Goal: Task Accomplishment & Management: Manage account settings

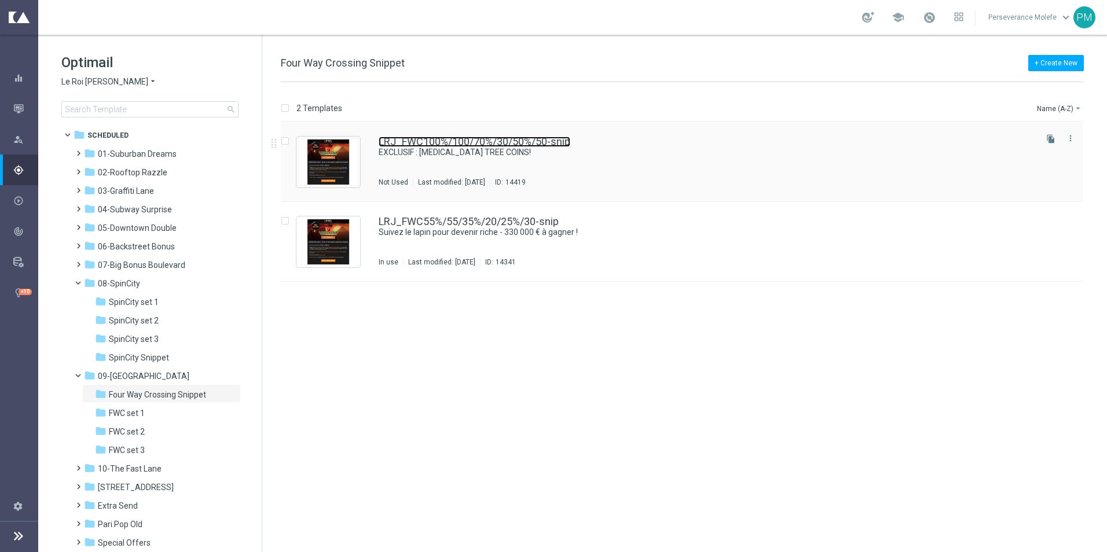
click at [467, 139] on link "LRJ_FWC100%/100/70%/30/50%/50-snip" at bounding box center [475, 142] width 192 height 10
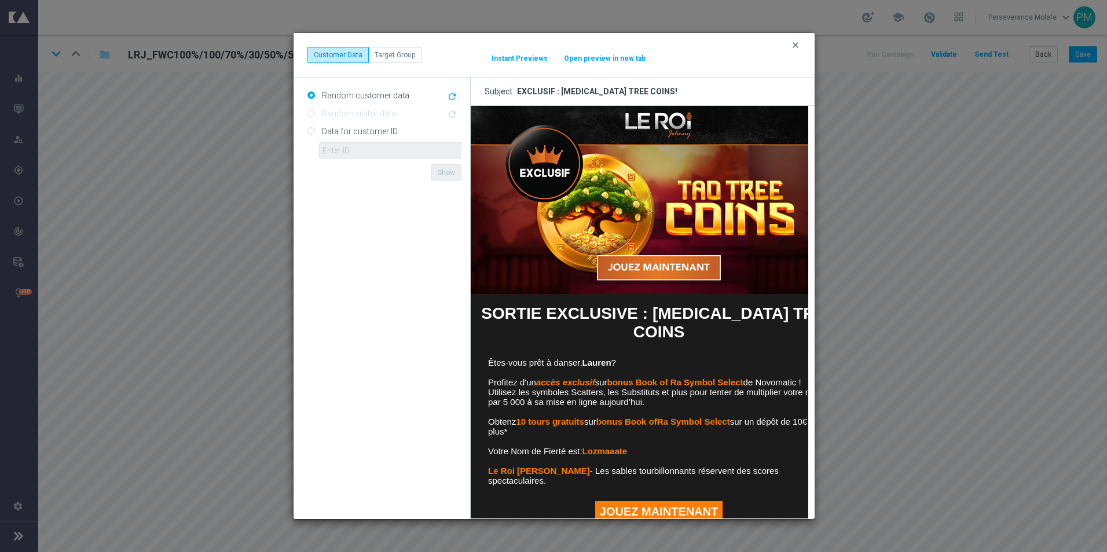
click at [792, 45] on icon "clear" at bounding box center [795, 45] width 9 height 9
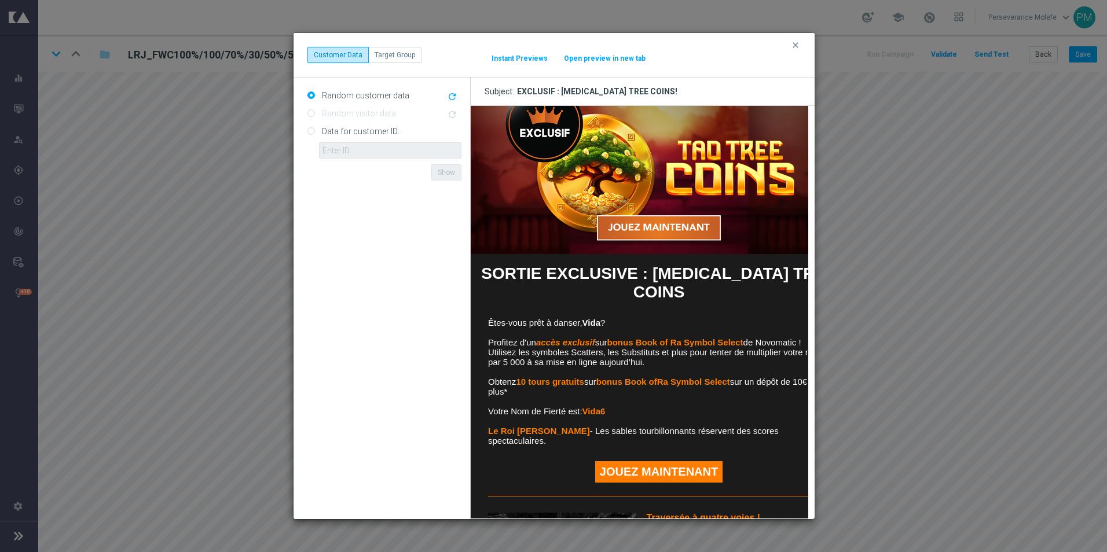
scroll to position [58, 0]
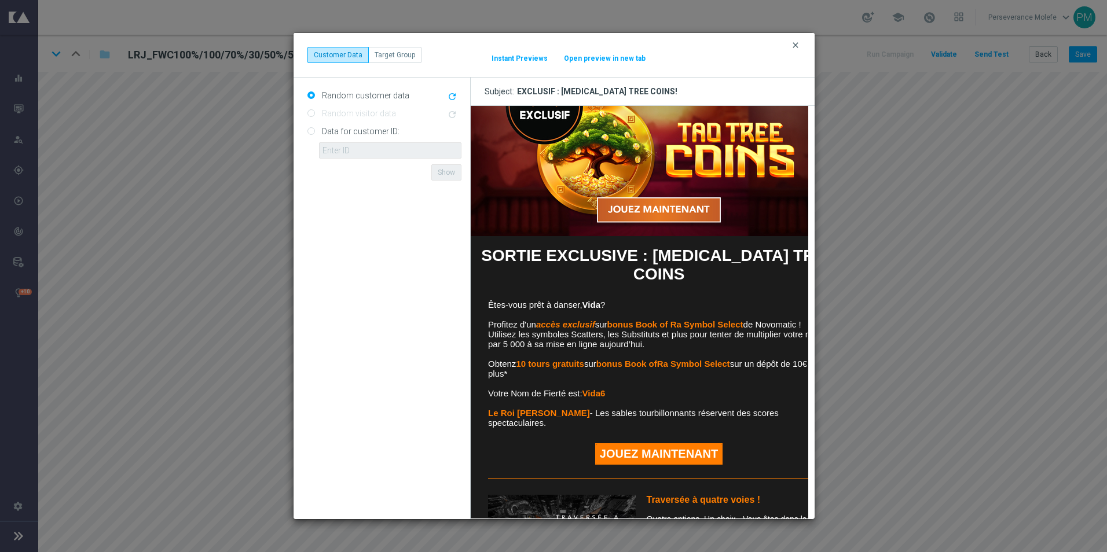
click at [792, 45] on icon "clear" at bounding box center [795, 45] width 9 height 9
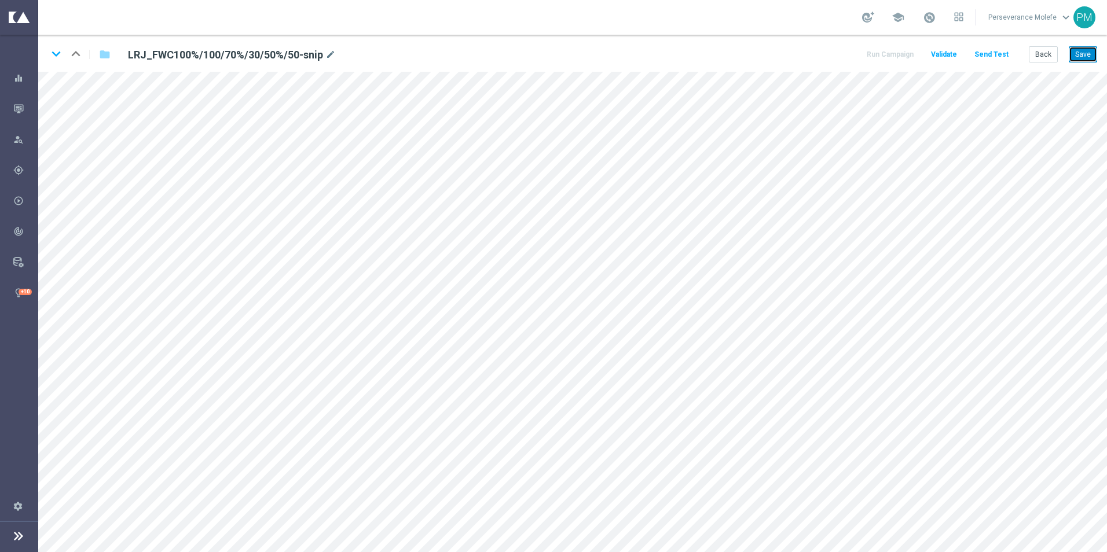
click at [1074, 52] on button "Save" at bounding box center [1083, 54] width 28 height 16
click at [1073, 58] on button "Save" at bounding box center [1083, 54] width 28 height 16
click at [1074, 57] on button "Save" at bounding box center [1083, 54] width 28 height 16
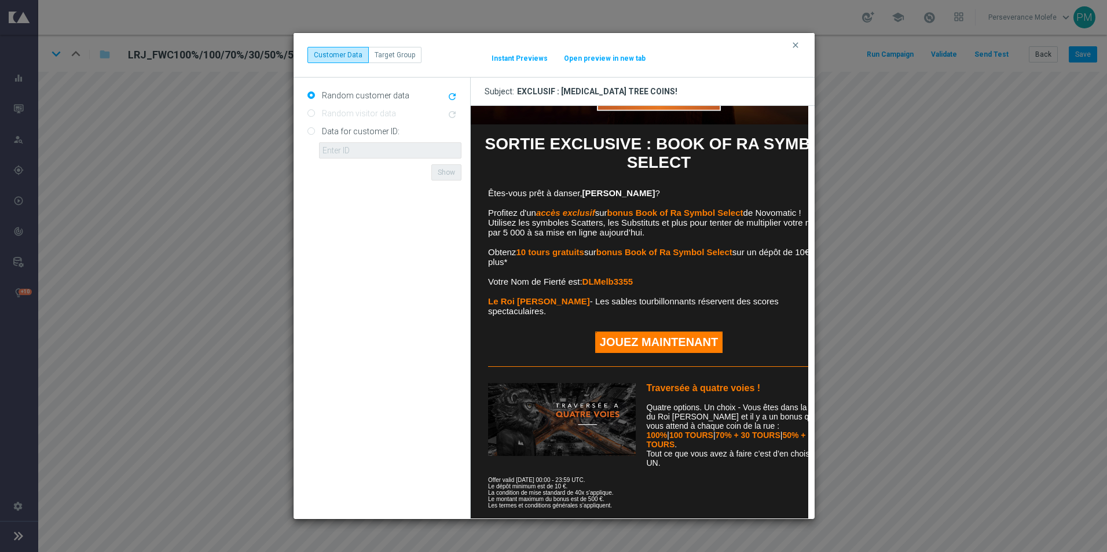
scroll to position [228, 0]
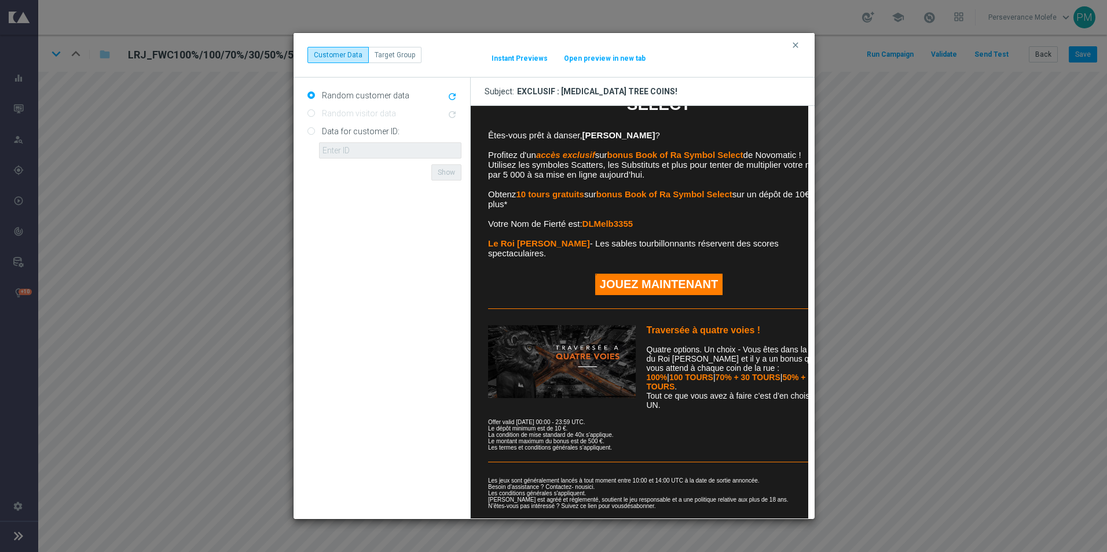
click at [585, 54] on button "Open preview in new tab" at bounding box center [604, 58] width 83 height 9
click at [793, 50] on button "clear" at bounding box center [796, 45] width 13 height 10
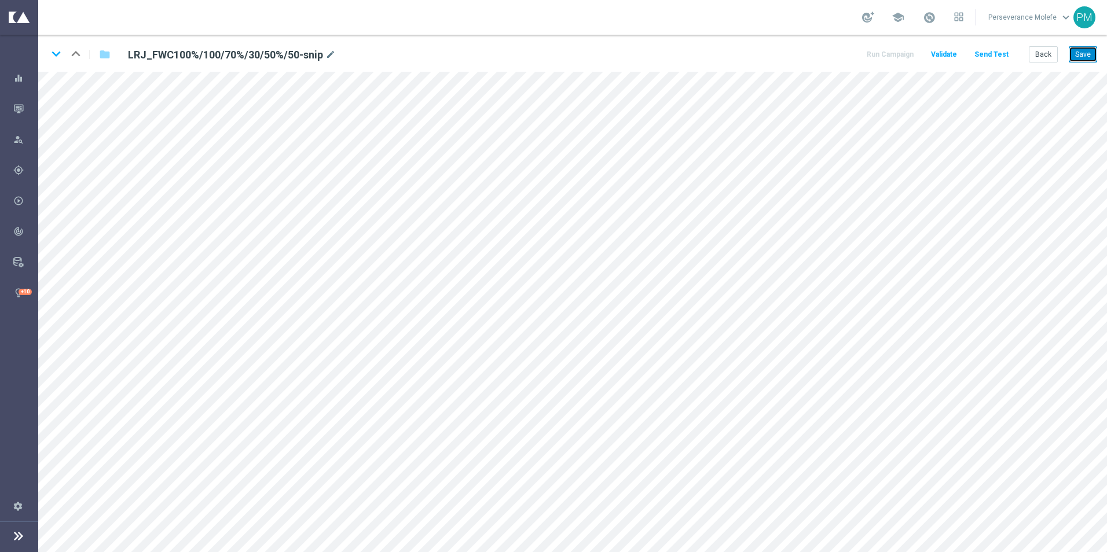
click at [1089, 58] on button "Save" at bounding box center [1083, 54] width 28 height 16
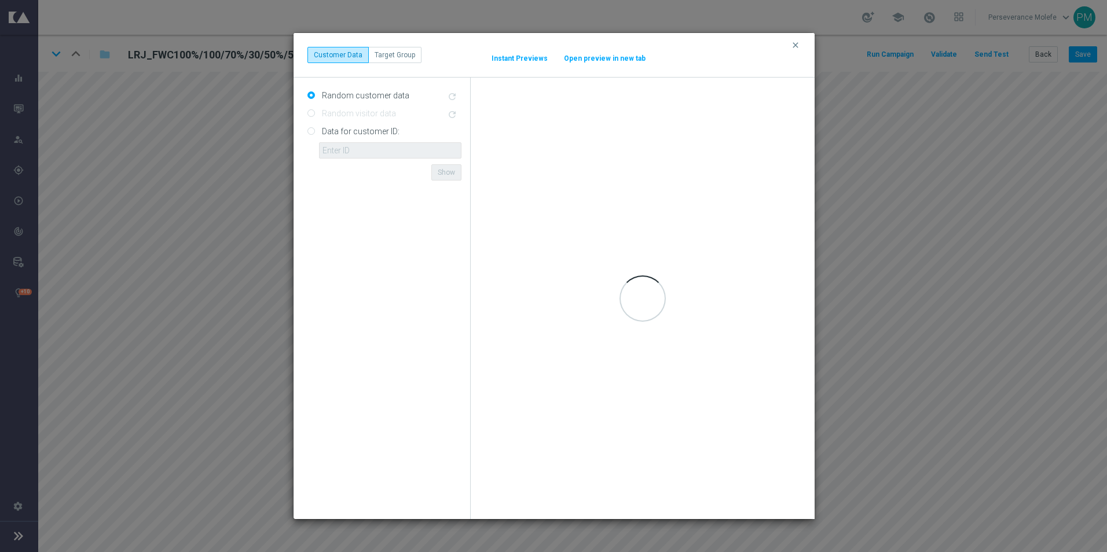
scroll to position [0, 0]
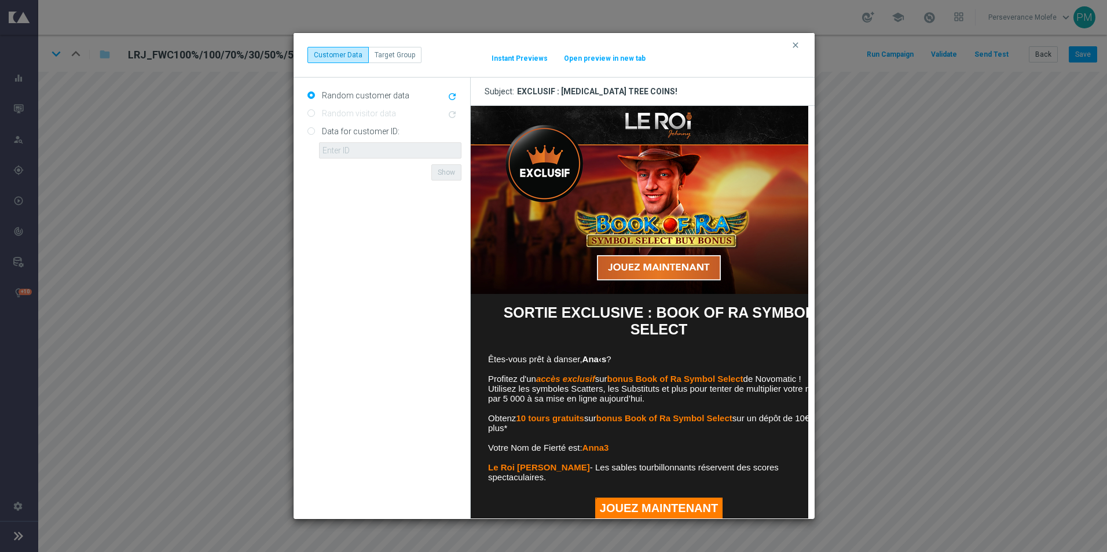
click at [610, 61] on button "Open preview in new tab" at bounding box center [604, 58] width 83 height 9
click at [801, 47] on button "clear" at bounding box center [796, 45] width 13 height 10
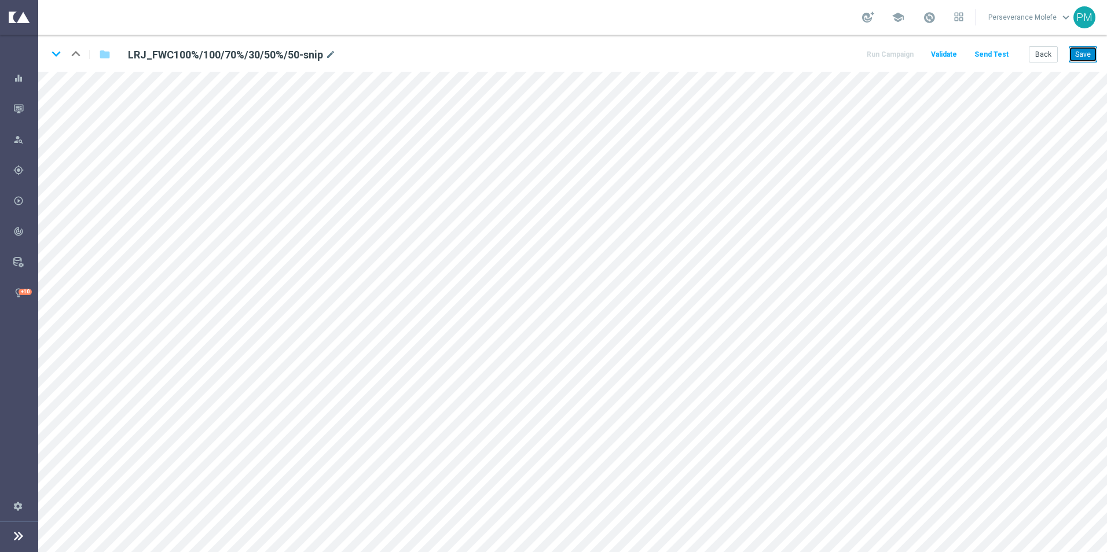
click at [1087, 55] on button "Save" at bounding box center [1083, 54] width 28 height 16
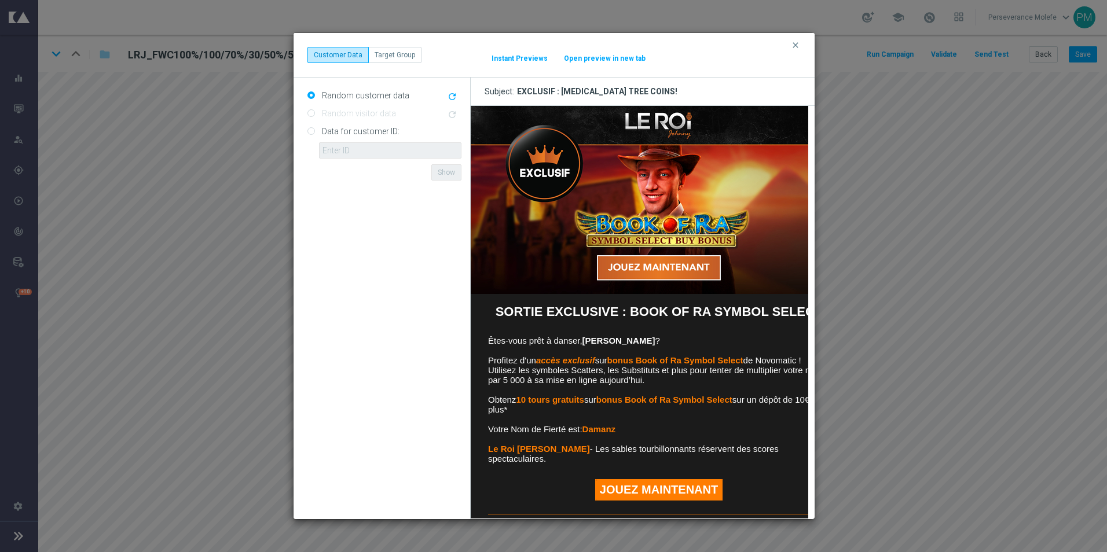
click at [609, 54] on button "Open preview in new tab" at bounding box center [604, 58] width 83 height 9
click at [794, 47] on icon "clear" at bounding box center [795, 45] width 9 height 9
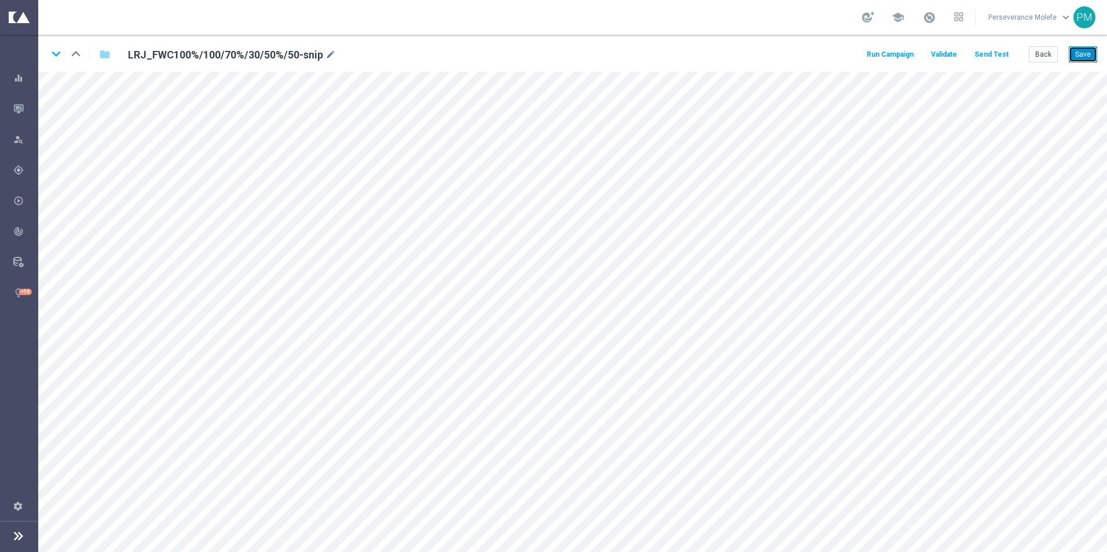
click at [1093, 54] on button "Save" at bounding box center [1083, 54] width 28 height 16
click at [1040, 58] on button "Back" at bounding box center [1043, 54] width 29 height 16
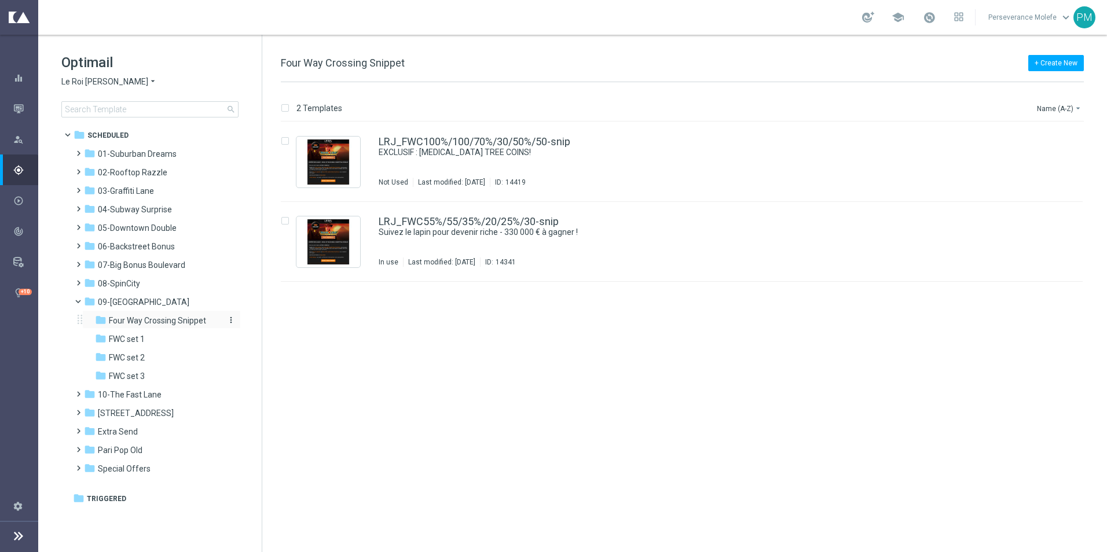
click at [152, 317] on span "Four Way Crossing Snippet" at bounding box center [157, 321] width 97 height 10
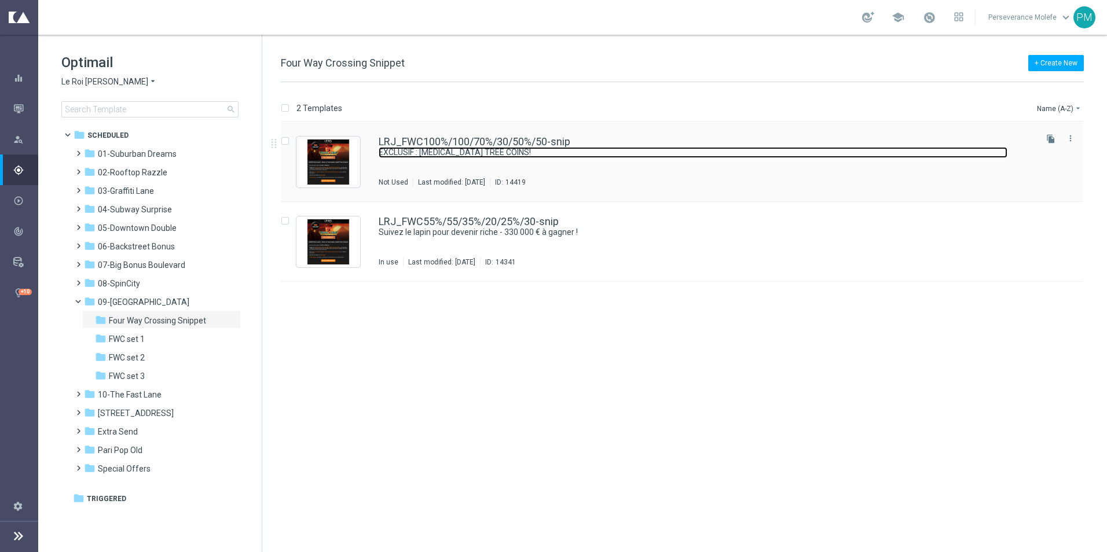
click at [423, 150] on link "EXCLUSIF : [MEDICAL_DATA] TREE COINS!" at bounding box center [693, 152] width 629 height 11
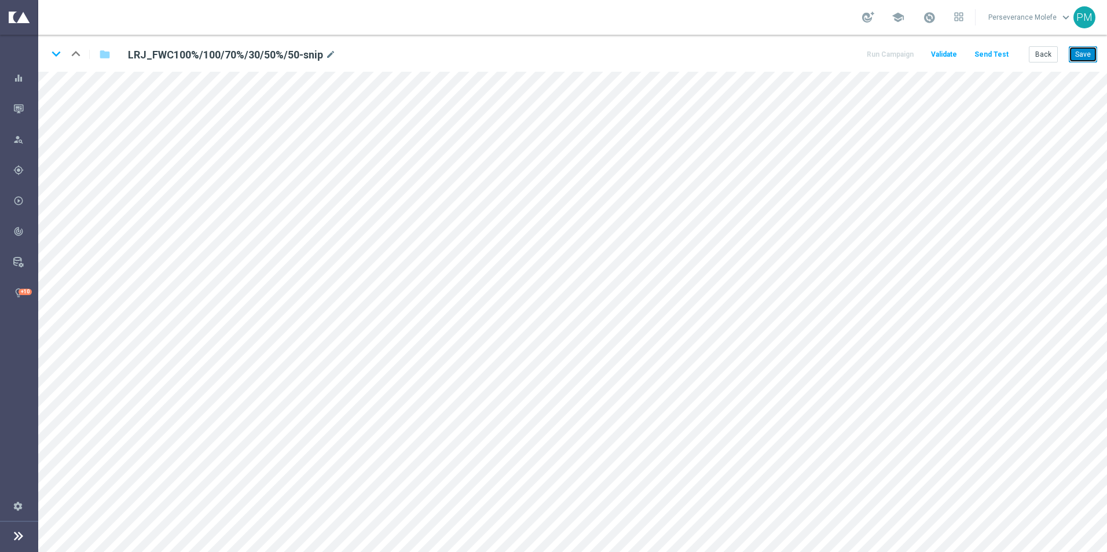
click at [1089, 57] on button "Save" at bounding box center [1083, 54] width 28 height 16
click at [57, 49] on icon "keyboard_arrow_down" at bounding box center [55, 53] width 17 height 17
click at [1082, 56] on button "Save" at bounding box center [1083, 54] width 28 height 16
click at [82, 54] on icon "keyboard_arrow_up" at bounding box center [75, 53] width 17 height 17
click at [1079, 57] on button "Save" at bounding box center [1083, 54] width 28 height 16
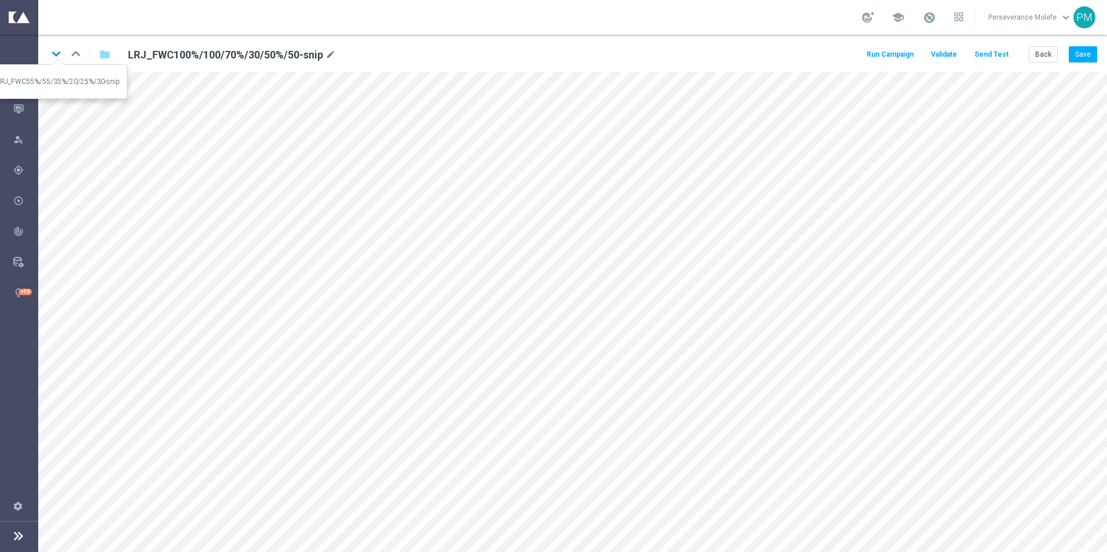
click at [54, 54] on icon "keyboard_arrow_down" at bounding box center [55, 53] width 17 height 17
click at [1082, 54] on button "Save" at bounding box center [1083, 54] width 28 height 16
click at [1051, 52] on button "Back" at bounding box center [1043, 54] width 29 height 16
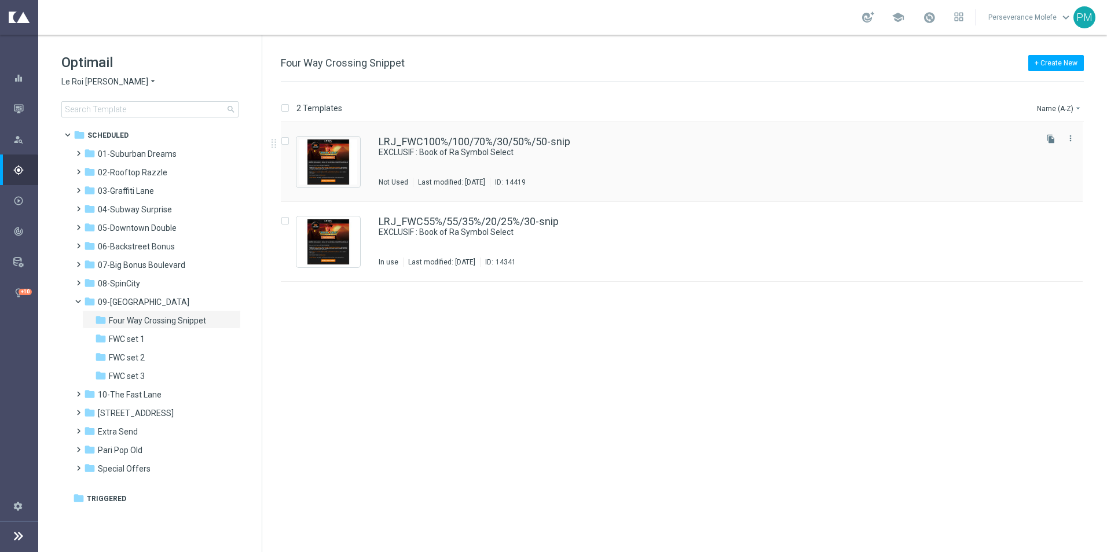
click at [421, 133] on div "LRJ_FWC100%/100/70%/30/50%/50-snip EXCLUSIF : Book of Ra Symbol Select Not Used…" at bounding box center [682, 162] width 802 height 80
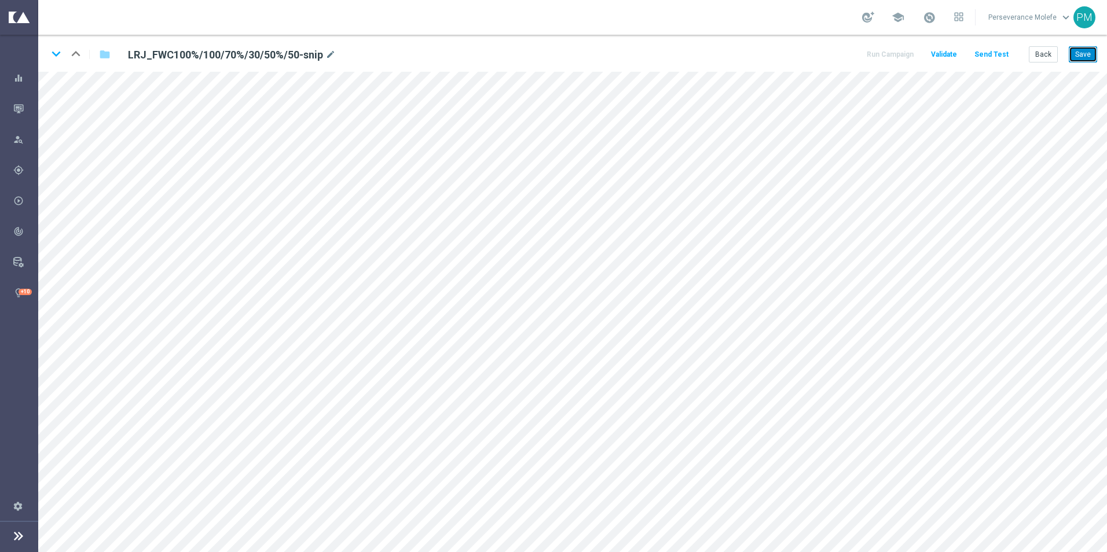
click at [1078, 59] on button "Save" at bounding box center [1083, 54] width 28 height 16
click at [53, 49] on icon "keyboard_arrow_down" at bounding box center [55, 53] width 17 height 17
click at [1079, 59] on button "Save" at bounding box center [1083, 54] width 28 height 16
click at [1050, 55] on button "Back" at bounding box center [1043, 54] width 29 height 16
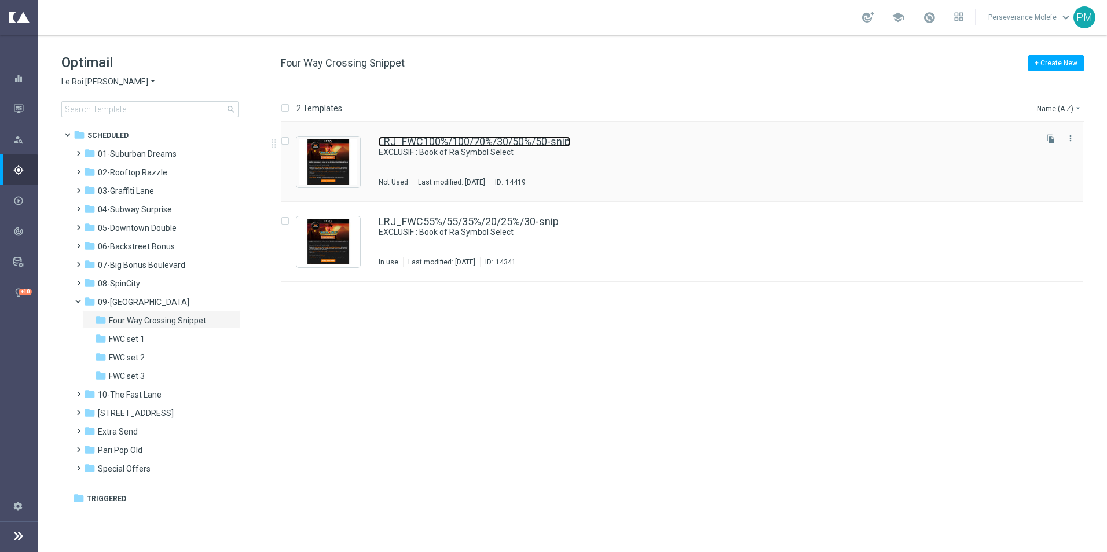
click at [395, 139] on link "LRJ_FWC100%/100/70%/30/50%/50-snip" at bounding box center [475, 142] width 192 height 10
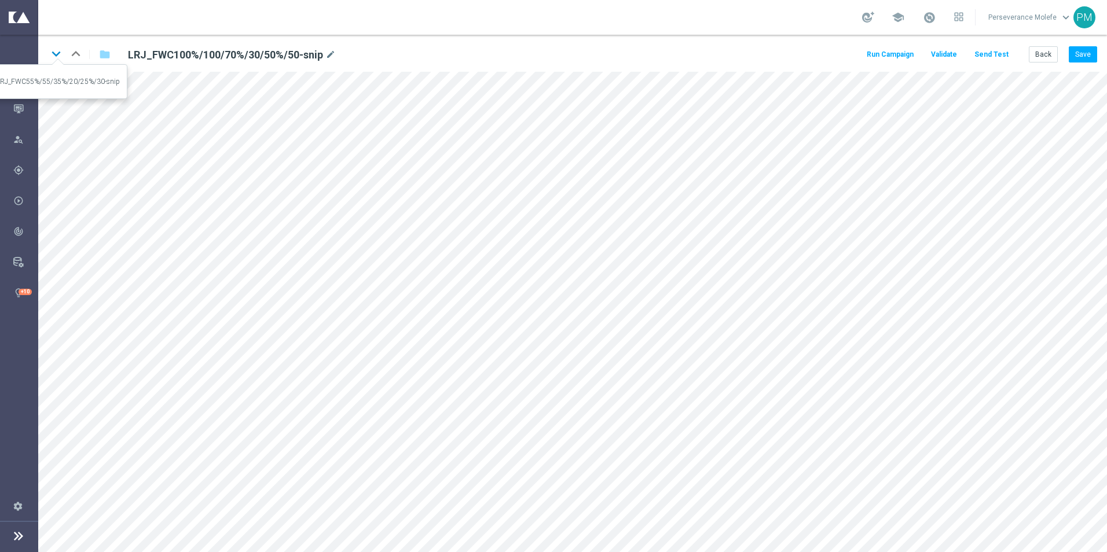
click at [61, 57] on icon "keyboard_arrow_down" at bounding box center [55, 53] width 17 height 17
click at [1085, 55] on button "Save" at bounding box center [1083, 54] width 28 height 16
click at [1046, 47] on button "Back" at bounding box center [1043, 54] width 29 height 16
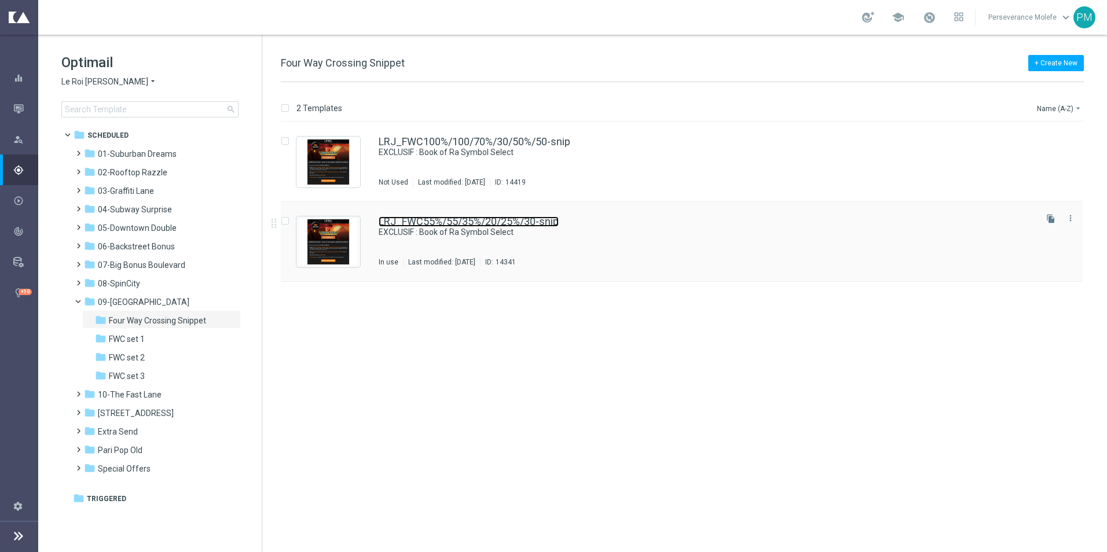
click at [442, 224] on link "LRJ_FWC55%/55/35%/20/25%/30-snip" at bounding box center [469, 222] width 180 height 10
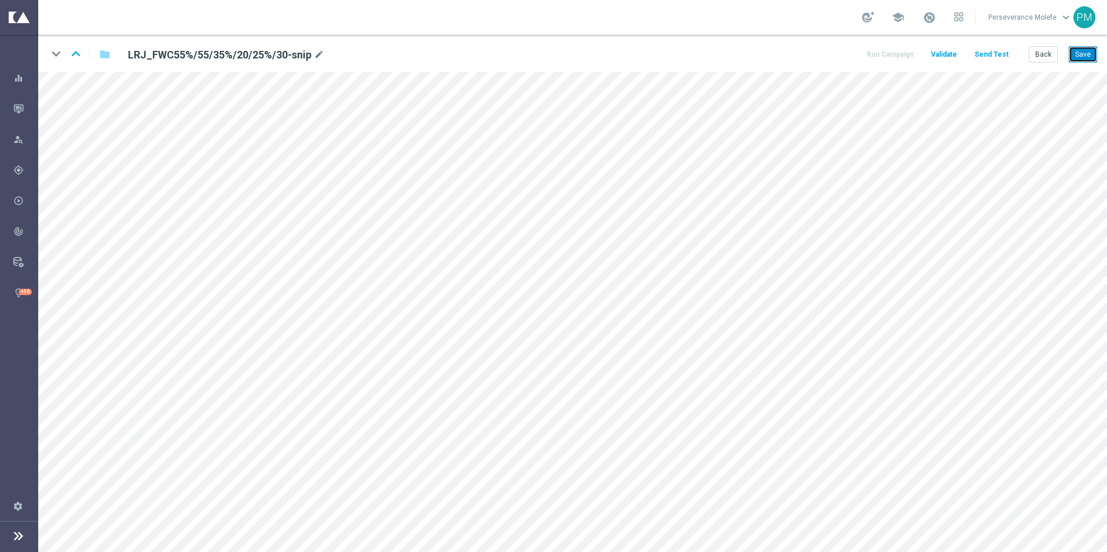
click at [1092, 58] on button "Save" at bounding box center [1083, 54] width 28 height 16
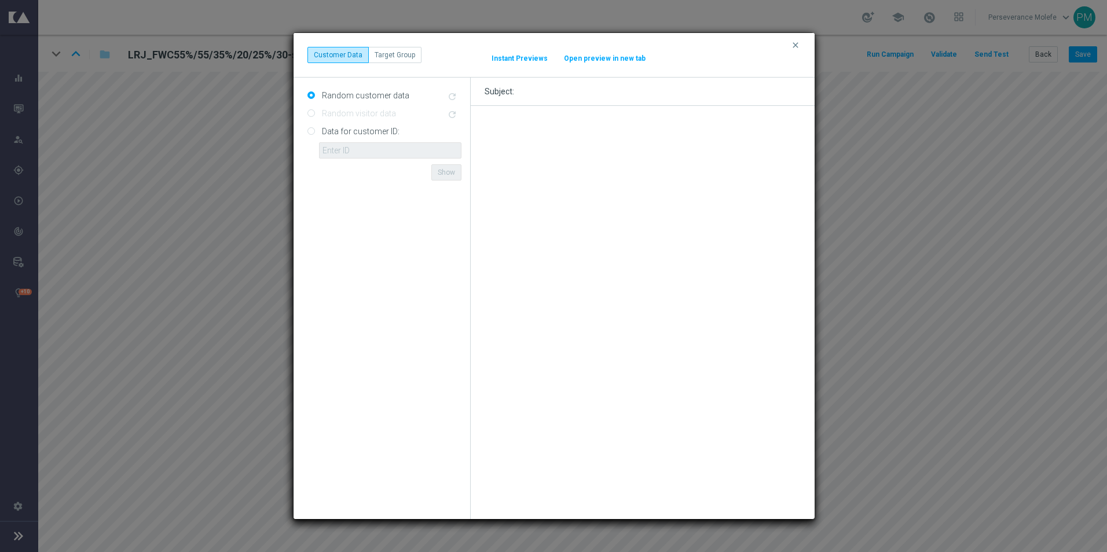
click at [612, 61] on button "Open preview in new tab" at bounding box center [604, 58] width 83 height 9
click at [802, 48] on button "clear" at bounding box center [796, 45] width 13 height 10
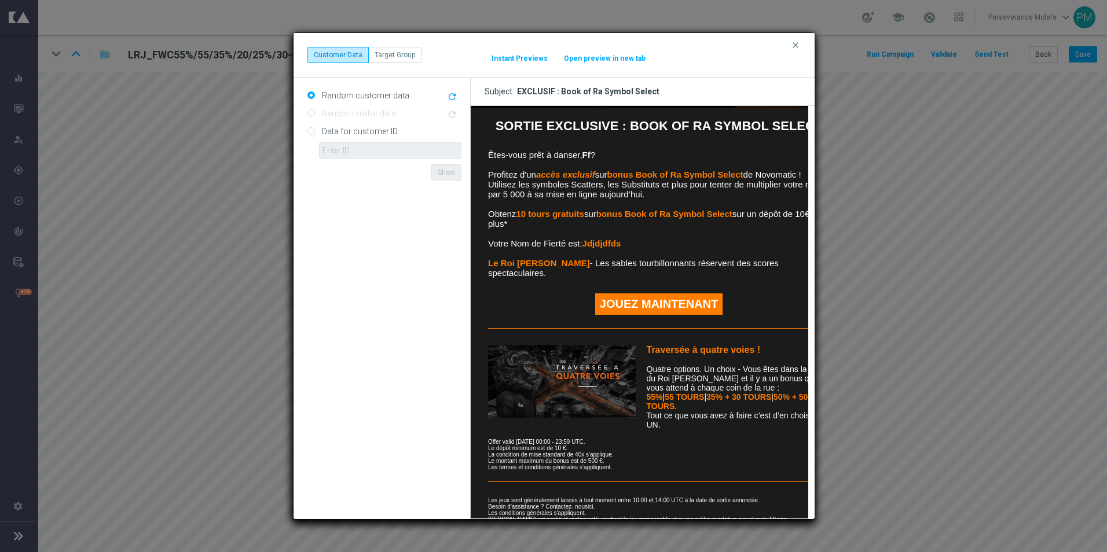
scroll to position [206, 0]
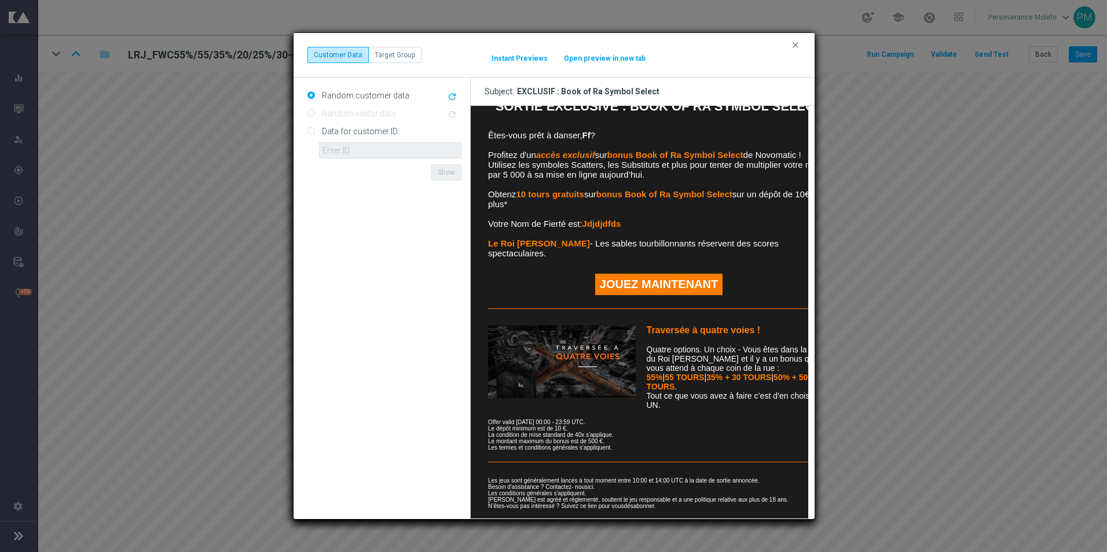
click at [598, 61] on button "Open preview in new tab" at bounding box center [604, 58] width 83 height 9
click at [796, 46] on icon "clear" at bounding box center [795, 45] width 9 height 9
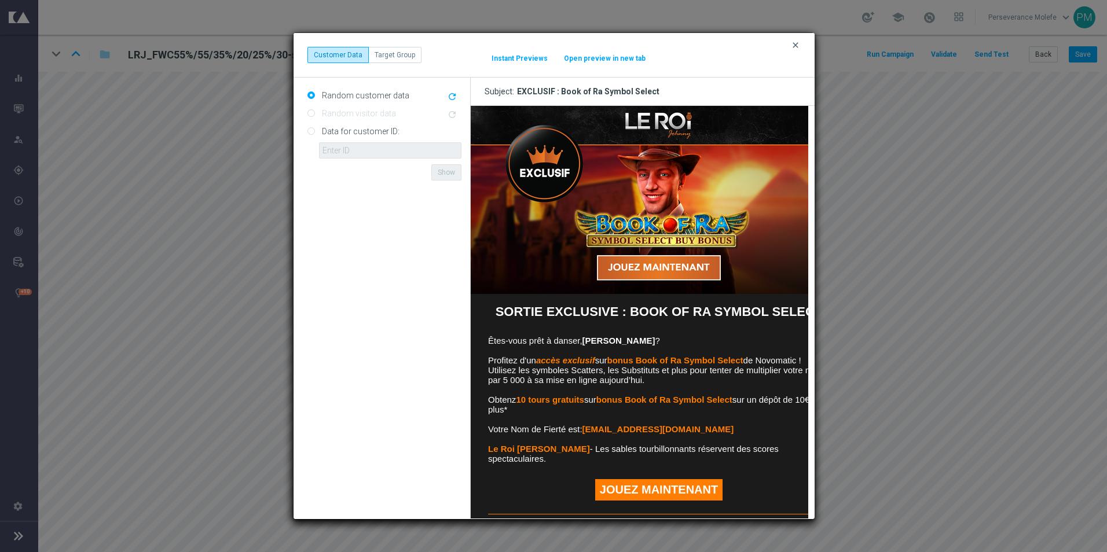
click at [797, 44] on icon "clear" at bounding box center [795, 45] width 9 height 9
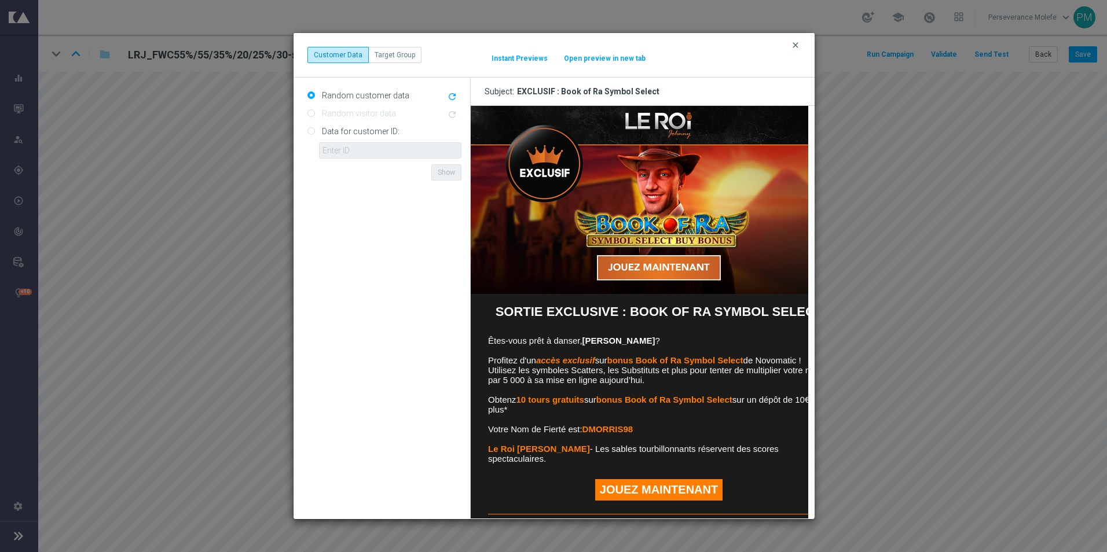
click at [797, 44] on icon "clear" at bounding box center [795, 45] width 9 height 9
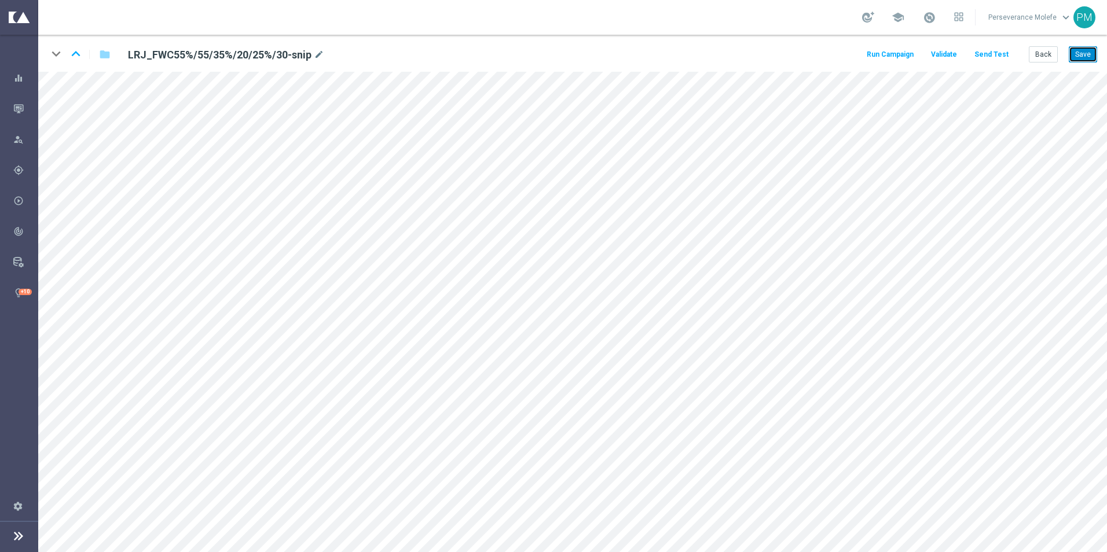
click at [1077, 54] on button "Save" at bounding box center [1083, 54] width 28 height 16
click at [1031, 58] on button "Back" at bounding box center [1043, 54] width 29 height 16
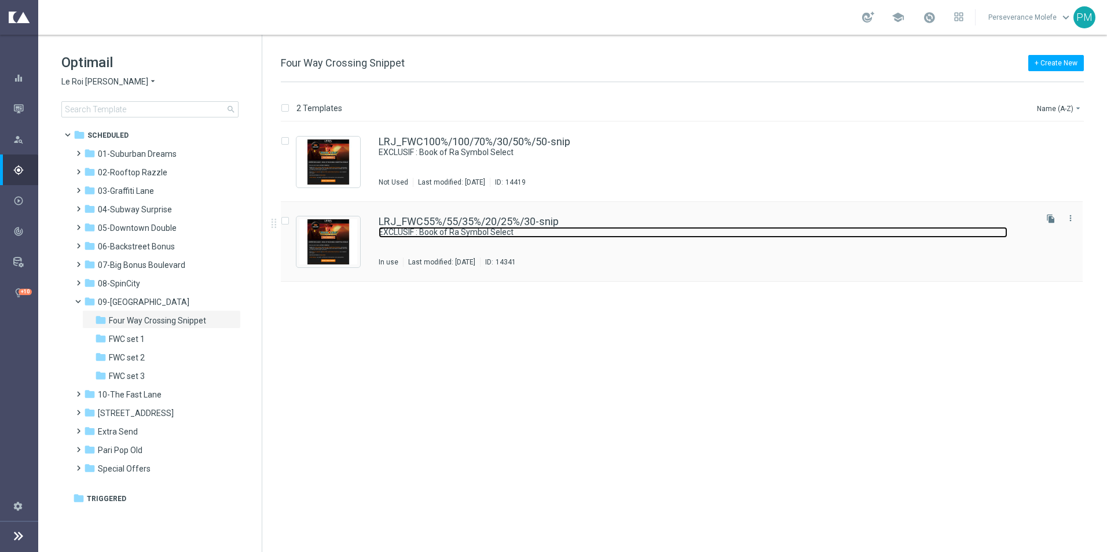
click at [496, 228] on link "EXCLUSIF : Book of Ra Symbol Select" at bounding box center [693, 232] width 629 height 11
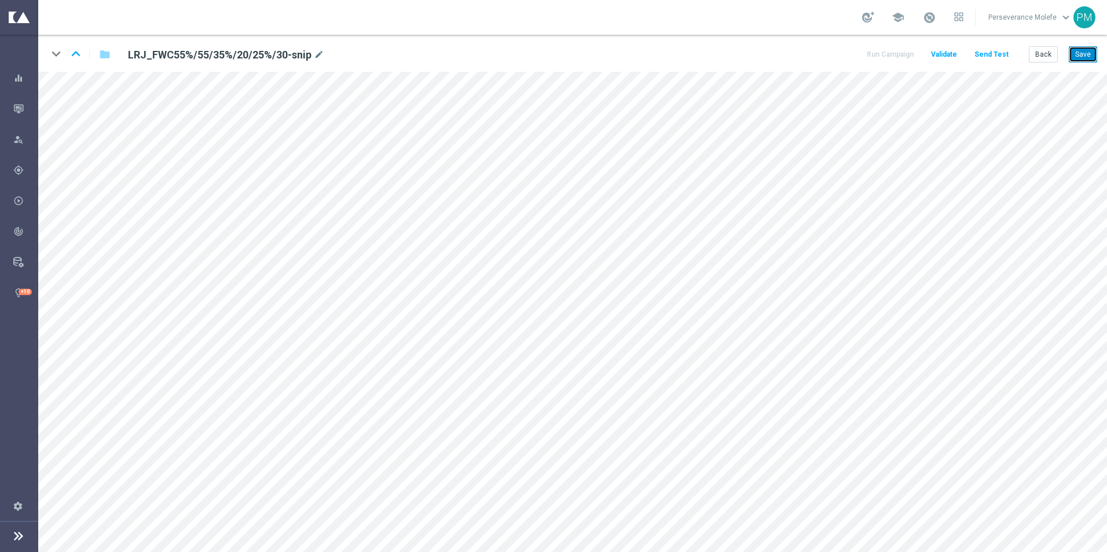
click at [1092, 52] on button "Save" at bounding box center [1083, 54] width 28 height 16
click at [71, 54] on icon "keyboard_arrow_up" at bounding box center [75, 53] width 17 height 17
click at [1084, 56] on button "Save" at bounding box center [1083, 54] width 28 height 16
click at [1055, 57] on button "Back" at bounding box center [1043, 54] width 29 height 16
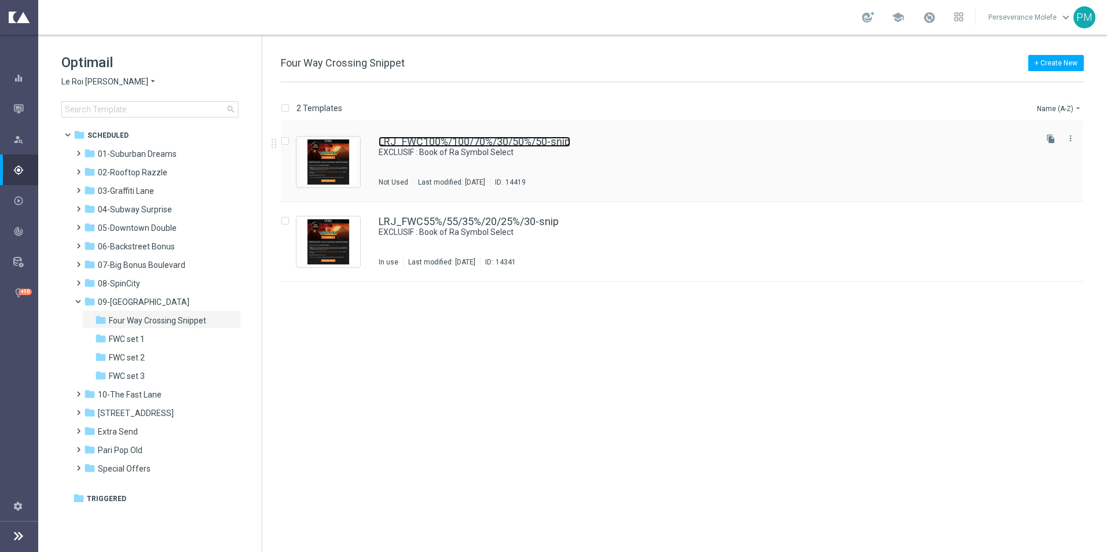
click at [492, 140] on link "LRJ_FWC100%/100/70%/30/50%/50-snip" at bounding box center [475, 142] width 192 height 10
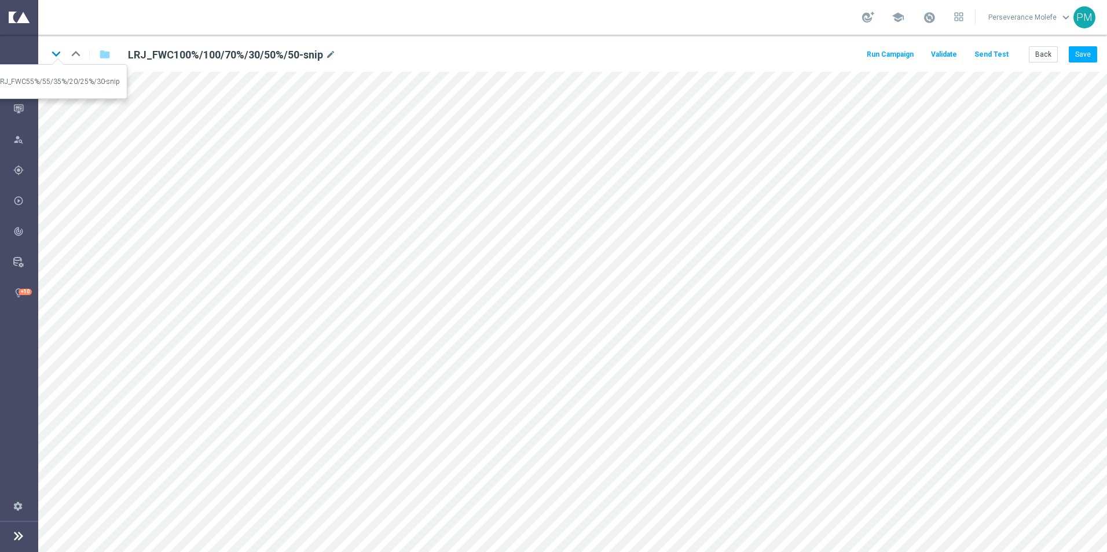
click at [63, 52] on icon "keyboard_arrow_down" at bounding box center [55, 53] width 17 height 17
click at [73, 63] on link "keyboard_arrow_up" at bounding box center [75, 53] width 17 height 17
click at [1088, 54] on button "Save" at bounding box center [1083, 54] width 28 height 16
click at [990, 52] on button "Send Test" at bounding box center [992, 55] width 38 height 16
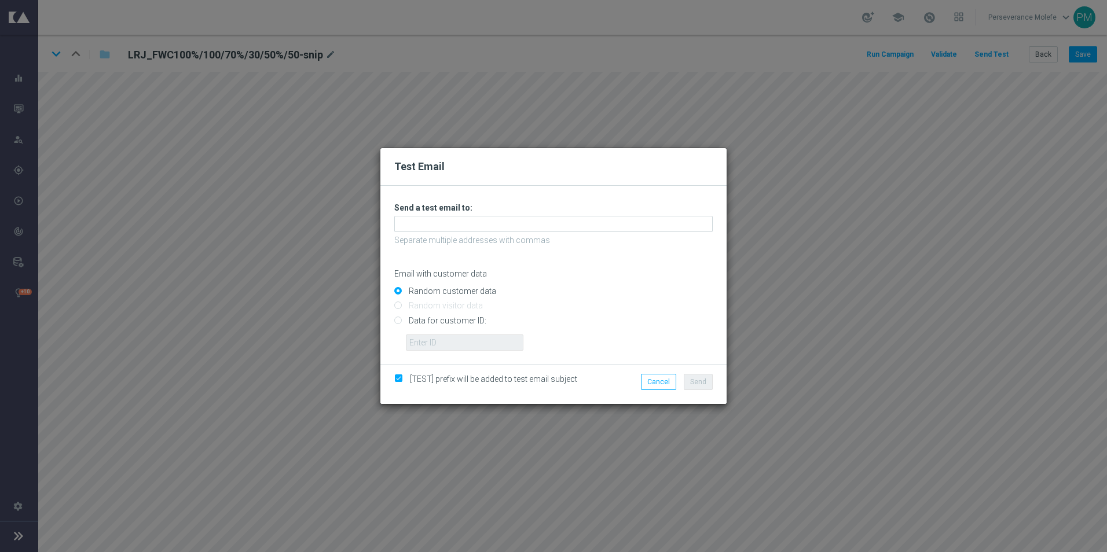
click at [449, 234] on div "Unable to send test email. If this problem persists, contact your CSM for assis…" at bounding box center [553, 277] width 319 height 148
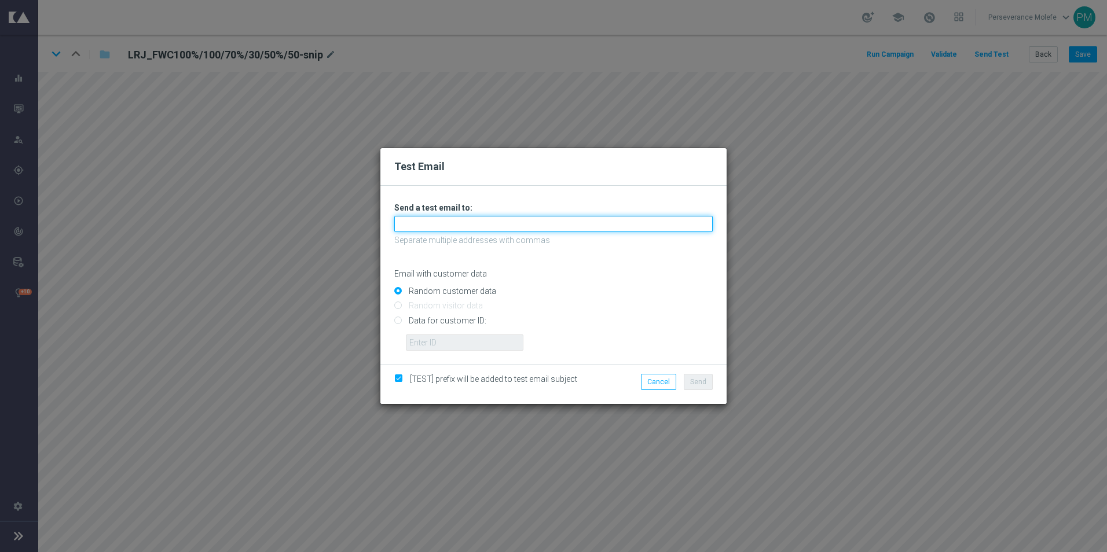
click at [449, 229] on input "text" at bounding box center [553, 224] width 319 height 16
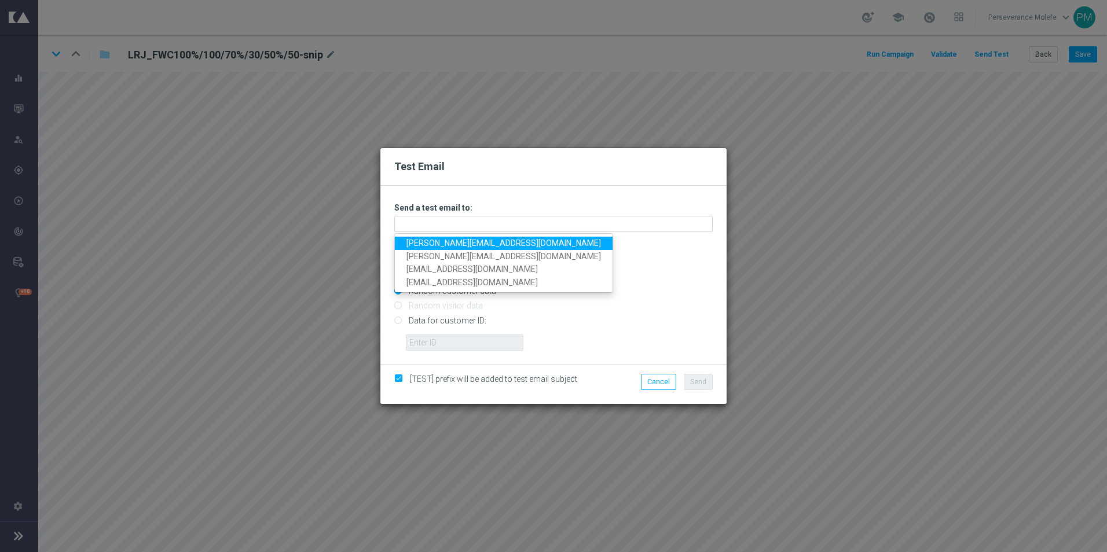
click at [447, 239] on link "[PERSON_NAME][EMAIL_ADDRESS][DOMAIN_NAME]" at bounding box center [504, 243] width 218 height 13
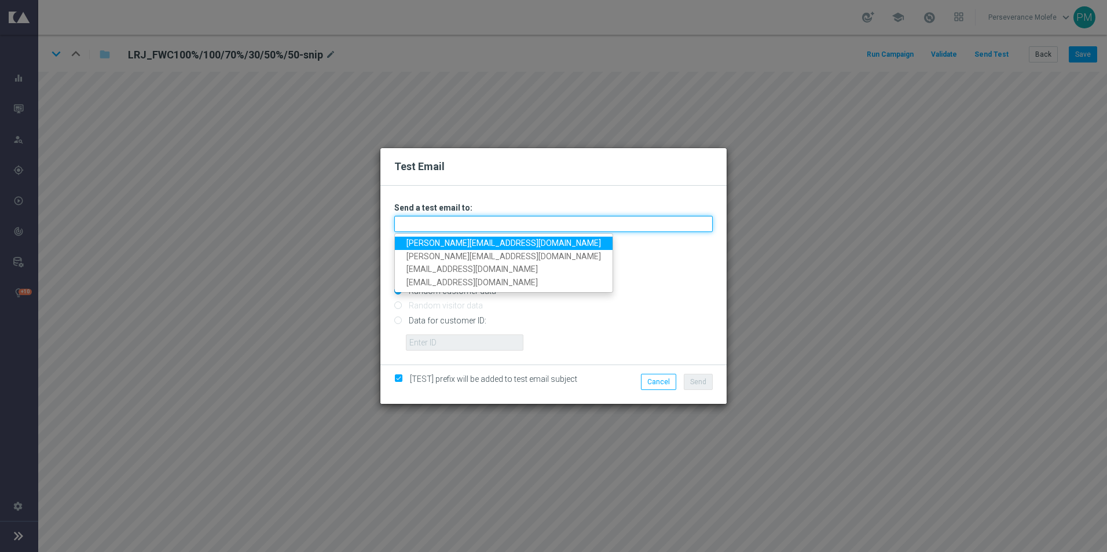
type input "[PERSON_NAME][EMAIL_ADDRESS][DOMAIN_NAME]"
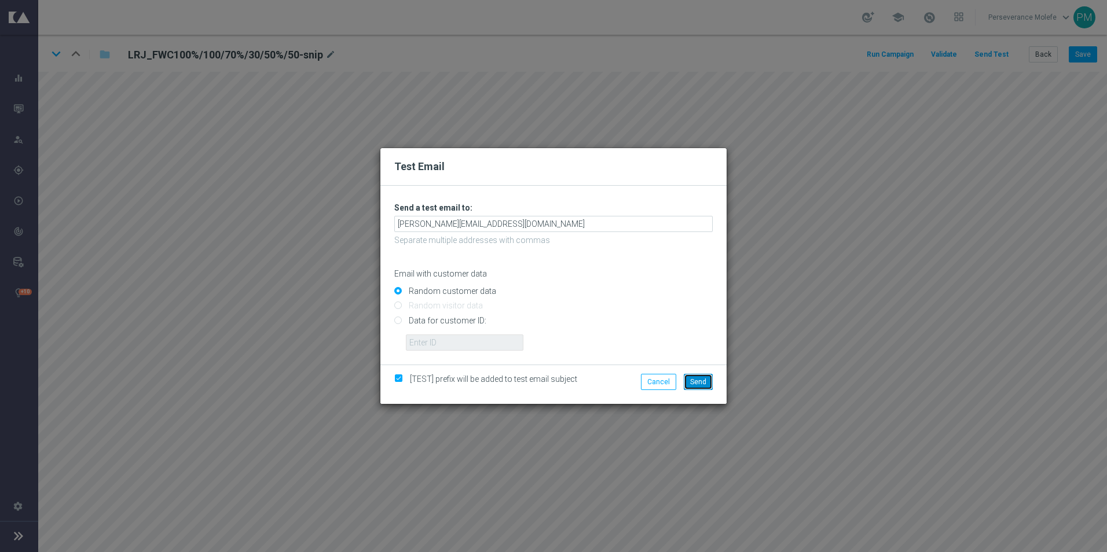
click at [704, 380] on span "Send" at bounding box center [698, 382] width 16 height 8
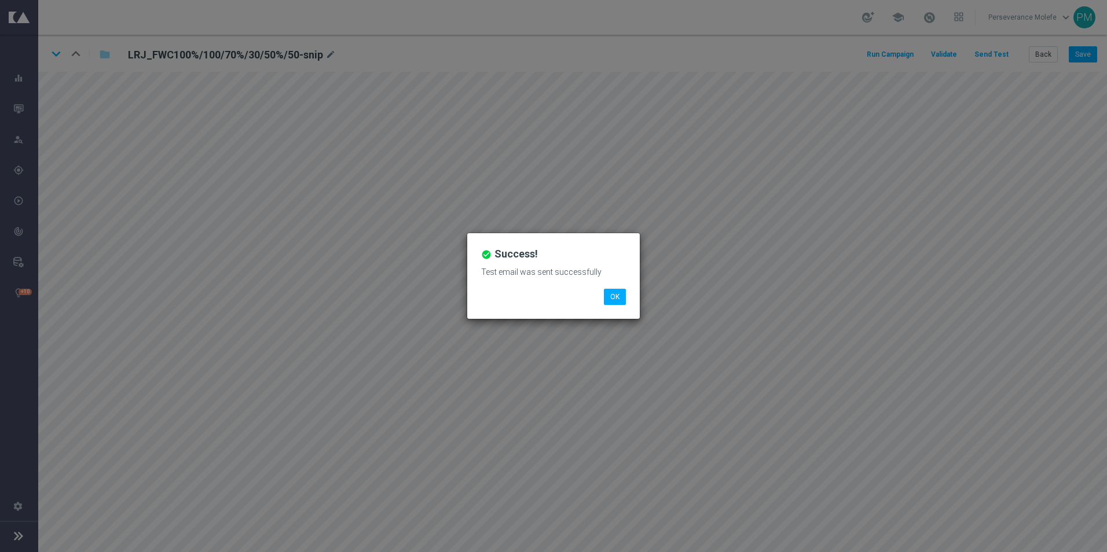
click at [603, 301] on li "OK" at bounding box center [615, 297] width 28 height 16
click at [613, 292] on button "OK" at bounding box center [615, 297] width 22 height 16
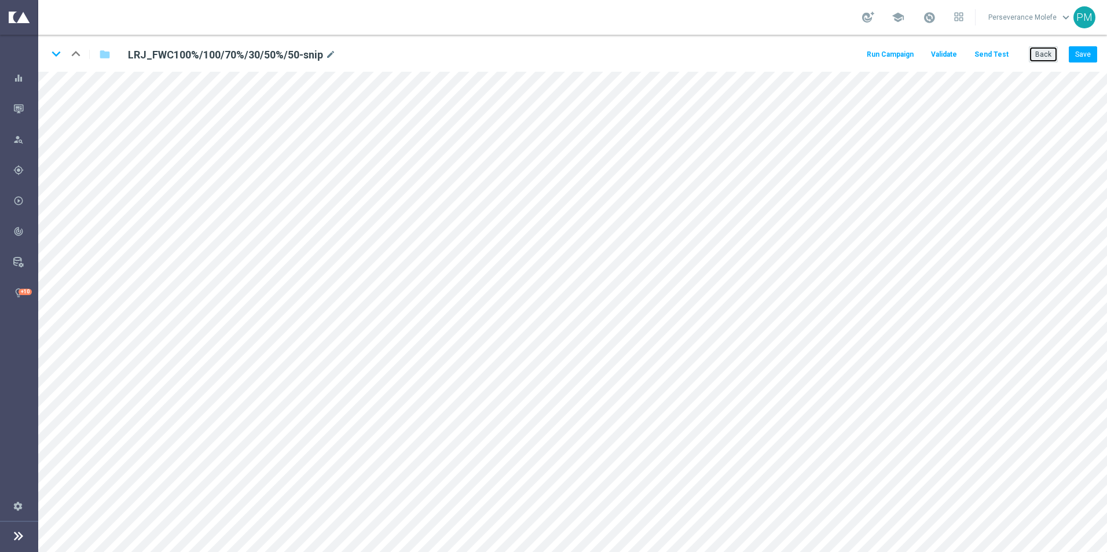
click at [1037, 58] on button "Back" at bounding box center [1043, 54] width 29 height 16
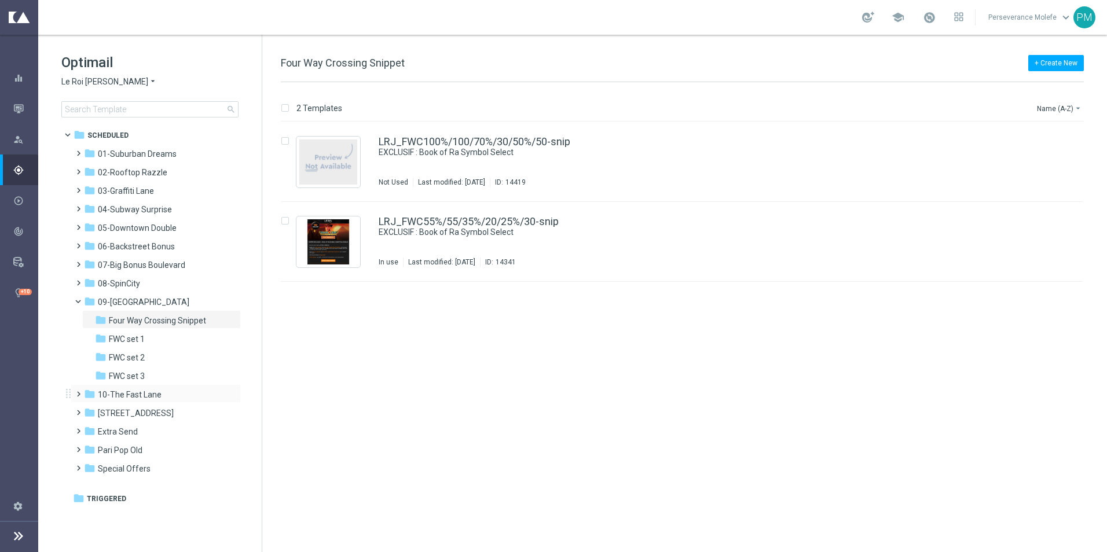
click at [123, 402] on div "folder 10-The Fast Lane more_vert" at bounding box center [156, 394] width 170 height 19
click at [124, 401] on div "folder 10-The Fast Lane" at bounding box center [150, 395] width 133 height 13
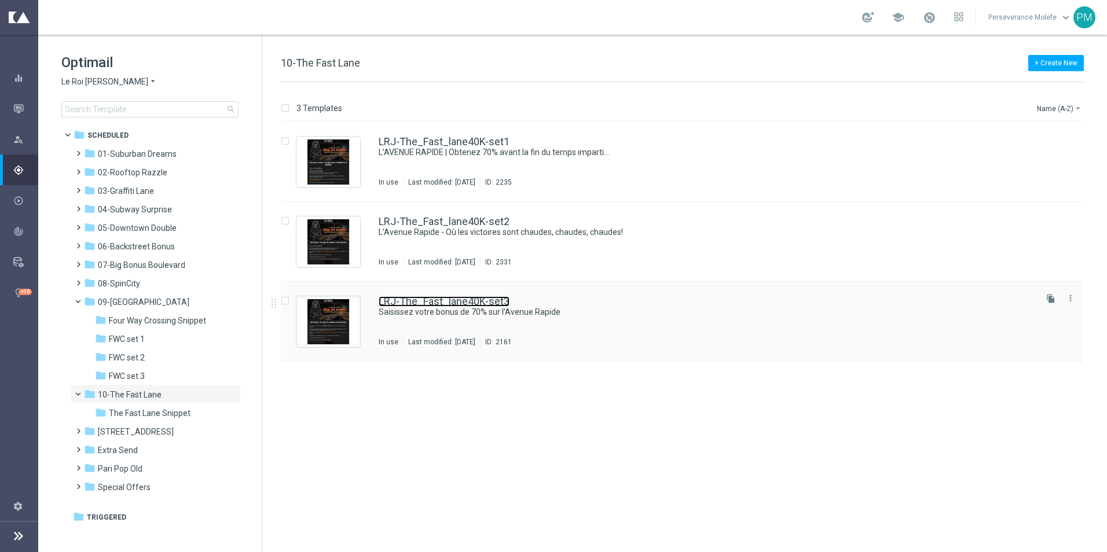
click at [428, 303] on link "LRJ-The_Fast_lane40K-set3" at bounding box center [444, 302] width 131 height 10
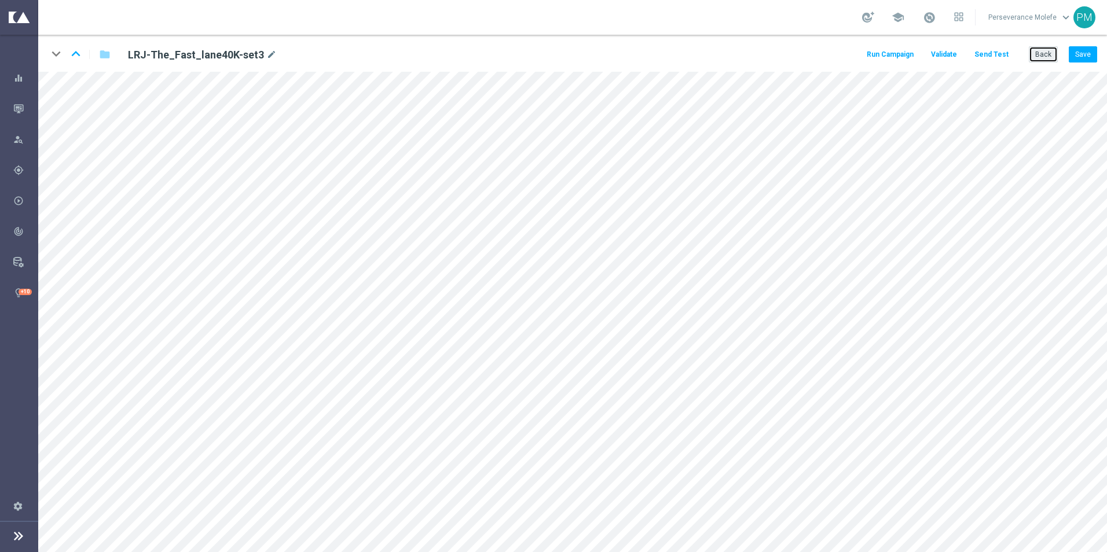
click at [1044, 52] on button "Back" at bounding box center [1043, 54] width 29 height 16
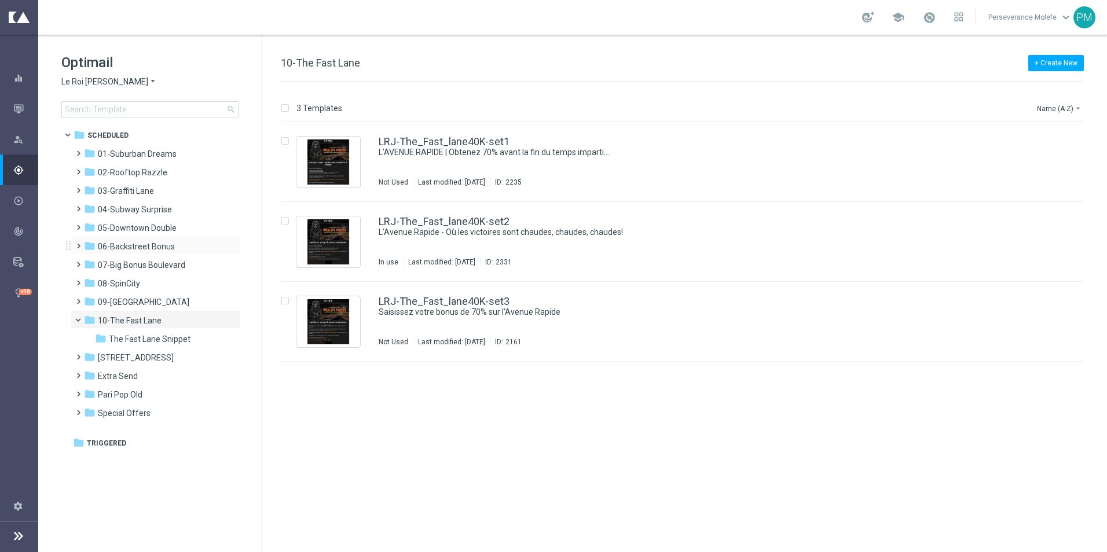
click at [149, 254] on div "folder 06-Backstreet Bonus more_vert" at bounding box center [156, 245] width 170 height 19
click at [110, 75] on div "Optimail Le Roi [PERSON_NAME] × Le Roi [PERSON_NAME] search" at bounding box center [161, 85] width 200 height 64
click at [107, 82] on span "Le Roi [PERSON_NAME]" at bounding box center [104, 81] width 87 height 11
click at [0, 0] on span "Casino-Mate" at bounding box center [0, 0] width 0 height 0
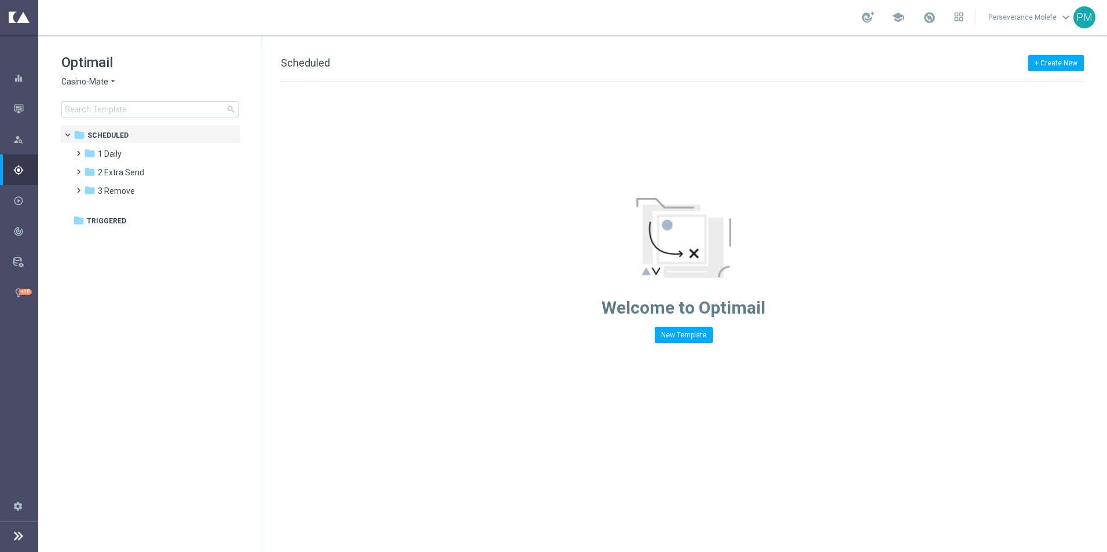
click at [104, 83] on span "Casino-Mate" at bounding box center [84, 81] width 47 height 11
click at [0, 0] on span "Casino Joka" at bounding box center [0, 0] width 0 height 0
click at [123, 193] on span "3 [DATE]" at bounding box center [113, 191] width 31 height 10
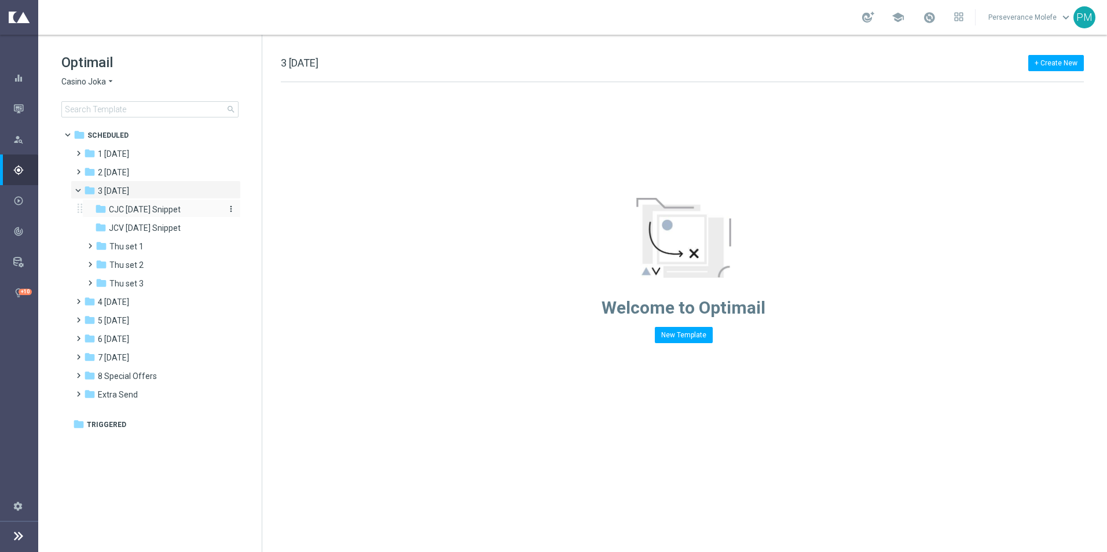
click at [151, 211] on span "CJC [DATE] Snippet" at bounding box center [145, 209] width 72 height 10
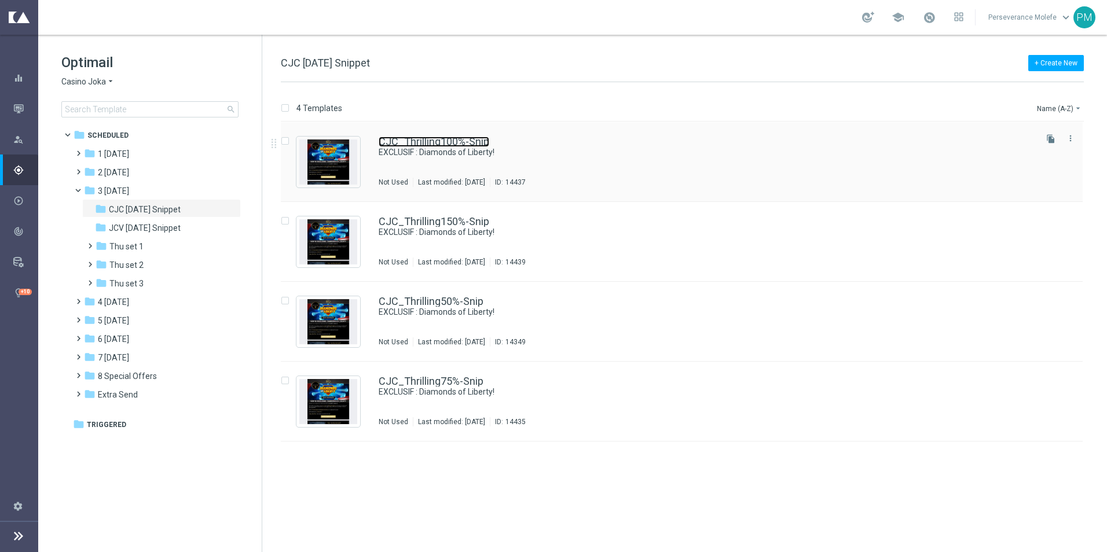
click at [397, 137] on link "CJC_Thrilling100%-Snip" at bounding box center [434, 142] width 111 height 10
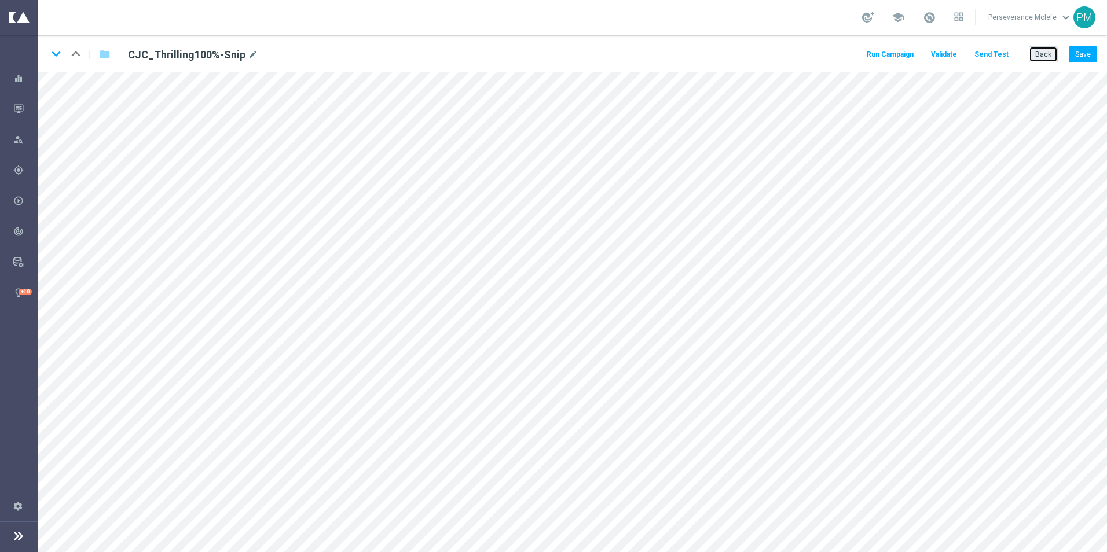
click at [1044, 46] on button "Back" at bounding box center [1043, 54] width 29 height 16
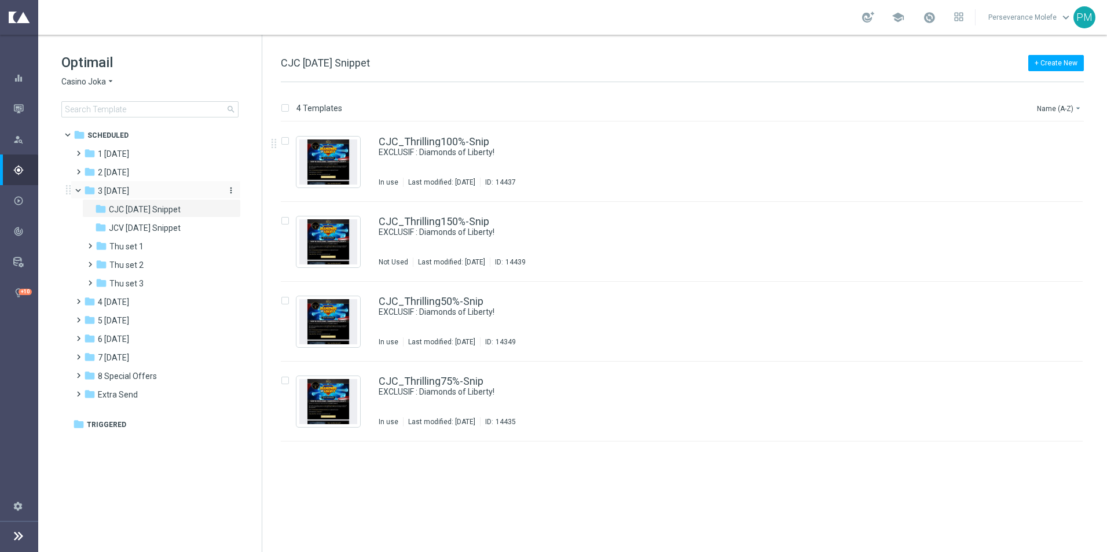
click at [120, 188] on span "3 [DATE]" at bounding box center [113, 191] width 31 height 10
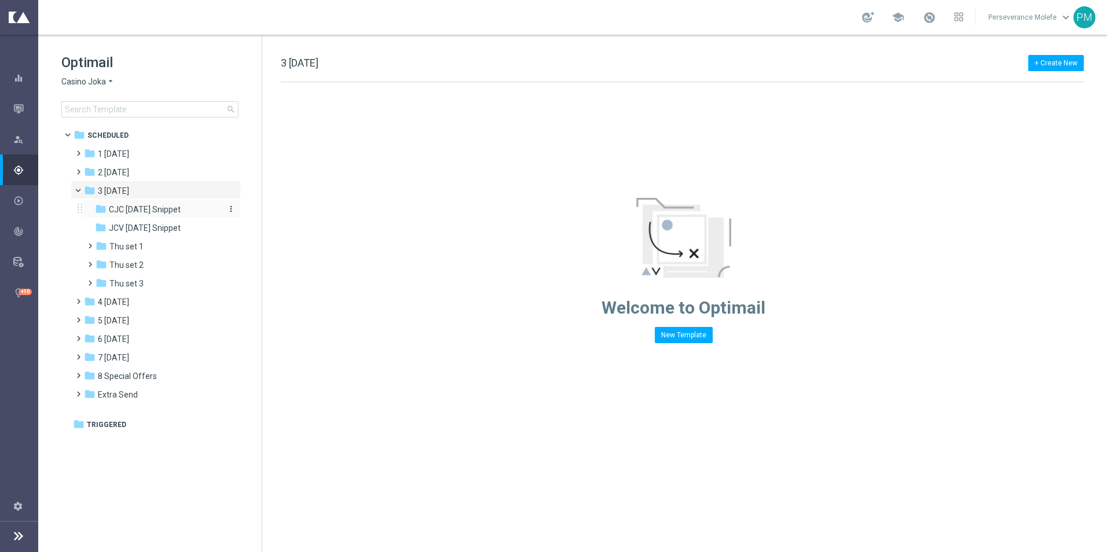
click at [144, 211] on span "CJC [DATE] Snippet" at bounding box center [145, 209] width 72 height 10
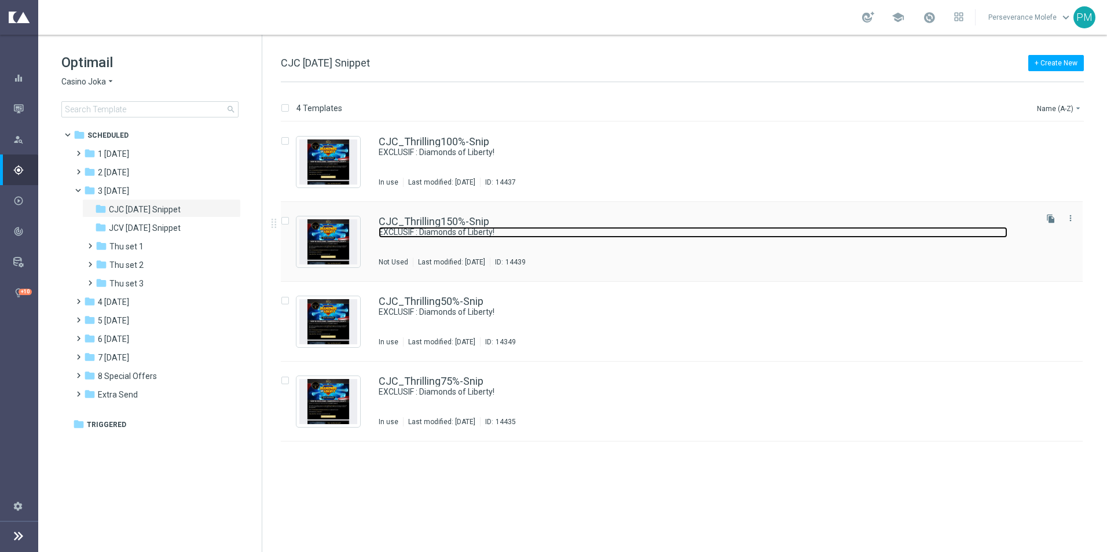
click at [416, 228] on link "EXCLUSIF : Diamonds of Liberty!" at bounding box center [693, 232] width 629 height 11
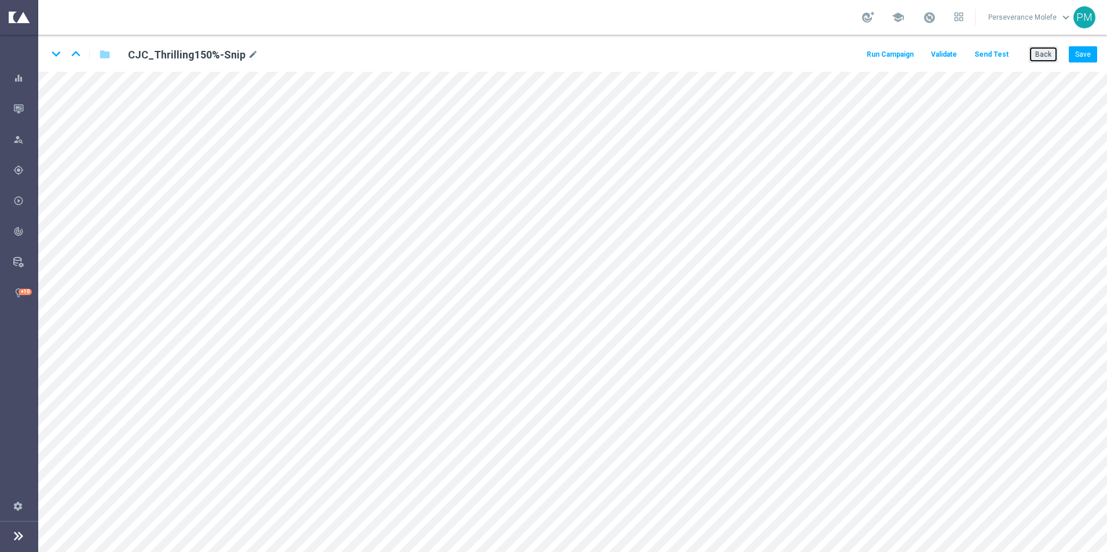
click at [1045, 57] on button "Back" at bounding box center [1043, 54] width 29 height 16
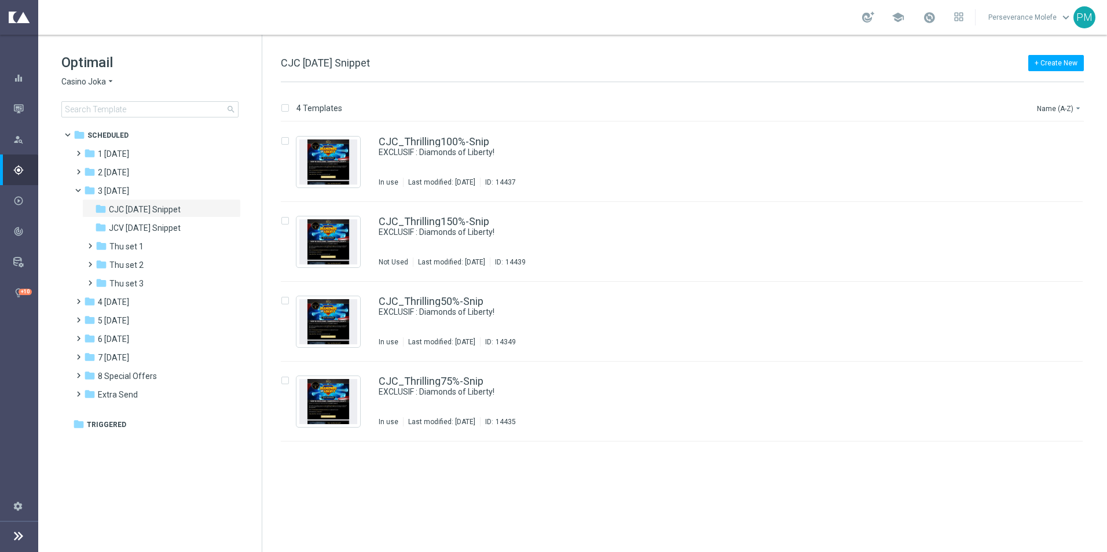
click at [85, 82] on span "Casino Joka" at bounding box center [83, 81] width 45 height 11
click at [0, 0] on span "[PERSON_NAME] Kings" at bounding box center [0, 0] width 0 height 0
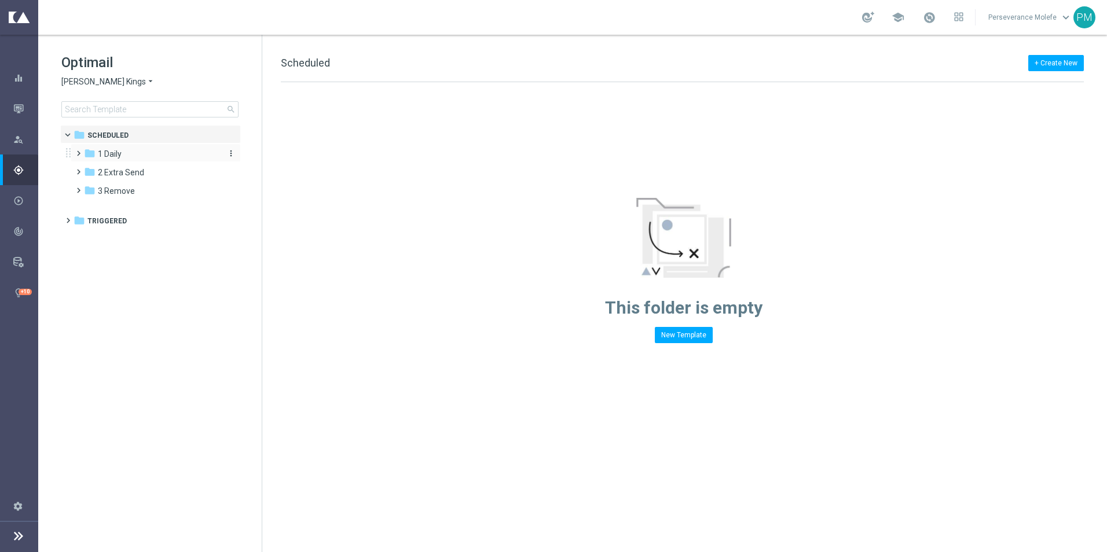
click at [123, 149] on div "folder 1 Daily" at bounding box center [150, 154] width 133 height 13
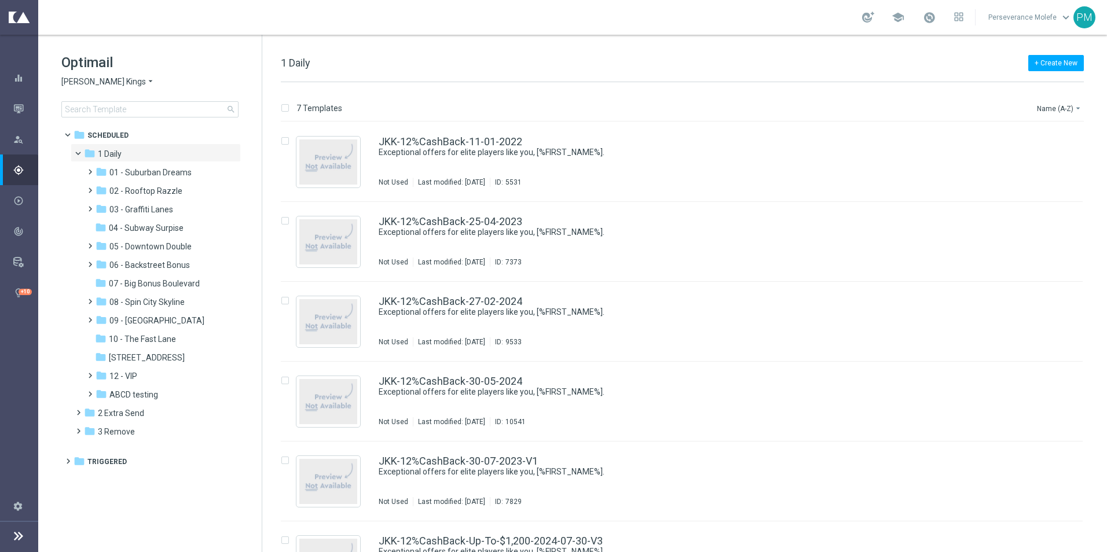
click at [110, 86] on span "[PERSON_NAME] Kings" at bounding box center [103, 81] width 85 height 11
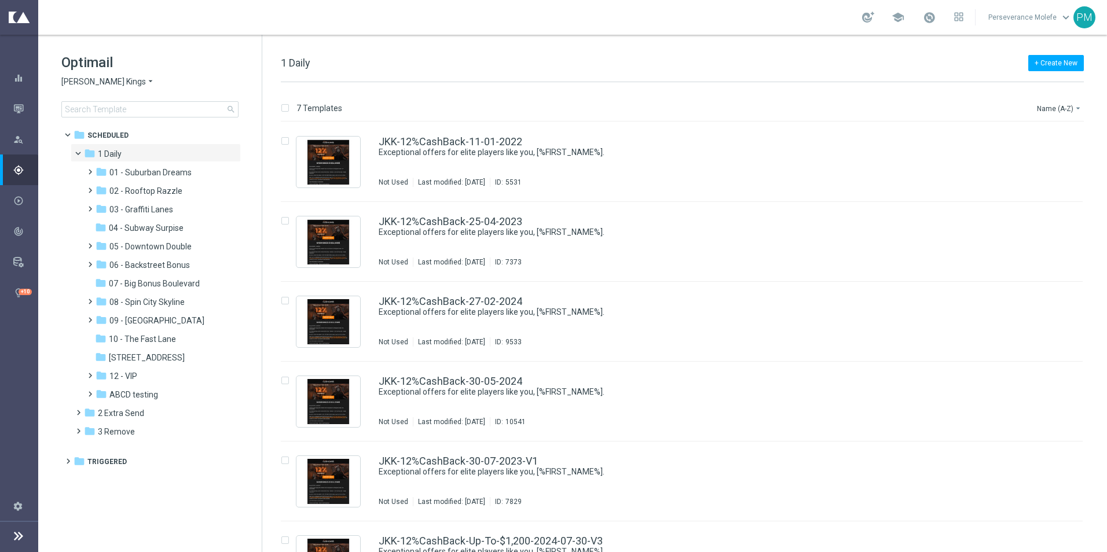
click at [58, 88] on div "Optimail [PERSON_NAME] Kings arrow_drop_down × [PERSON_NAME] Kings search folde…" at bounding box center [150, 114] width 224 height 159
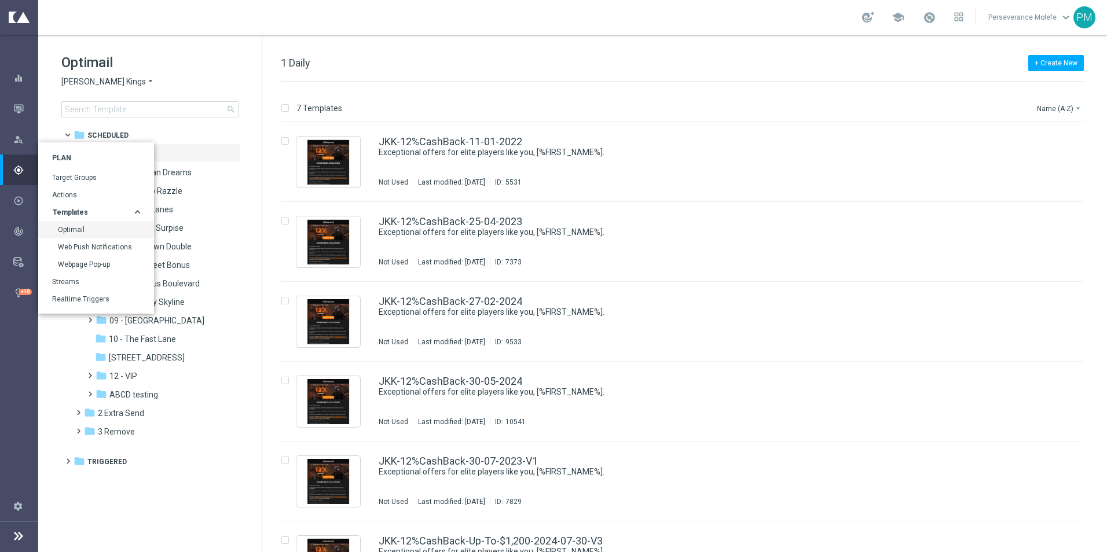
click at [17, 166] on icon "gps_fixed" at bounding box center [18, 170] width 10 height 10
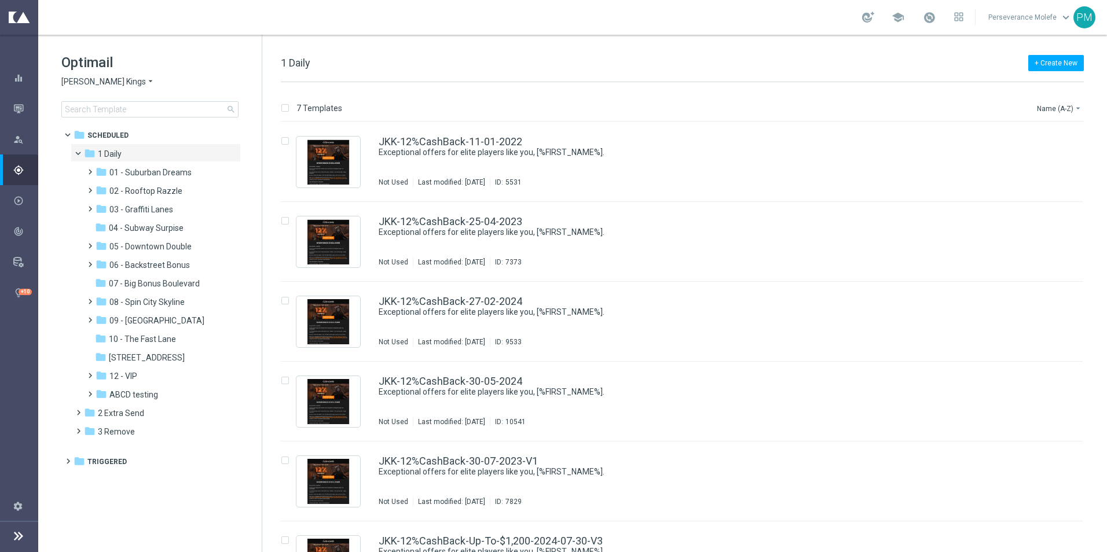
click at [118, 78] on span "[PERSON_NAME] Kings" at bounding box center [103, 81] width 85 height 11
click at [0, 0] on span "Casino Joka" at bounding box center [0, 0] width 0 height 0
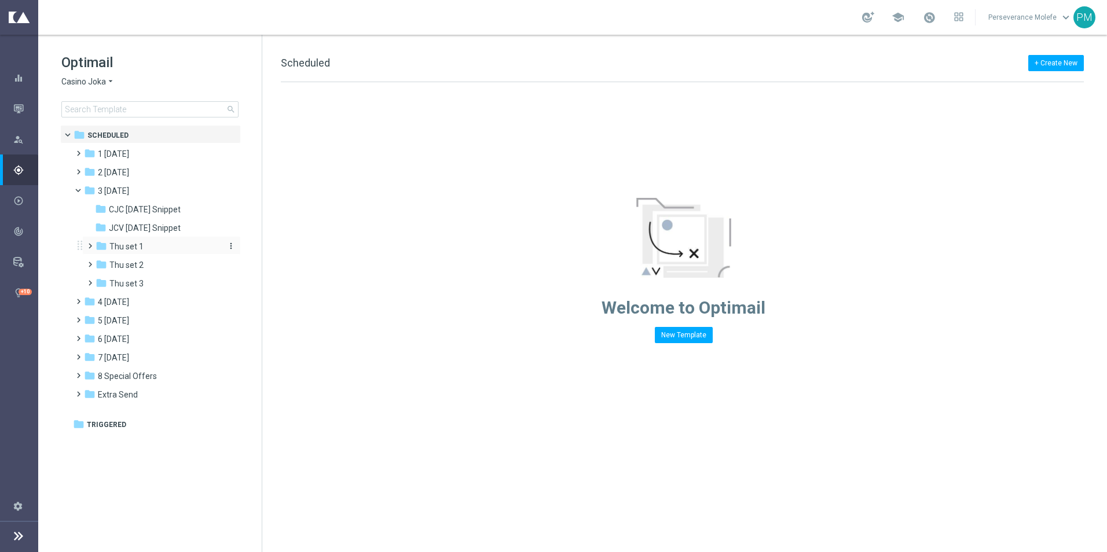
click at [136, 249] on span "Thu set 1" at bounding box center [126, 246] width 34 height 10
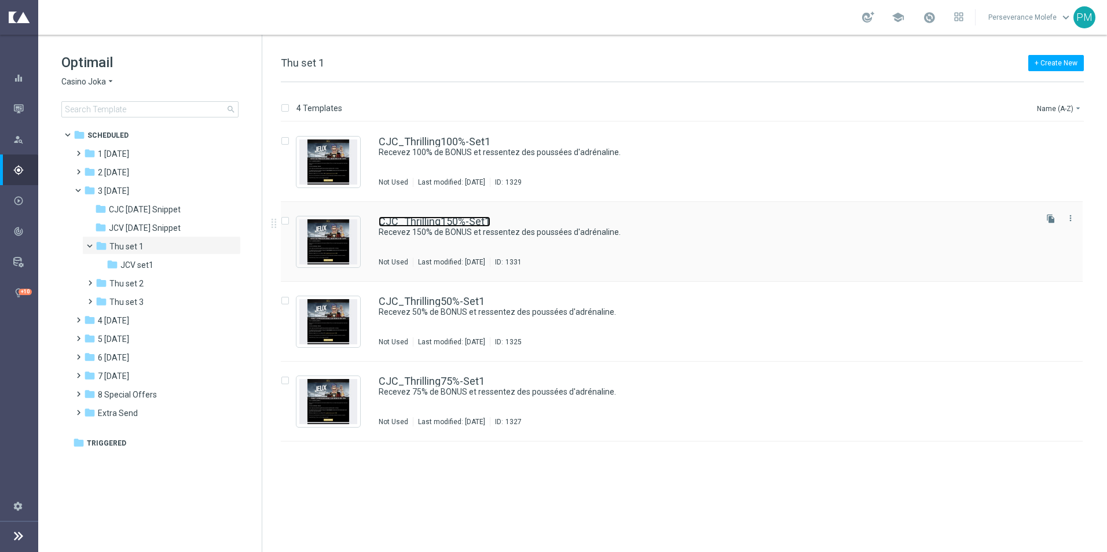
click at [448, 221] on link "CJC_Thrilling150%-Set1" at bounding box center [435, 222] width 112 height 10
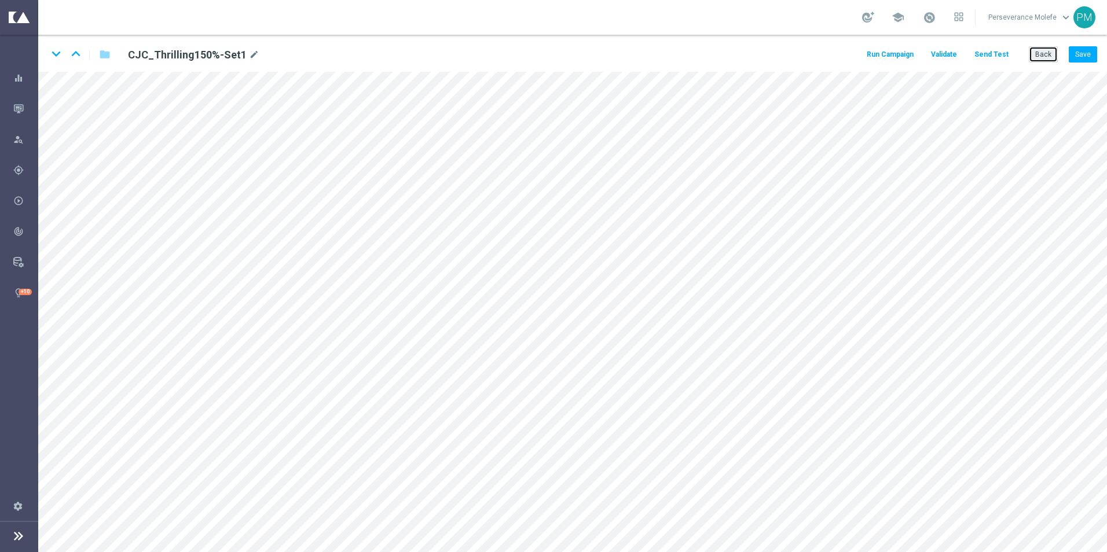
click at [1038, 53] on button "Back" at bounding box center [1043, 54] width 29 height 16
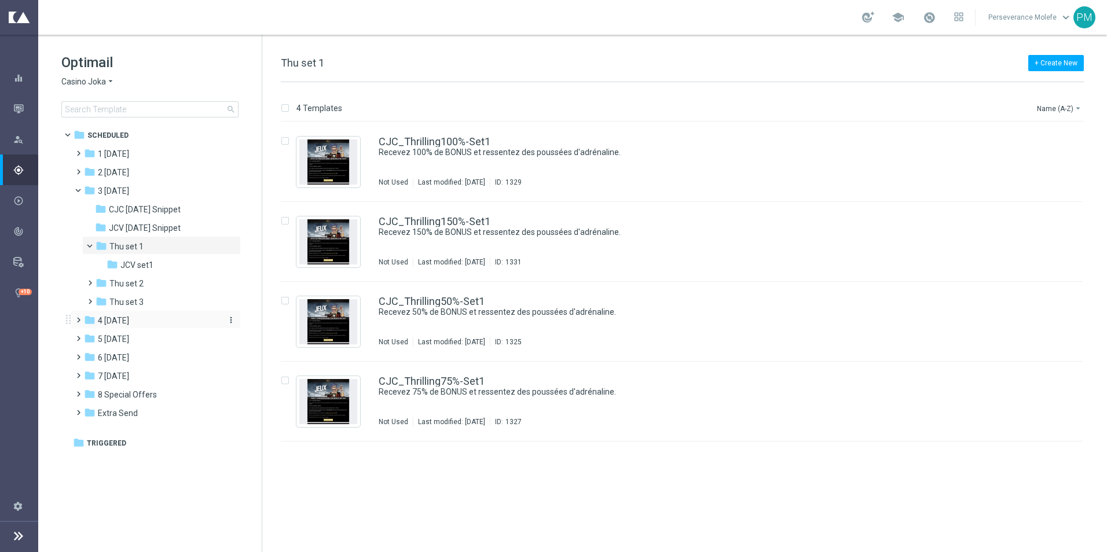
click at [138, 325] on div "folder 4 [DATE]" at bounding box center [150, 320] width 133 height 13
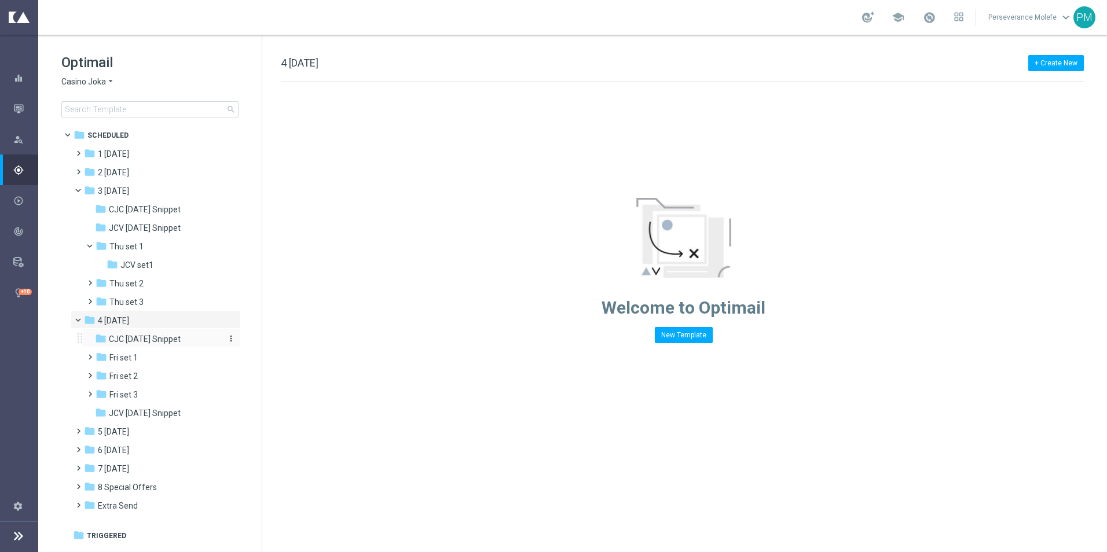
click at [144, 341] on span "CJC [DATE] Snippet" at bounding box center [145, 339] width 72 height 10
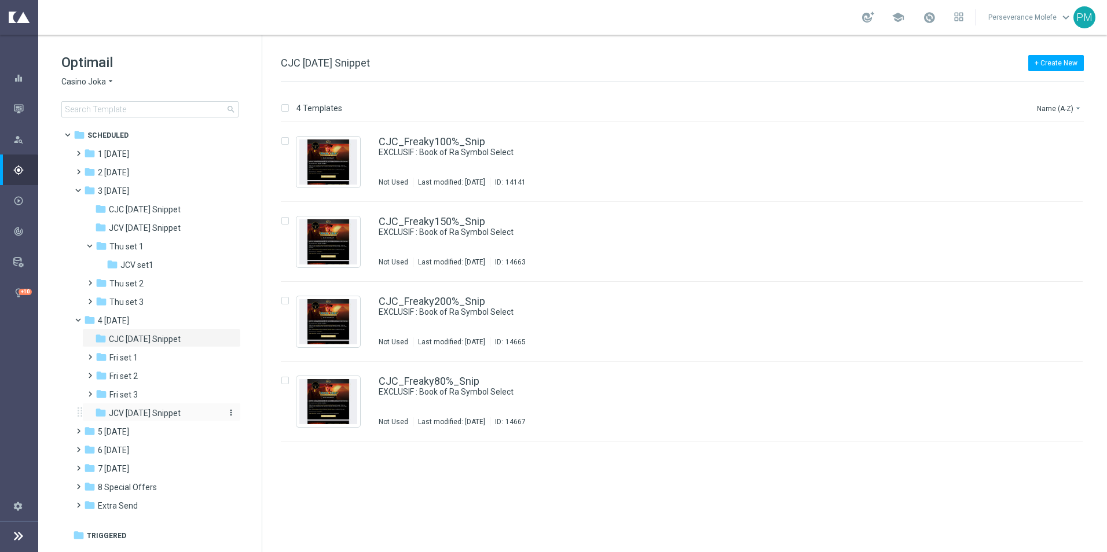
click at [155, 413] on span "JCV [DATE] Snippet" at bounding box center [145, 413] width 72 height 10
click at [428, 139] on link "JCV_Freaky100%_Snip" at bounding box center [432, 142] width 106 height 10
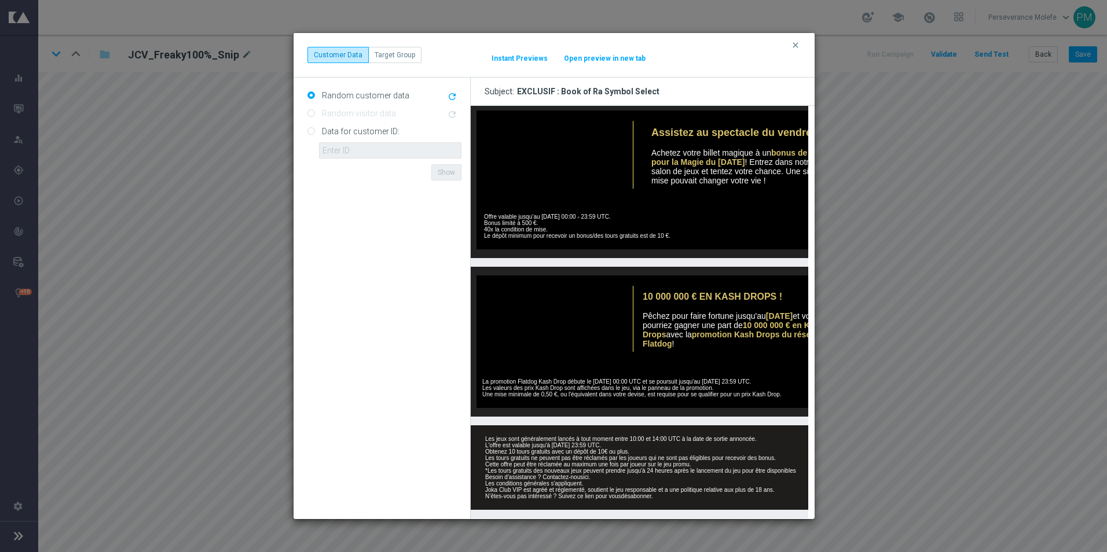
scroll to position [403, 0]
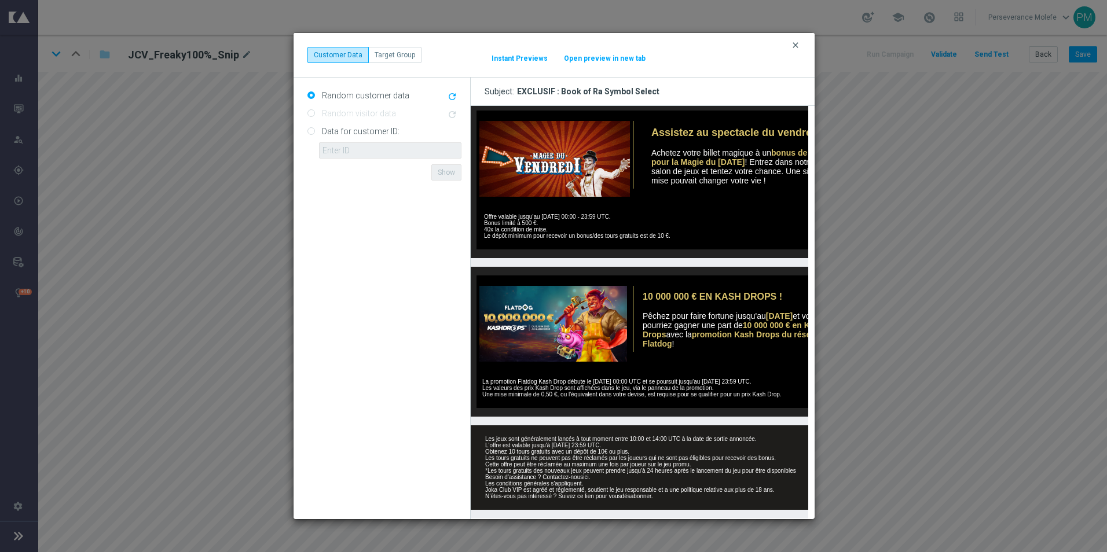
drag, startPoint x: 796, startPoint y: 45, endPoint x: 728, endPoint y: 2, distance: 80.7
click at [796, 45] on icon "clear" at bounding box center [795, 45] width 9 height 9
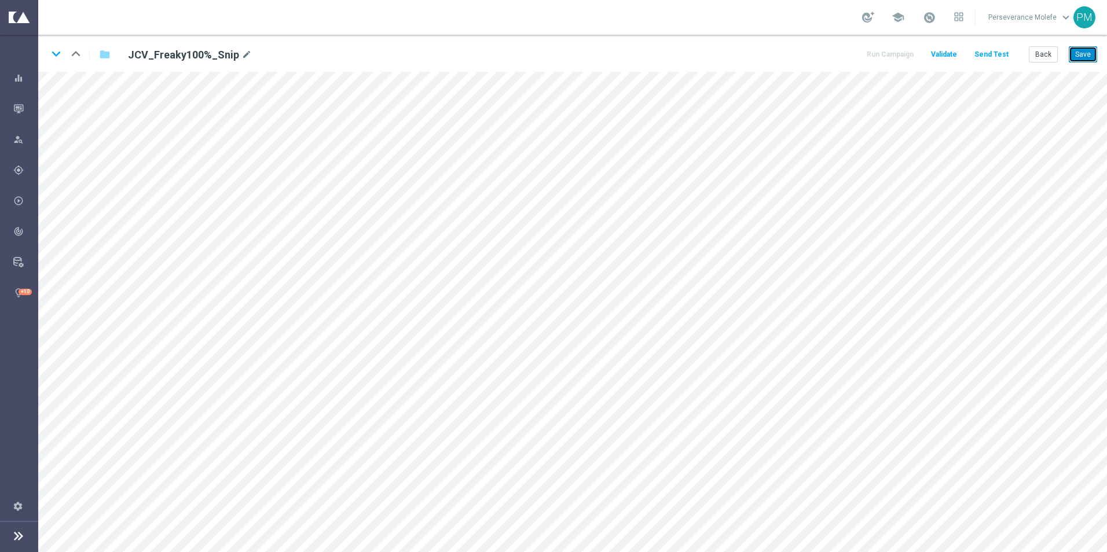
click at [1084, 60] on button "Save" at bounding box center [1083, 54] width 28 height 16
click at [1049, 57] on button "Back" at bounding box center [1043, 54] width 29 height 16
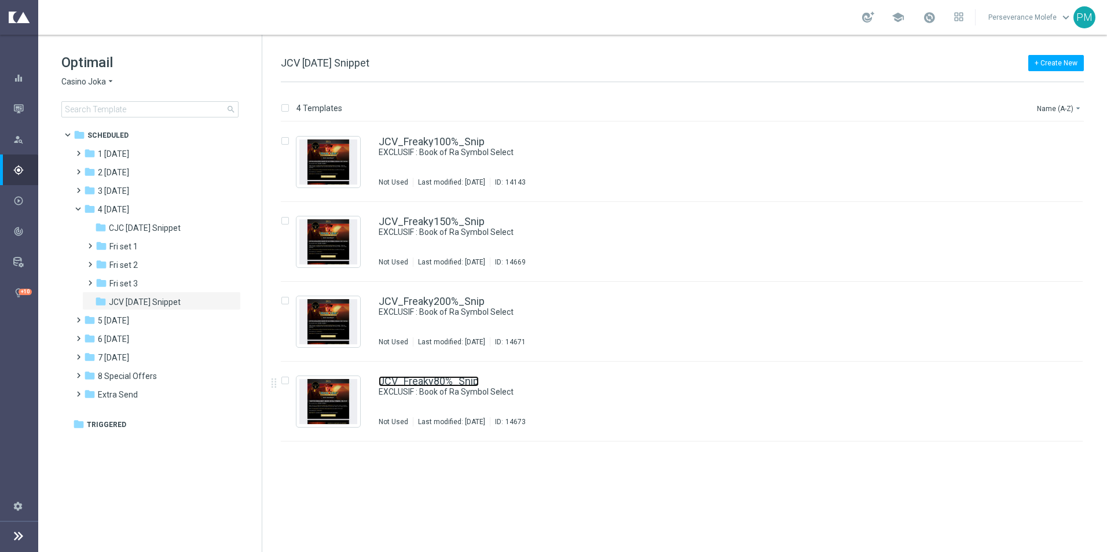
click at [437, 380] on link "JCV_Freaky80%_Snip" at bounding box center [429, 381] width 100 height 10
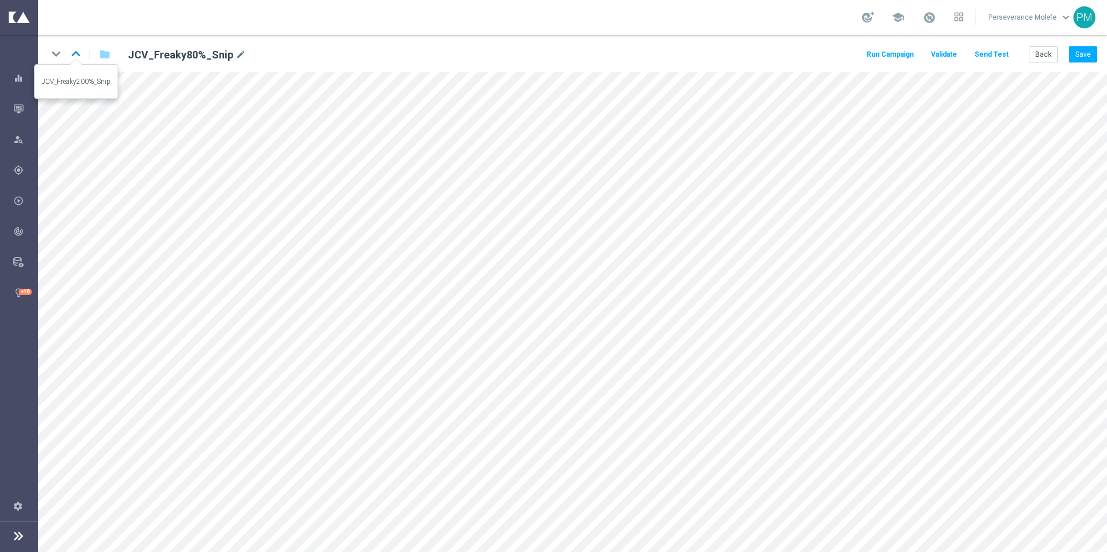
click at [79, 55] on icon "keyboard_arrow_up" at bounding box center [75, 53] width 17 height 17
click at [76, 52] on icon "keyboard_arrow_up" at bounding box center [75, 53] width 17 height 17
click at [80, 59] on icon "keyboard_arrow_up" at bounding box center [75, 53] width 17 height 17
click at [1079, 57] on button "Save" at bounding box center [1083, 54] width 28 height 16
click at [1056, 52] on button "Back" at bounding box center [1043, 54] width 29 height 16
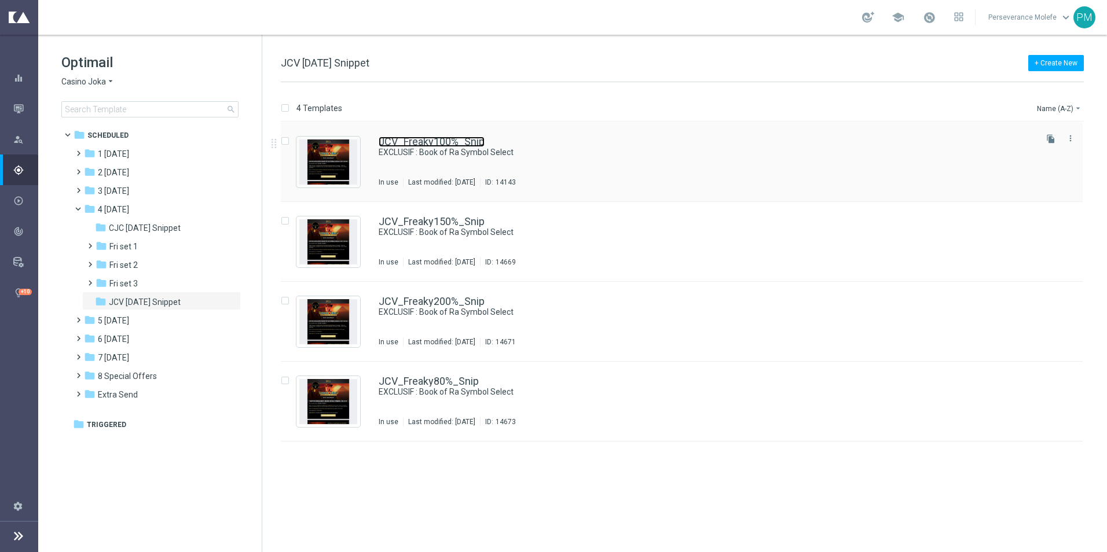
click at [388, 141] on link "JCV_Freaky100%_Snip" at bounding box center [432, 142] width 106 height 10
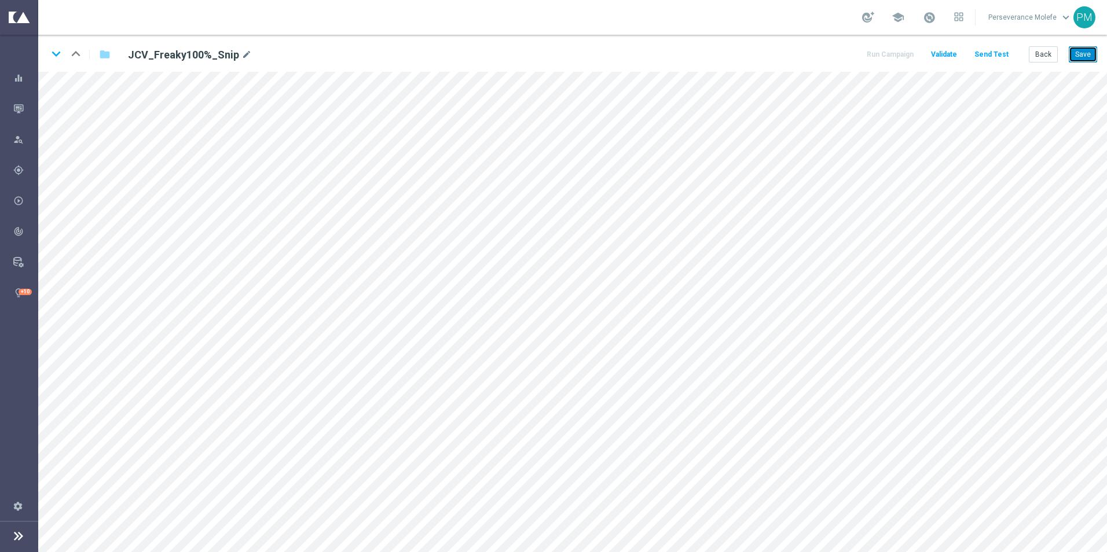
click at [1081, 54] on button "Save" at bounding box center [1083, 54] width 28 height 16
click at [1046, 54] on button "Back" at bounding box center [1043, 54] width 29 height 16
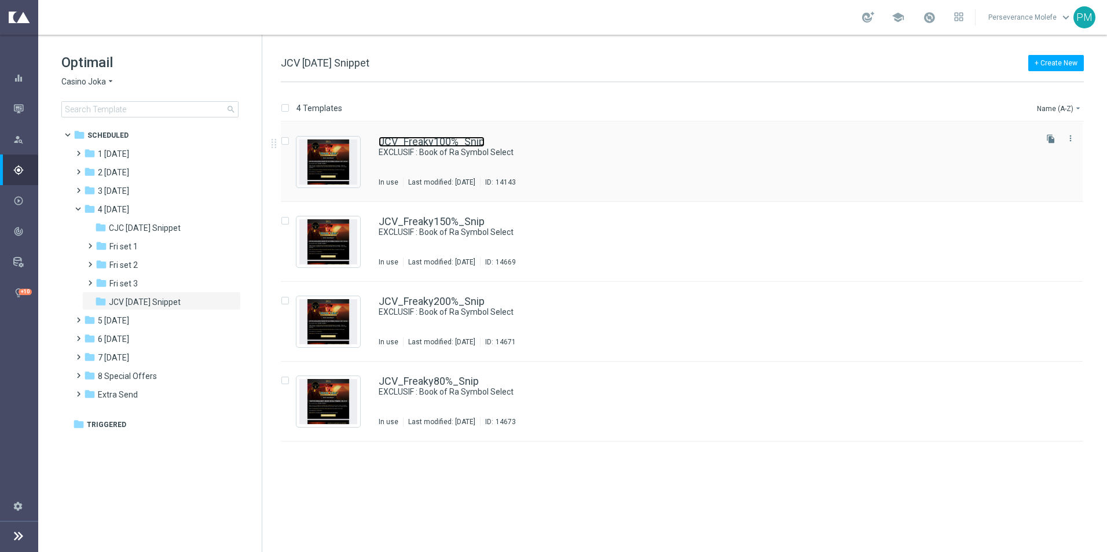
click at [409, 147] on link "JCV_Freaky100%_Snip" at bounding box center [432, 142] width 106 height 10
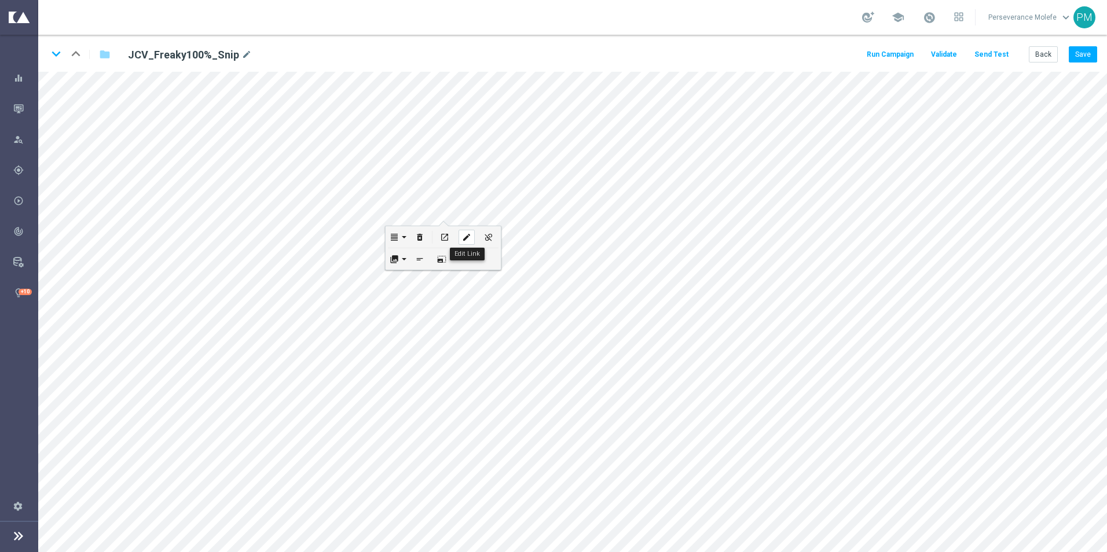
click at [468, 235] on icon "edit" at bounding box center [466, 237] width 9 height 9
checkbox input "true"
click at [359, 382] on div "edit" at bounding box center [361, 387] width 16 height 15
type input "[URL][DOMAIN_NAME]"
checkbox input "true"
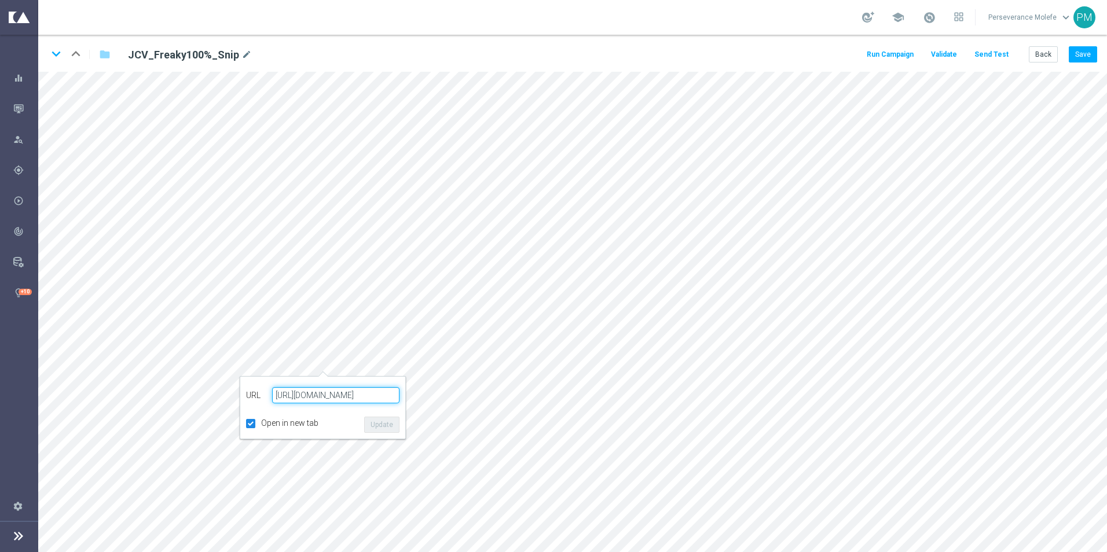
paste input "[DOMAIN_NAME][URL]"
type input "[URL][DOMAIN_NAME]"
click at [389, 426] on button "Update" at bounding box center [381, 425] width 35 height 16
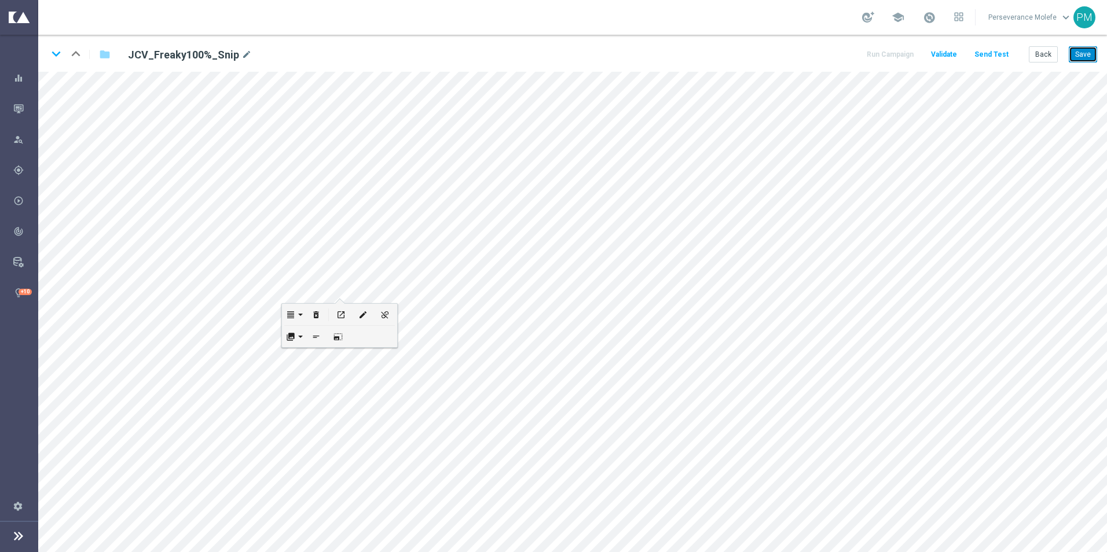
click at [1085, 60] on button "Save" at bounding box center [1083, 54] width 28 height 16
click at [59, 58] on icon "keyboard_arrow_down" at bounding box center [55, 53] width 17 height 17
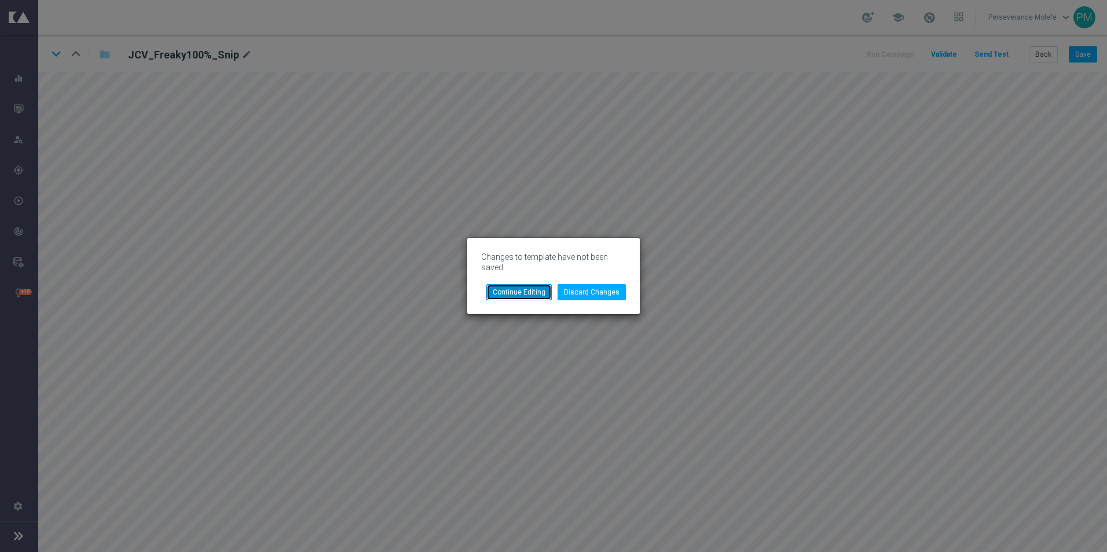
click at [531, 295] on button "Continue Editing" at bounding box center [518, 292] width 65 height 16
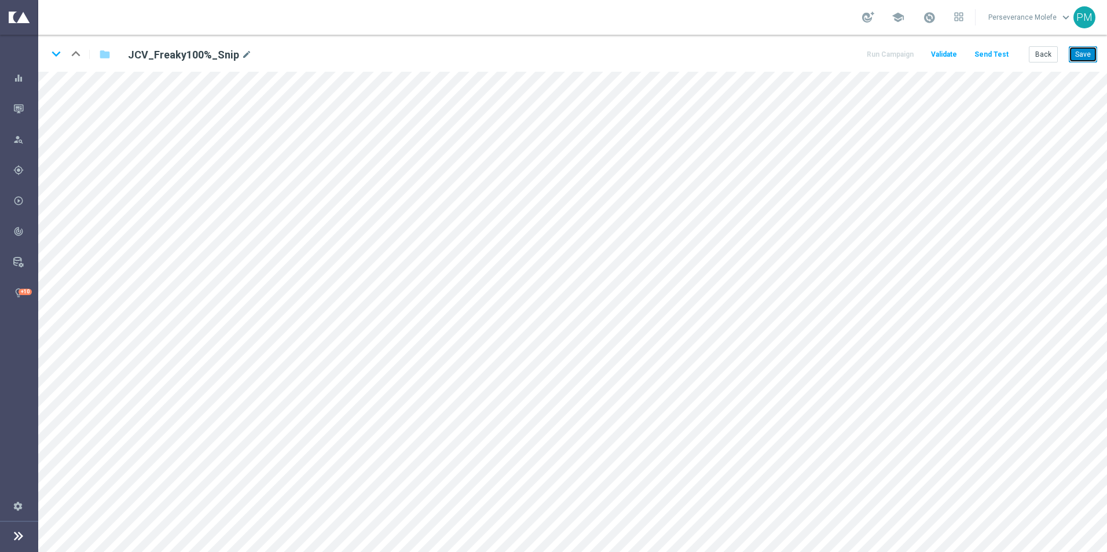
click at [1086, 60] on button "Save" at bounding box center [1083, 54] width 28 height 16
click at [1090, 53] on button "Save" at bounding box center [1083, 54] width 28 height 16
click at [54, 50] on icon "keyboard_arrow_down" at bounding box center [55, 53] width 17 height 17
click at [1082, 59] on button "Save" at bounding box center [1083, 54] width 28 height 16
click at [1082, 57] on button "Save" at bounding box center [1083, 54] width 28 height 16
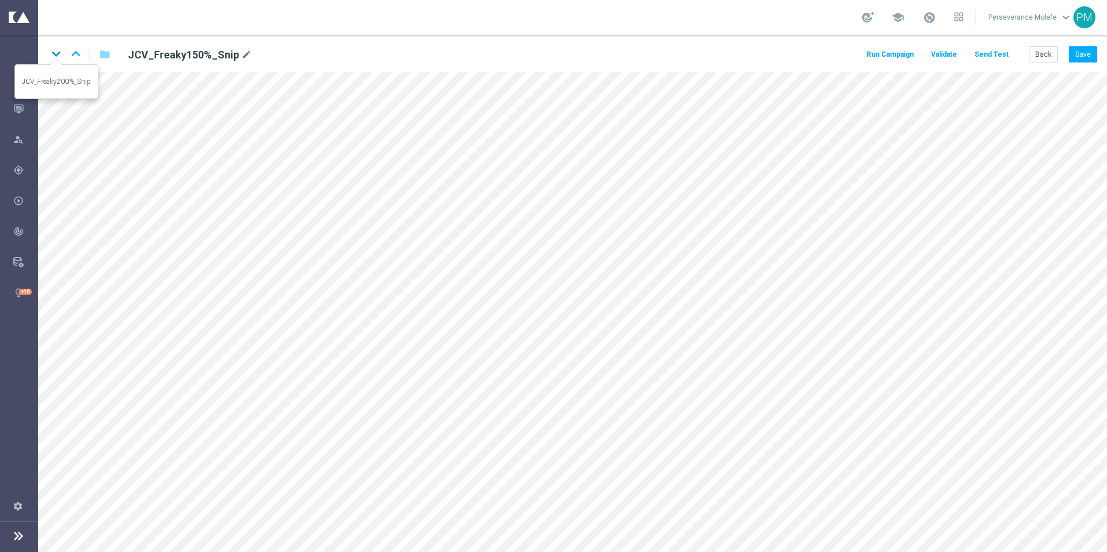
click at [59, 60] on icon "keyboard_arrow_down" at bounding box center [55, 53] width 17 height 17
click at [1093, 56] on button "Save" at bounding box center [1083, 54] width 28 height 16
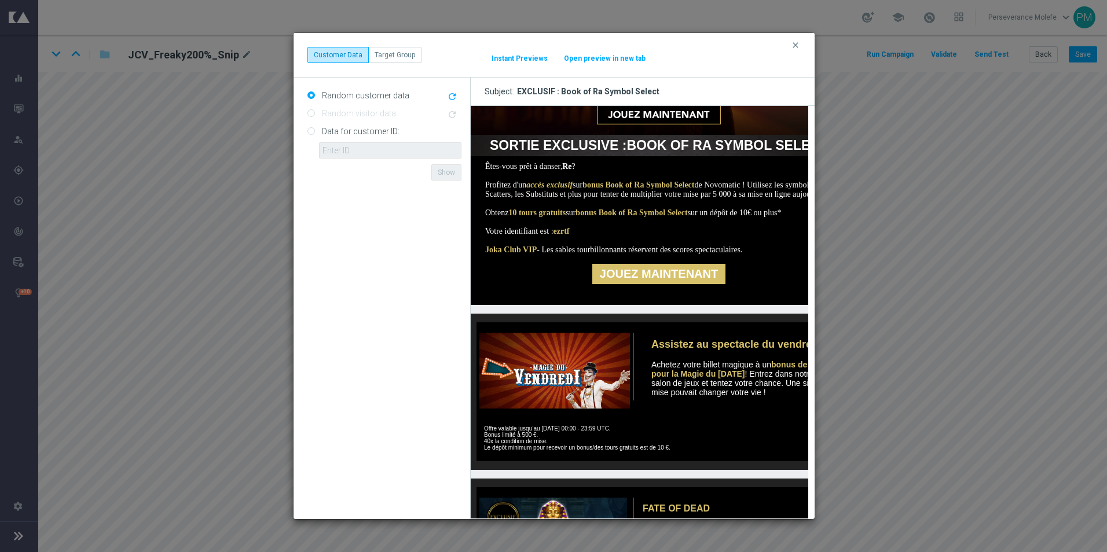
scroll to position [144, 0]
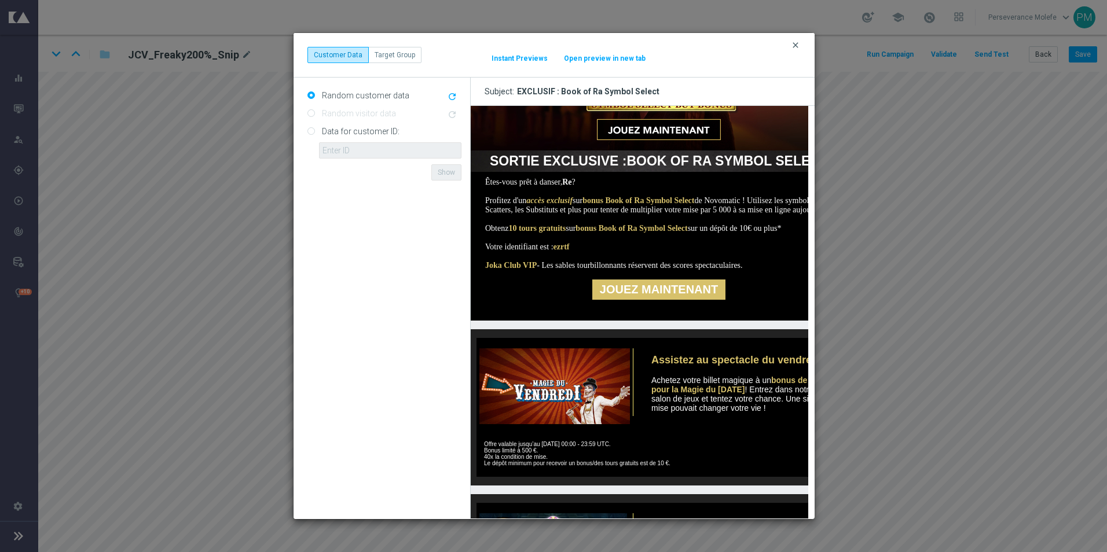
click at [796, 46] on icon "clear" at bounding box center [795, 45] width 9 height 9
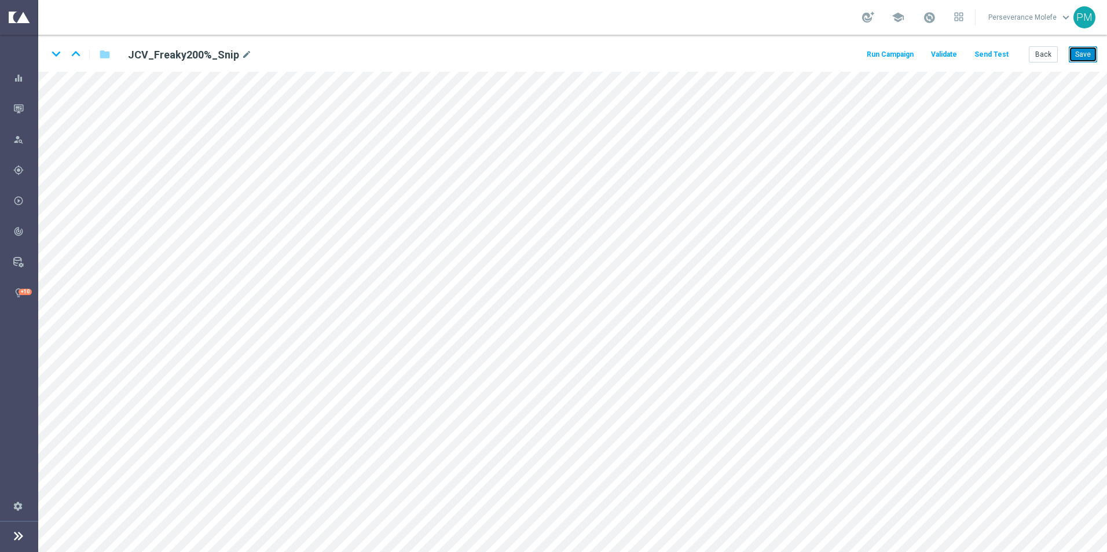
click at [1070, 53] on button "Save" at bounding box center [1083, 54] width 28 height 16
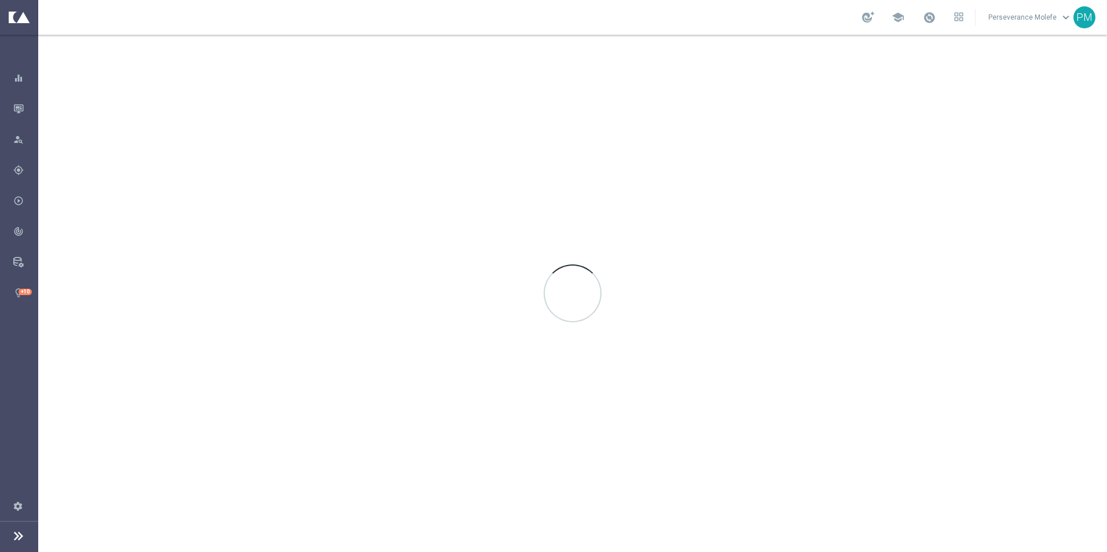
click at [1081, 53] on div at bounding box center [572, 294] width 1069 height 518
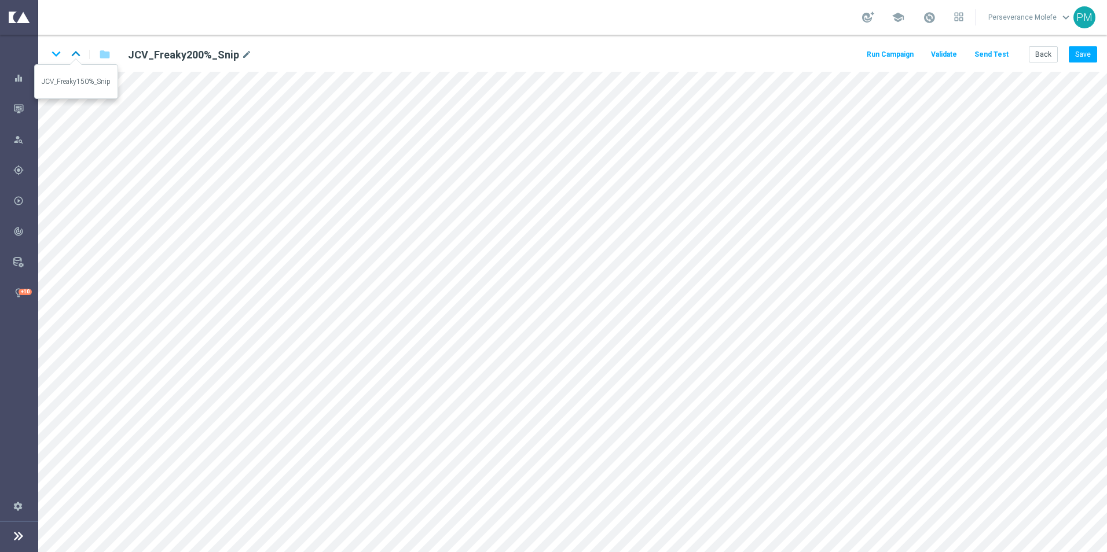
click at [76, 55] on icon "keyboard_arrow_up" at bounding box center [75, 53] width 17 height 17
click at [78, 57] on icon "keyboard_arrow_up" at bounding box center [75, 53] width 17 height 17
click at [1043, 61] on button "Back" at bounding box center [1043, 54] width 29 height 16
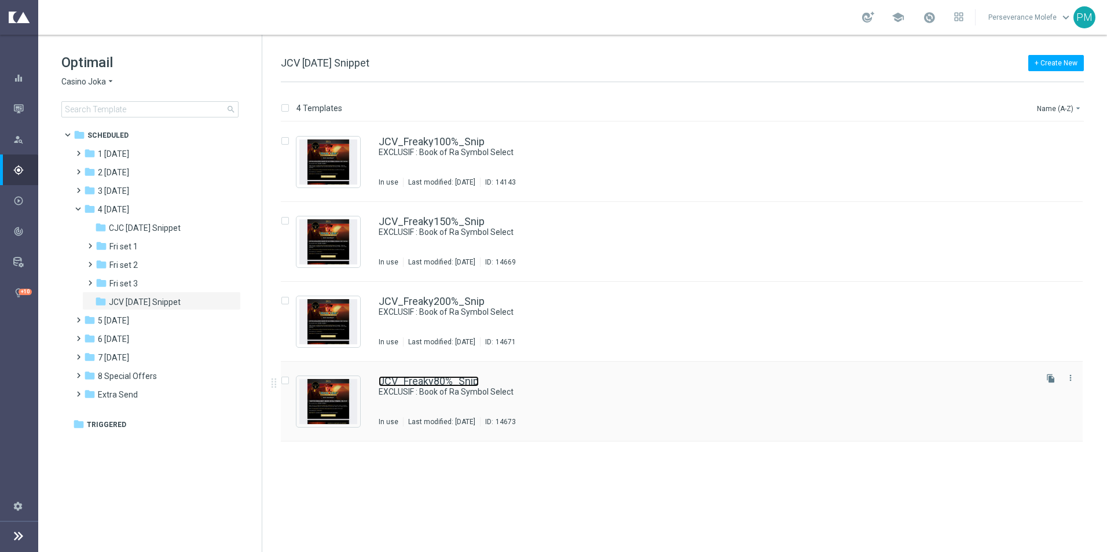
click at [415, 379] on link "JCV_Freaky80%_Snip" at bounding box center [429, 381] width 100 height 10
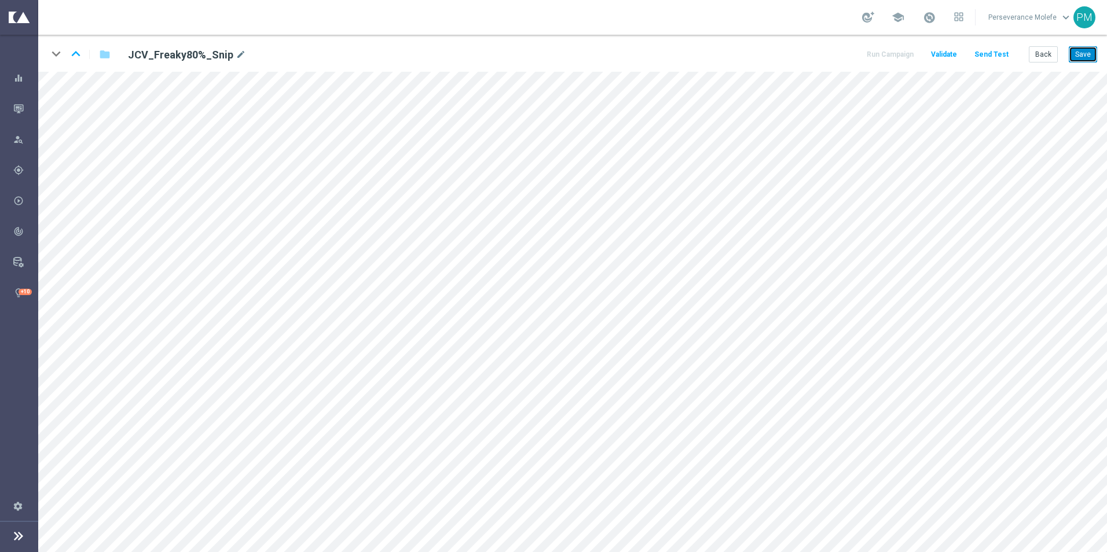
click at [1096, 49] on button "Save" at bounding box center [1083, 54] width 28 height 16
click at [1038, 48] on button "Back" at bounding box center [1043, 54] width 29 height 16
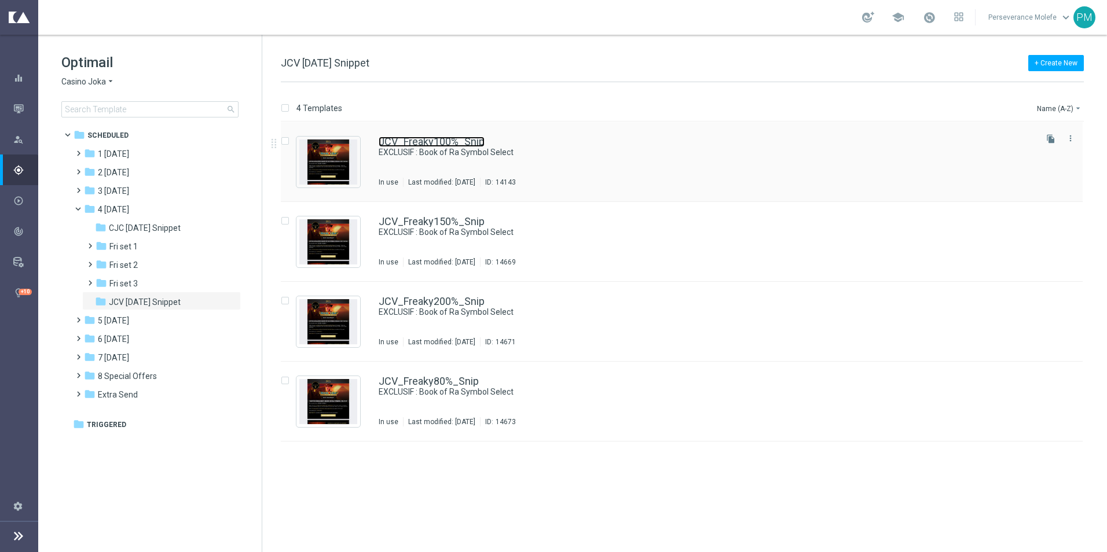
click at [413, 140] on link "JCV_Freaky100%_Snip" at bounding box center [432, 142] width 106 height 10
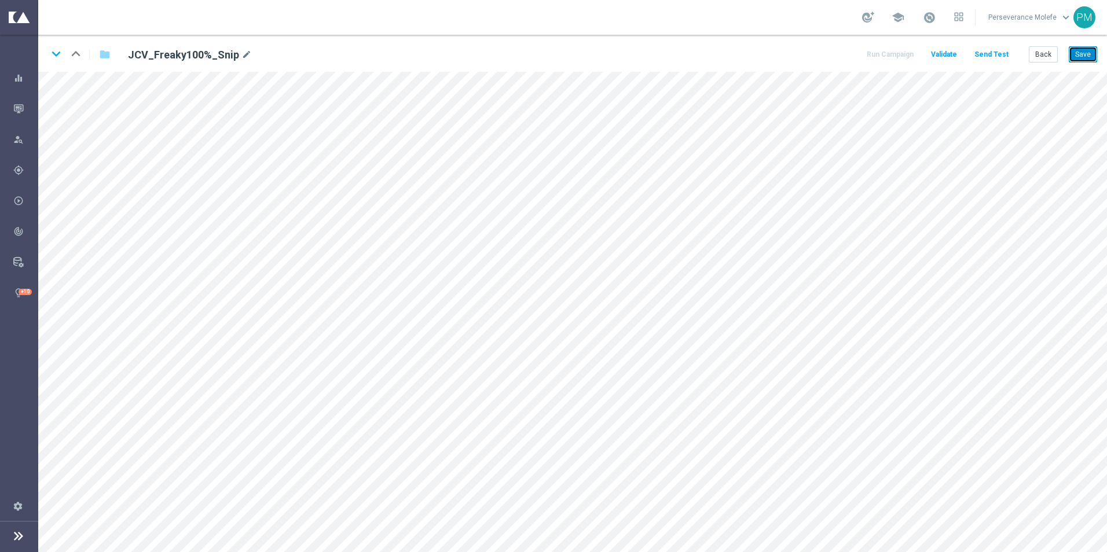
click at [1081, 58] on button "Save" at bounding box center [1083, 54] width 28 height 16
click at [1042, 57] on button "Back" at bounding box center [1043, 54] width 29 height 16
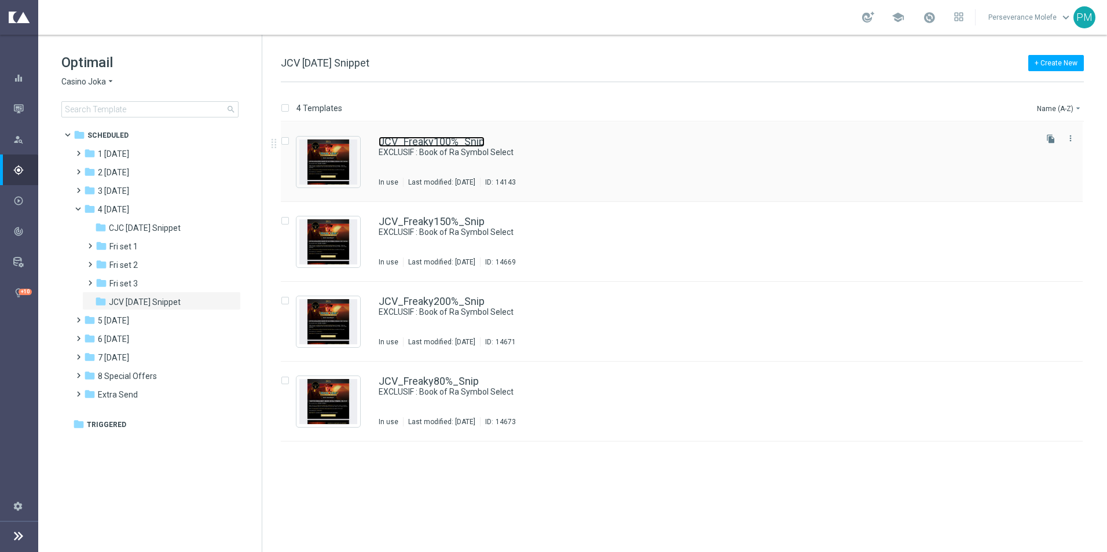
click at [405, 145] on link "JCV_Freaky100%_Snip" at bounding box center [432, 142] width 106 height 10
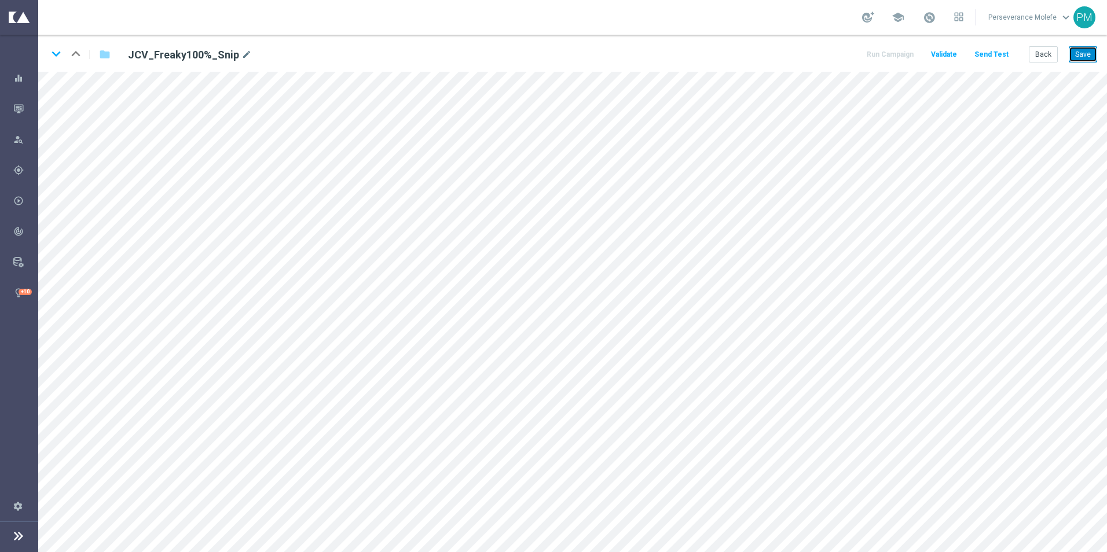
click at [1084, 60] on button "Save" at bounding box center [1083, 54] width 28 height 16
click at [1051, 54] on button "Back" at bounding box center [1043, 54] width 29 height 16
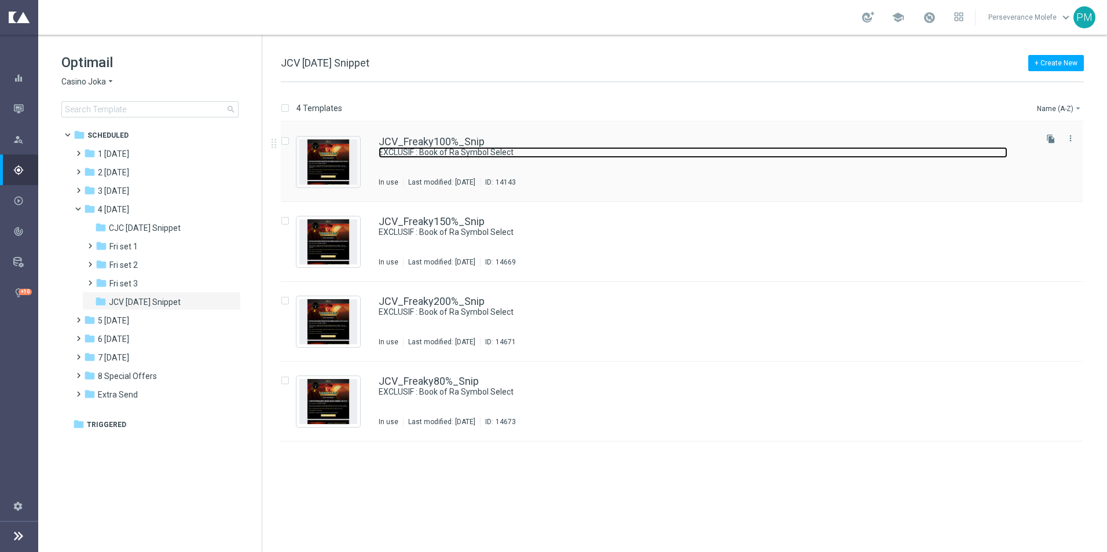
click at [425, 149] on link "EXCLUSIF : Book of Ra Symbol Select" at bounding box center [693, 152] width 629 height 11
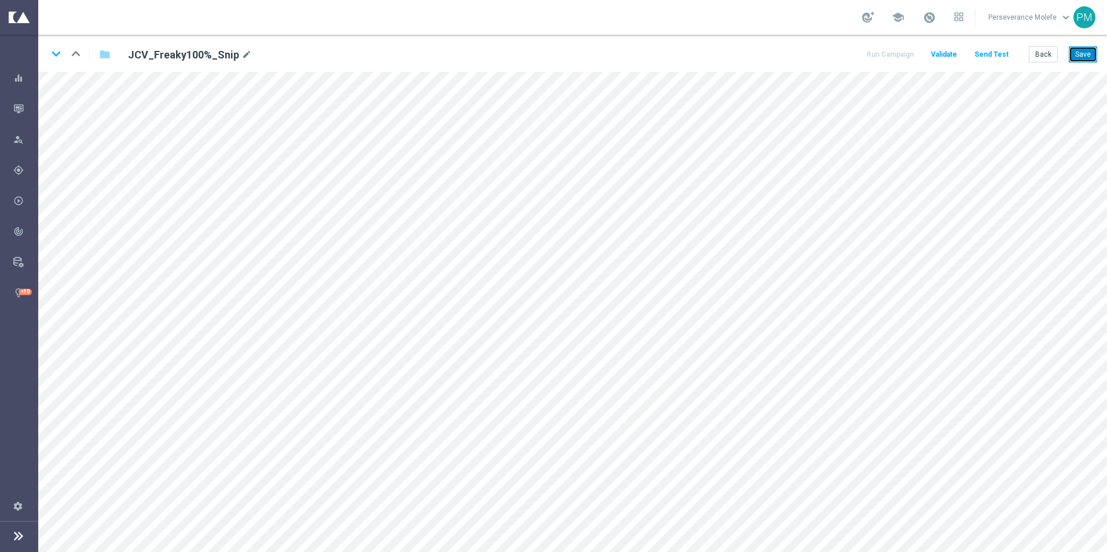
click at [1082, 48] on button "Save" at bounding box center [1083, 54] width 28 height 16
click at [1088, 49] on button "Save" at bounding box center [1083, 54] width 28 height 16
click at [1051, 58] on button "Back" at bounding box center [1043, 54] width 29 height 16
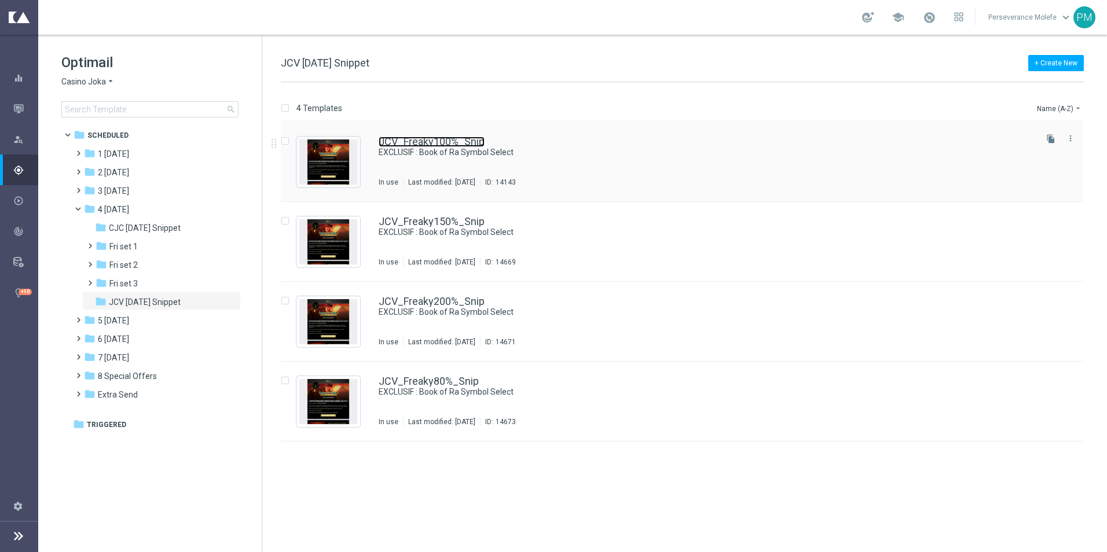
click at [385, 145] on link "JCV_Freaky100%_Snip" at bounding box center [432, 142] width 106 height 10
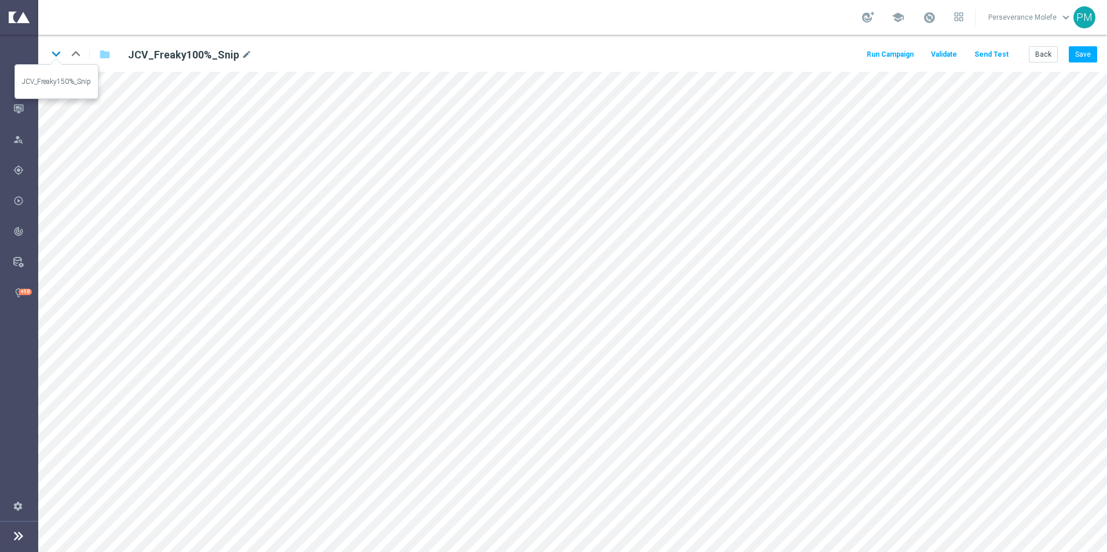
click at [57, 53] on icon "keyboard_arrow_down" at bounding box center [55, 53] width 17 height 17
click at [69, 53] on icon "keyboard_arrow_up" at bounding box center [75, 53] width 17 height 17
click at [1083, 56] on button "Save" at bounding box center [1083, 54] width 28 height 16
click at [1089, 58] on button "Save" at bounding box center [1083, 54] width 28 height 16
click at [1039, 53] on button "Back" at bounding box center [1043, 54] width 29 height 16
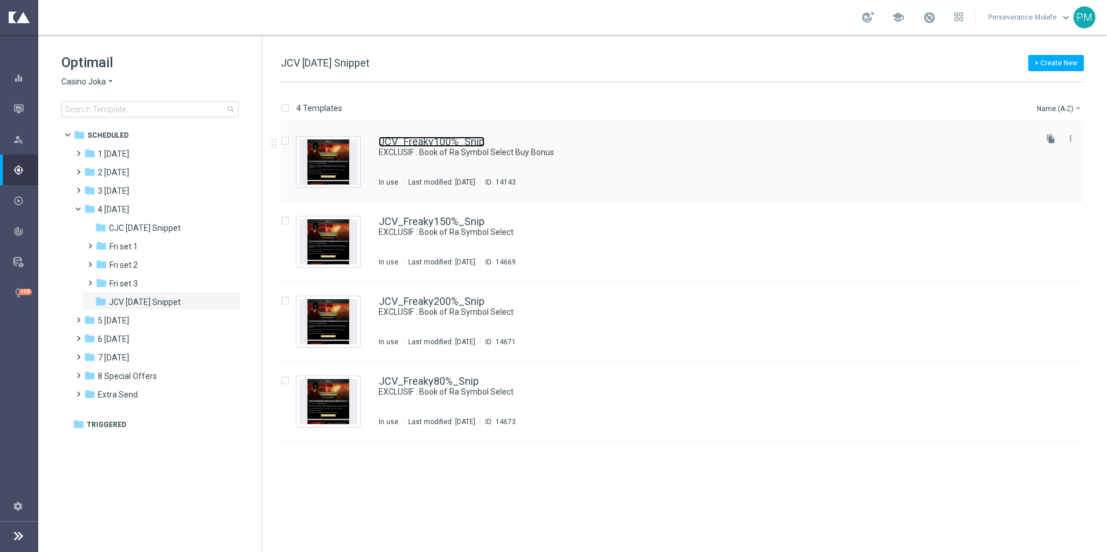
click at [403, 140] on link "JCV_Freaky100%_Snip" at bounding box center [432, 142] width 106 height 10
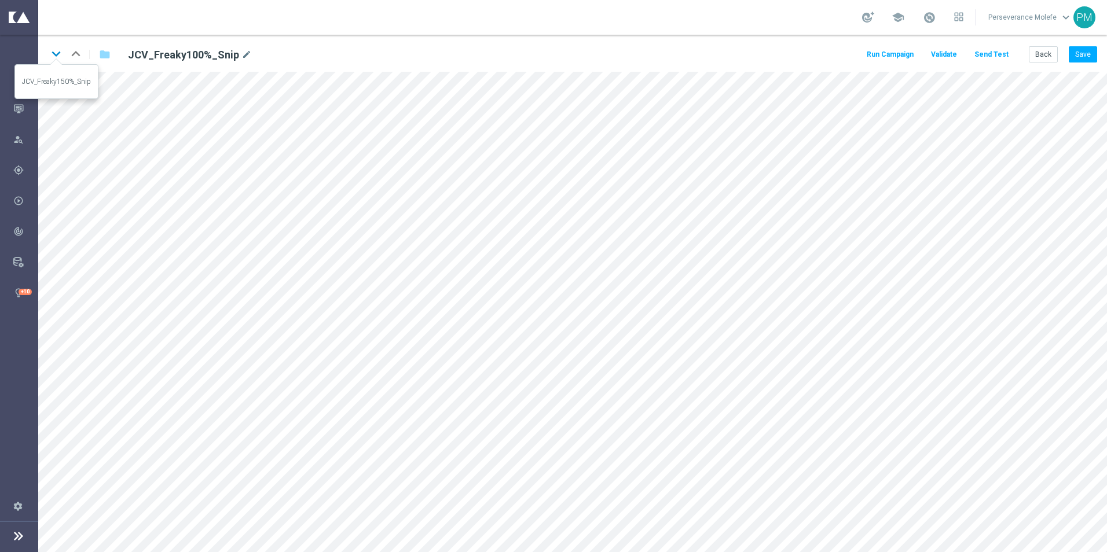
click at [60, 57] on icon "keyboard_arrow_down" at bounding box center [55, 53] width 17 height 17
click at [1082, 56] on button "Save" at bounding box center [1083, 54] width 28 height 16
click at [54, 51] on icon "keyboard_arrow_down" at bounding box center [55, 53] width 17 height 17
click at [1078, 59] on button "Save" at bounding box center [1083, 54] width 28 height 16
click at [53, 52] on icon "keyboard_arrow_down" at bounding box center [55, 53] width 17 height 17
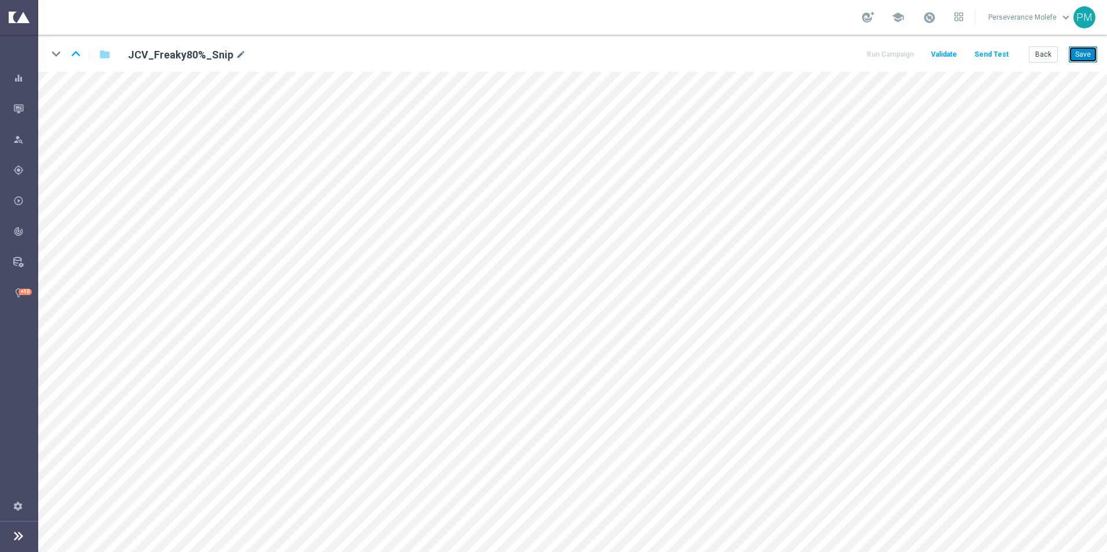
click at [1078, 57] on button "Save" at bounding box center [1083, 54] width 28 height 16
click at [1048, 57] on button "Back" at bounding box center [1043, 54] width 29 height 16
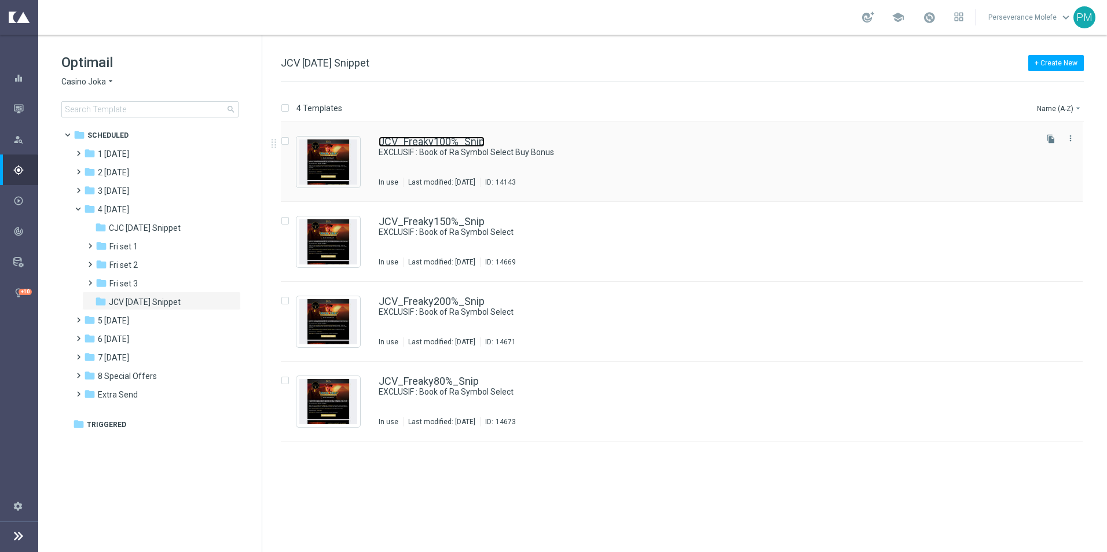
click at [398, 138] on link "JCV_Freaky100%_Snip" at bounding box center [432, 142] width 106 height 10
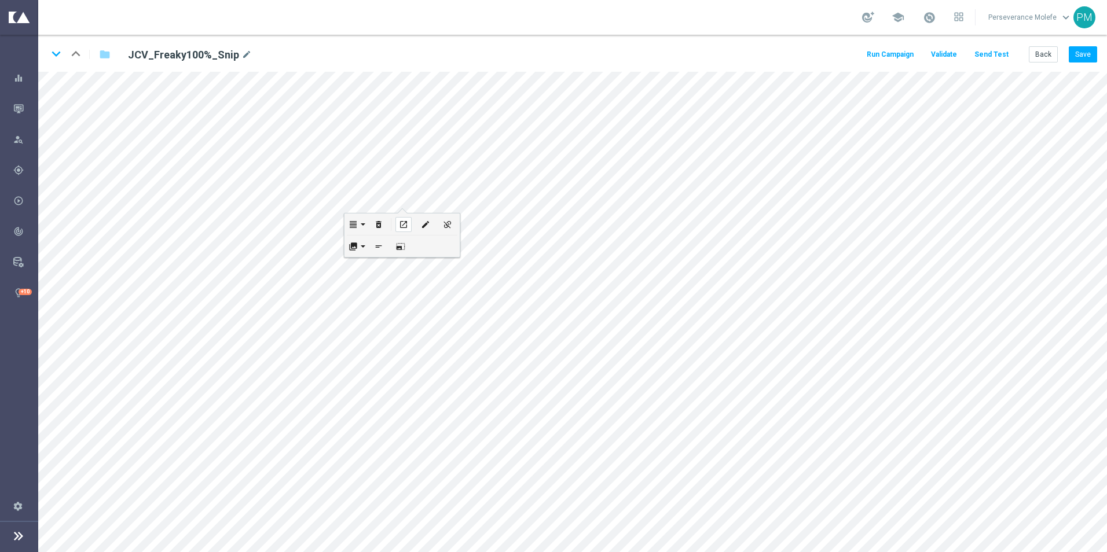
click at [407, 229] on div "open_in_new" at bounding box center [404, 224] width 16 height 15
click at [334, 493] on icon "open_in_new" at bounding box center [331, 489] width 9 height 9
click at [1047, 49] on button "Back" at bounding box center [1043, 54] width 29 height 16
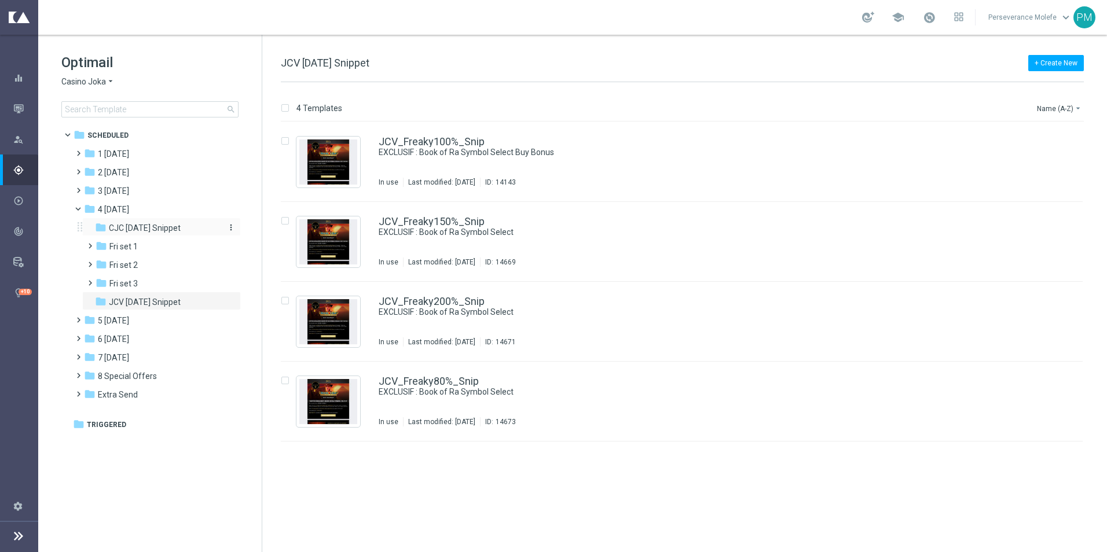
click at [136, 228] on span "CJC [DATE] Snippet" at bounding box center [145, 228] width 72 height 10
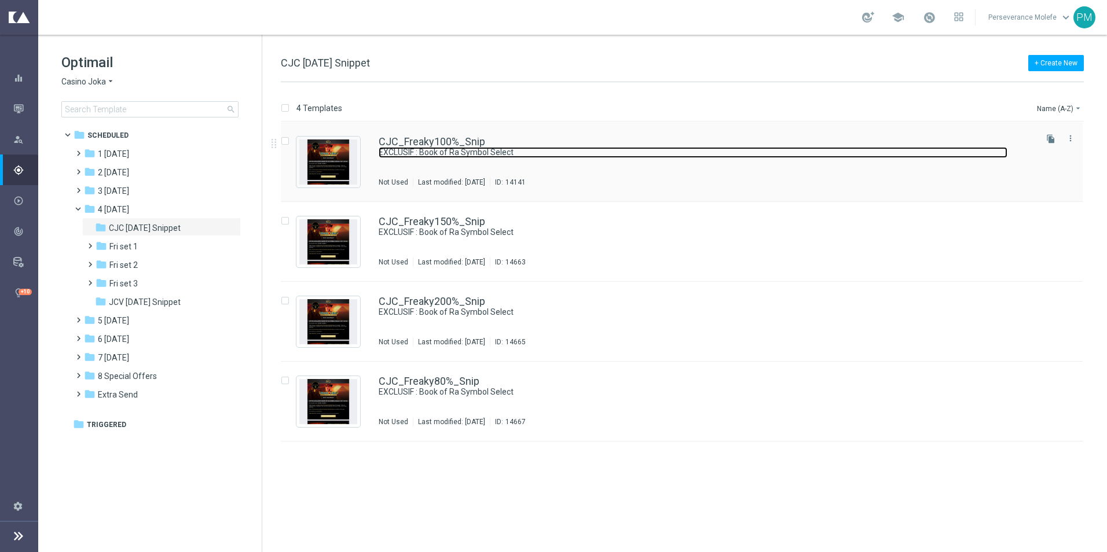
click at [410, 148] on link "EXCLUSIF : Book of Ra Symbol Select" at bounding box center [693, 152] width 629 height 11
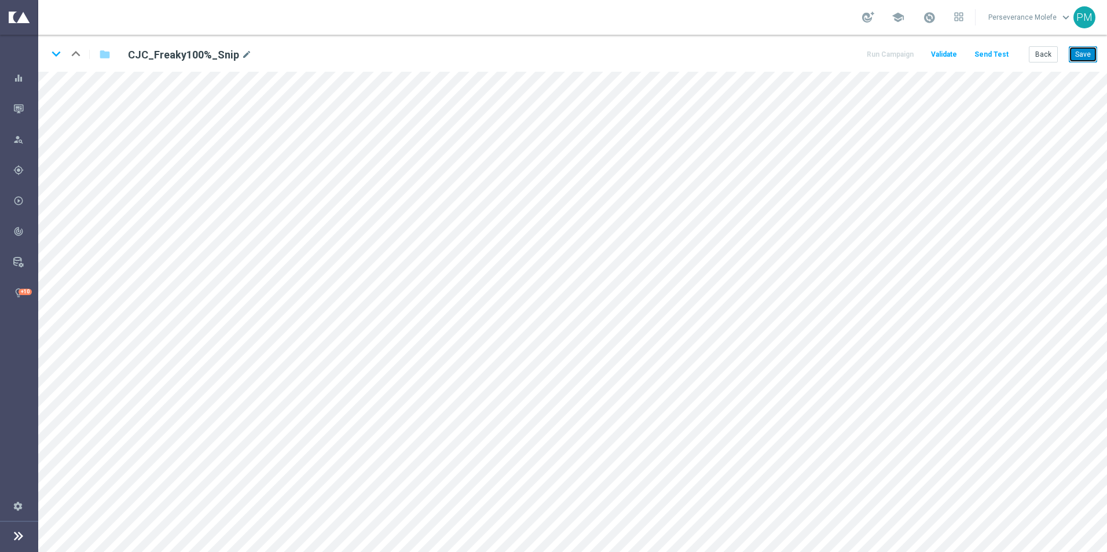
click at [1081, 52] on button "Save" at bounding box center [1083, 54] width 28 height 16
click at [53, 54] on icon "keyboard_arrow_down" at bounding box center [55, 53] width 17 height 17
click at [1091, 53] on button "Save" at bounding box center [1083, 54] width 28 height 16
click at [53, 52] on icon "keyboard_arrow_down" at bounding box center [55, 53] width 17 height 17
click at [73, 56] on icon "keyboard_arrow_up" at bounding box center [75, 53] width 17 height 17
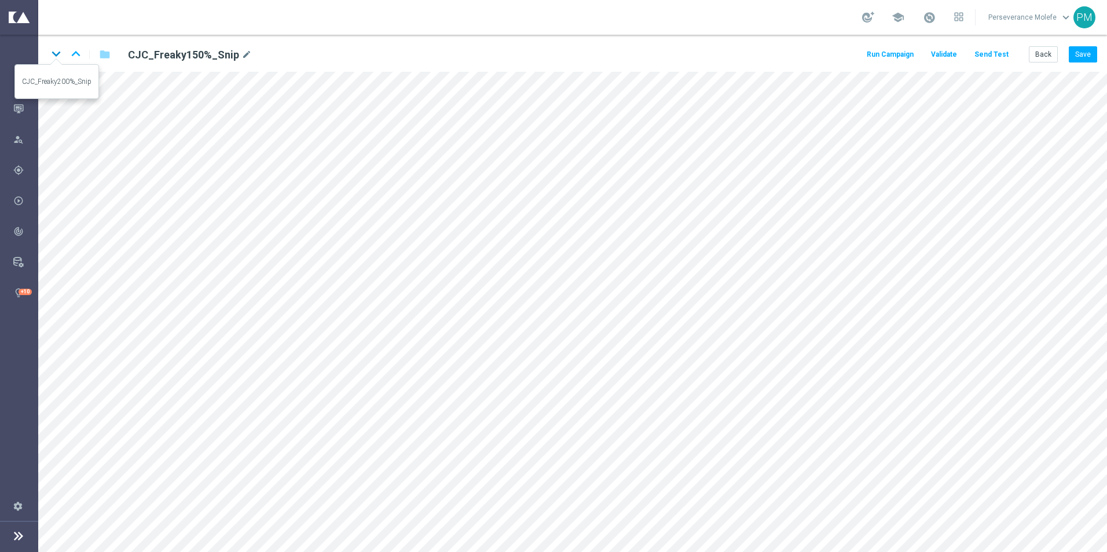
click at [54, 52] on icon "keyboard_arrow_down" at bounding box center [55, 53] width 17 height 17
click at [1084, 52] on button "Save" at bounding box center [1083, 54] width 28 height 16
click at [60, 58] on icon "keyboard_arrow_down" at bounding box center [55, 53] width 17 height 17
click at [1098, 62] on div "keyboard_arrow_down keyboard_arrow_up folder CJC_Freaky80%_Snip mode_edit Run C…" at bounding box center [572, 53] width 1069 height 37
click at [1089, 57] on button "Save" at bounding box center [1083, 54] width 28 height 16
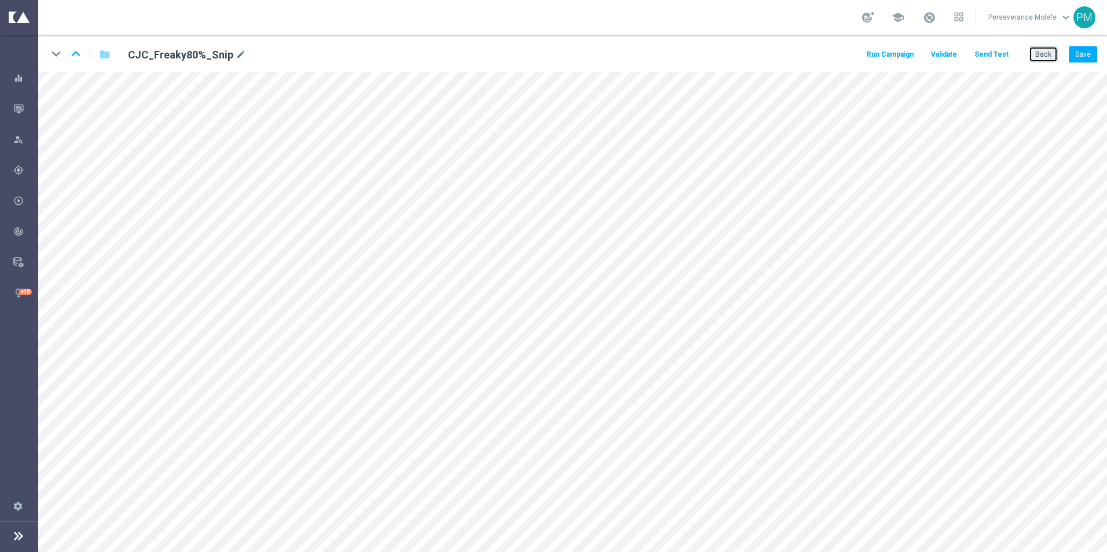
click at [1044, 57] on button "Back" at bounding box center [1043, 54] width 29 height 16
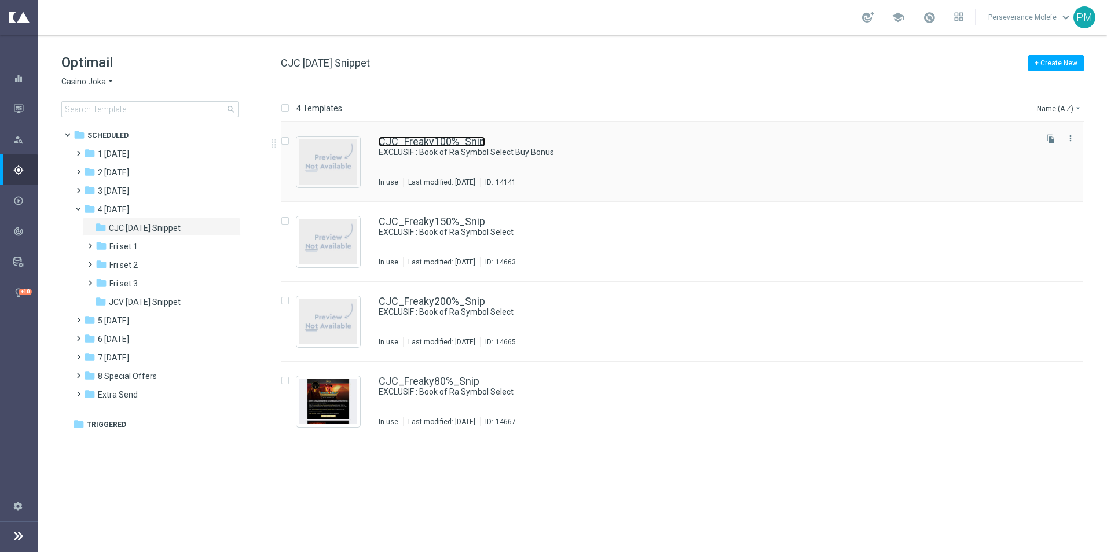
click at [448, 144] on link "CJC_Freaky100%_Snip" at bounding box center [432, 142] width 107 height 10
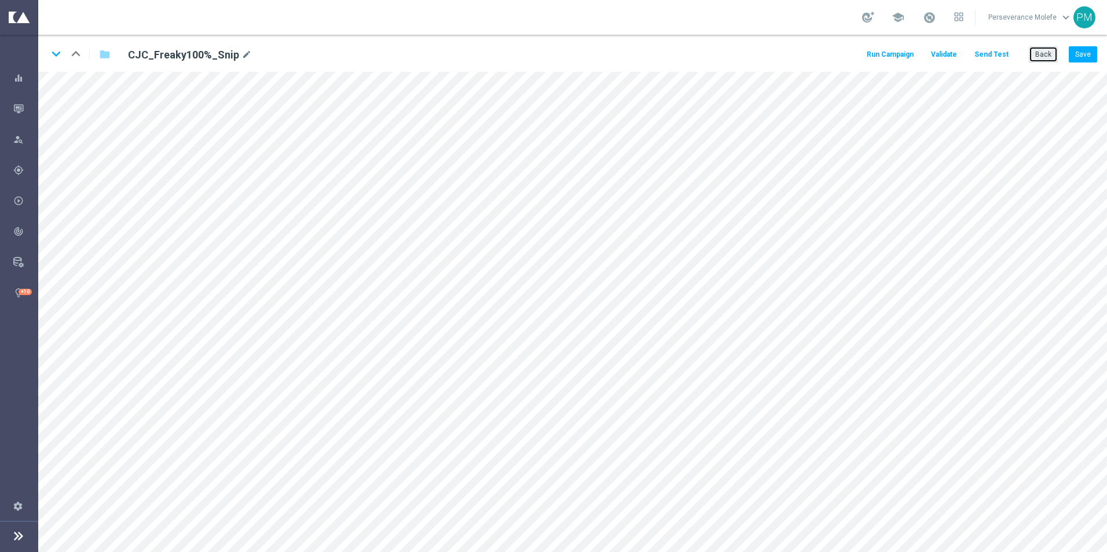
click at [1049, 55] on button "Back" at bounding box center [1043, 54] width 29 height 16
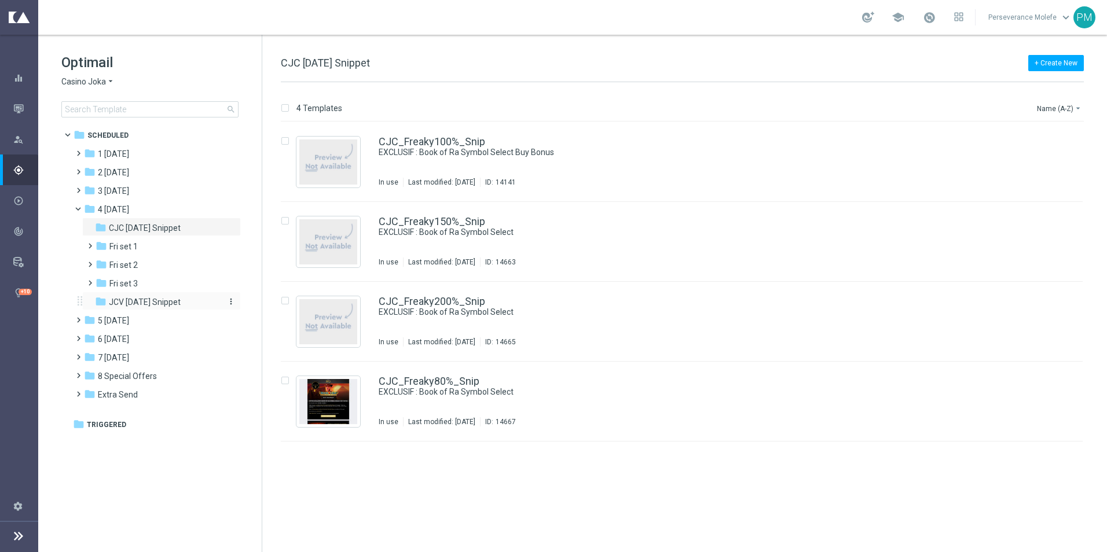
click at [147, 302] on span "JCV [DATE] Snippet" at bounding box center [145, 302] width 72 height 10
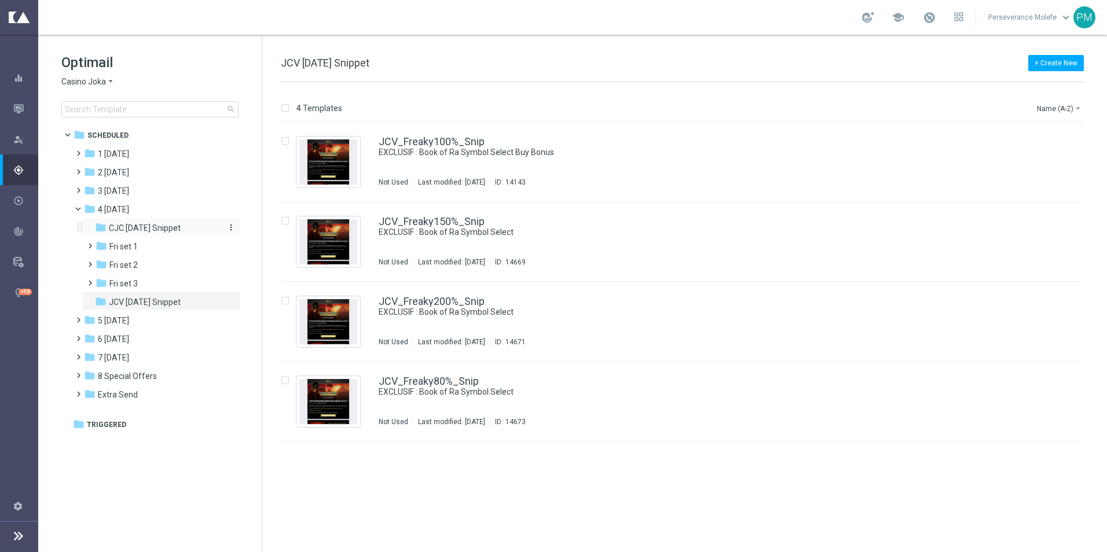
click at [156, 223] on span "CJC [DATE] Snippet" at bounding box center [145, 228] width 72 height 10
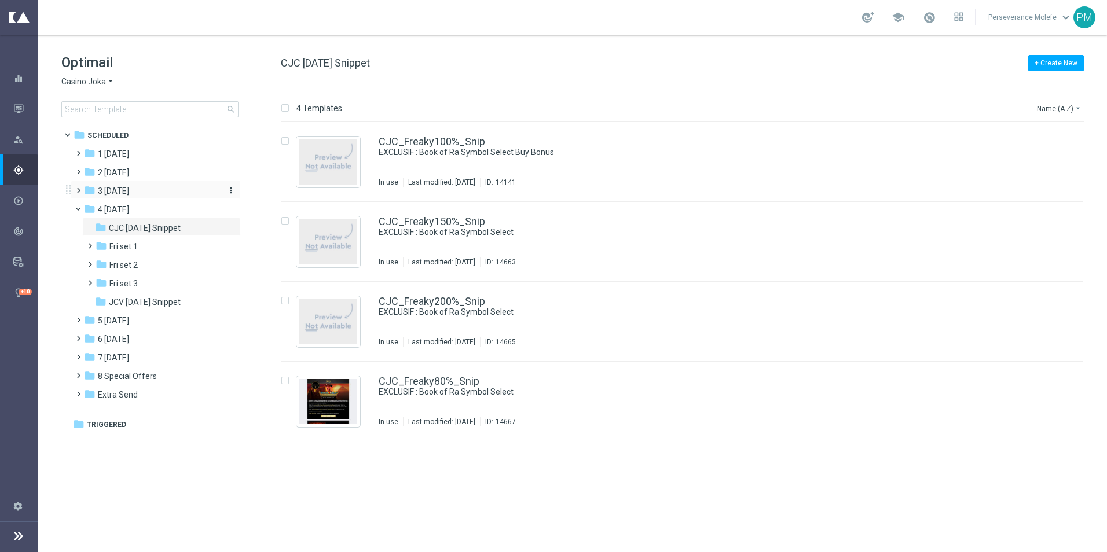
click at [129, 187] on span "3 [DATE]" at bounding box center [113, 191] width 31 height 10
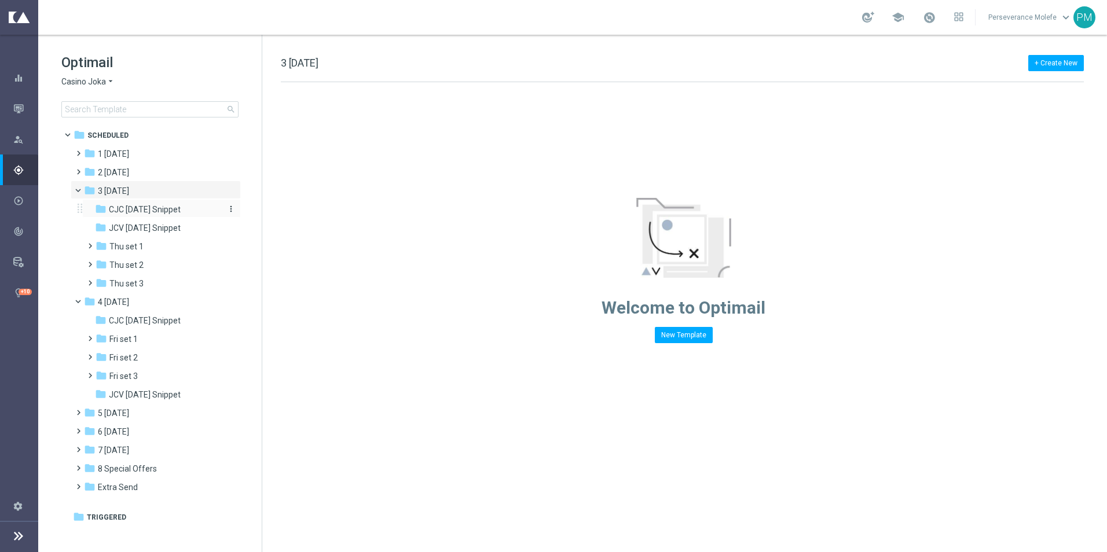
click at [153, 206] on span "CJC [DATE] Snippet" at bounding box center [145, 209] width 72 height 10
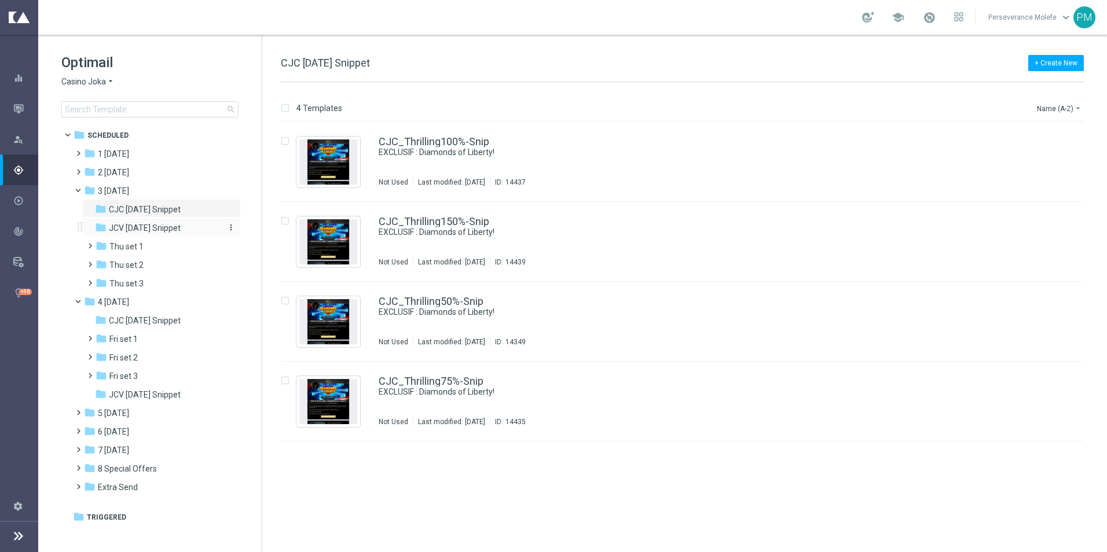
click at [162, 224] on span "JCV [DATE] Snippet" at bounding box center [145, 228] width 72 height 10
click at [180, 211] on span "CJC [DATE] Snippet" at bounding box center [145, 209] width 72 height 10
click at [148, 394] on span "JCV [DATE] Snippet" at bounding box center [145, 395] width 72 height 10
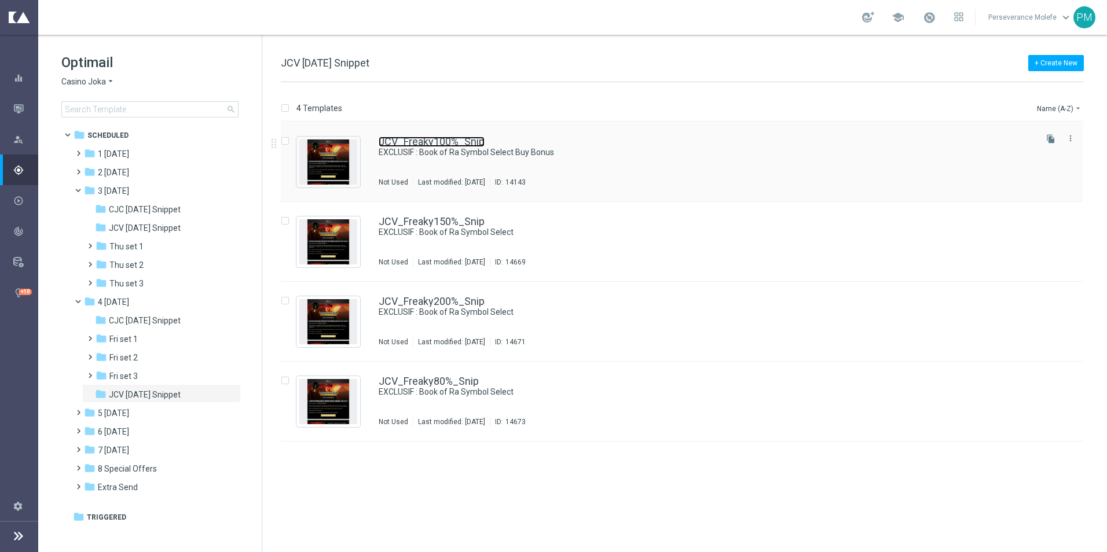
click at [445, 137] on link "JCV_Freaky100%_Snip" at bounding box center [432, 142] width 106 height 10
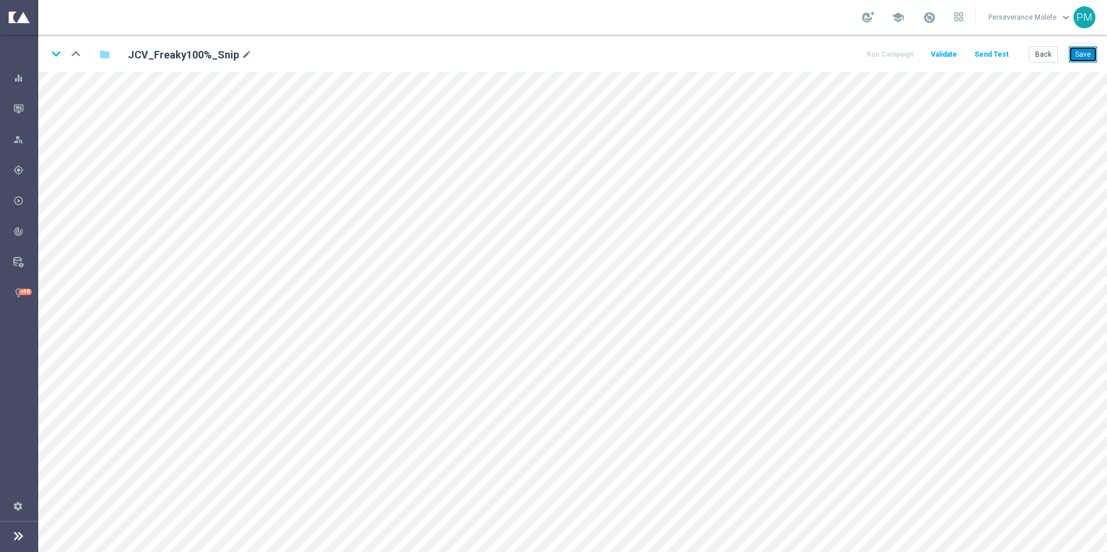
click at [1080, 56] on button "Save" at bounding box center [1083, 54] width 28 height 16
click at [1035, 58] on button "Back" at bounding box center [1043, 54] width 29 height 16
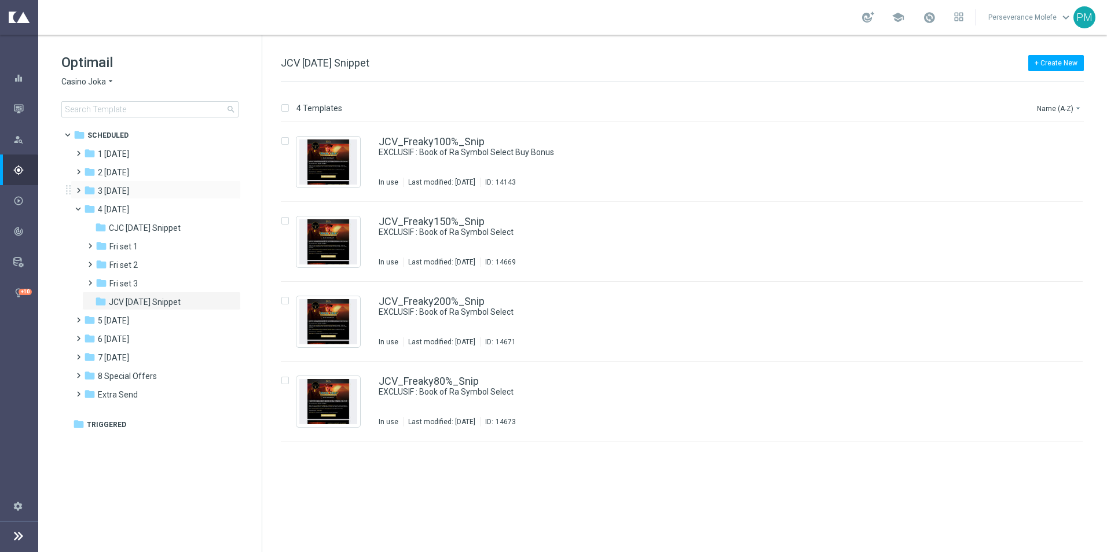
click at [150, 199] on div "folder 3 [DATE] more_vert" at bounding box center [156, 190] width 170 height 19
click at [79, 188] on span at bounding box center [76, 185] width 5 height 5
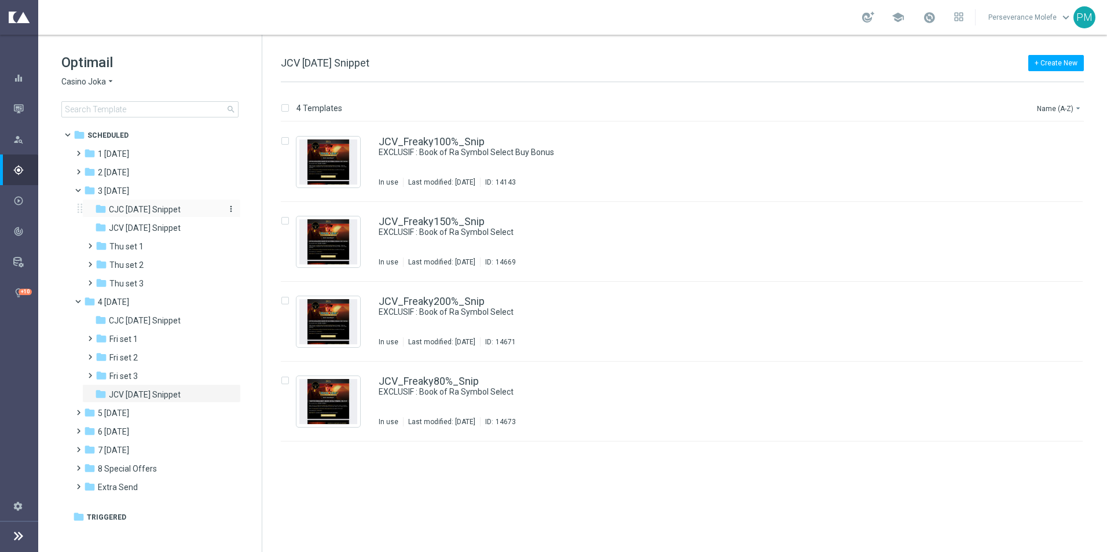
click at [169, 214] on span "CJC [DATE] Snippet" at bounding box center [145, 209] width 72 height 10
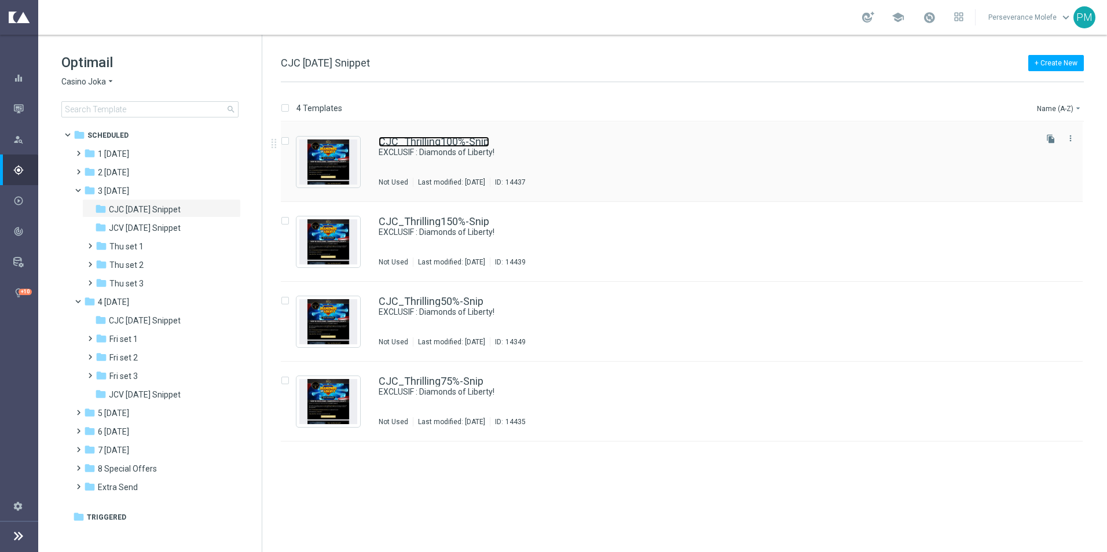
click at [439, 146] on link "CJC_Thrilling100%-Snip" at bounding box center [434, 142] width 111 height 10
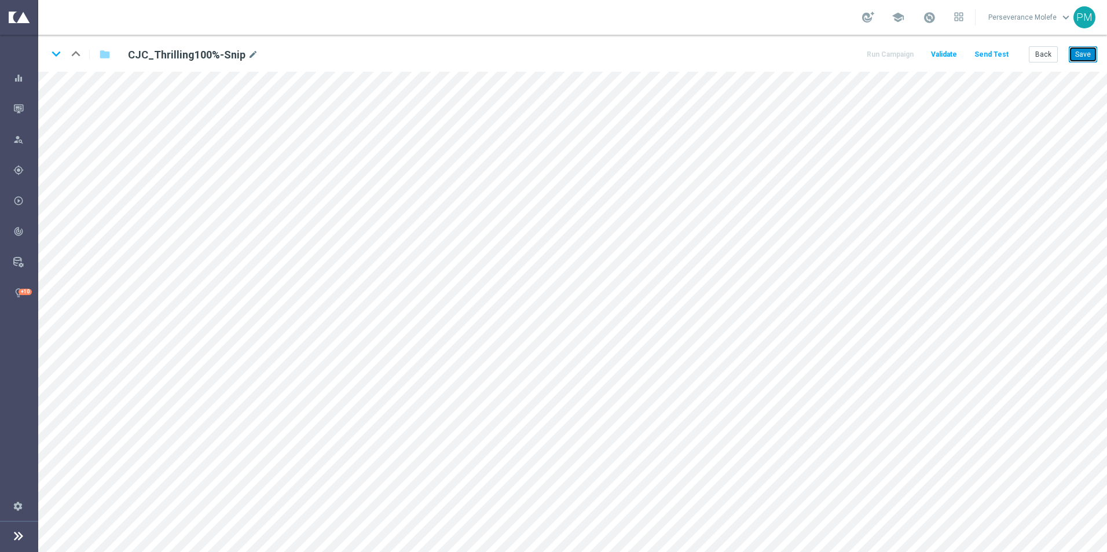
click at [1082, 58] on button "Save" at bounding box center [1083, 54] width 28 height 16
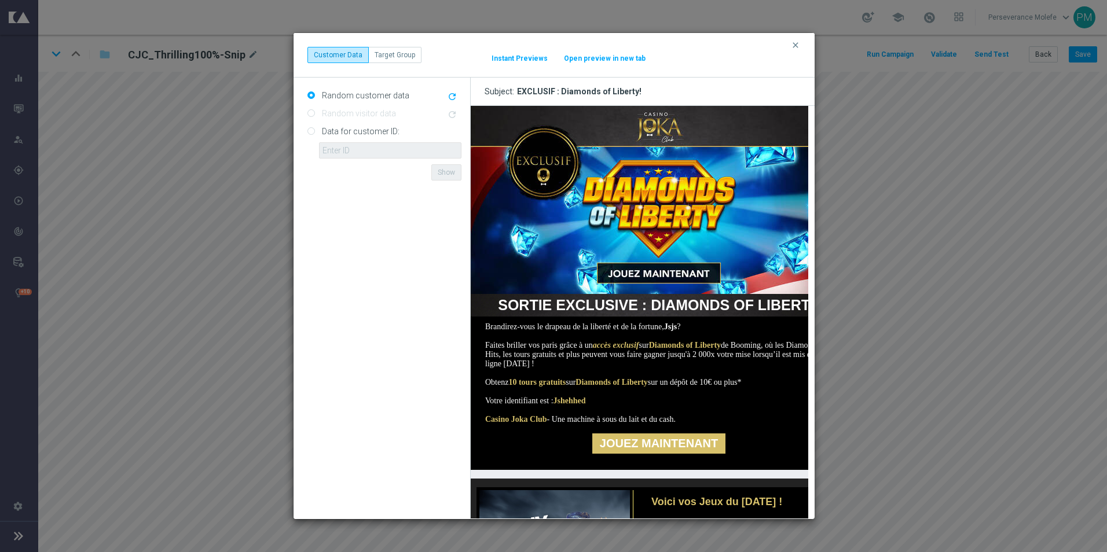
click at [588, 60] on button "Open preview in new tab" at bounding box center [604, 58] width 83 height 9
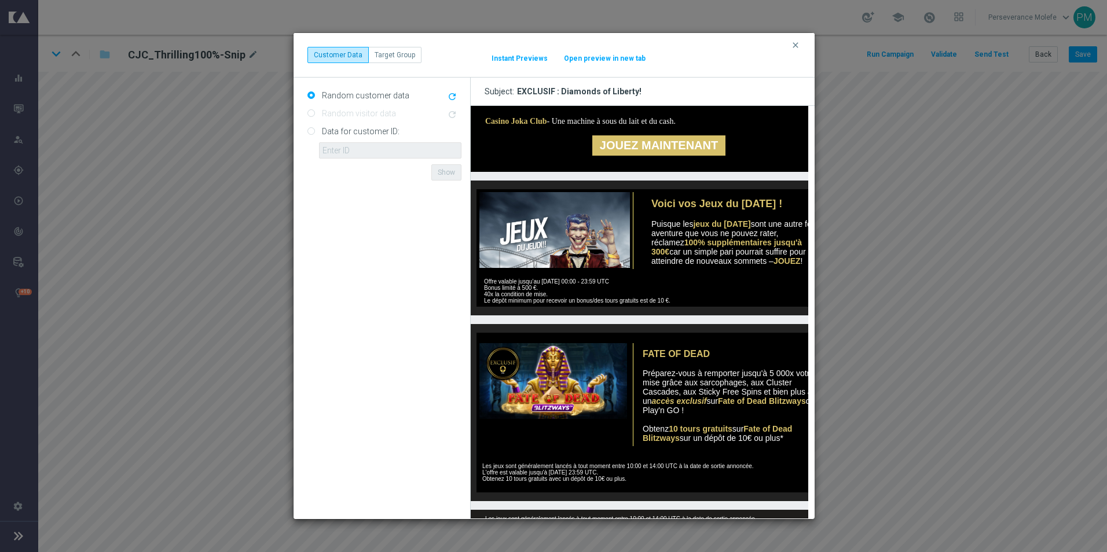
scroll to position [158, 0]
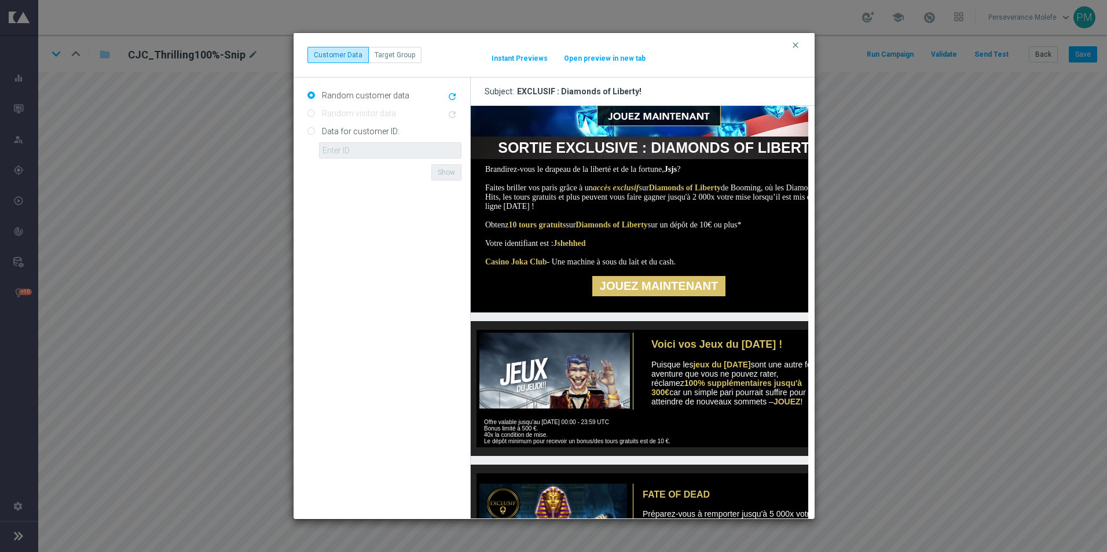
drag, startPoint x: 793, startPoint y: 46, endPoint x: 843, endPoint y: 46, distance: 50.4
click at [793, 46] on icon "clear" at bounding box center [795, 45] width 9 height 9
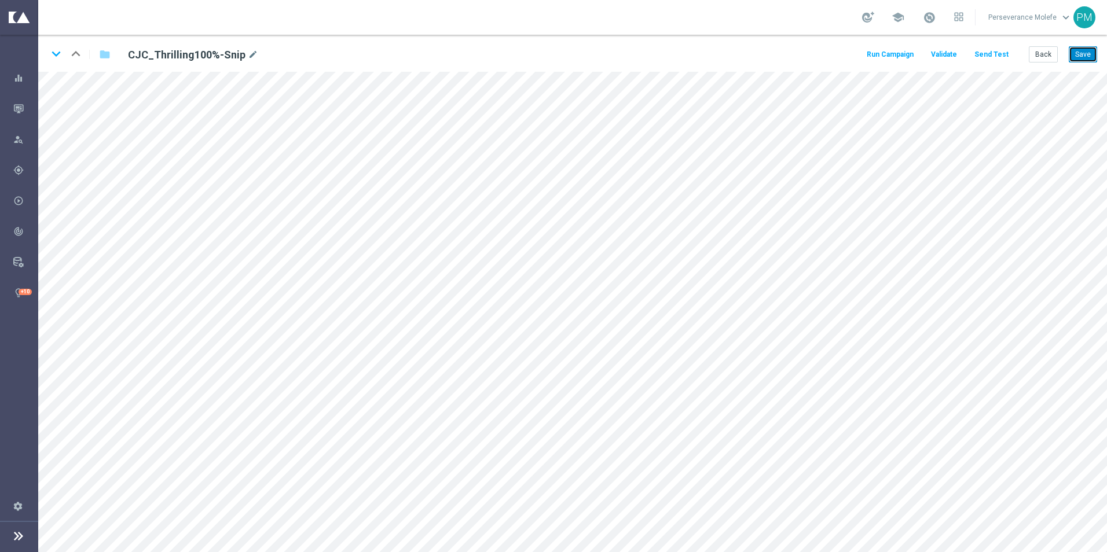
click at [1076, 58] on button "Save" at bounding box center [1083, 54] width 28 height 16
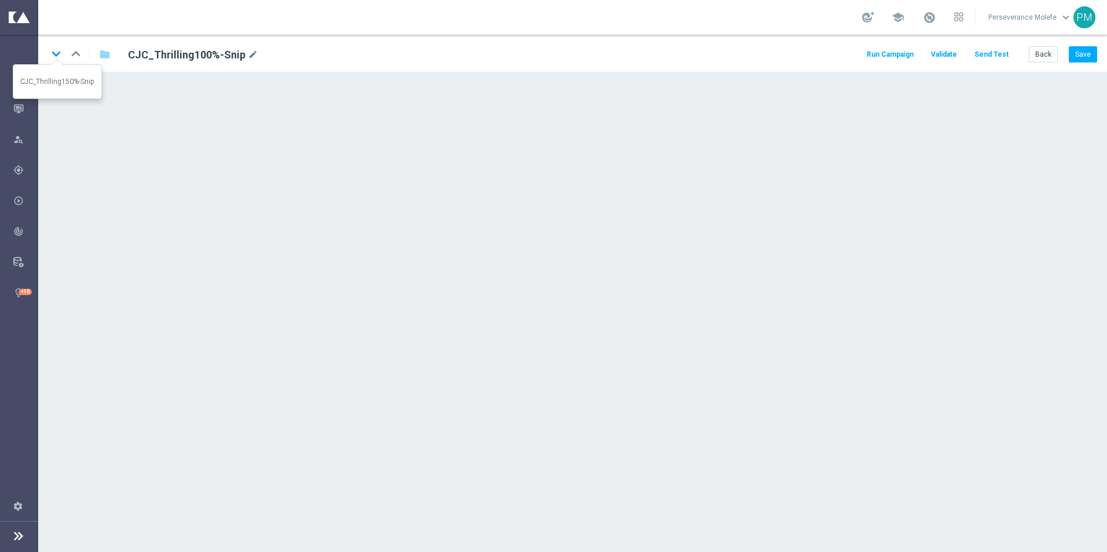
click at [56, 58] on icon "keyboard_arrow_down" at bounding box center [55, 53] width 17 height 17
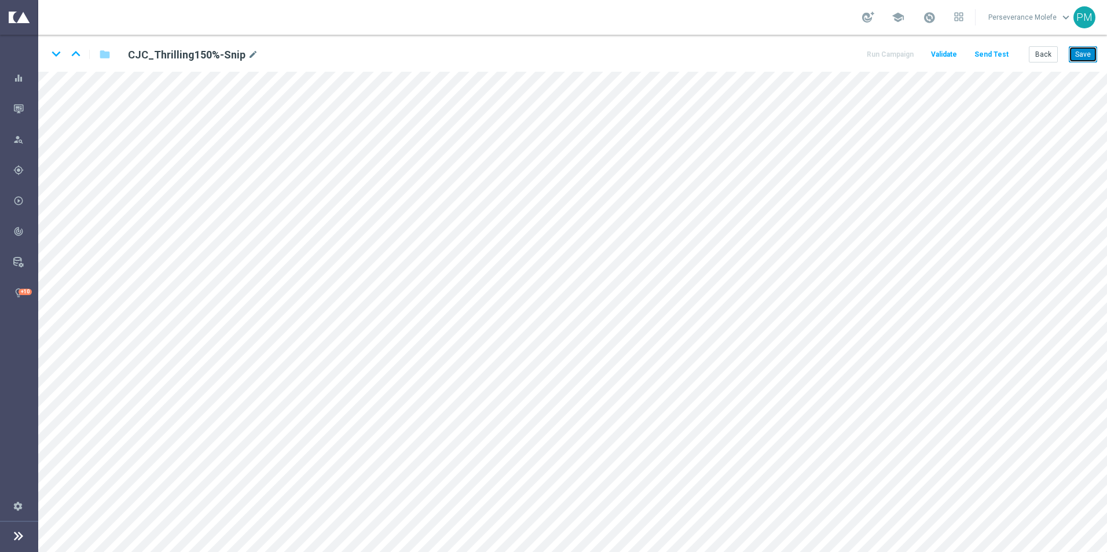
click at [1081, 50] on button "Save" at bounding box center [1083, 54] width 28 height 16
click at [56, 51] on icon "keyboard_arrow_down" at bounding box center [55, 53] width 17 height 17
click at [1081, 58] on button "Save" at bounding box center [1083, 54] width 28 height 16
click at [53, 57] on icon "keyboard_arrow_down" at bounding box center [55, 53] width 17 height 17
click at [76, 56] on icon "keyboard_arrow_up" at bounding box center [75, 53] width 17 height 17
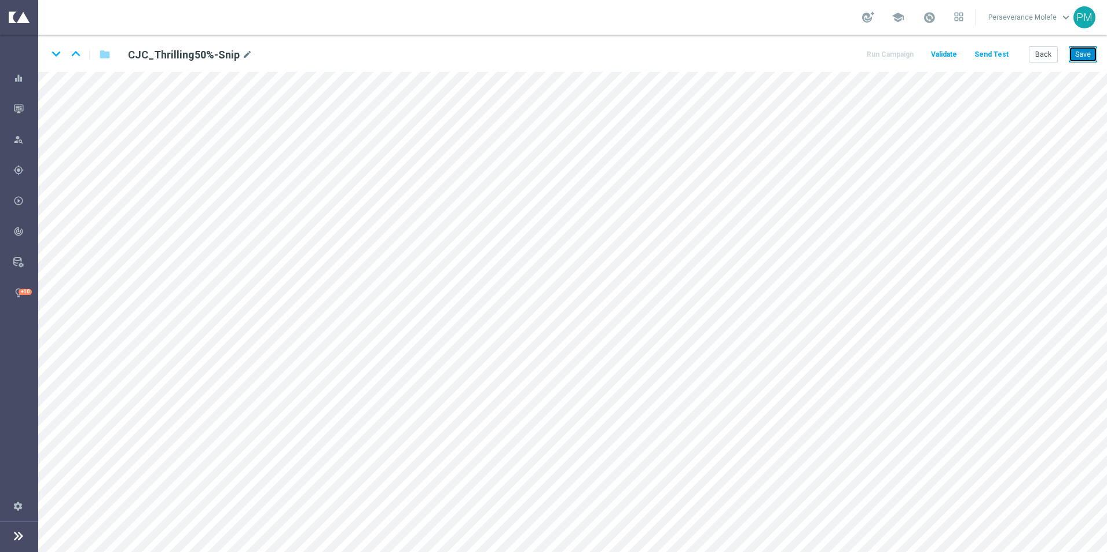
click at [1079, 61] on button "Save" at bounding box center [1083, 54] width 28 height 16
click at [77, 56] on icon "keyboard_arrow_up" at bounding box center [75, 53] width 17 height 17
click at [1077, 56] on button "Save" at bounding box center [1083, 54] width 28 height 16
click at [74, 54] on icon "keyboard_arrow_up" at bounding box center [75, 53] width 17 height 17
click at [1088, 54] on button "Save" at bounding box center [1083, 54] width 28 height 16
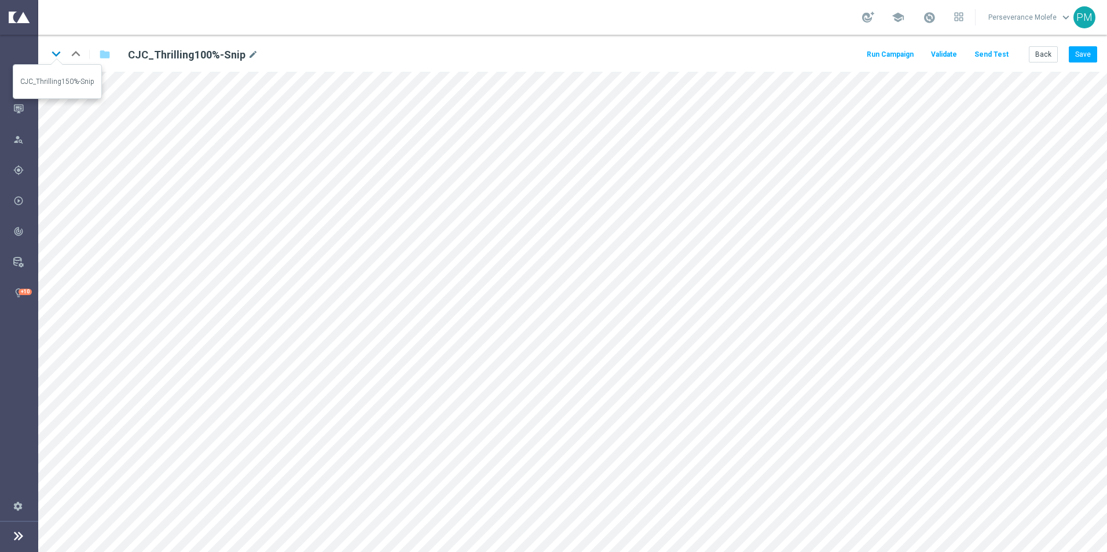
click at [57, 54] on icon "keyboard_arrow_down" at bounding box center [55, 53] width 17 height 17
click at [1075, 54] on button "Save" at bounding box center [1083, 54] width 28 height 16
click at [50, 54] on icon "keyboard_arrow_down" at bounding box center [55, 53] width 17 height 17
click at [1078, 49] on button "Save" at bounding box center [1083, 54] width 28 height 16
click at [53, 50] on icon "keyboard_arrow_down" at bounding box center [55, 53] width 17 height 17
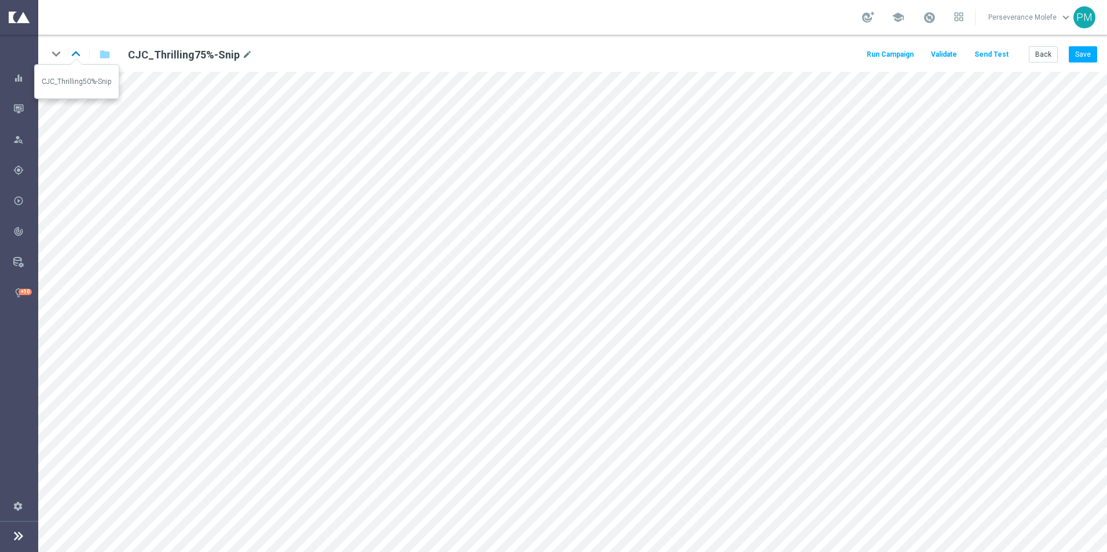
click at [80, 60] on icon "keyboard_arrow_up" at bounding box center [75, 53] width 17 height 17
click at [77, 54] on icon "keyboard_arrow_up" at bounding box center [75, 53] width 17 height 17
click at [83, 55] on icon "keyboard_arrow_up" at bounding box center [75, 53] width 17 height 17
click at [1034, 57] on button "Back" at bounding box center [1043, 54] width 29 height 16
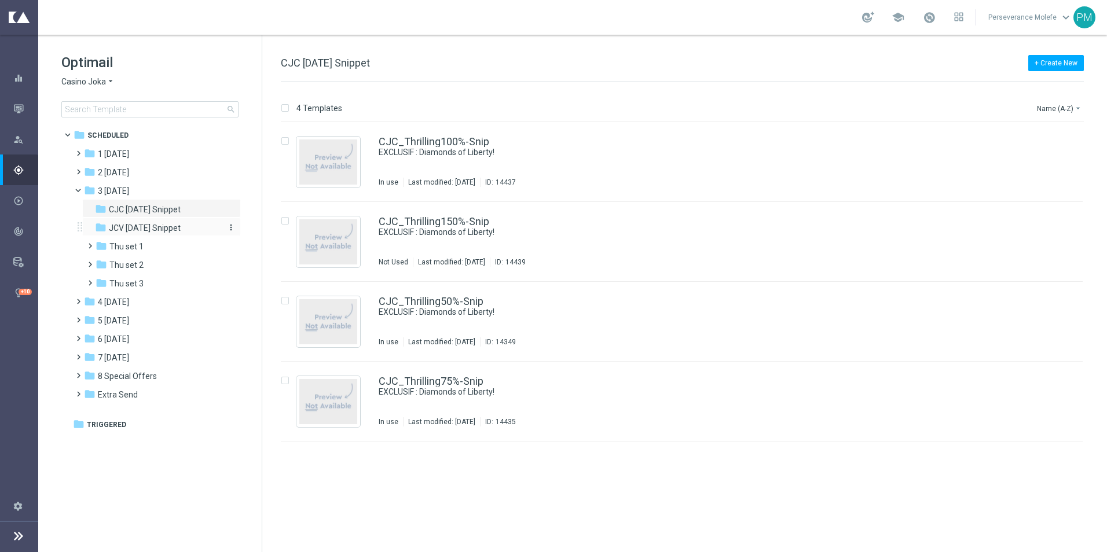
click at [153, 231] on span "JCV [DATE] Snippet" at bounding box center [145, 228] width 72 height 10
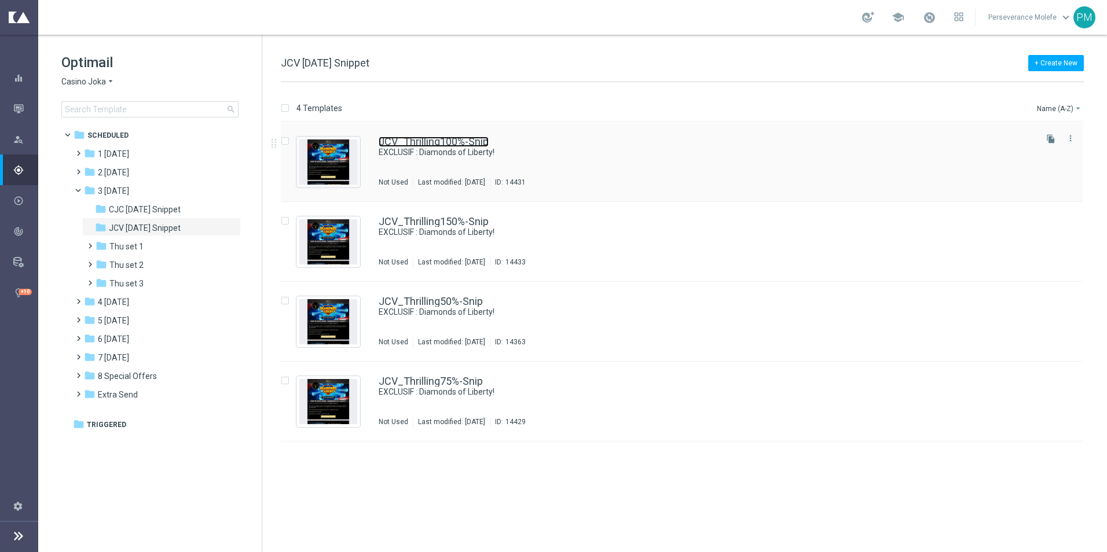
click at [398, 145] on link "JCV_Thrilling100%-Snip" at bounding box center [434, 142] width 110 height 10
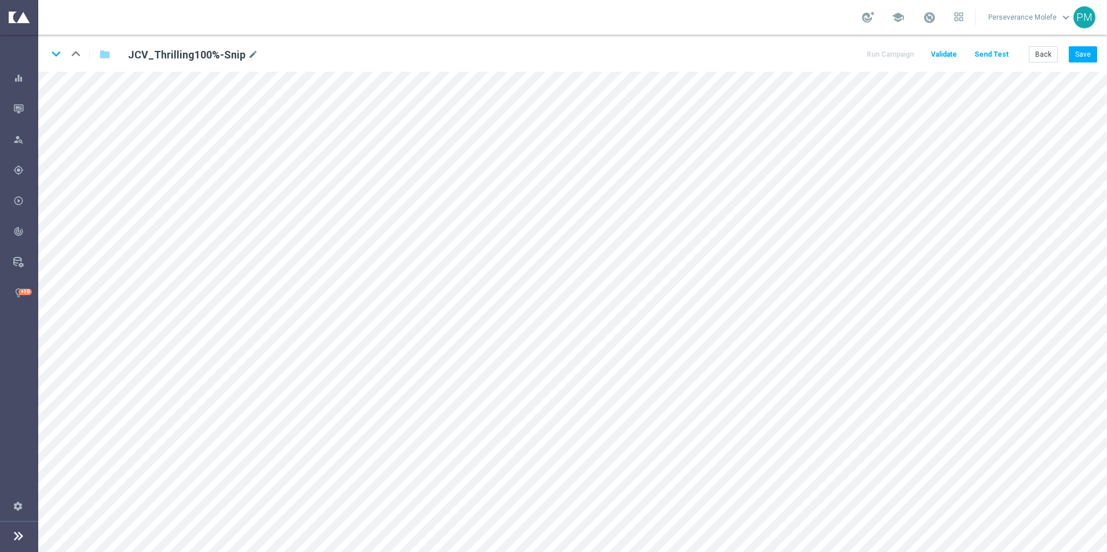
click at [1087, 44] on div "keyboard_arrow_down keyboard_arrow_up folder JCV_Thrilling100%-Snip mode_edit R…" at bounding box center [572, 53] width 1069 height 37
click at [1086, 50] on button "Save" at bounding box center [1083, 54] width 28 height 16
click at [57, 52] on icon "keyboard_arrow_down" at bounding box center [55, 53] width 17 height 17
click at [1080, 57] on button "Save" at bounding box center [1083, 54] width 28 height 16
click at [1084, 57] on button "Save" at bounding box center [1083, 54] width 28 height 16
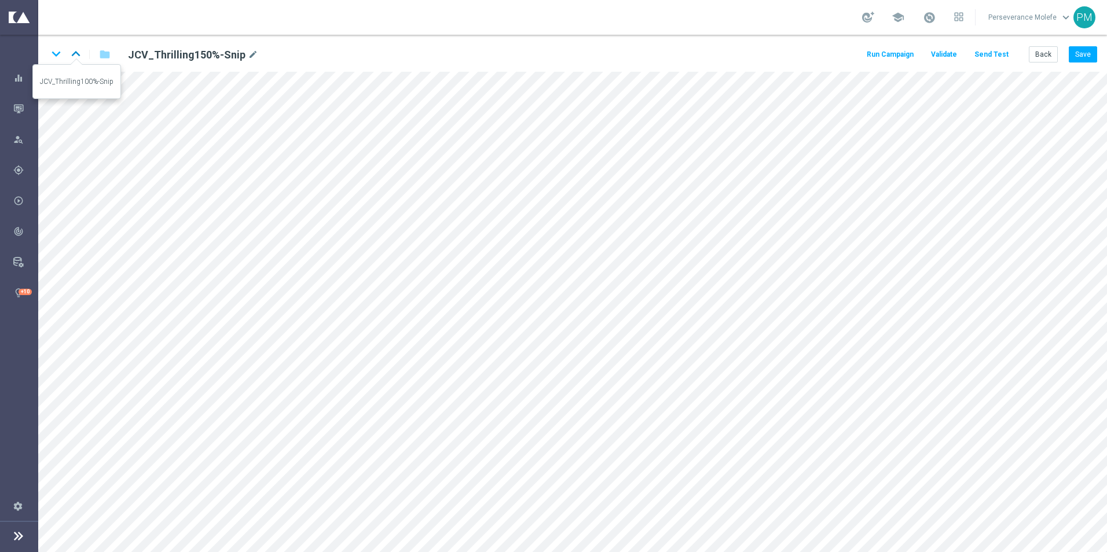
click at [74, 57] on icon "keyboard_arrow_up" at bounding box center [75, 53] width 17 height 17
click at [51, 54] on icon "keyboard_arrow_down" at bounding box center [55, 53] width 17 height 17
click at [56, 60] on icon "keyboard_arrow_down" at bounding box center [55, 53] width 17 height 17
click at [1088, 58] on button "Save" at bounding box center [1083, 54] width 28 height 16
click at [55, 61] on icon "keyboard_arrow_down" at bounding box center [55, 53] width 17 height 17
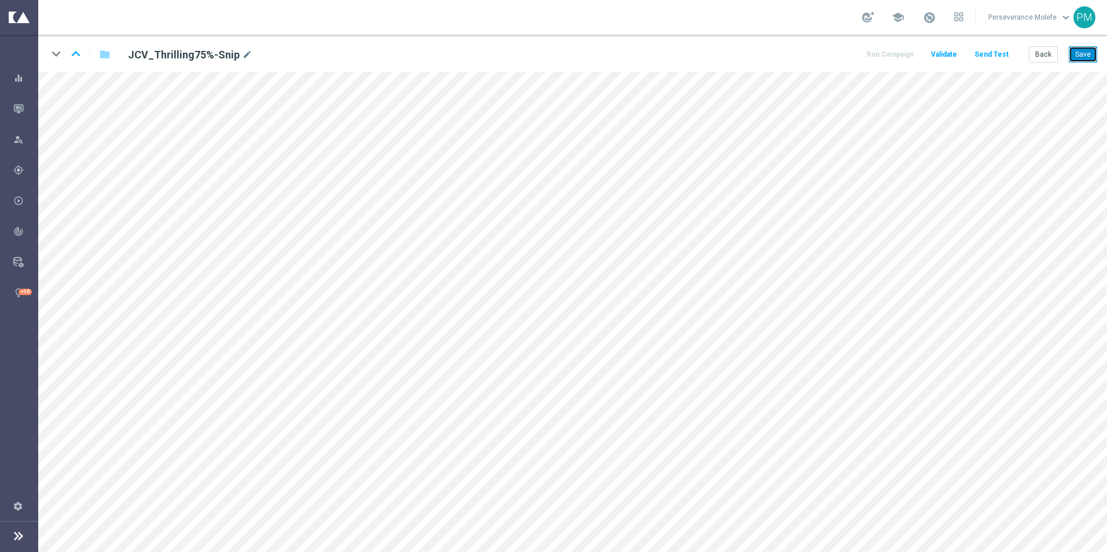
click at [1081, 57] on button "Save" at bounding box center [1083, 54] width 28 height 16
click at [1089, 43] on div "keyboard_arrow_down keyboard_arrow_up folder JCV_Thrilling75%-Snip mode_edit Ru…" at bounding box center [572, 53] width 1069 height 37
click at [1091, 50] on button "Save" at bounding box center [1083, 54] width 28 height 16
click at [76, 53] on icon "keyboard_arrow_up" at bounding box center [75, 53] width 17 height 17
click at [1096, 59] on button "Save" at bounding box center [1083, 54] width 28 height 16
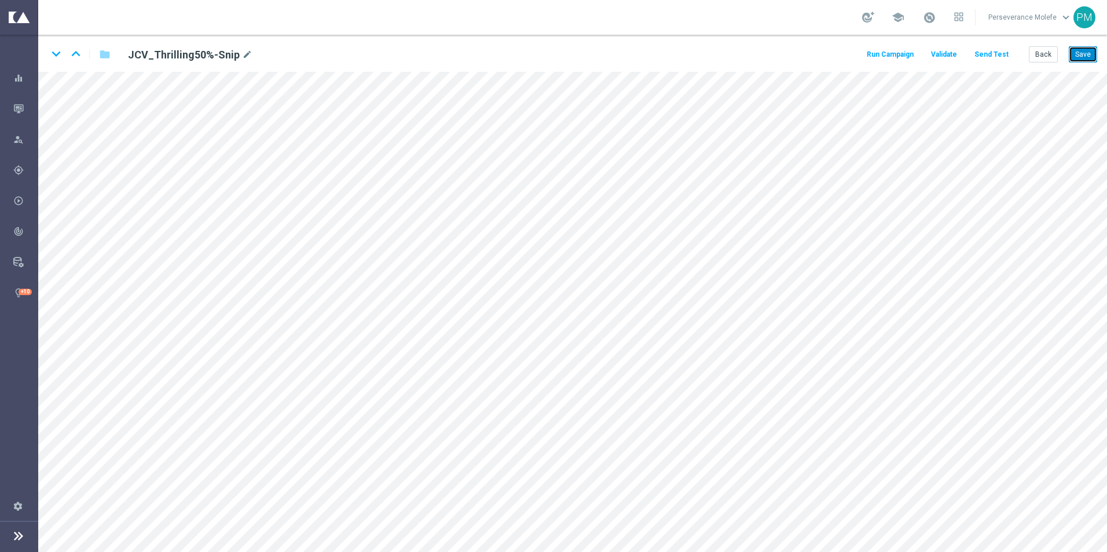
click at [1084, 51] on button "Save" at bounding box center [1083, 54] width 28 height 16
click at [76, 58] on icon "keyboard_arrow_up" at bounding box center [75, 53] width 17 height 17
click at [1089, 54] on button "Save" at bounding box center [1083, 54] width 28 height 16
click at [72, 57] on icon "keyboard_arrow_up" at bounding box center [75, 53] width 17 height 17
click at [1075, 52] on button "Save" at bounding box center [1083, 54] width 28 height 16
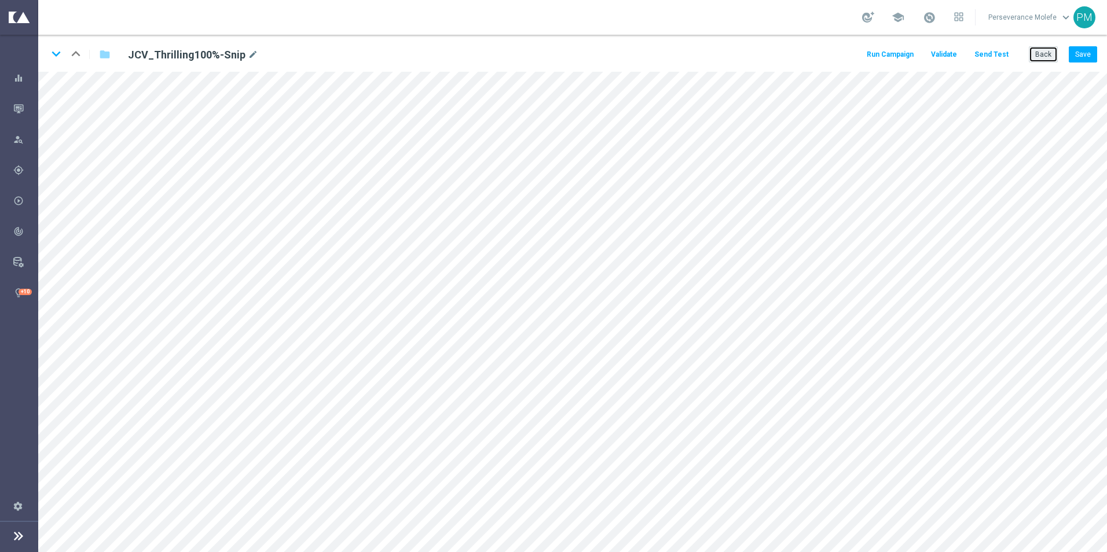
click at [1041, 57] on button "Back" at bounding box center [1043, 54] width 29 height 16
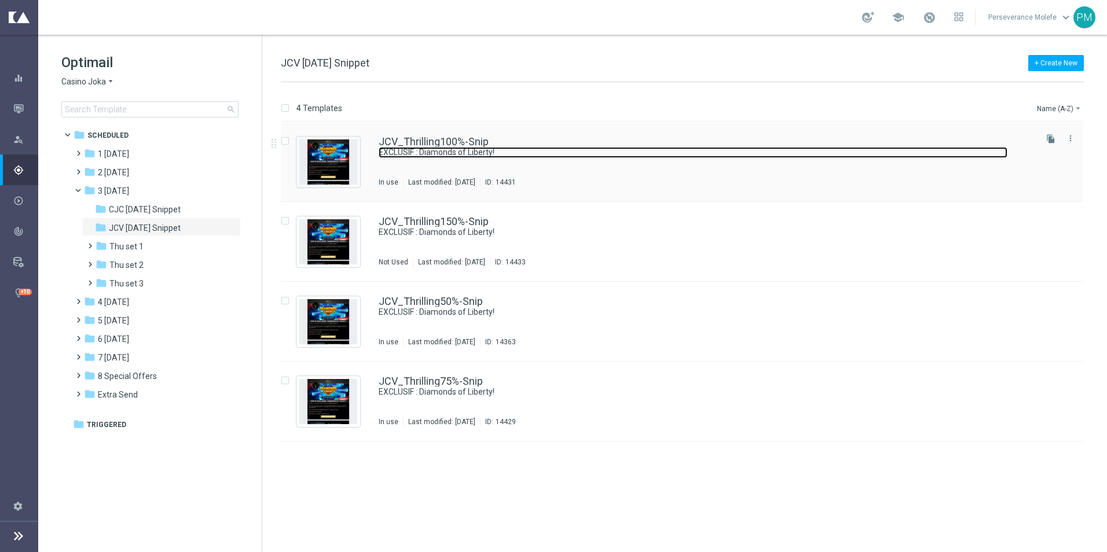
click at [400, 147] on link "EXCLUSIF : Diamonds of Liberty!" at bounding box center [693, 152] width 629 height 11
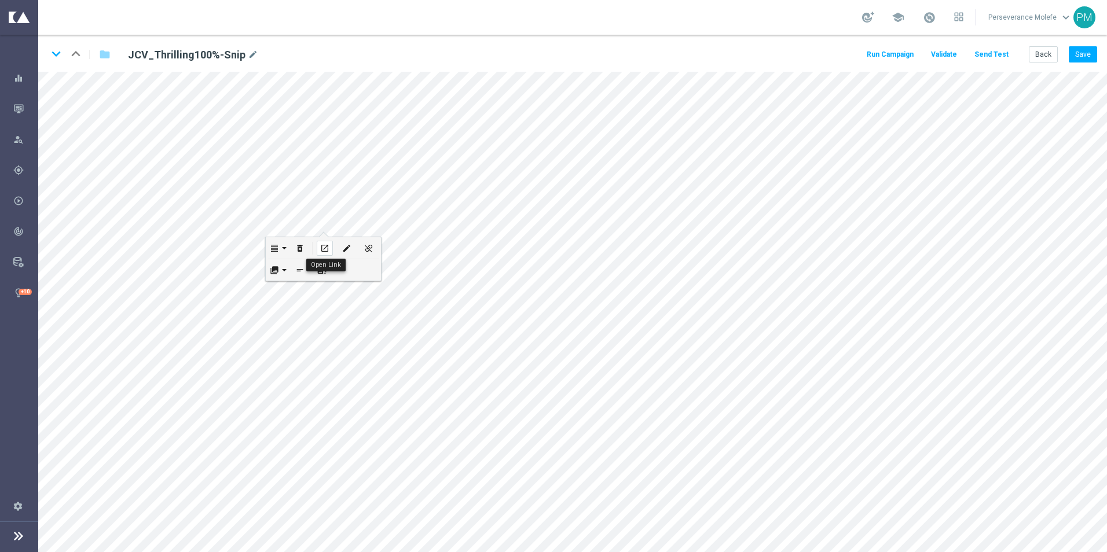
click at [327, 245] on icon "open_in_new" at bounding box center [324, 248] width 9 height 9
click at [56, 54] on icon "keyboard_arrow_down" at bounding box center [55, 53] width 17 height 17
click at [53, 59] on icon "keyboard_arrow_down" at bounding box center [55, 53] width 17 height 17
click at [56, 60] on icon "keyboard_arrow_down" at bounding box center [55, 53] width 17 height 17
click at [1050, 56] on button "Back" at bounding box center [1043, 54] width 29 height 16
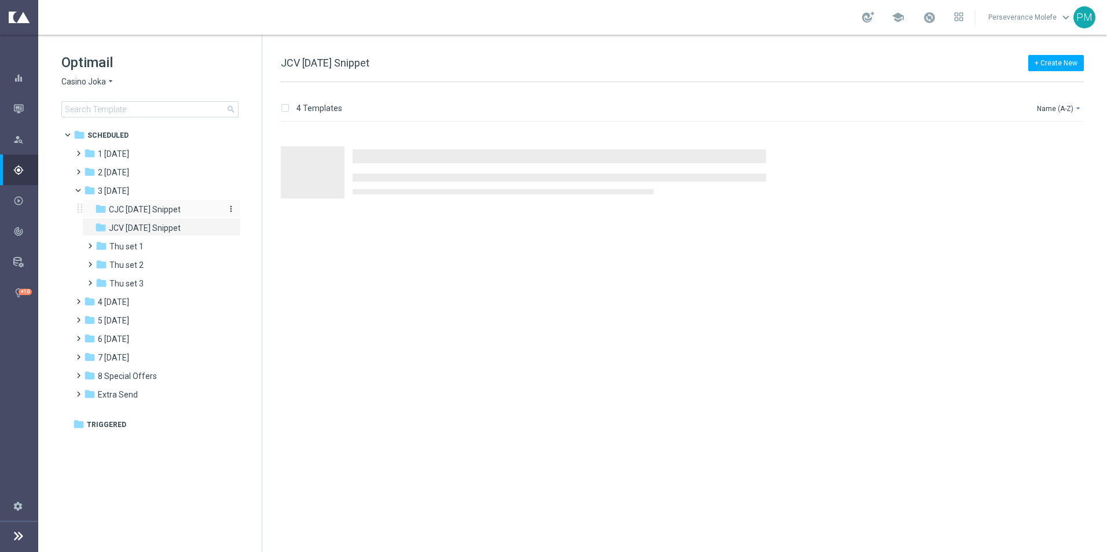
click at [134, 211] on span "CJC [DATE] Snippet" at bounding box center [145, 209] width 72 height 10
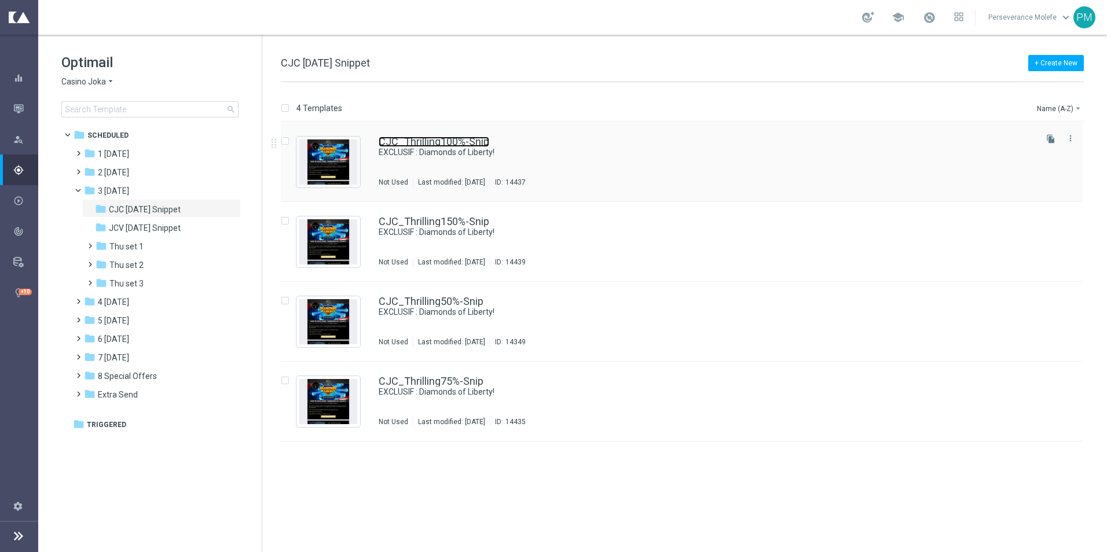
click at [411, 145] on link "CJC_Thrilling100%-Snip" at bounding box center [434, 142] width 111 height 10
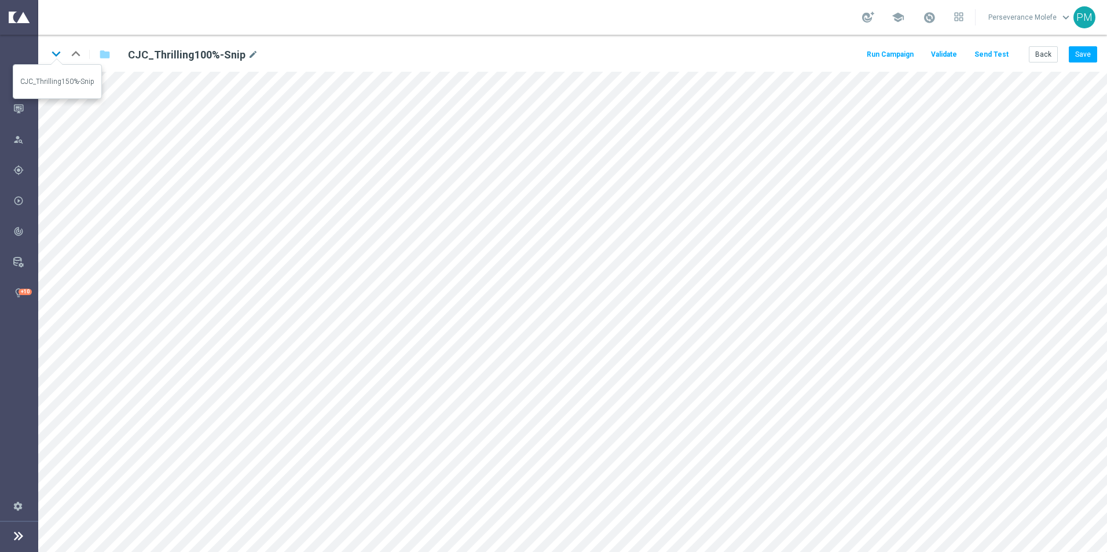
click at [50, 57] on icon "keyboard_arrow_down" at bounding box center [55, 53] width 17 height 17
click at [57, 54] on icon "keyboard_arrow_down" at bounding box center [55, 53] width 17 height 17
click at [58, 56] on icon "keyboard_arrow_down" at bounding box center [55, 53] width 17 height 17
click at [1037, 54] on button "Back" at bounding box center [1043, 54] width 29 height 16
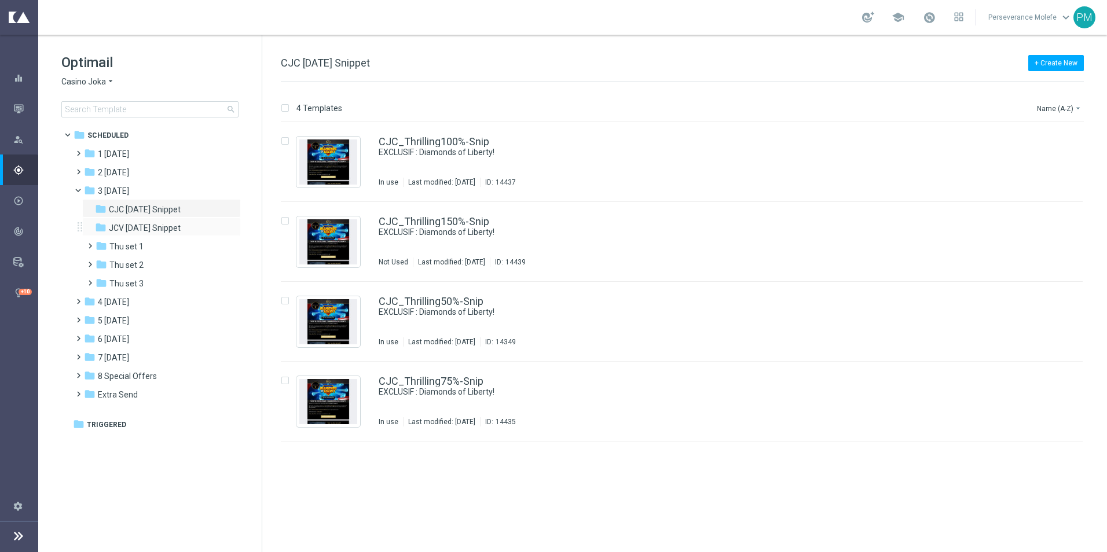
click at [149, 235] on div "folder JCV [DATE] Snippet more_vert" at bounding box center [161, 227] width 159 height 19
click at [161, 229] on span "JCV [DATE] Snippet" at bounding box center [145, 228] width 72 height 10
click at [181, 213] on span "CJC [DATE] Snippet" at bounding box center [145, 209] width 72 height 10
click at [162, 226] on span "JCV [DATE] Snippet" at bounding box center [145, 228] width 72 height 10
click at [96, 87] on span "Casino Joka" at bounding box center [83, 81] width 45 height 11
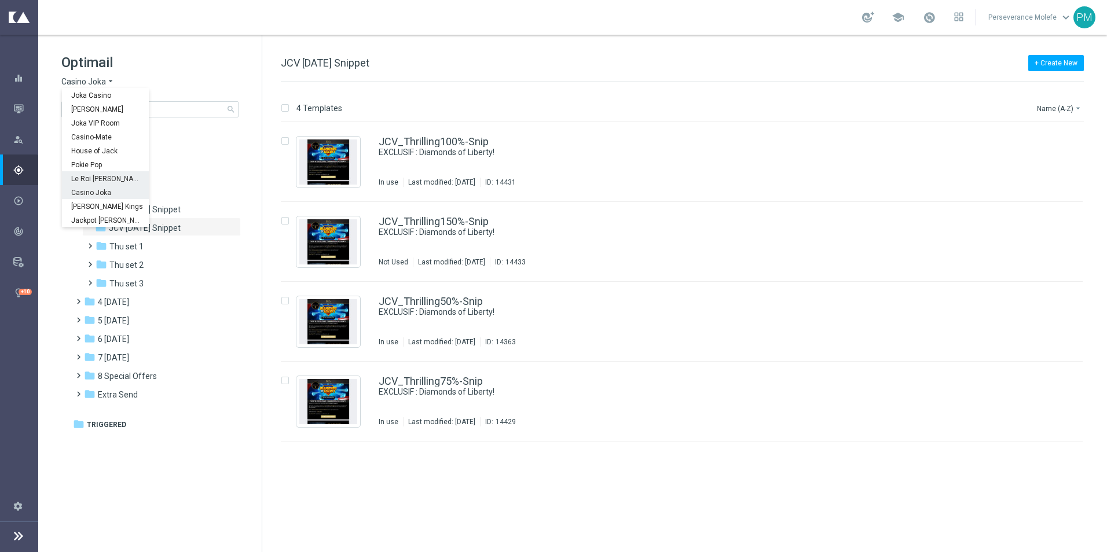
click at [0, 0] on span "Le Roi [PERSON_NAME]" at bounding box center [0, 0] width 0 height 0
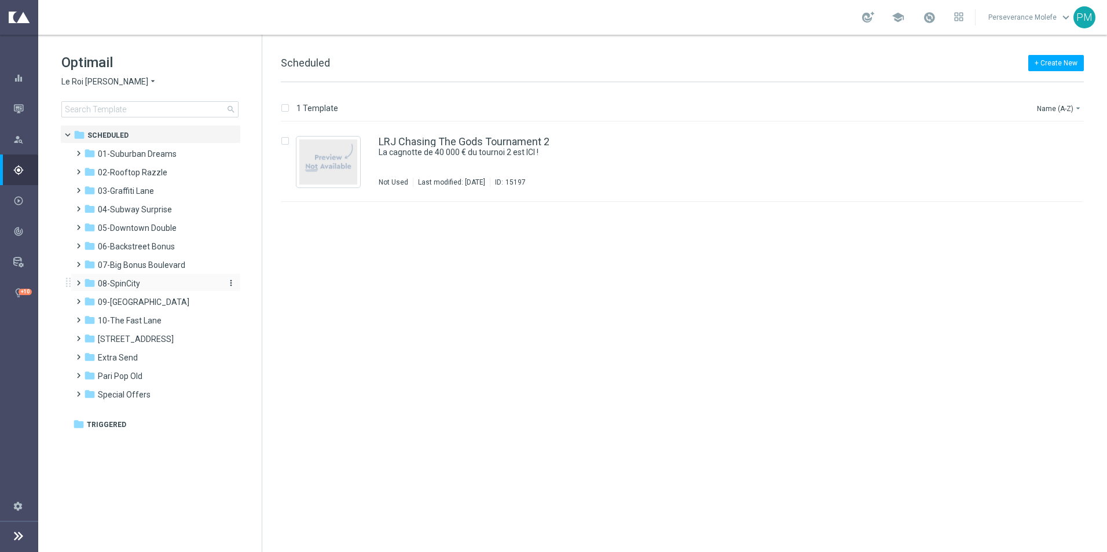
click at [159, 287] on div "folder 08-SpinCity" at bounding box center [150, 283] width 133 height 13
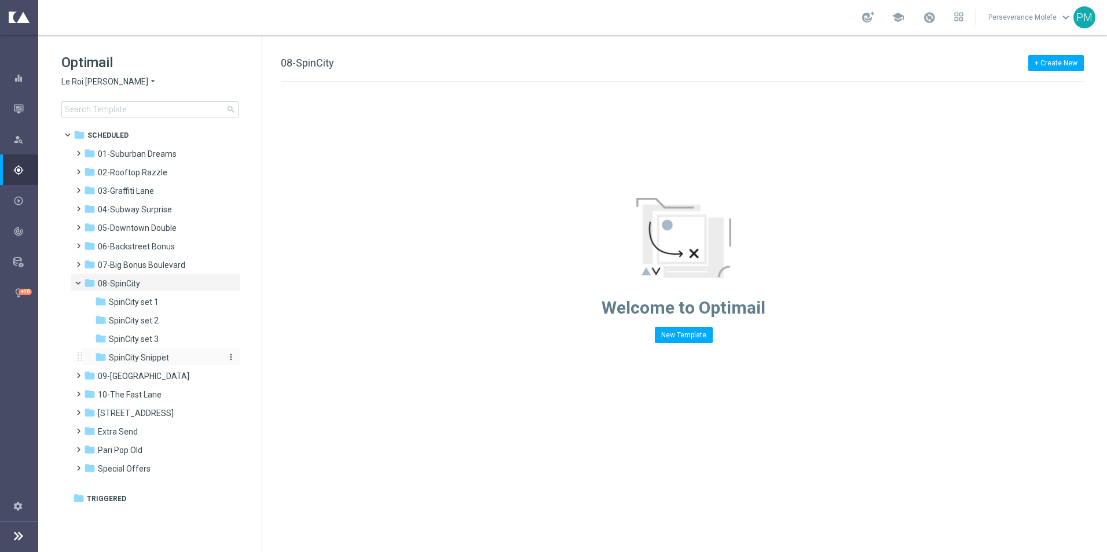
click at [166, 355] on span "SpinCity Snippet" at bounding box center [139, 358] width 60 height 10
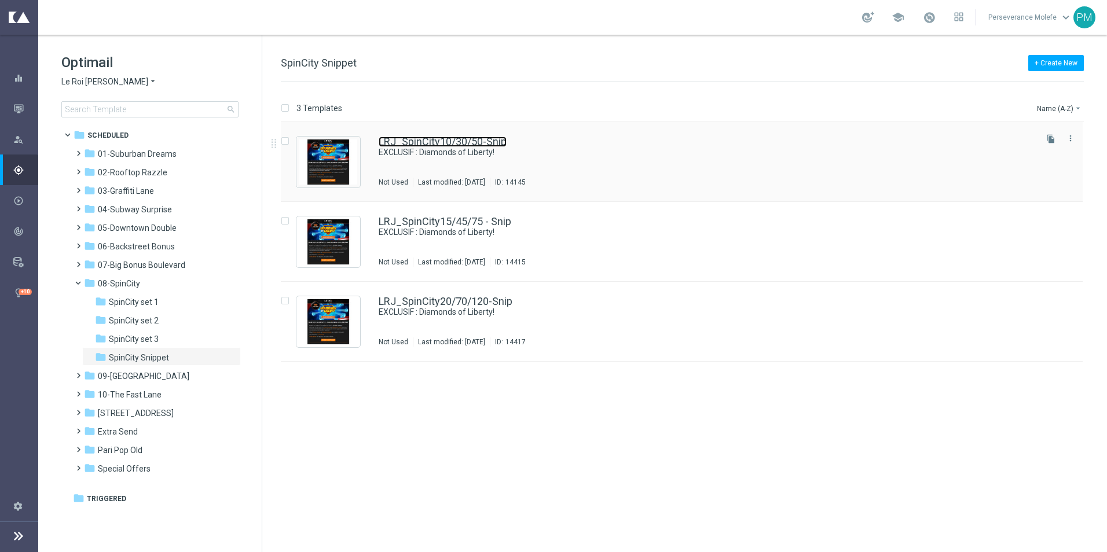
click at [388, 145] on link "LRJ_SpinCity10/30/50-Snip" at bounding box center [443, 142] width 128 height 10
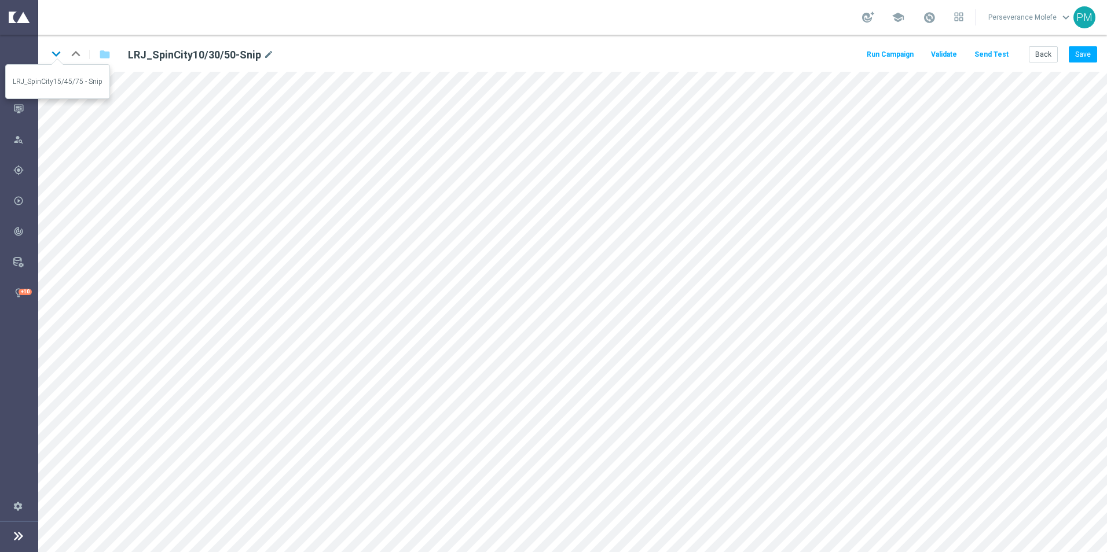
click at [57, 56] on icon "keyboard_arrow_down" at bounding box center [55, 53] width 17 height 17
click at [53, 49] on icon "keyboard_arrow_down" at bounding box center [55, 53] width 17 height 17
click at [1042, 60] on button "Back" at bounding box center [1043, 54] width 29 height 16
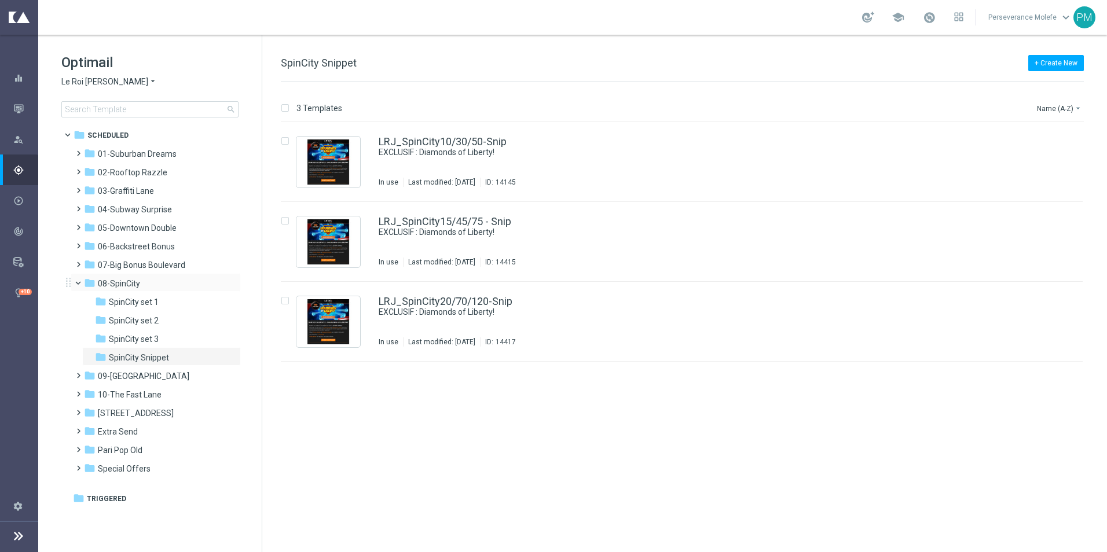
click at [81, 283] on span at bounding box center [83, 280] width 5 height 5
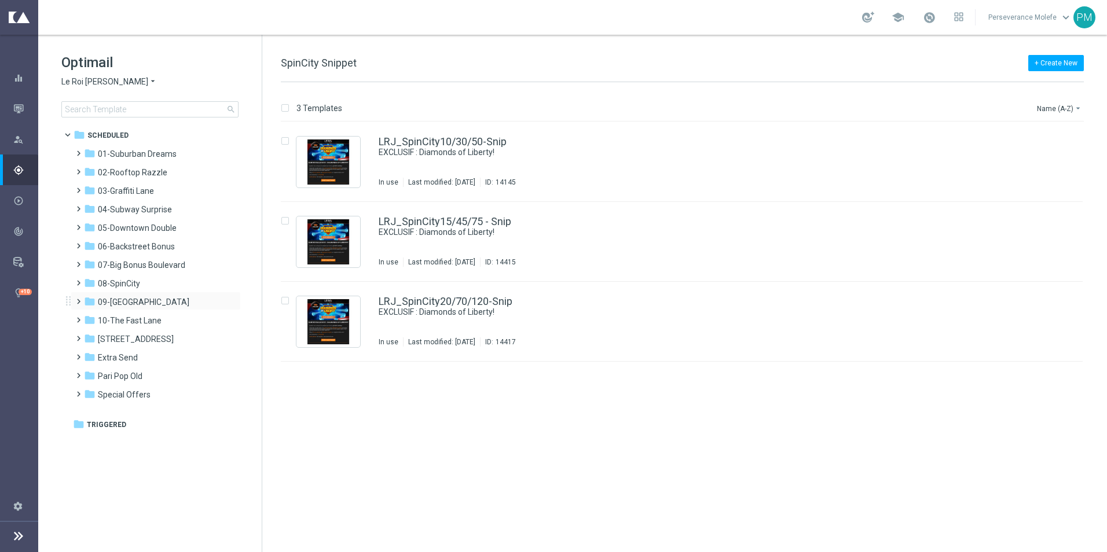
click at [79, 299] on span at bounding box center [76, 296] width 5 height 5
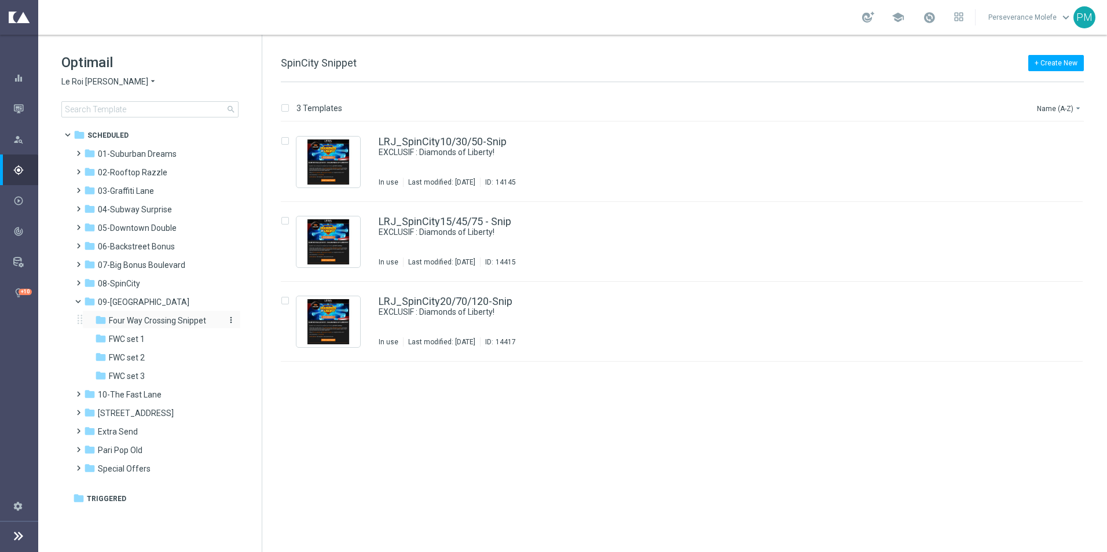
click at [134, 326] on div "folder Four Way Crossing Snippet" at bounding box center [156, 320] width 123 height 13
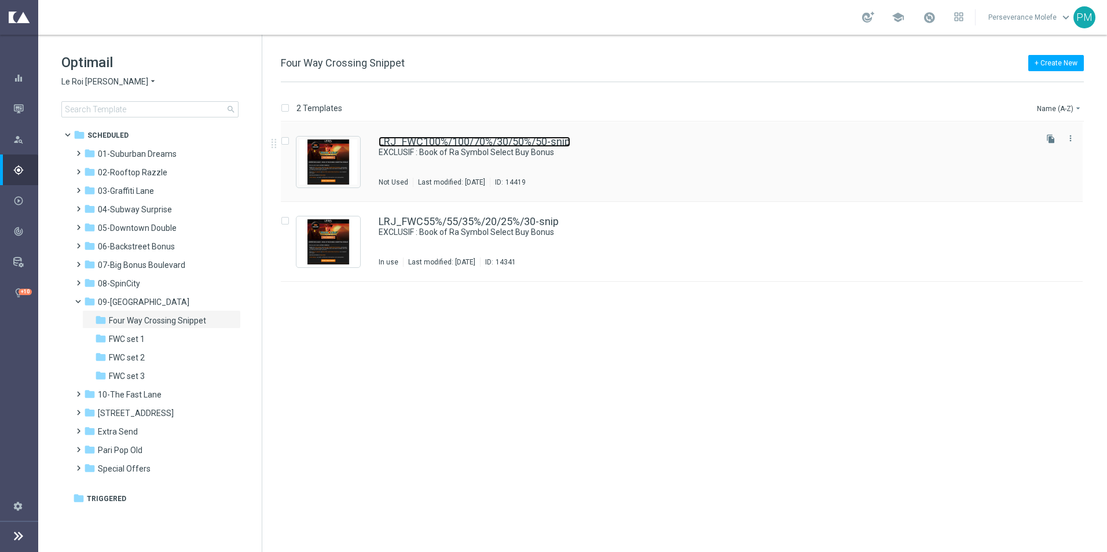
click at [451, 147] on link "LRJ_FWC100%/100/70%/30/50%/50-snip" at bounding box center [475, 142] width 192 height 10
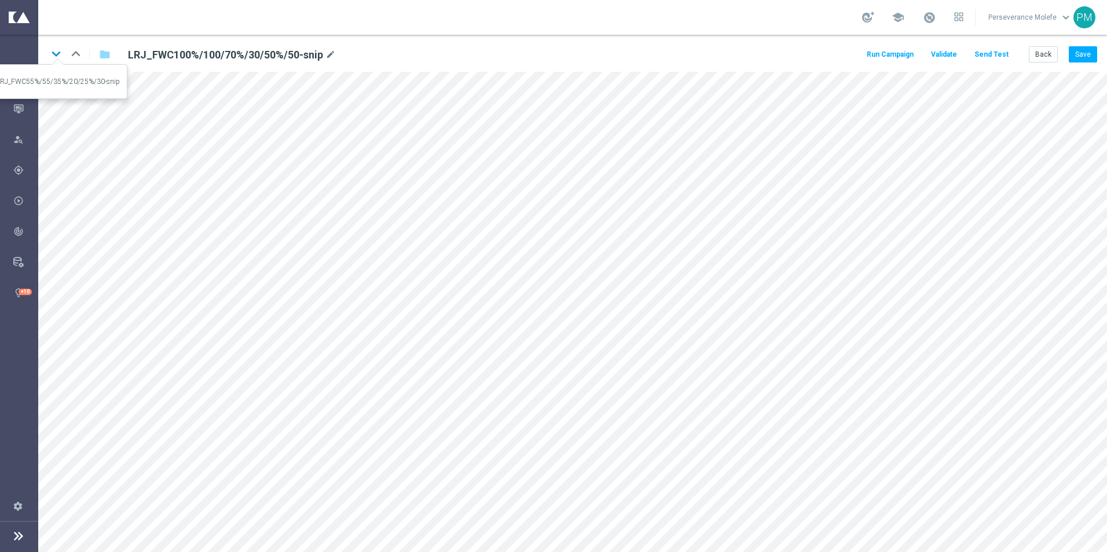
click at [59, 52] on icon "keyboard_arrow_down" at bounding box center [55, 53] width 17 height 17
click at [1042, 58] on button "Back" at bounding box center [1043, 54] width 29 height 16
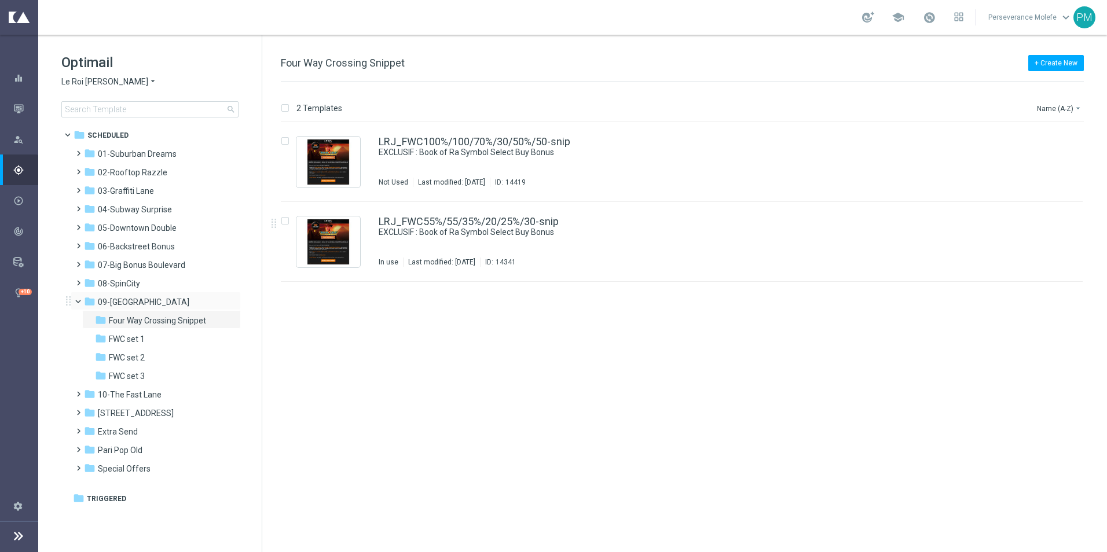
click at [78, 308] on div "folder 09-[GEOGRAPHIC_DATA] more_vert" at bounding box center [156, 301] width 170 height 19
click at [81, 302] on span at bounding box center [83, 299] width 5 height 5
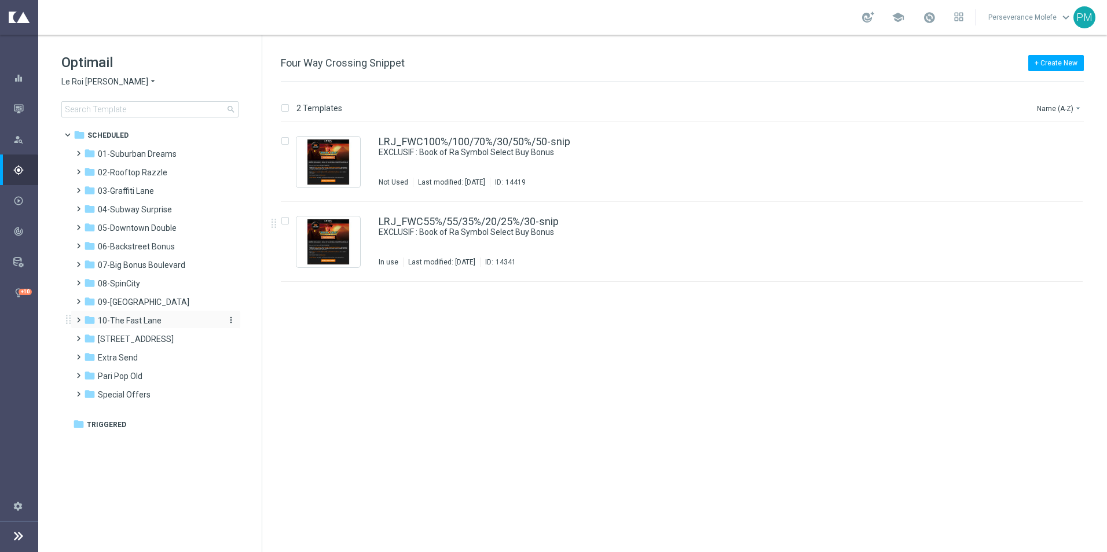
click at [119, 323] on span "10-The Fast Lane" at bounding box center [130, 321] width 64 height 10
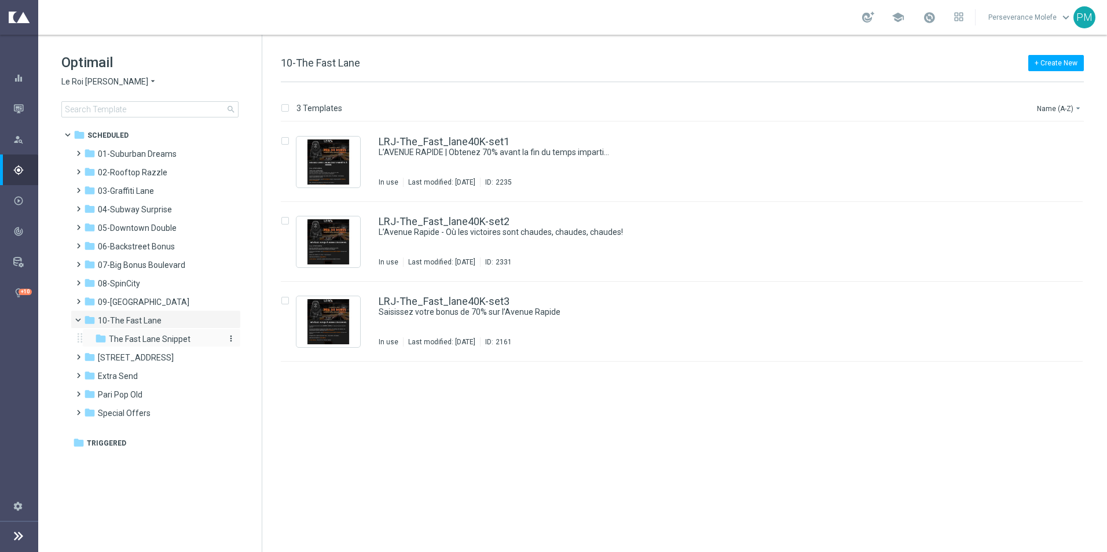
click at [160, 336] on span "The Fast Lane Snippet" at bounding box center [150, 339] width 82 height 10
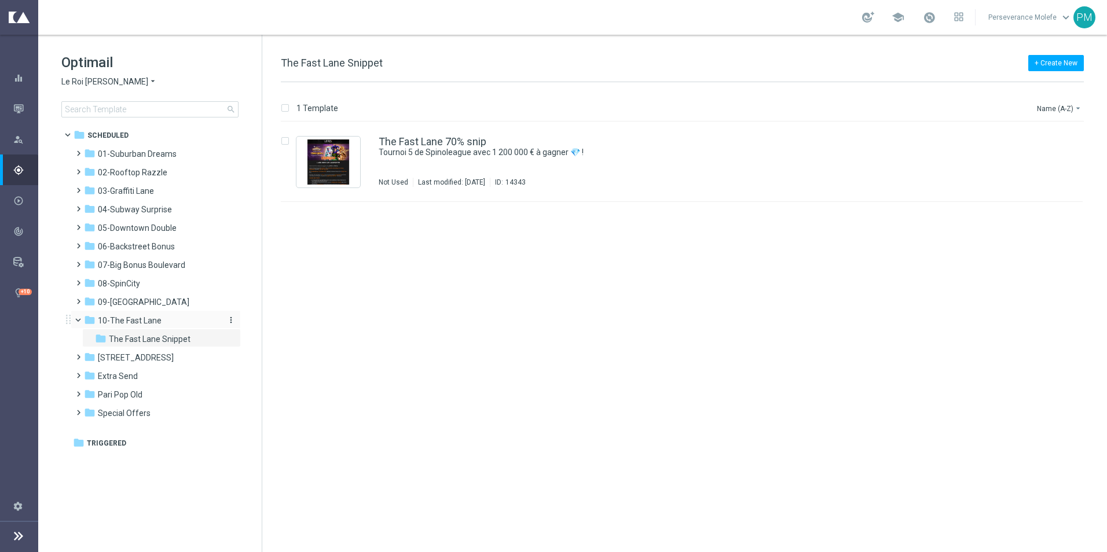
click at [160, 324] on div "folder 10-The Fast Lane" at bounding box center [150, 320] width 133 height 13
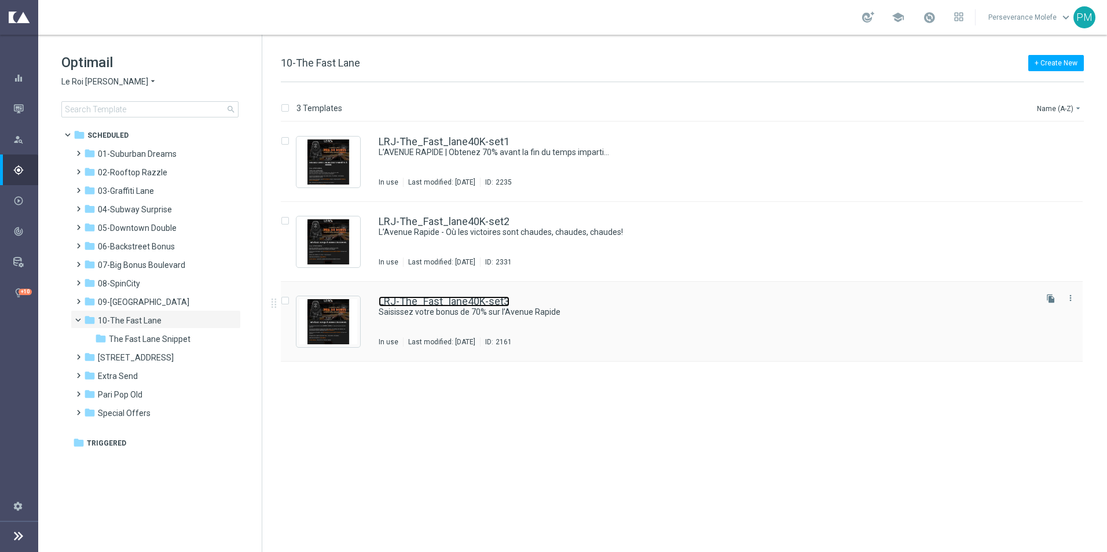
click at [439, 298] on link "LRJ-The_Fast_lane40K-set3" at bounding box center [444, 302] width 131 height 10
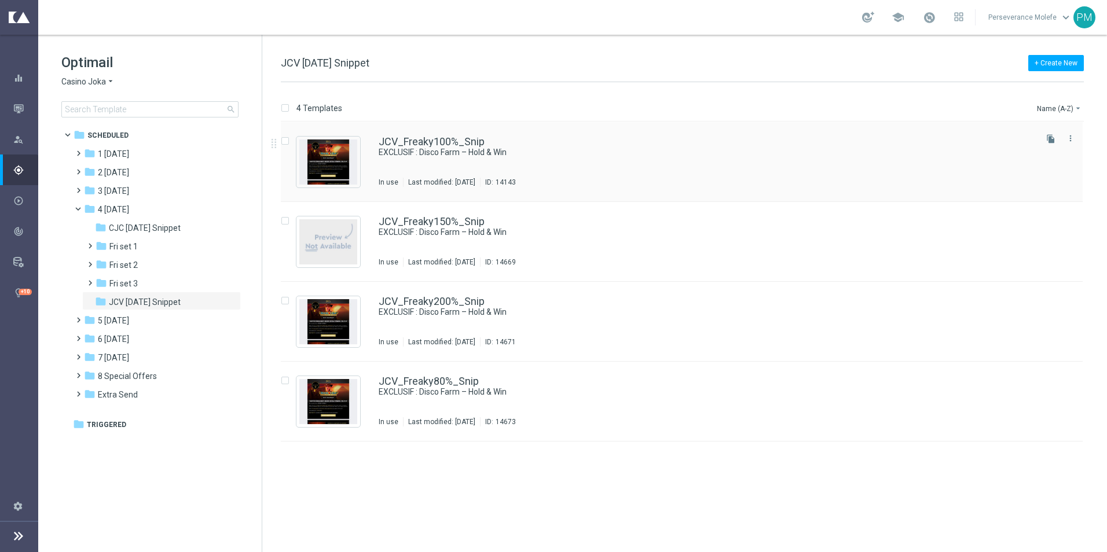
click at [422, 136] on div "JCV_Freaky100%_Snip EXCLUSIF : Disco Farm – Hold & Win In use Last modified: We…" at bounding box center [682, 162] width 802 height 80
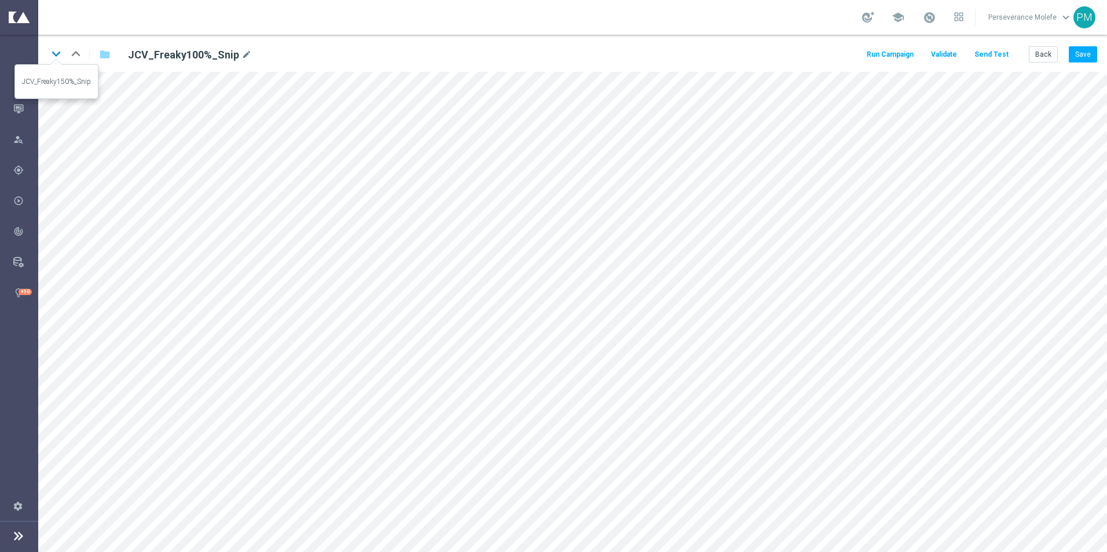
click at [59, 52] on icon "keyboard_arrow_down" at bounding box center [55, 53] width 17 height 17
click at [57, 50] on icon "keyboard_arrow_down" at bounding box center [55, 53] width 17 height 17
click at [57, 56] on icon "keyboard_arrow_down" at bounding box center [55, 53] width 17 height 17
click at [1036, 57] on button "Back" at bounding box center [1043, 54] width 29 height 16
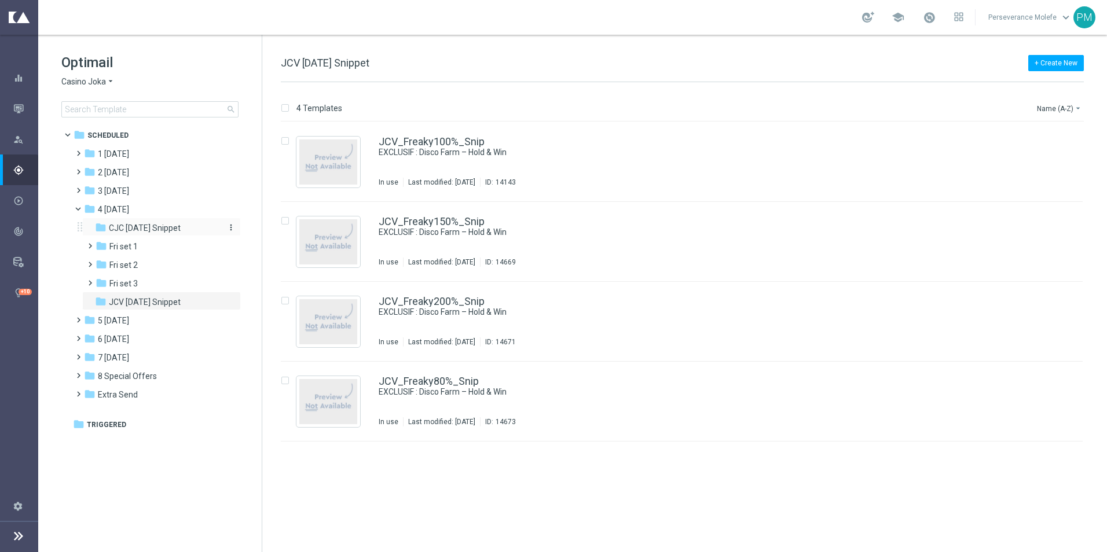
click at [141, 222] on div "folder CJC Friday Snippet" at bounding box center [156, 228] width 123 height 13
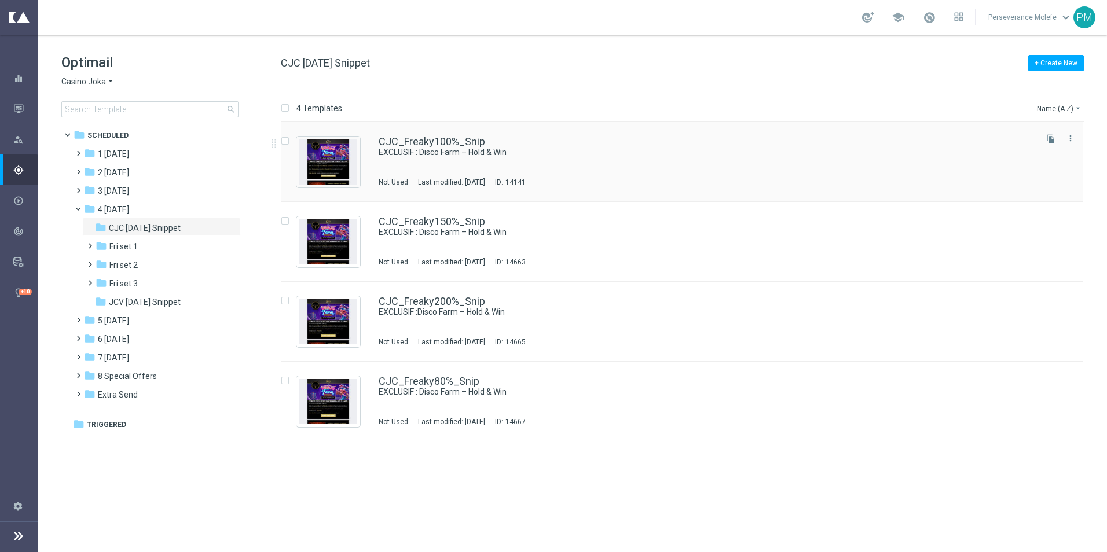
click at [420, 134] on div "CJC_Freaky100%_Snip EXCLUSIF : Disco Farm – Hold & Win Not Used Last modified: …" at bounding box center [682, 162] width 802 height 80
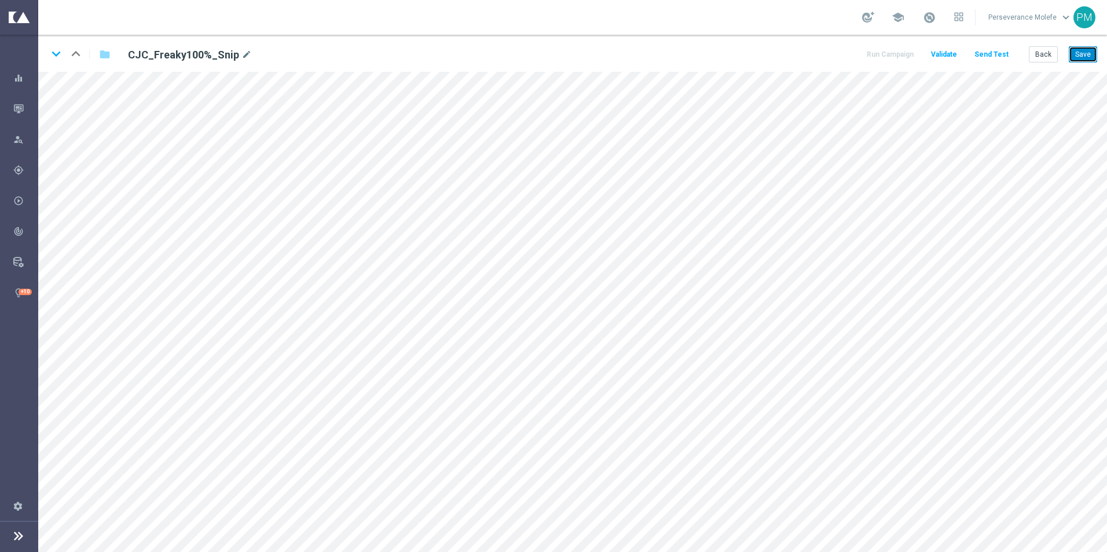
click at [1082, 59] on button "Save" at bounding box center [1083, 54] width 28 height 16
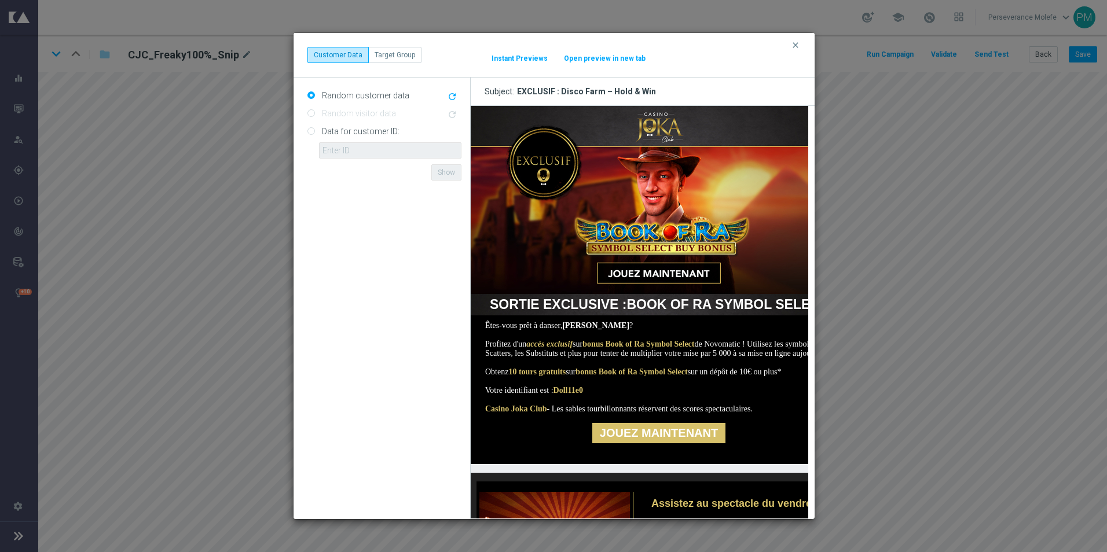
click at [598, 61] on button "Open preview in new tab" at bounding box center [604, 58] width 83 height 9
click at [791, 45] on icon "clear" at bounding box center [795, 45] width 9 height 9
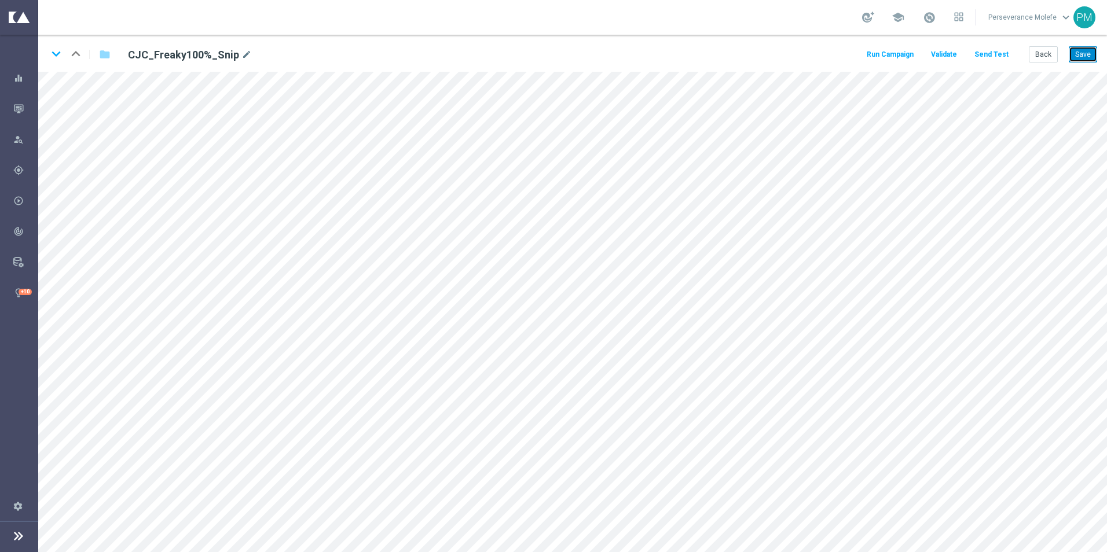
click at [1087, 53] on button "Save" at bounding box center [1083, 54] width 28 height 16
click at [54, 61] on icon "keyboard_arrow_down" at bounding box center [55, 53] width 17 height 17
click at [1078, 56] on button "Save" at bounding box center [1083, 54] width 28 height 16
click at [53, 58] on icon "keyboard_arrow_down" at bounding box center [55, 53] width 17 height 17
click at [1079, 58] on button "Save" at bounding box center [1083, 54] width 28 height 16
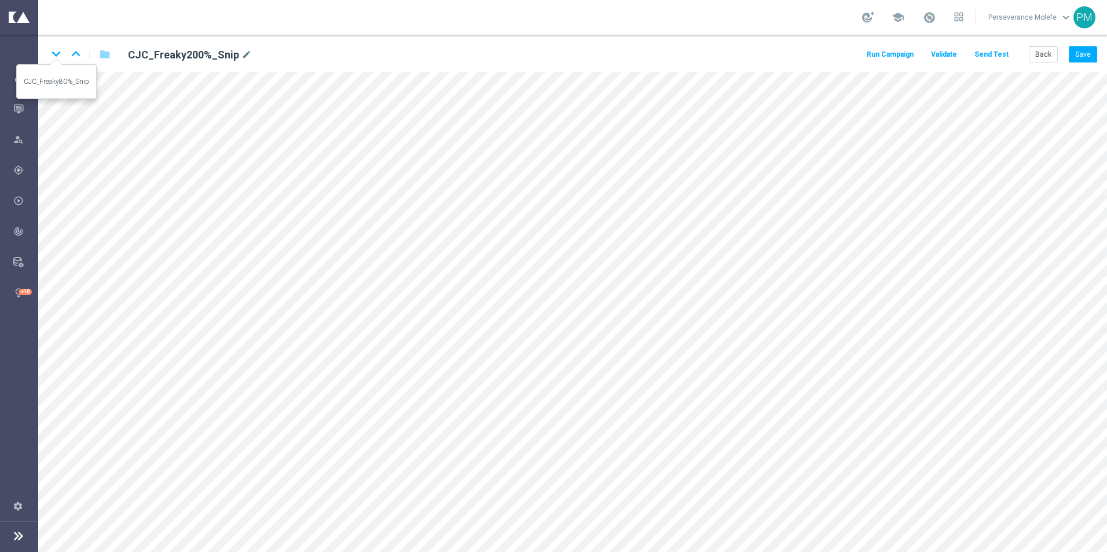
click at [55, 57] on icon "keyboard_arrow_down" at bounding box center [55, 53] width 17 height 17
click at [1086, 61] on button "Save" at bounding box center [1083, 54] width 28 height 16
click at [1046, 61] on button "Back" at bounding box center [1043, 54] width 29 height 16
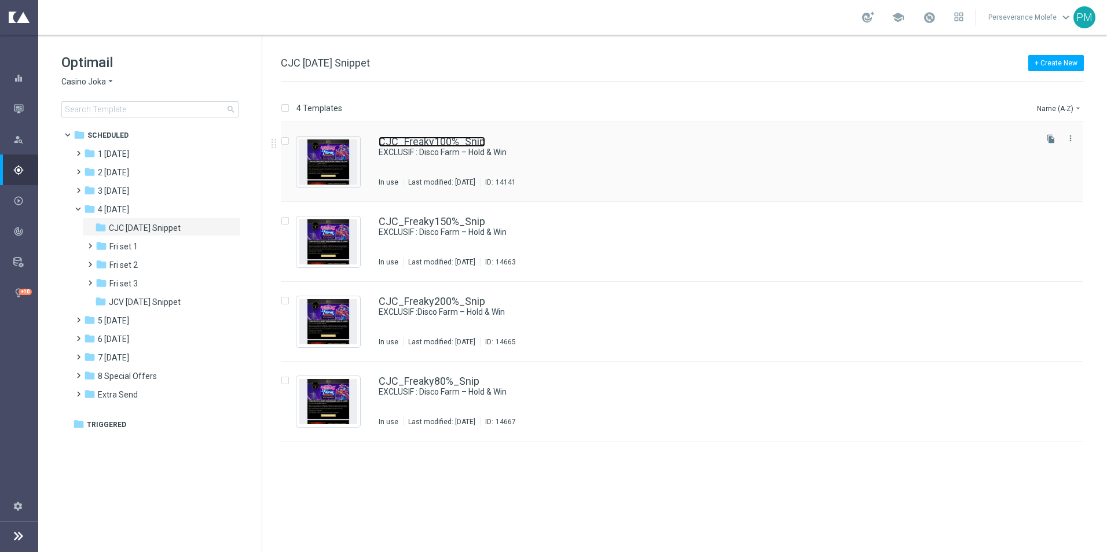
click at [393, 140] on link "CJC_Freaky100%_Snip" at bounding box center [432, 142] width 107 height 10
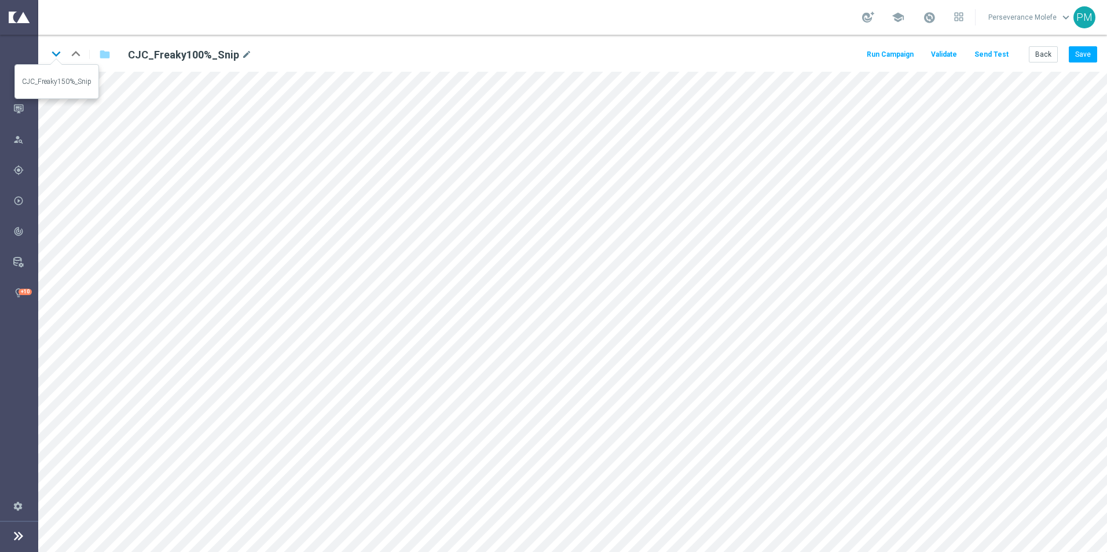
click at [58, 57] on icon "keyboard_arrow_down" at bounding box center [55, 53] width 17 height 17
click at [60, 59] on icon "keyboard_arrow_down" at bounding box center [55, 53] width 17 height 17
click at [1044, 57] on button "Back" at bounding box center [1043, 54] width 29 height 16
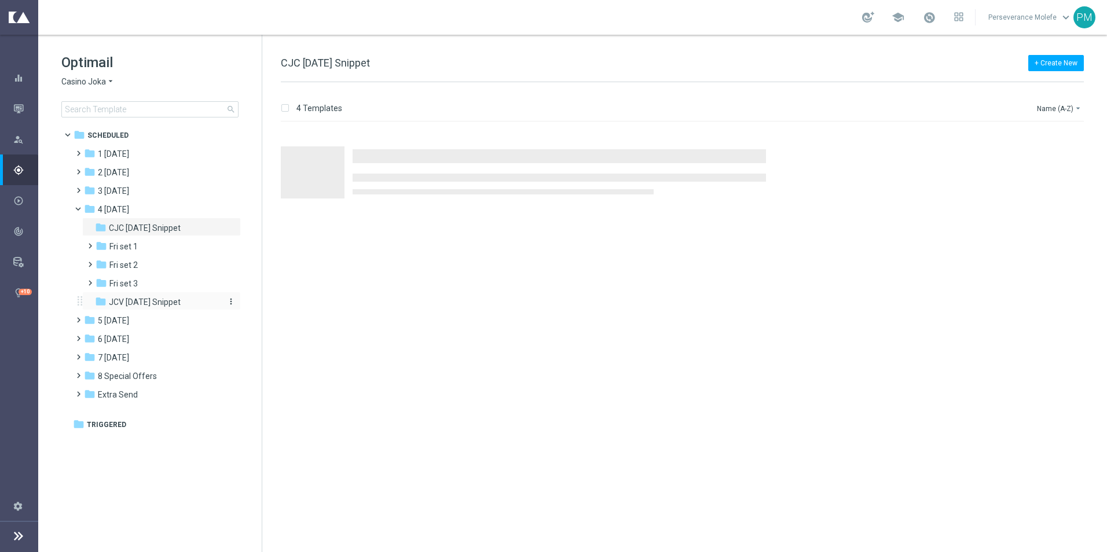
click at [170, 301] on span "JCV [DATE] Snippet" at bounding box center [145, 302] width 72 height 10
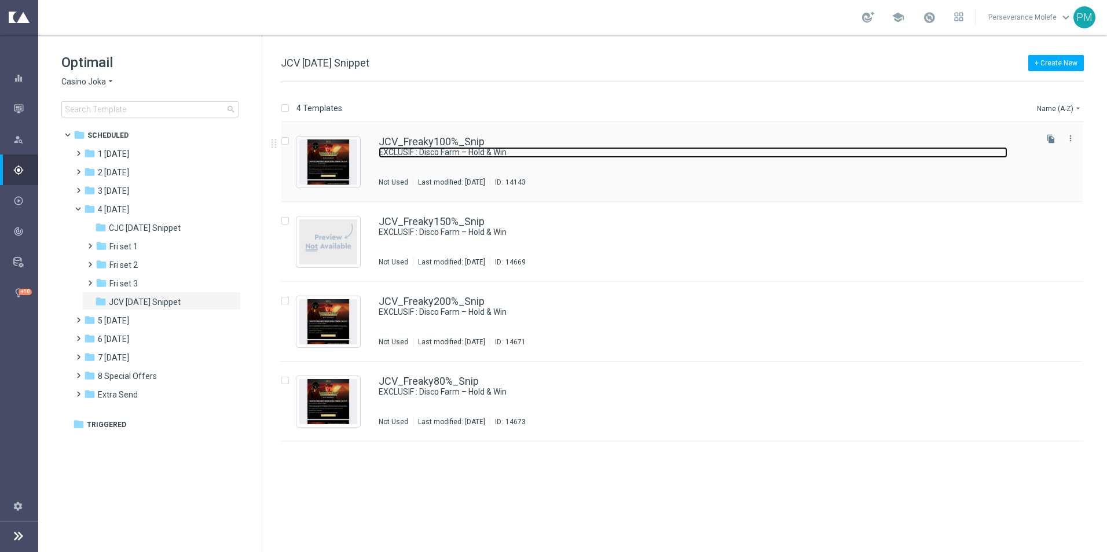
click at [401, 149] on link "EXCLUSIF : Disco Farm – Hold & Win" at bounding box center [693, 152] width 629 height 11
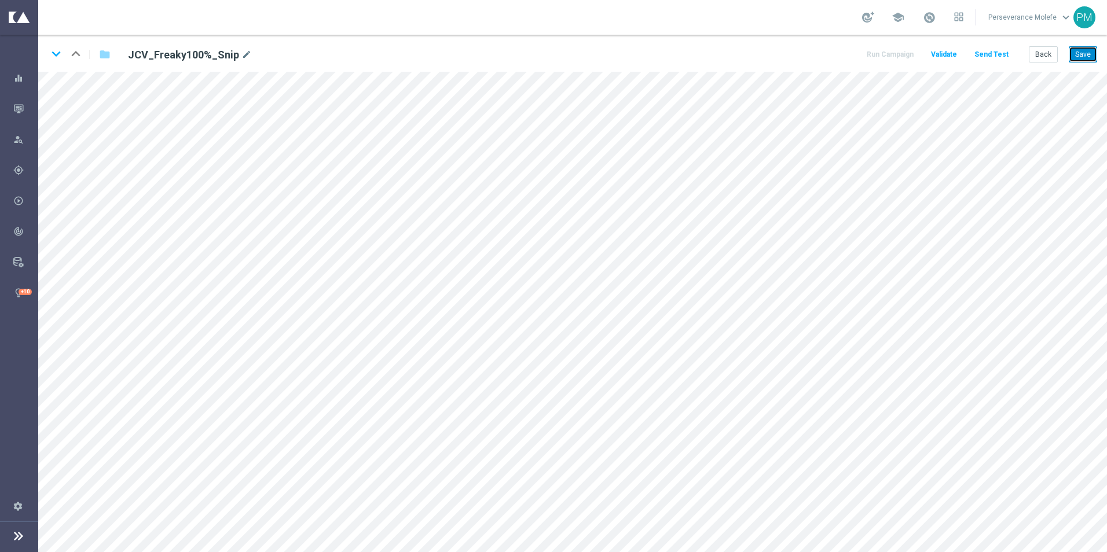
click at [1081, 60] on button "Save" at bounding box center [1083, 54] width 28 height 16
click at [1079, 57] on button "Save" at bounding box center [1083, 54] width 28 height 16
click at [1044, 58] on button "Back" at bounding box center [1043, 54] width 29 height 16
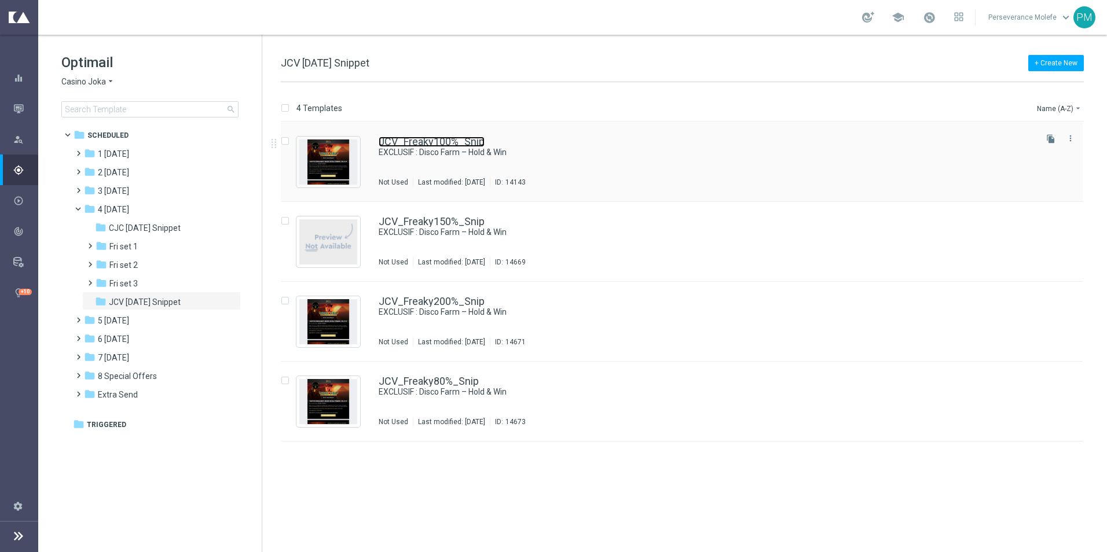
click at [397, 142] on link "JCV_Freaky100%_Snip" at bounding box center [432, 142] width 106 height 10
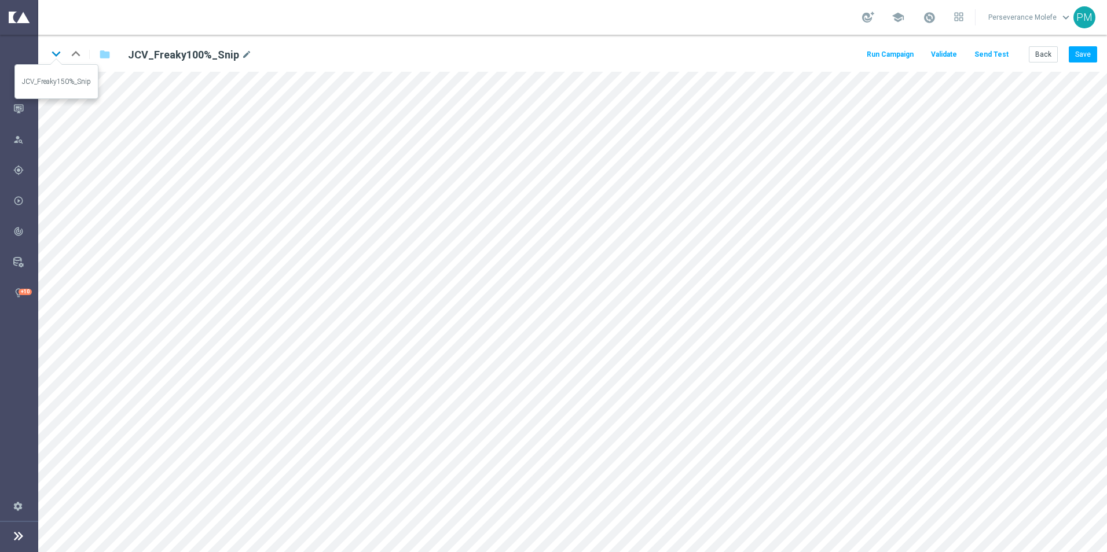
click at [56, 49] on icon "keyboard_arrow_down" at bounding box center [55, 53] width 17 height 17
click at [1081, 56] on button "Save" at bounding box center [1083, 54] width 28 height 16
click at [57, 56] on icon "keyboard_arrow_down" at bounding box center [55, 53] width 17 height 17
click at [1085, 53] on button "Save" at bounding box center [1083, 54] width 28 height 16
click at [57, 52] on icon "keyboard_arrow_down" at bounding box center [55, 53] width 17 height 17
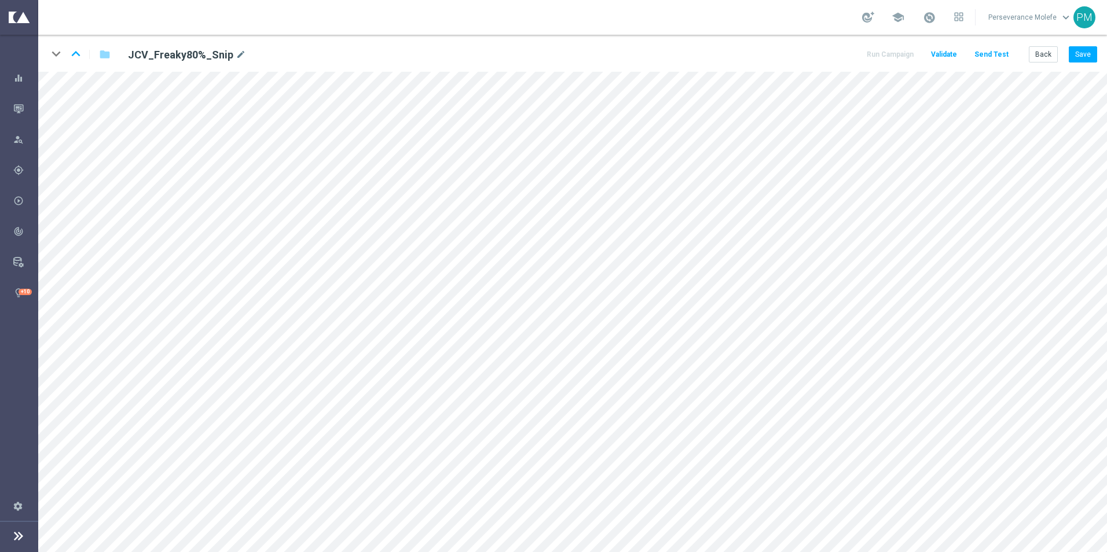
click at [1097, 56] on div "keyboard_arrow_down keyboard_arrow_up folder JCV_Freaky80%_Snip mode_edit Run C…" at bounding box center [572, 53] width 1069 height 37
click at [1092, 56] on button "Save" at bounding box center [1083, 54] width 28 height 16
click at [1046, 54] on button "Back" at bounding box center [1043, 54] width 29 height 16
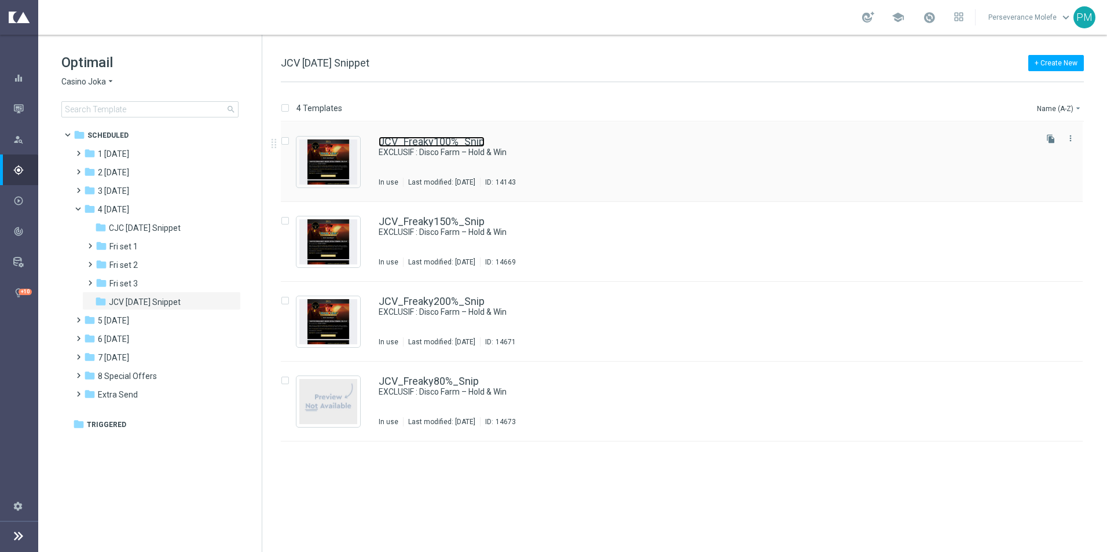
click at [396, 142] on link "JCV_Freaky100%_Snip" at bounding box center [432, 142] width 106 height 10
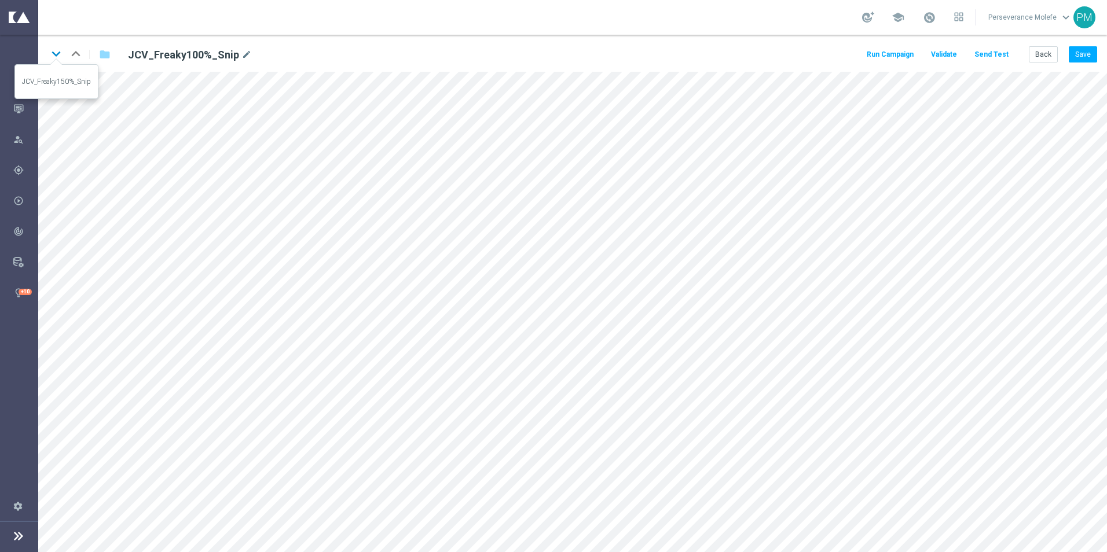
click at [57, 56] on icon "keyboard_arrow_down" at bounding box center [55, 53] width 17 height 17
click at [78, 57] on icon "keyboard_arrow_up" at bounding box center [75, 53] width 17 height 17
click at [444, 500] on div "edit" at bounding box center [450, 499] width 16 height 15
click at [352, 387] on icon "edit" at bounding box center [353, 388] width 9 height 9
type input "[URL][DOMAIN_NAME]"
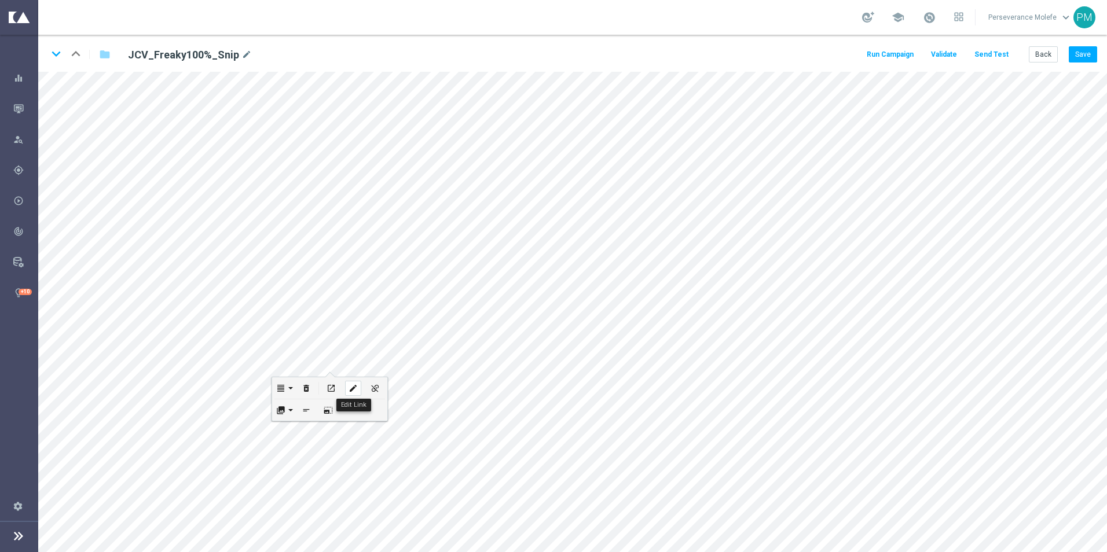
checkbox input "true"
click at [444, 283] on div "edit" at bounding box center [450, 287] width 16 height 15
type input "[URL][DOMAIN_NAME]"
type input "JOUEZ MAINTENANT"
checkbox input "true"
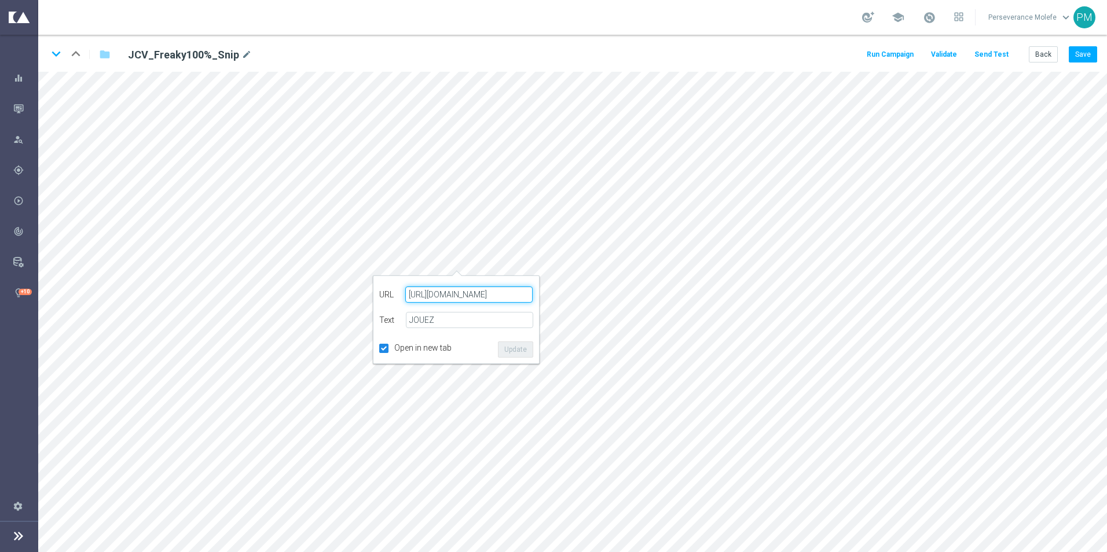
paste input "[DOMAIN_NAME][URL]"
click at [510, 350] on button "Update" at bounding box center [515, 350] width 35 height 16
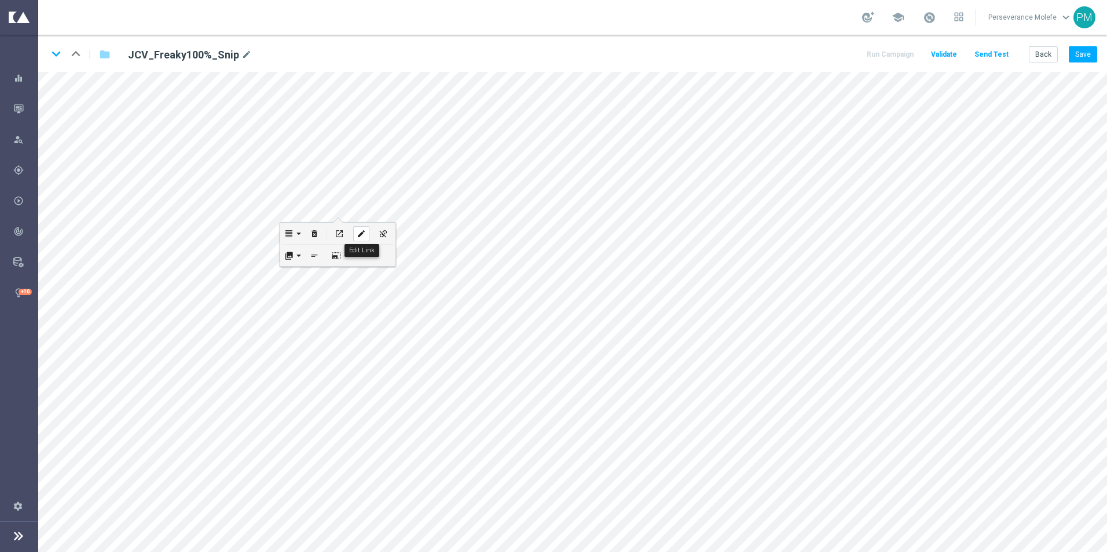
click at [366, 236] on div "edit" at bounding box center [361, 233] width 16 height 15
type input "[URL][DOMAIN_NAME]"
checkbox input "true"
paste input "[DOMAIN_NAME][URL]"
type input "[URL][DOMAIN_NAME]"
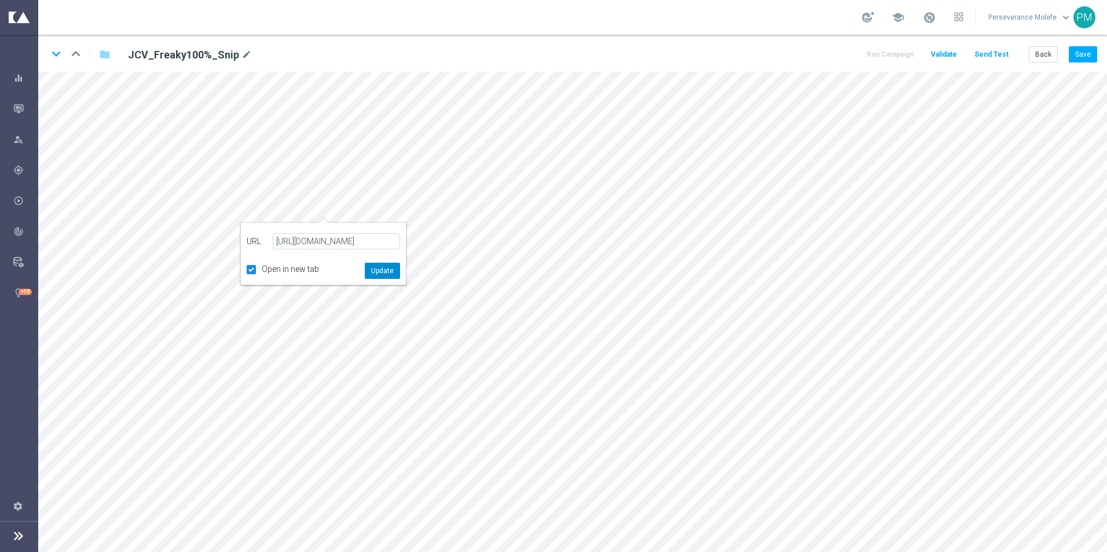
click at [386, 277] on button "Update" at bounding box center [382, 271] width 35 height 16
click at [1084, 56] on button "Save" at bounding box center [1083, 54] width 28 height 16
click at [1076, 57] on button "Save" at bounding box center [1083, 54] width 28 height 16
click at [54, 54] on icon "keyboard_arrow_down" at bounding box center [55, 53] width 17 height 17
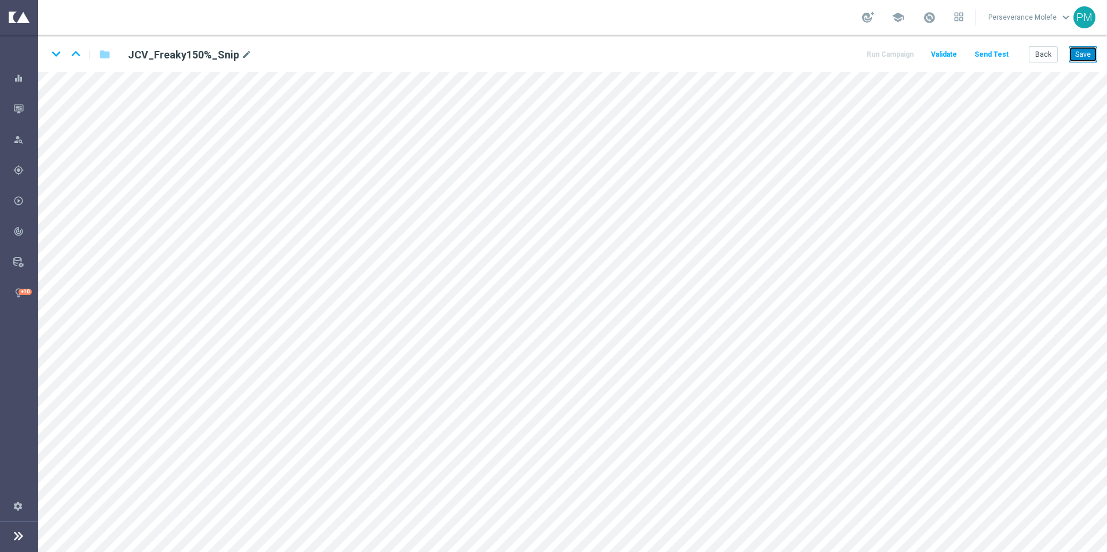
click at [1089, 47] on button "Save" at bounding box center [1083, 54] width 28 height 16
click at [56, 56] on icon "keyboard_arrow_down" at bounding box center [55, 53] width 17 height 17
click at [1075, 57] on button "Save" at bounding box center [1083, 54] width 28 height 16
click at [53, 56] on icon "keyboard_arrow_down" at bounding box center [55, 53] width 17 height 17
click at [1075, 55] on button "Save" at bounding box center [1083, 54] width 28 height 16
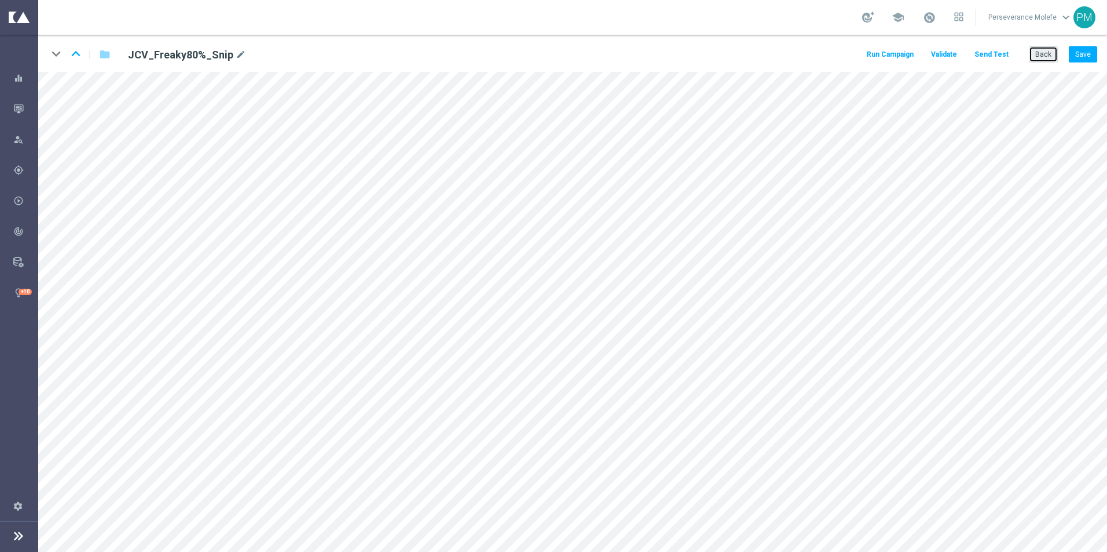
click at [1045, 61] on button "Back" at bounding box center [1043, 54] width 29 height 16
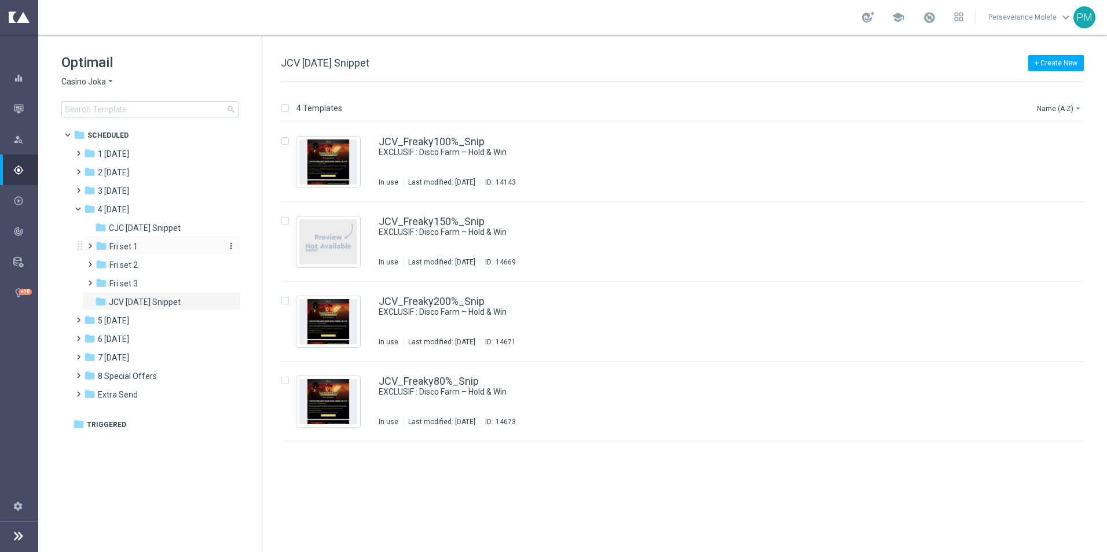
click at [166, 242] on div "folder Fri set 1" at bounding box center [157, 246] width 123 height 13
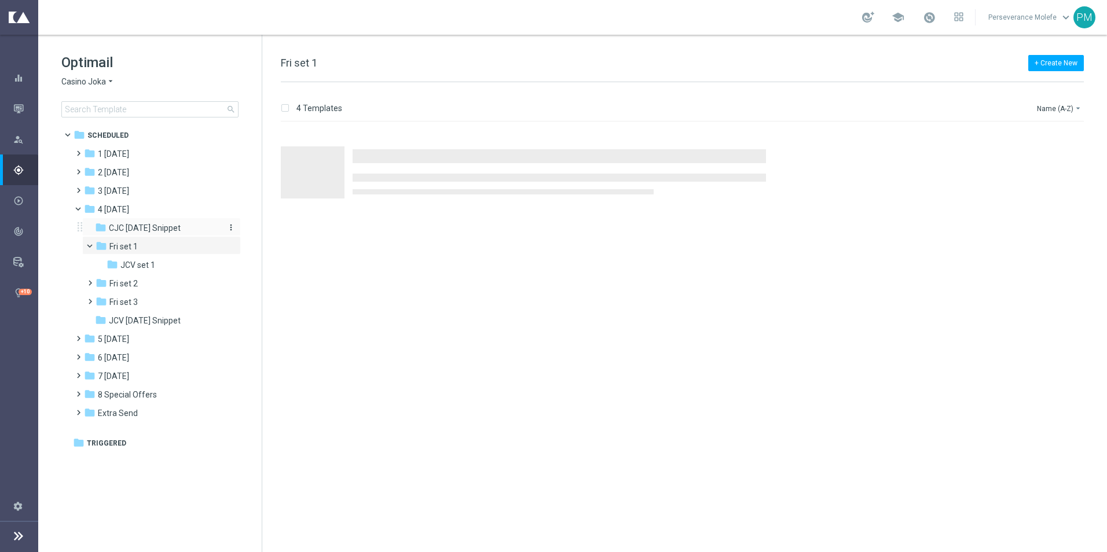
click at [163, 225] on span "CJC [DATE] Snippet" at bounding box center [145, 228] width 72 height 10
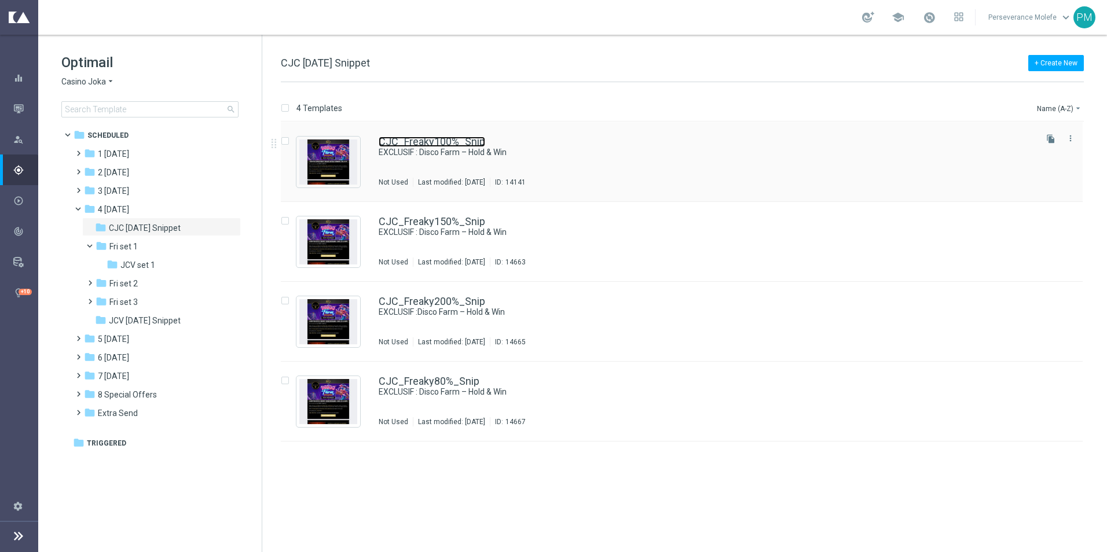
click at [432, 145] on link "CJC_Freaky100%_Snip" at bounding box center [432, 142] width 107 height 10
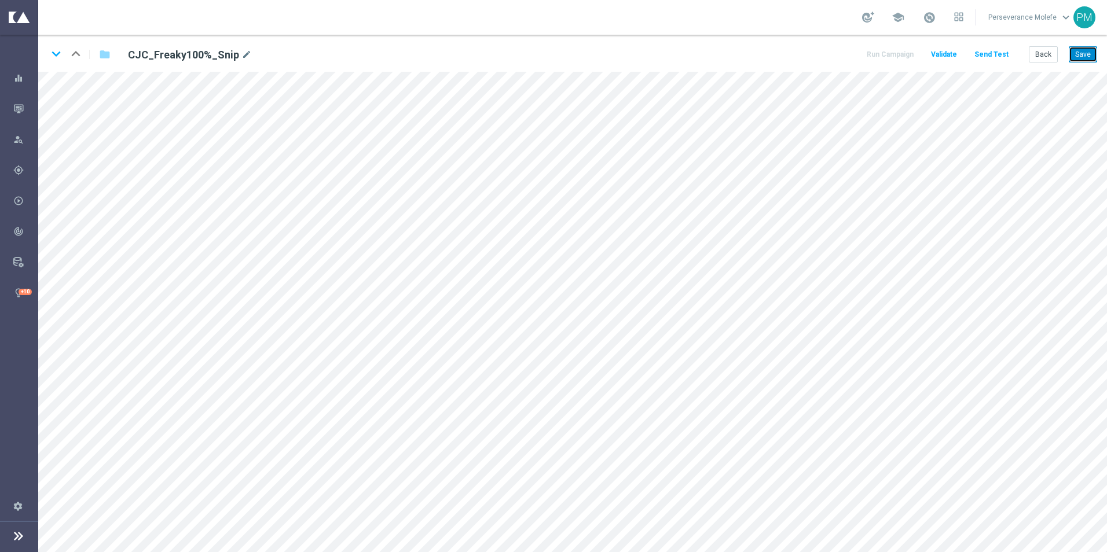
click at [1075, 51] on button "Save" at bounding box center [1083, 54] width 28 height 16
click at [56, 61] on icon "keyboard_arrow_down" at bounding box center [55, 53] width 17 height 17
click at [1073, 56] on button "Save" at bounding box center [1083, 54] width 28 height 16
click at [57, 55] on icon "keyboard_arrow_down" at bounding box center [55, 53] width 17 height 17
click at [1088, 53] on button "Save" at bounding box center [1083, 54] width 28 height 16
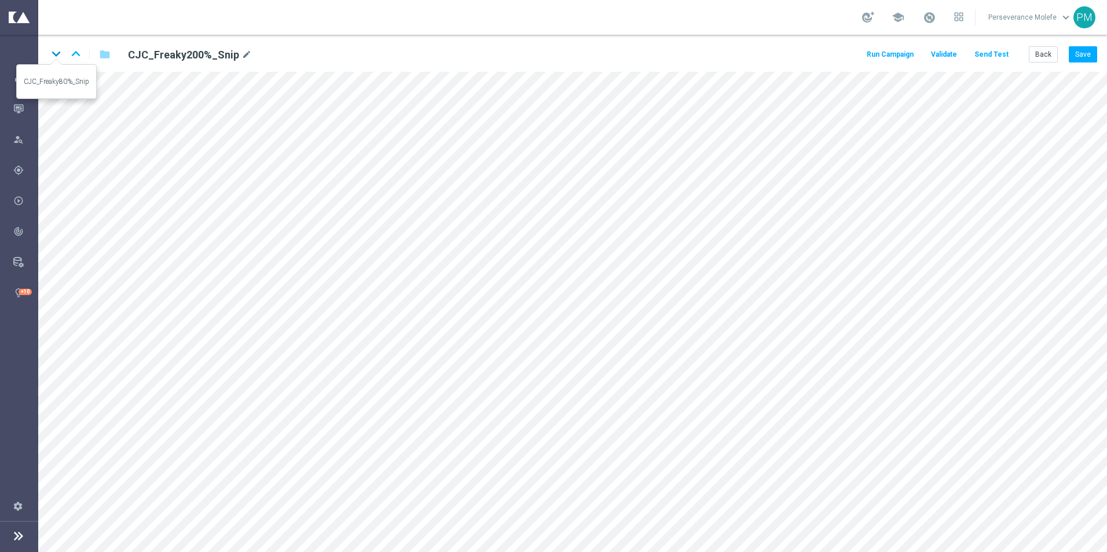
click at [60, 56] on icon "keyboard_arrow_down" at bounding box center [55, 53] width 17 height 17
click at [1074, 56] on button "Save" at bounding box center [1083, 54] width 28 height 16
click at [75, 60] on icon "keyboard_arrow_up" at bounding box center [75, 53] width 17 height 17
click at [82, 58] on icon "keyboard_arrow_up" at bounding box center [75, 53] width 17 height 17
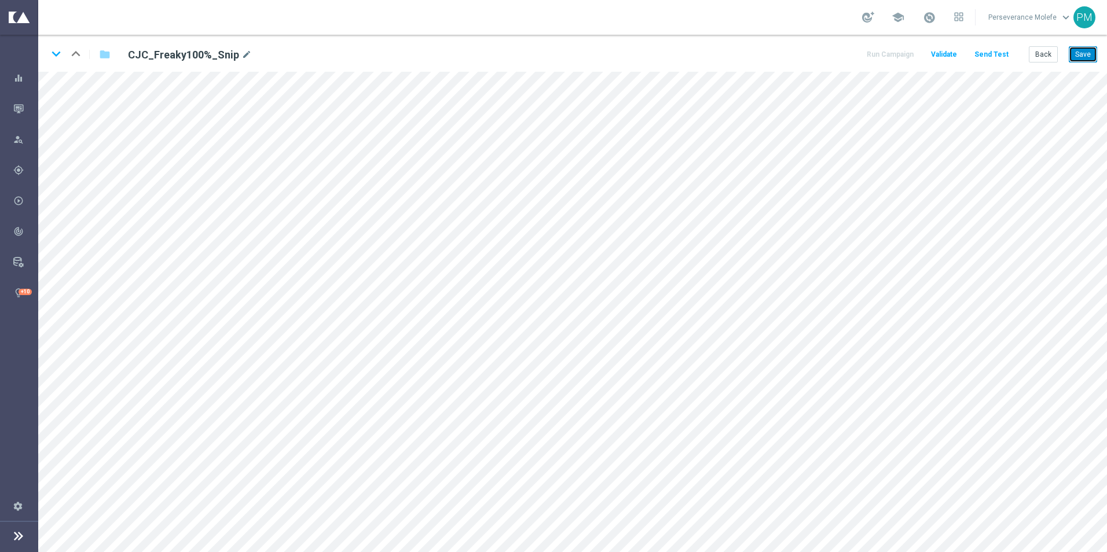
click at [1079, 54] on button "Save" at bounding box center [1083, 54] width 28 height 16
click at [1039, 63] on div "keyboard_arrow_down keyboard_arrow_up folder CJC_Freaky100%_Snip mode_edit Run …" at bounding box center [572, 53] width 1069 height 37
click at [1040, 57] on button "Back" at bounding box center [1043, 54] width 29 height 16
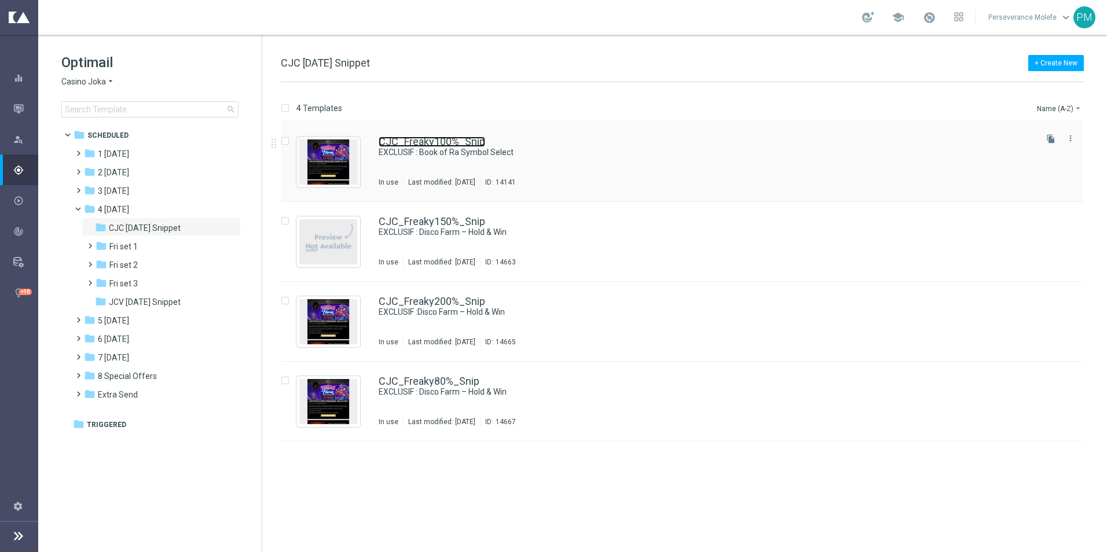
click at [423, 142] on link "CJC_Freaky100%_Snip" at bounding box center [432, 142] width 107 height 10
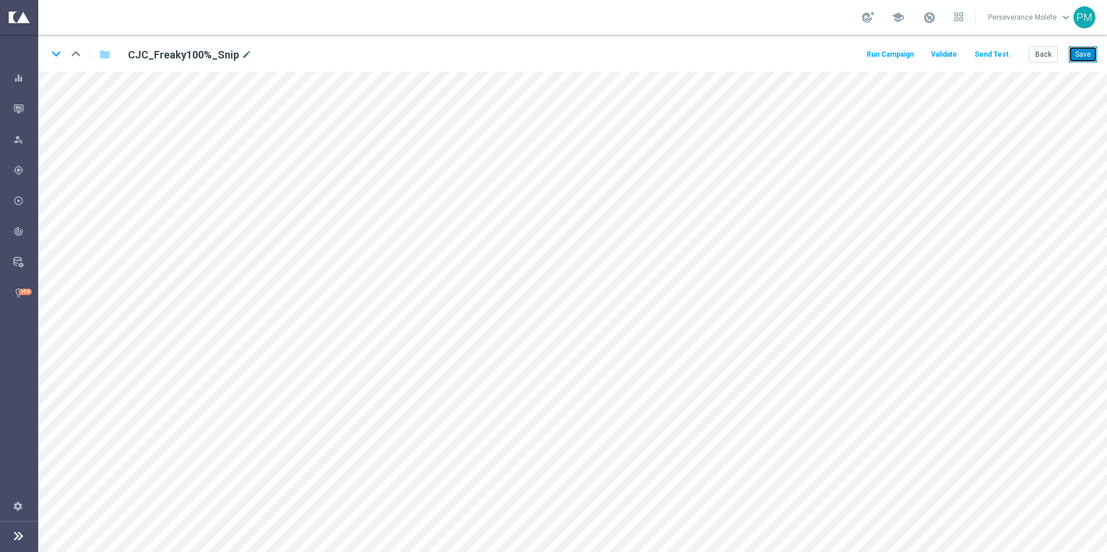
click at [1076, 52] on button "Save" at bounding box center [1083, 54] width 28 height 16
click at [980, 60] on button "Send Test" at bounding box center [992, 55] width 38 height 16
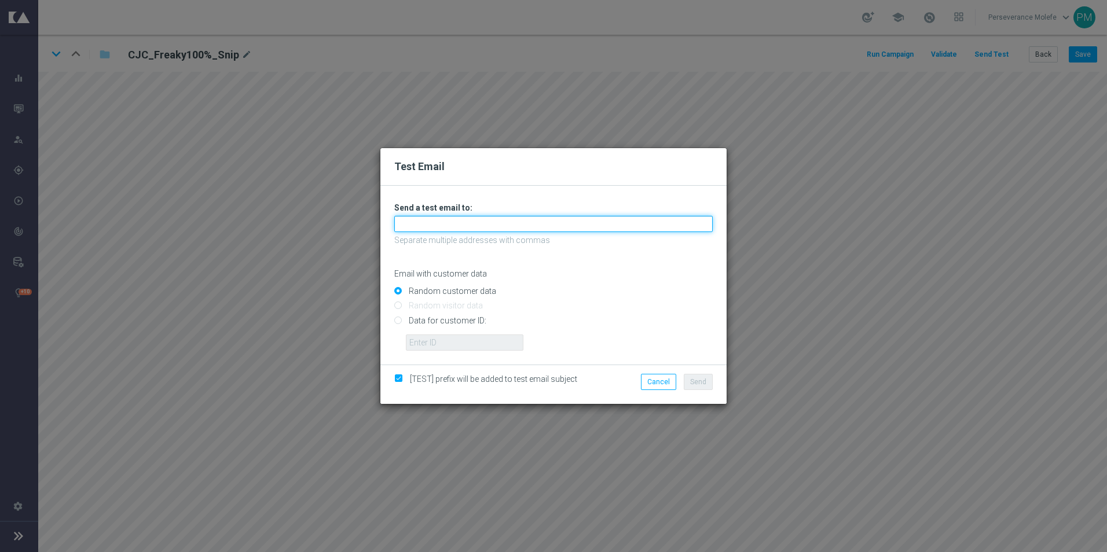
click at [532, 223] on input "text" at bounding box center [553, 224] width 319 height 16
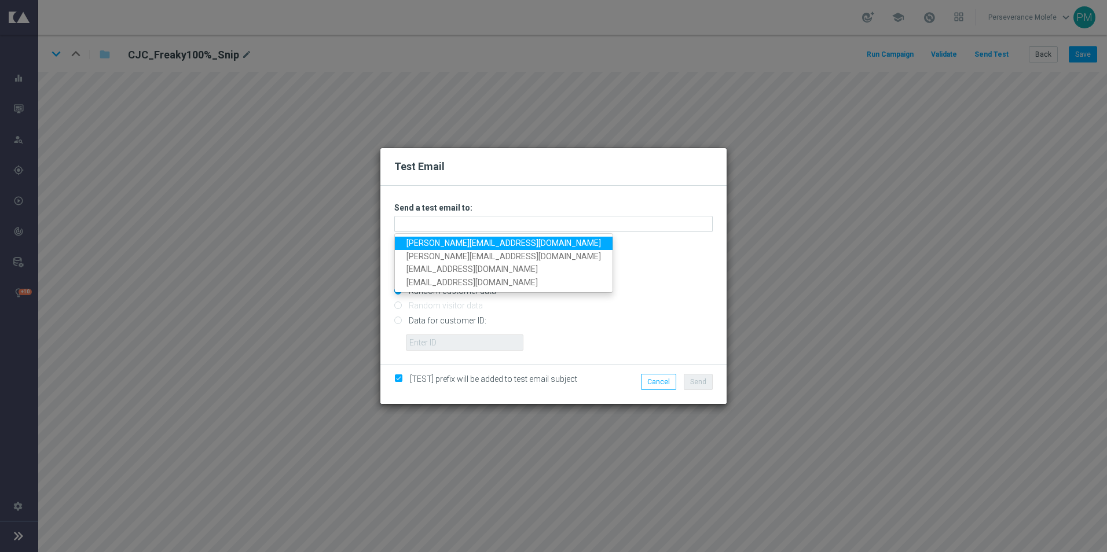
click at [468, 247] on link "[PERSON_NAME][EMAIL_ADDRESS][DOMAIN_NAME]" at bounding box center [504, 243] width 218 height 13
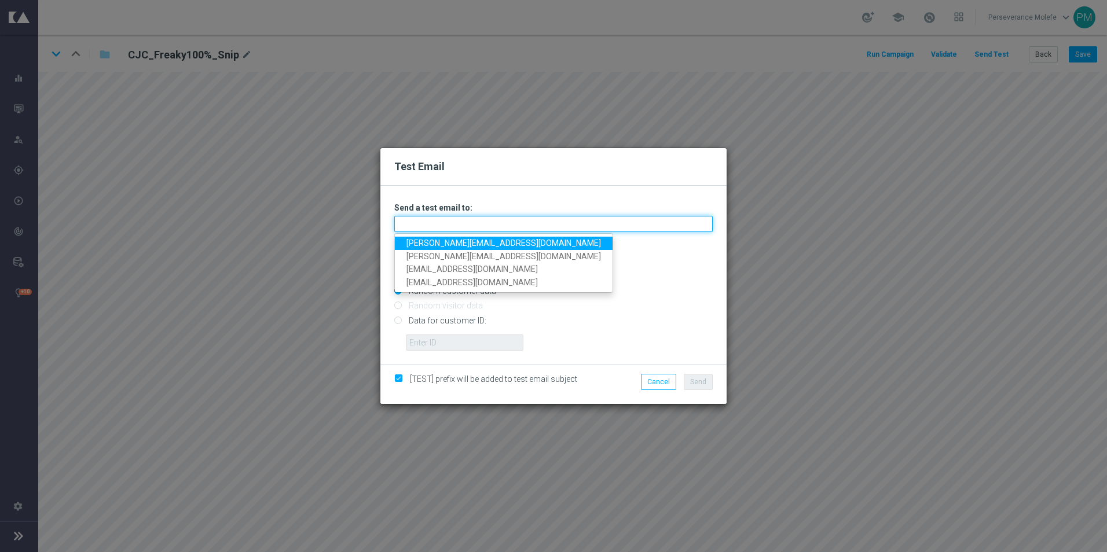
type input "[PERSON_NAME][EMAIL_ADDRESS][DOMAIN_NAME]"
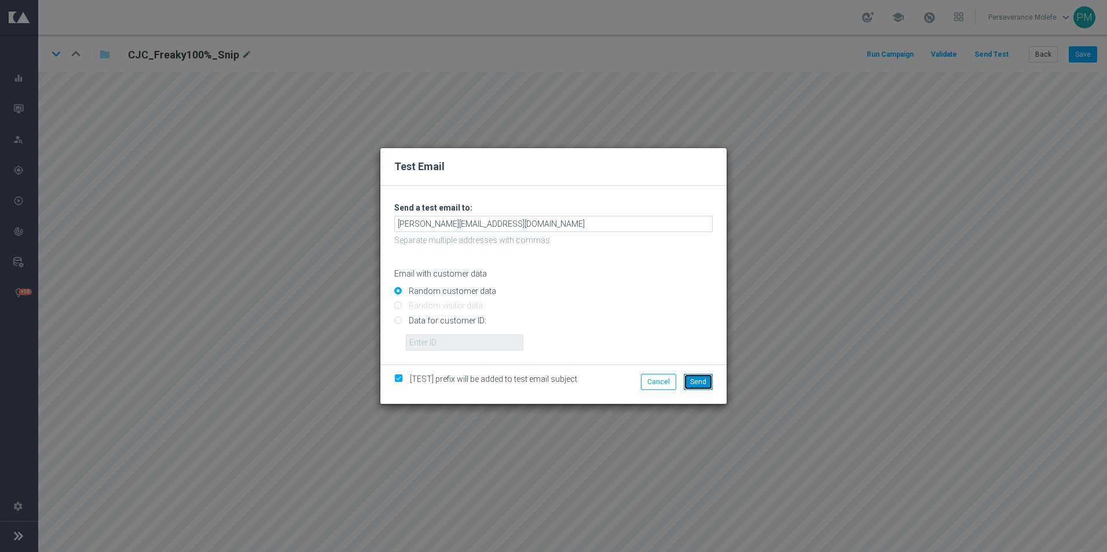
click at [703, 375] on button "Send" at bounding box center [698, 382] width 29 height 16
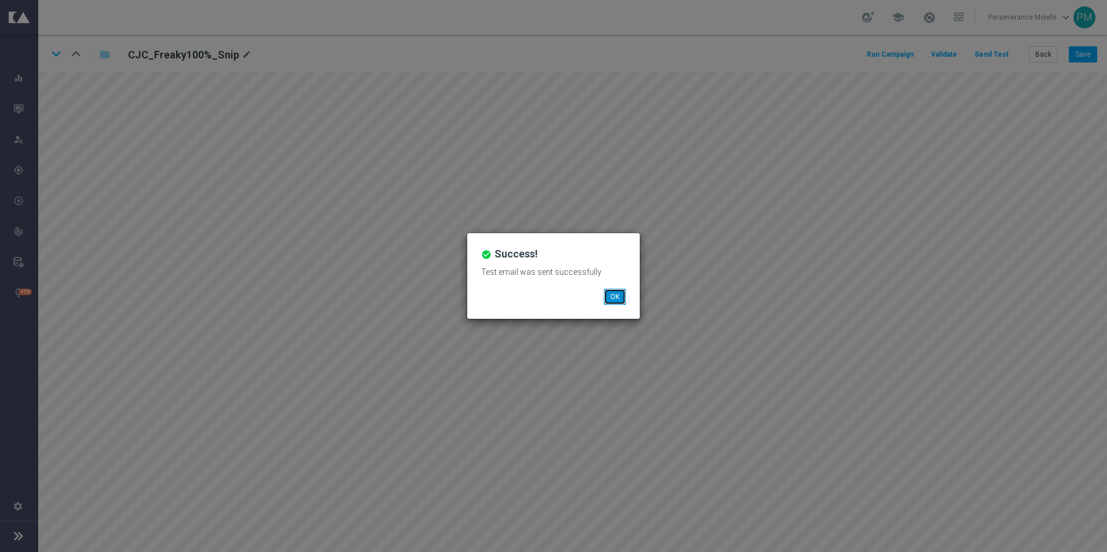
click at [616, 296] on button "OK" at bounding box center [615, 297] width 22 height 16
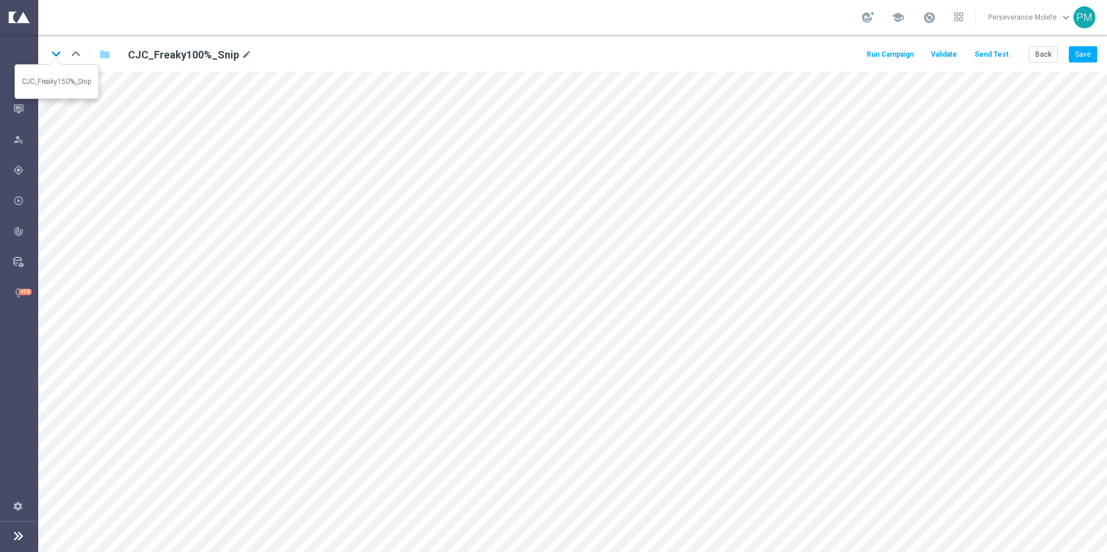
click at [56, 58] on icon "keyboard_arrow_down" at bounding box center [55, 53] width 17 height 17
click at [1073, 56] on button "Save" at bounding box center [1083, 54] width 28 height 16
click at [991, 59] on button "Send Test" at bounding box center [992, 55] width 38 height 16
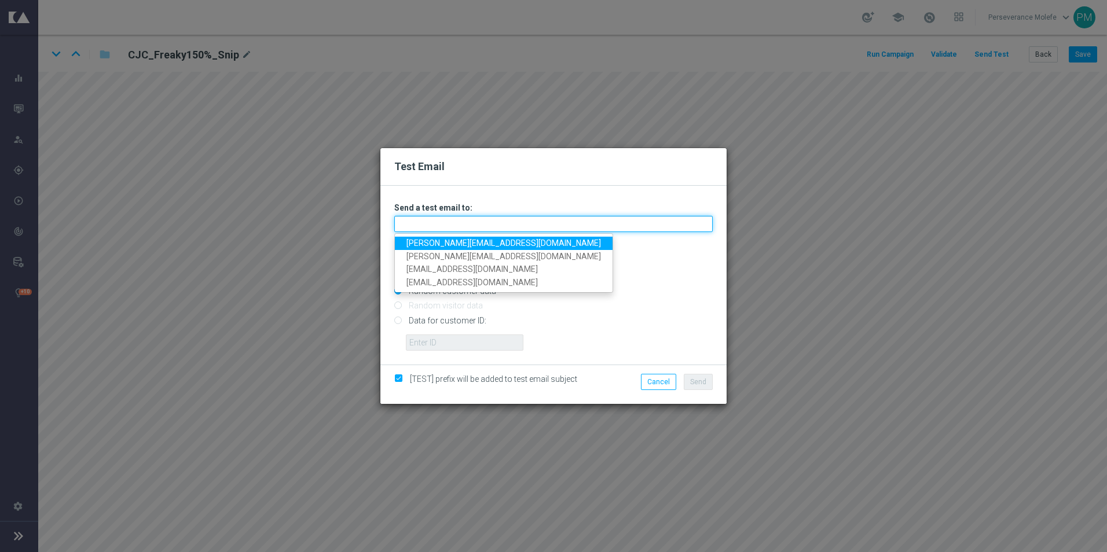
click at [471, 222] on input "text" at bounding box center [553, 224] width 319 height 16
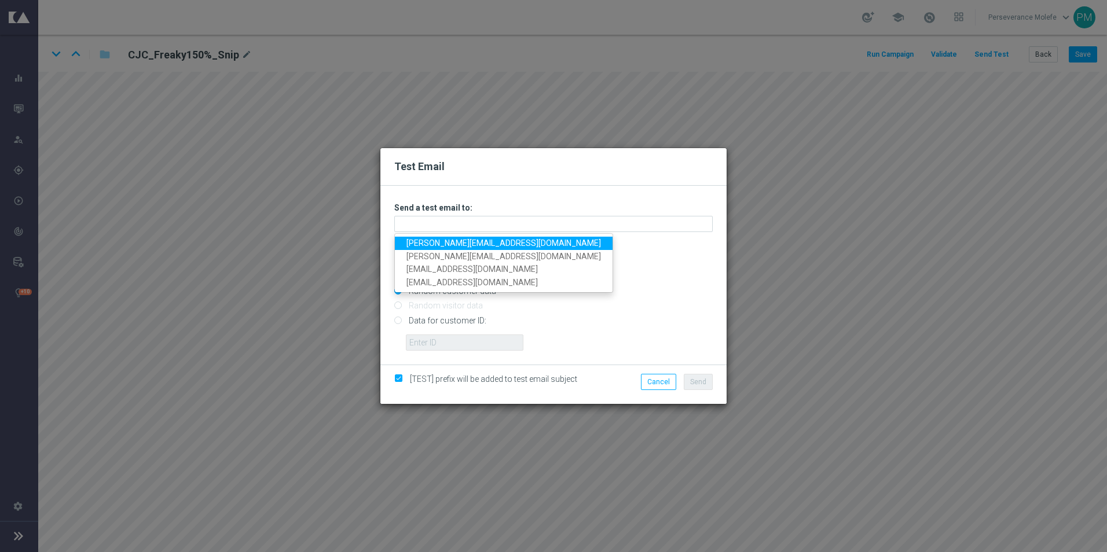
click at [454, 243] on link "[PERSON_NAME][EMAIL_ADDRESS][DOMAIN_NAME]" at bounding box center [504, 243] width 218 height 13
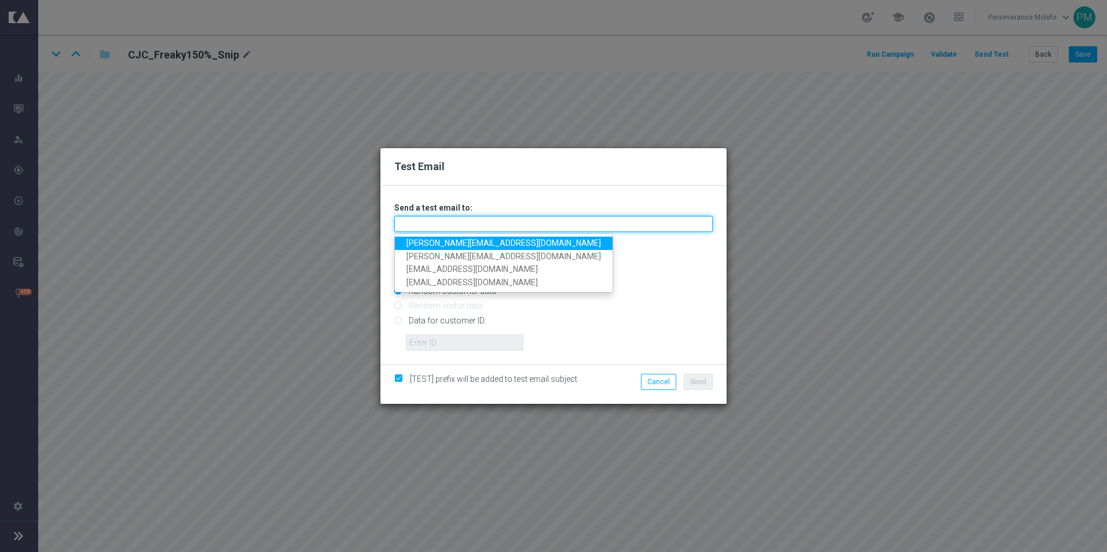
type input "[PERSON_NAME][EMAIL_ADDRESS][DOMAIN_NAME]"
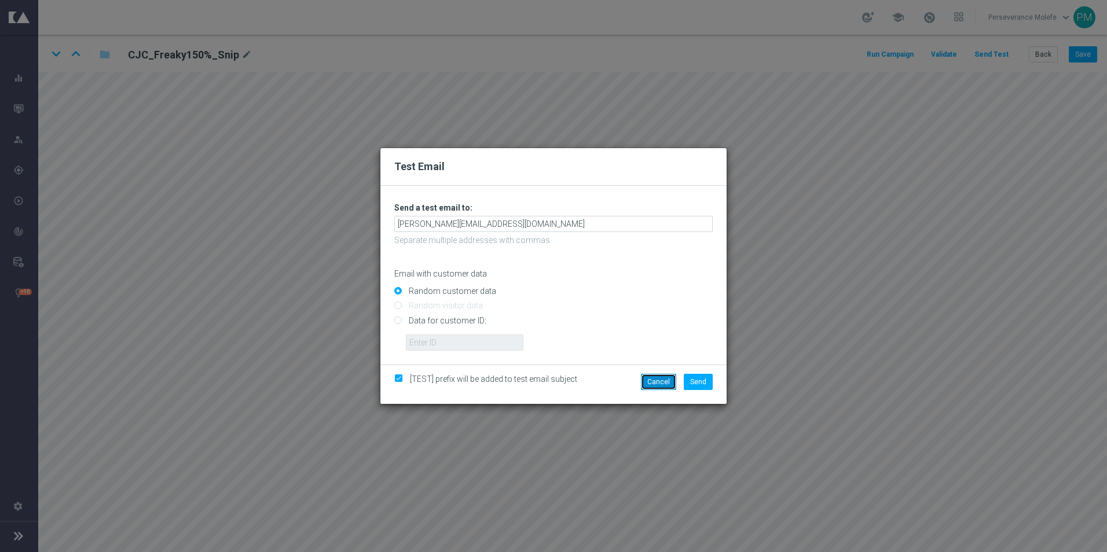
click at [654, 382] on button "Cancel" at bounding box center [658, 382] width 35 height 16
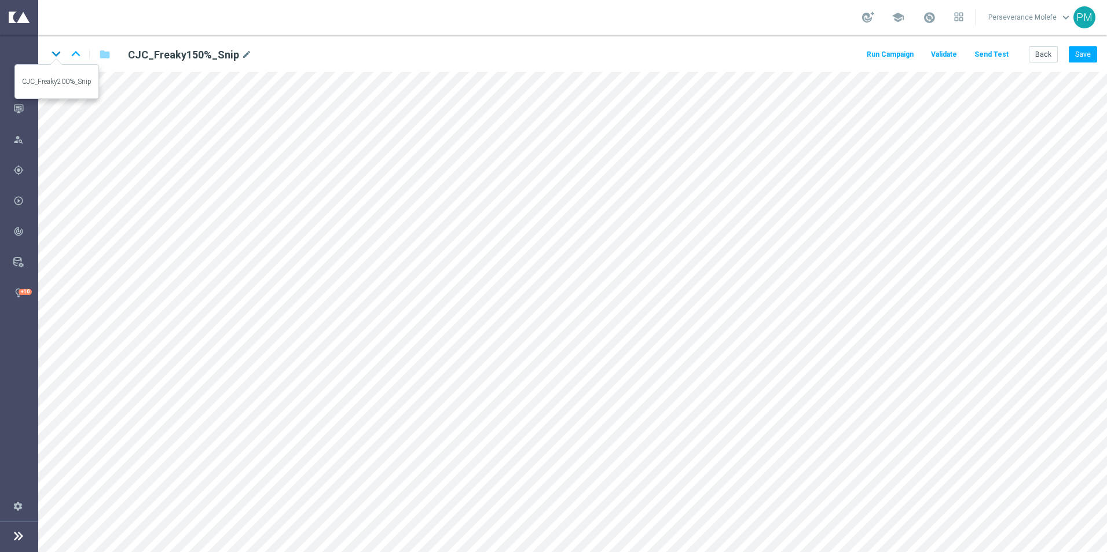
click at [55, 58] on icon "keyboard_arrow_down" at bounding box center [55, 53] width 17 height 17
click at [1074, 48] on button "Save" at bounding box center [1083, 54] width 28 height 16
click at [54, 55] on icon "keyboard_arrow_down" at bounding box center [55, 53] width 17 height 17
click at [1086, 53] on button "Save" at bounding box center [1083, 54] width 28 height 16
click at [1046, 59] on button "Back" at bounding box center [1043, 54] width 29 height 16
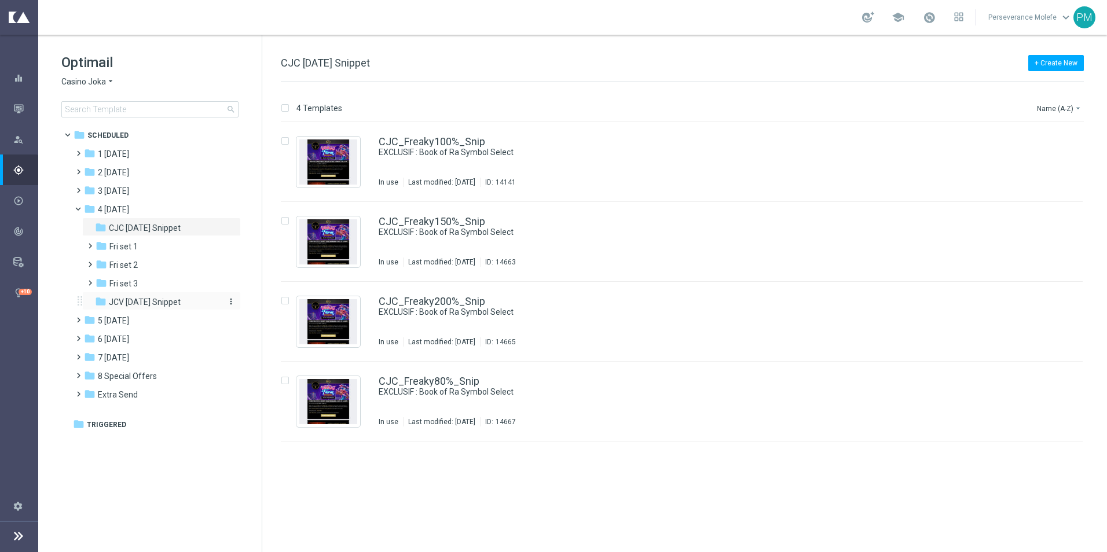
click at [164, 306] on span "JCV [DATE] Snippet" at bounding box center [145, 302] width 72 height 10
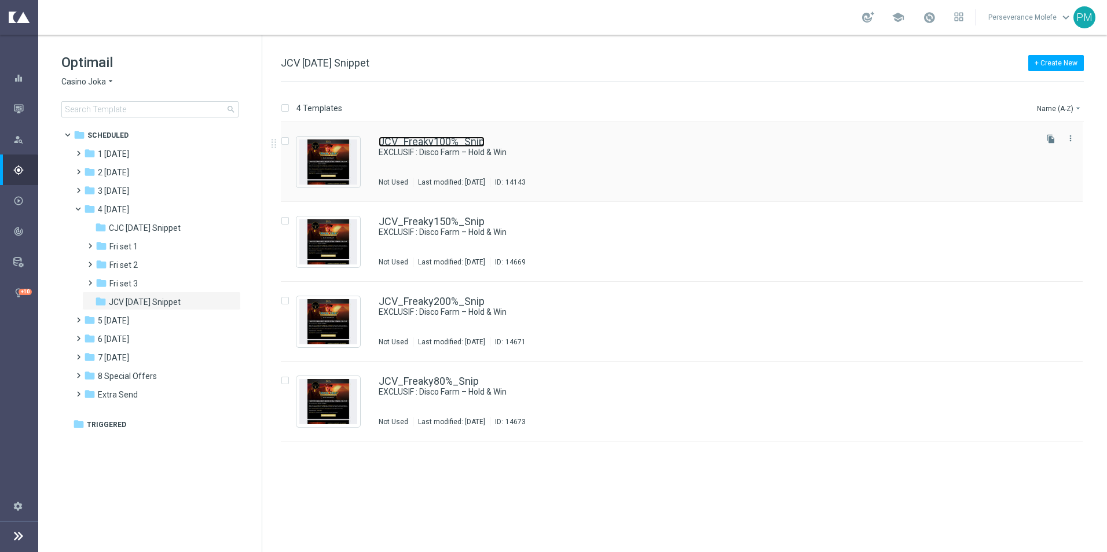
click at [396, 146] on link "JCV_Freaky100%_Snip" at bounding box center [432, 142] width 106 height 10
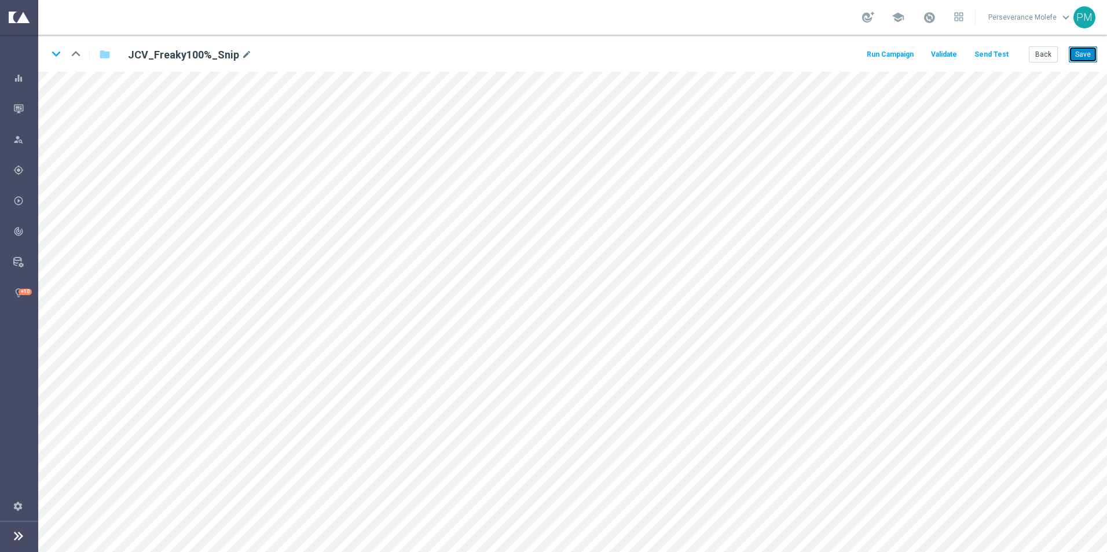
click at [1090, 53] on button "Save" at bounding box center [1083, 54] width 28 height 16
click at [1073, 57] on button "Save" at bounding box center [1083, 54] width 28 height 16
click at [59, 57] on icon "keyboard_arrow_down" at bounding box center [55, 53] width 17 height 17
click at [1081, 57] on button "Save" at bounding box center [1083, 54] width 28 height 16
click at [986, 61] on button "Send Test" at bounding box center [992, 55] width 38 height 16
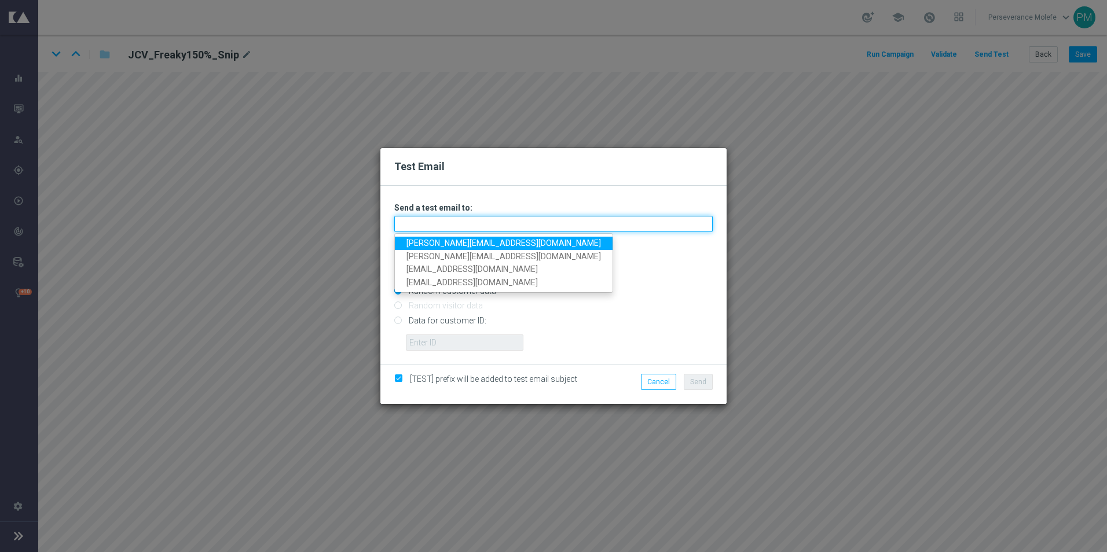
click at [432, 224] on input "text" at bounding box center [553, 224] width 319 height 16
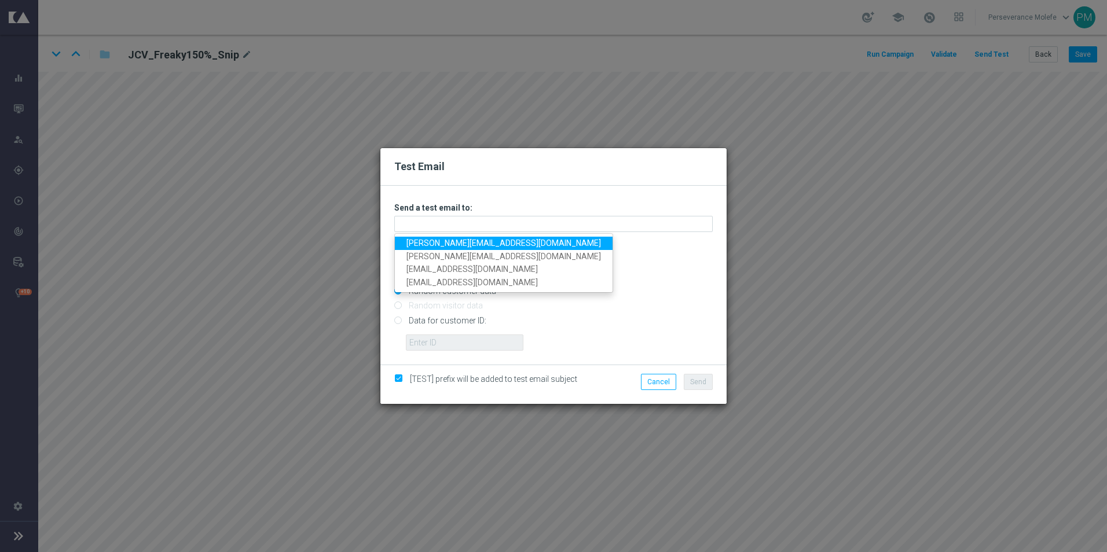
click at [430, 241] on link "[PERSON_NAME][EMAIL_ADDRESS][DOMAIN_NAME]" at bounding box center [504, 243] width 218 height 13
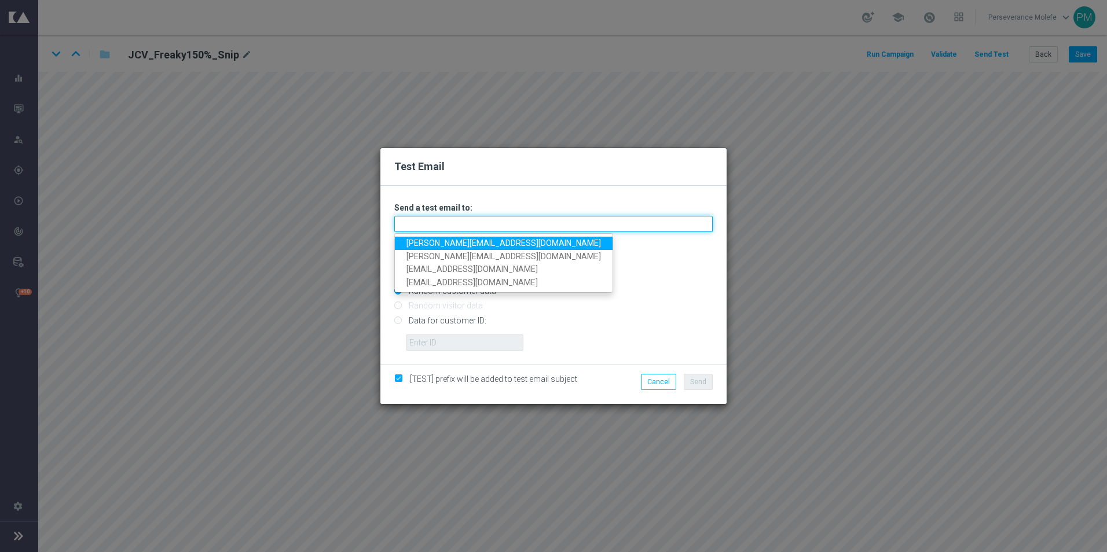
type input "[PERSON_NAME][EMAIL_ADDRESS][DOMAIN_NAME]"
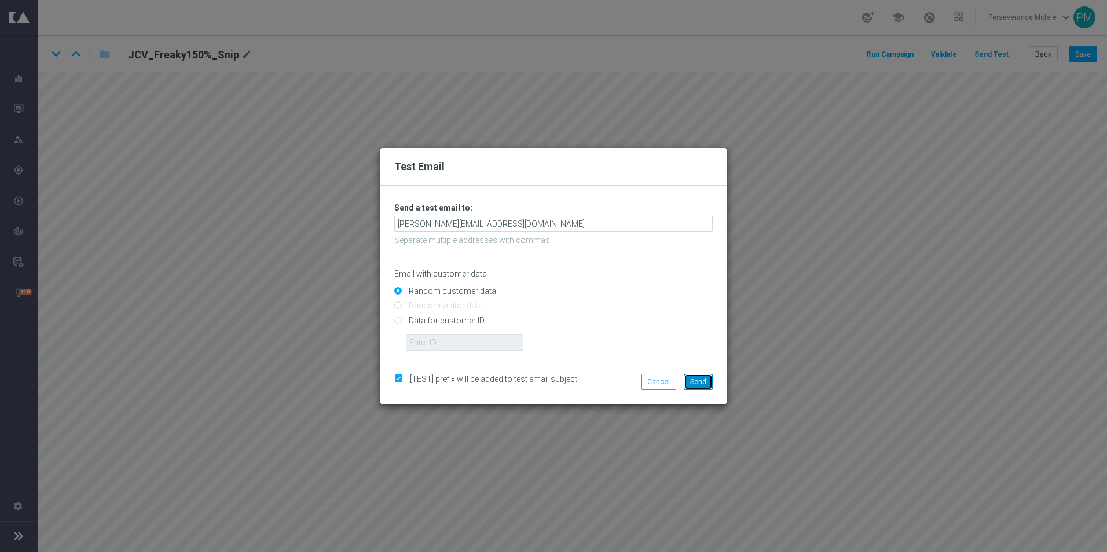
click at [698, 385] on span "Send" at bounding box center [698, 382] width 16 height 8
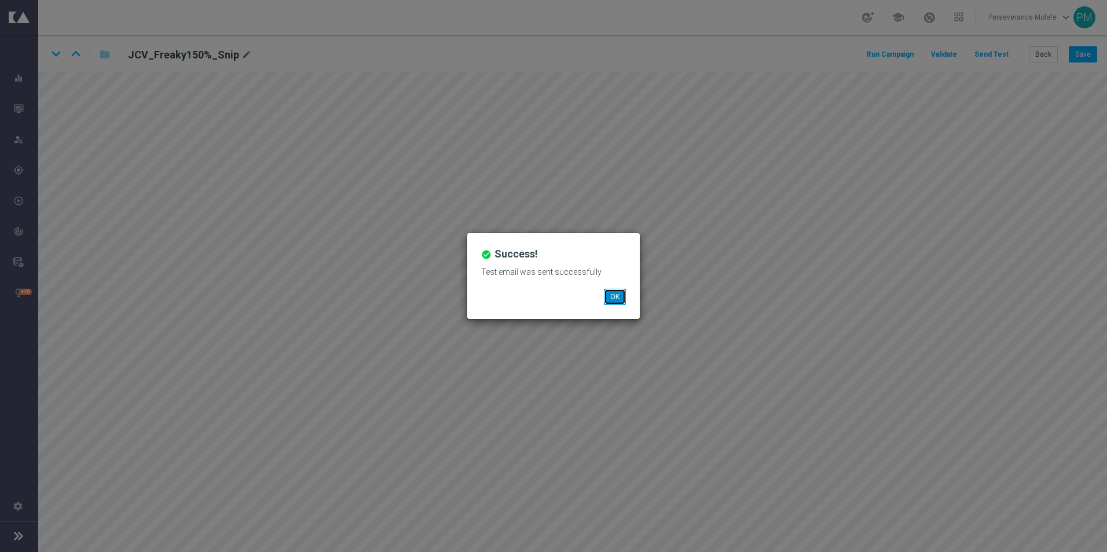
click at [605, 299] on button "OK" at bounding box center [615, 297] width 22 height 16
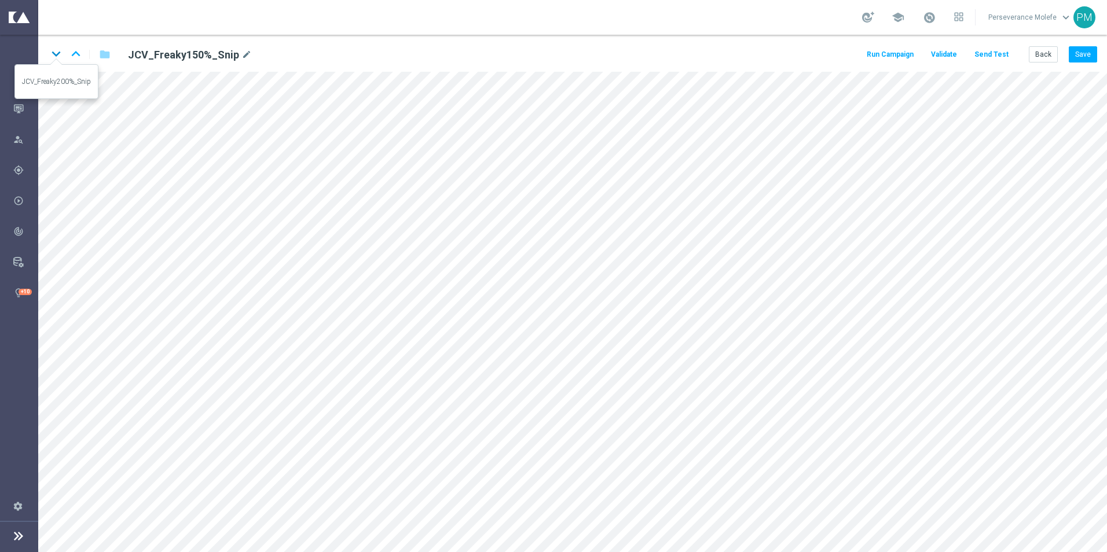
click at [57, 59] on icon "keyboard_arrow_down" at bounding box center [55, 53] width 17 height 17
click at [1085, 51] on button "Save" at bounding box center [1083, 54] width 28 height 16
click at [1096, 49] on button "Save" at bounding box center [1083, 54] width 28 height 16
click at [56, 55] on icon "keyboard_arrow_down" at bounding box center [55, 53] width 17 height 17
click at [1079, 57] on button "Save" at bounding box center [1083, 54] width 28 height 16
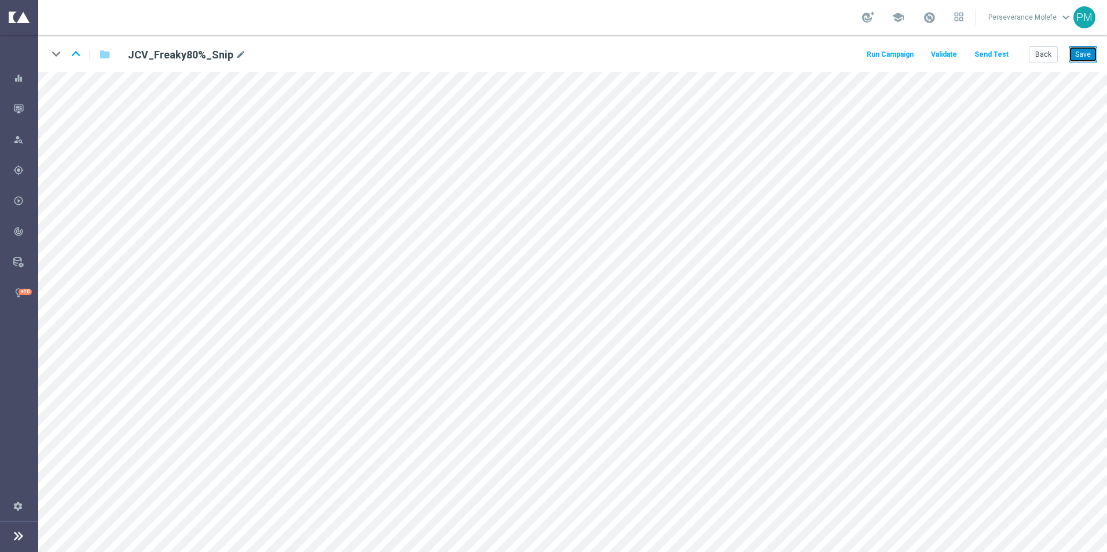
click at [1085, 58] on button "Save" at bounding box center [1083, 54] width 28 height 16
click at [72, 57] on icon "keyboard_arrow_up" at bounding box center [75, 53] width 17 height 17
click at [57, 56] on icon "keyboard_arrow_down" at bounding box center [55, 53] width 17 height 17
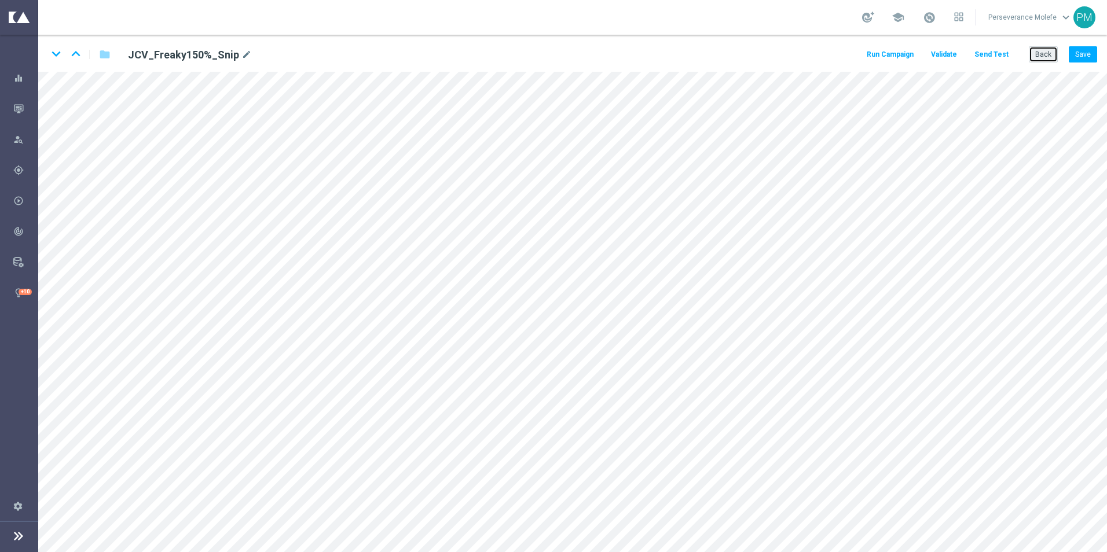
click at [1036, 56] on button "Back" at bounding box center [1043, 54] width 29 height 16
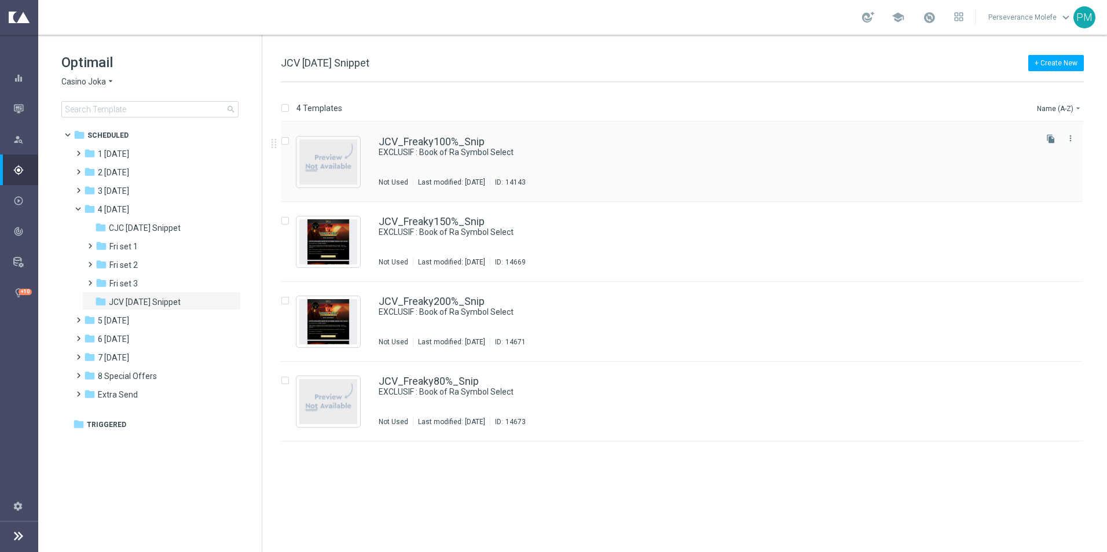
click at [431, 136] on div "JCV_Freaky100%_Snip EXCLUSIF : Book of Ra Symbol Select Not Used Last modified:…" at bounding box center [682, 162] width 802 height 80
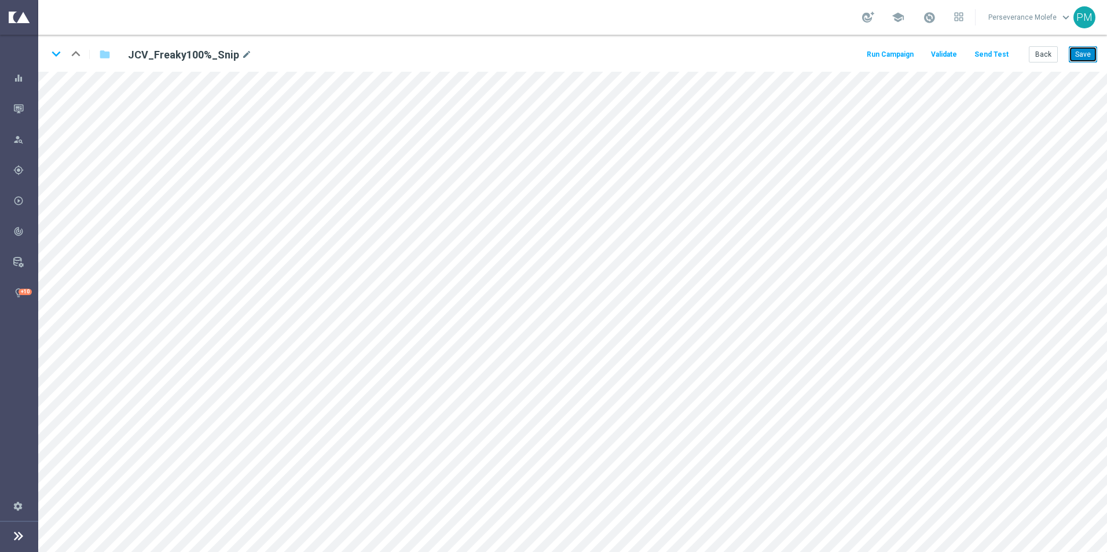
click at [1081, 58] on button "Save" at bounding box center [1083, 54] width 28 height 16
click at [1081, 61] on button "Save" at bounding box center [1083, 54] width 28 height 16
click at [1081, 56] on button "Save" at bounding box center [1083, 54] width 28 height 16
click at [56, 52] on icon "keyboard_arrow_down" at bounding box center [55, 53] width 17 height 17
click at [55, 55] on icon "keyboard_arrow_down" at bounding box center [55, 53] width 17 height 17
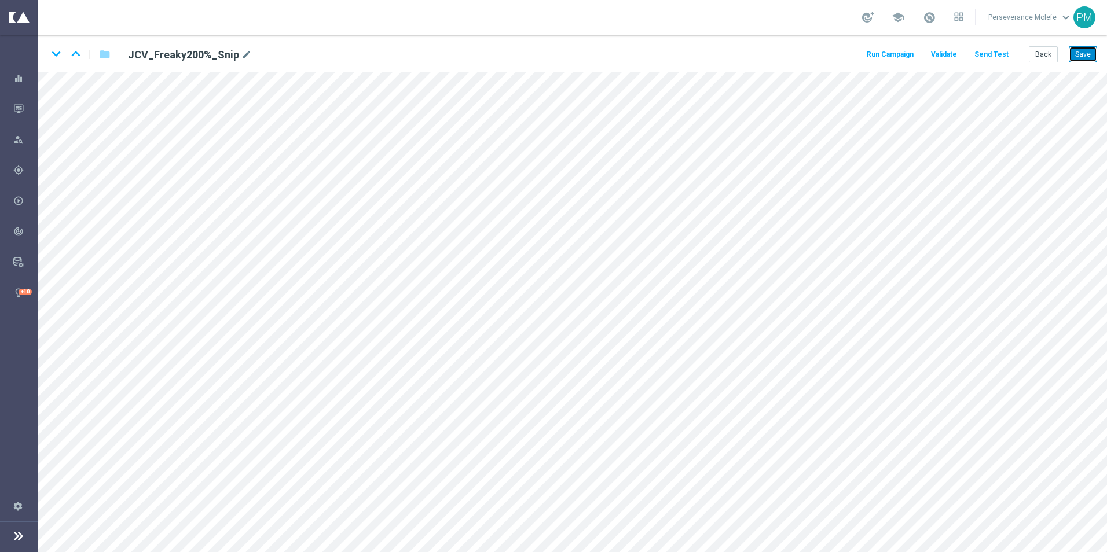
click at [1081, 60] on button "Save" at bounding box center [1083, 54] width 28 height 16
click at [51, 58] on icon "keyboard_arrow_down" at bounding box center [55, 53] width 17 height 17
click at [1082, 54] on button "Save" at bounding box center [1083, 54] width 28 height 16
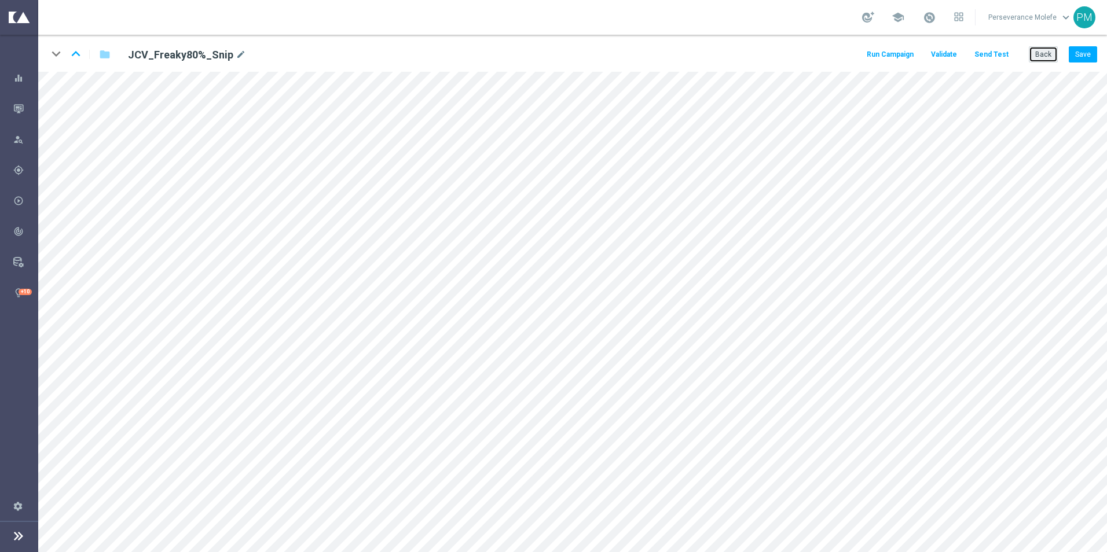
click at [1040, 56] on button "Back" at bounding box center [1043, 54] width 29 height 16
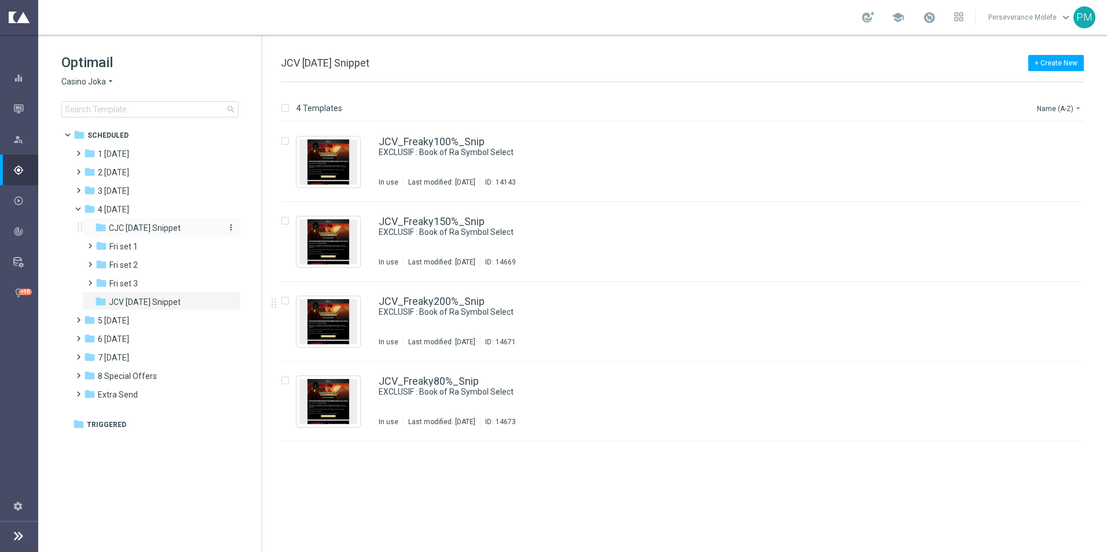
click at [156, 230] on span "CJC [DATE] Snippet" at bounding box center [145, 228] width 72 height 10
click at [81, 208] on span at bounding box center [83, 206] width 5 height 5
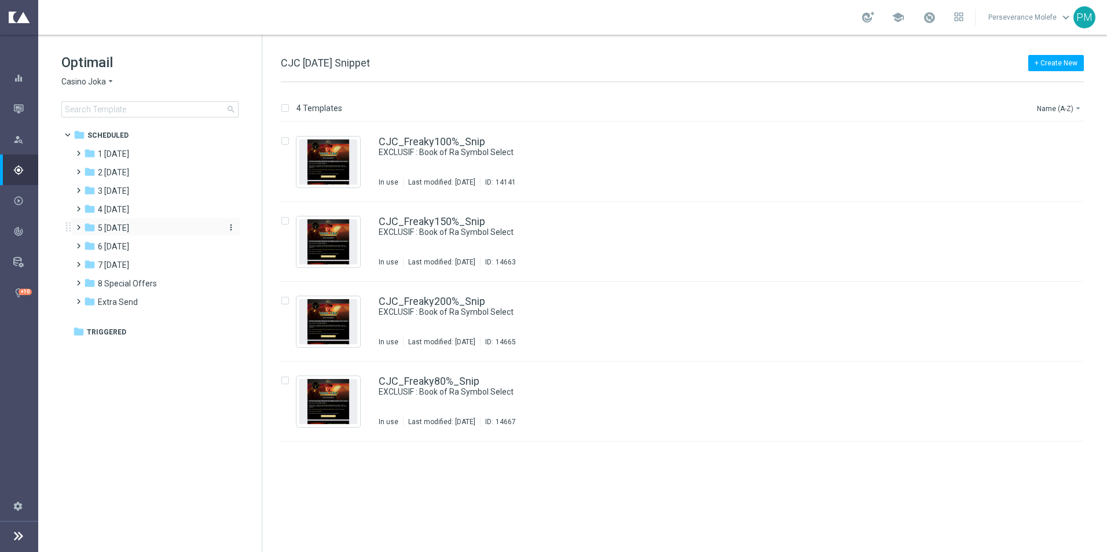
click at [89, 229] on icon "folder" at bounding box center [90, 228] width 12 height 12
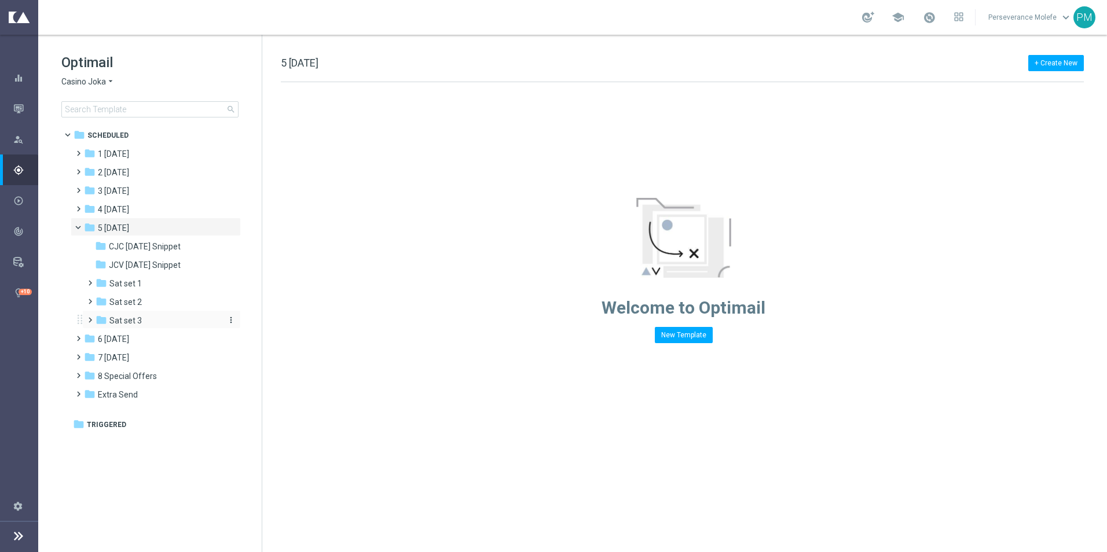
click at [130, 321] on span "Sat set 3" at bounding box center [125, 321] width 32 height 10
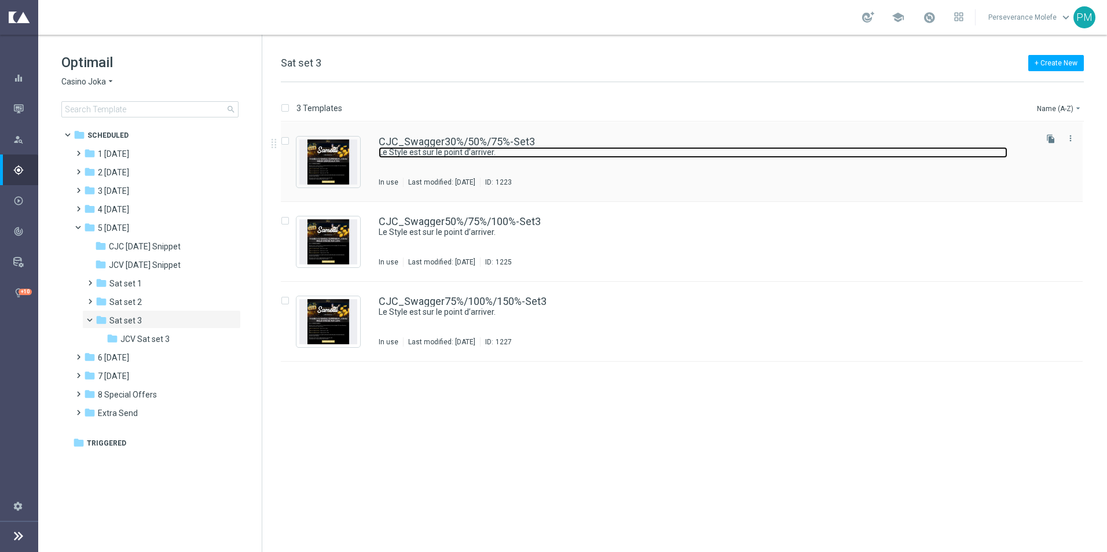
click at [421, 147] on link "Le Style est sur le point d’arriver." at bounding box center [693, 152] width 629 height 11
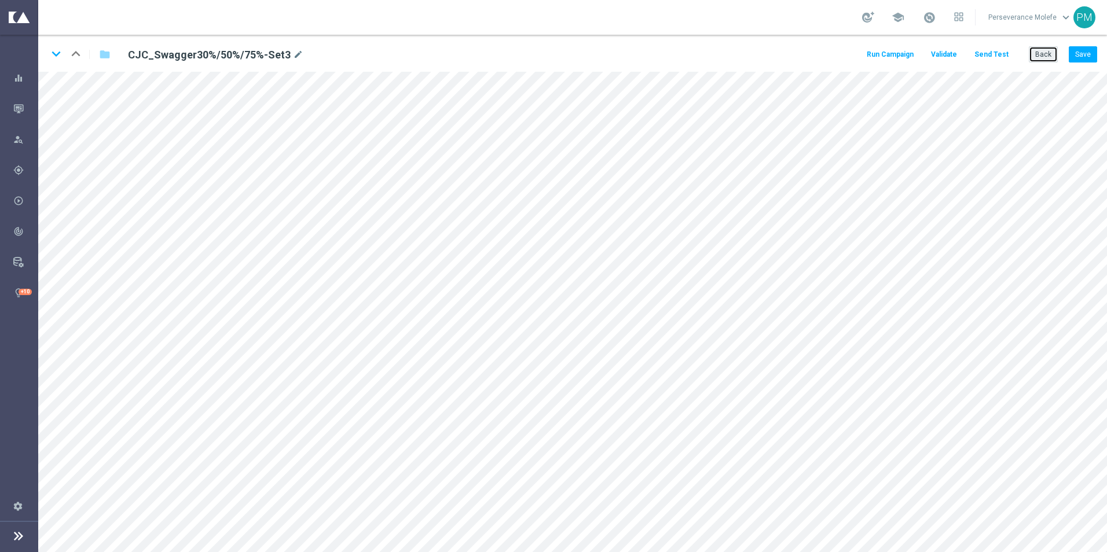
click at [1056, 52] on button "Back" at bounding box center [1043, 54] width 29 height 16
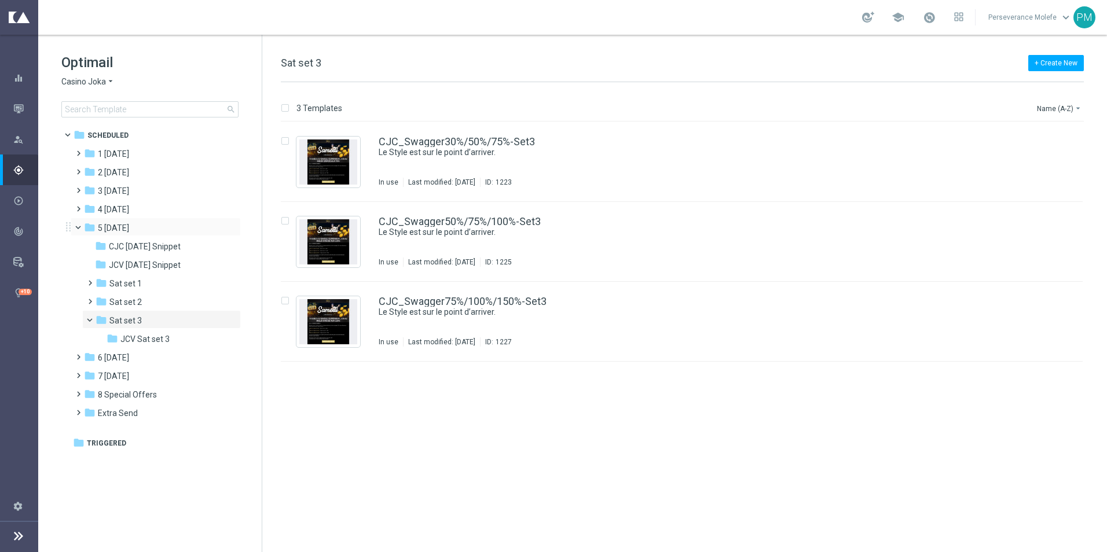
click at [81, 225] on span at bounding box center [83, 224] width 5 height 5
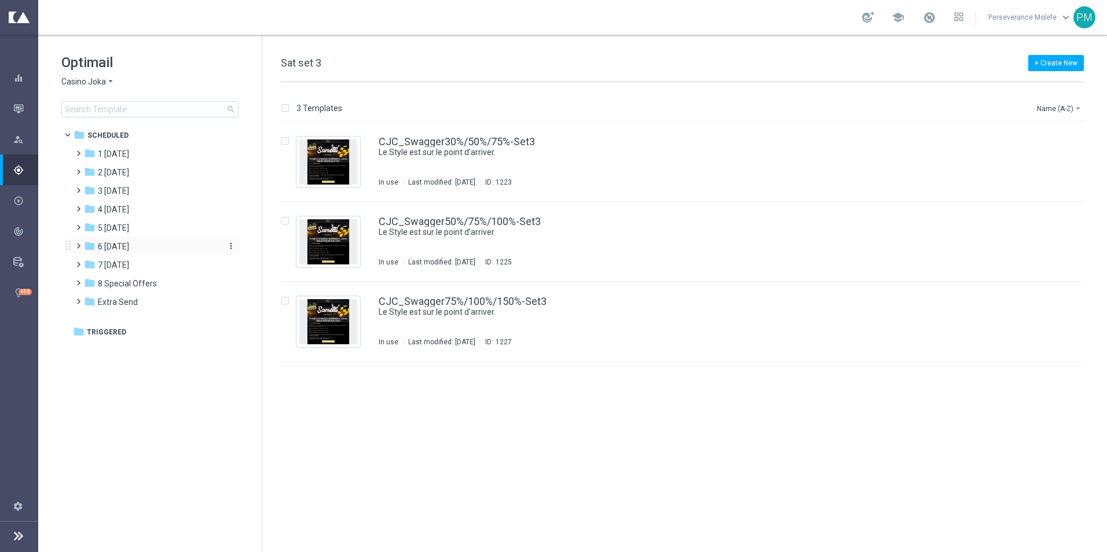
click at [119, 249] on span "6 [DATE]" at bounding box center [113, 246] width 31 height 10
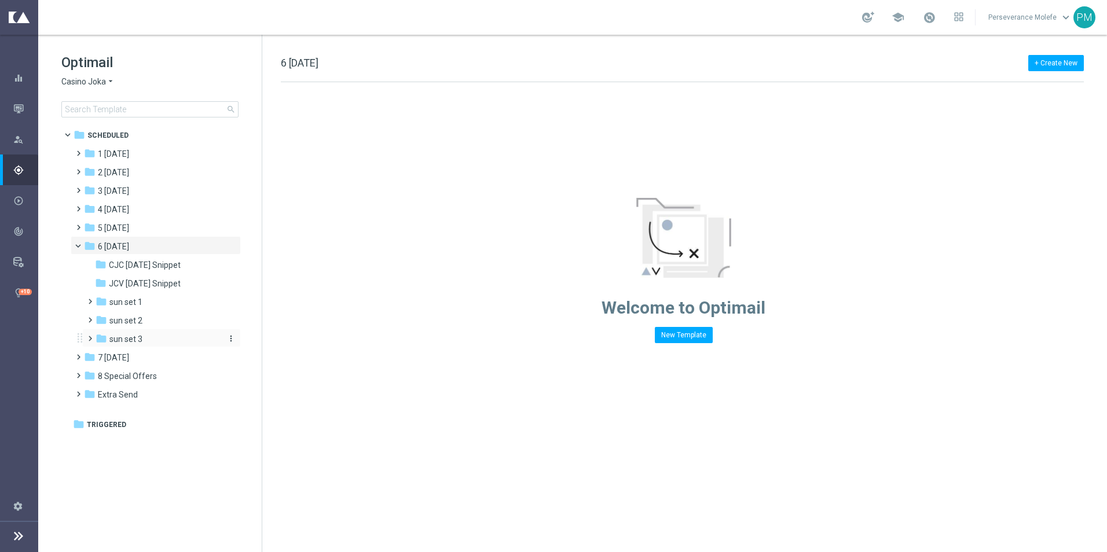
click at [129, 338] on span "sun set 3" at bounding box center [125, 339] width 33 height 10
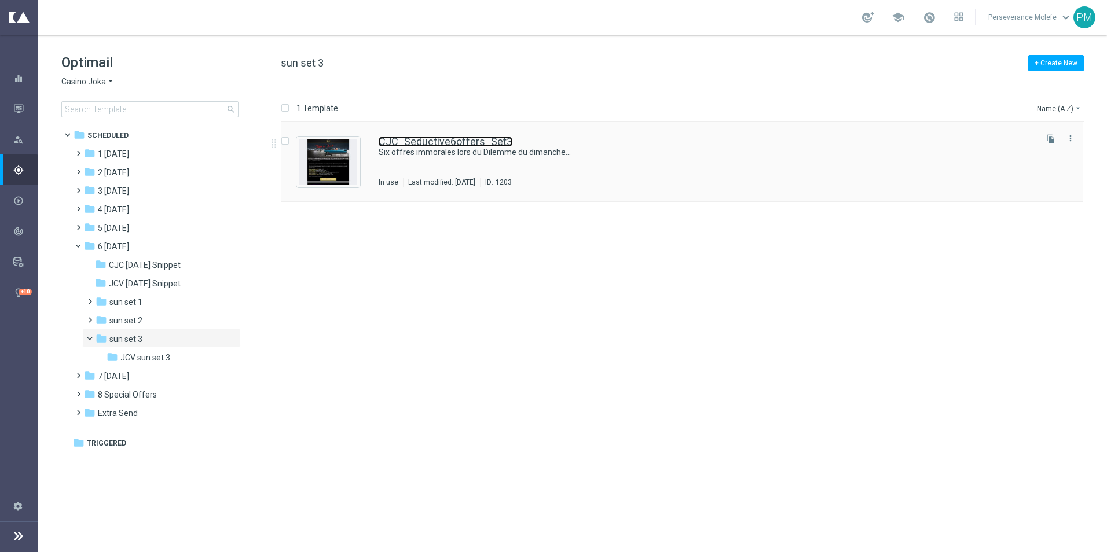
click at [413, 142] on link "CJC_Seductive6offers_Set3" at bounding box center [446, 142] width 134 height 10
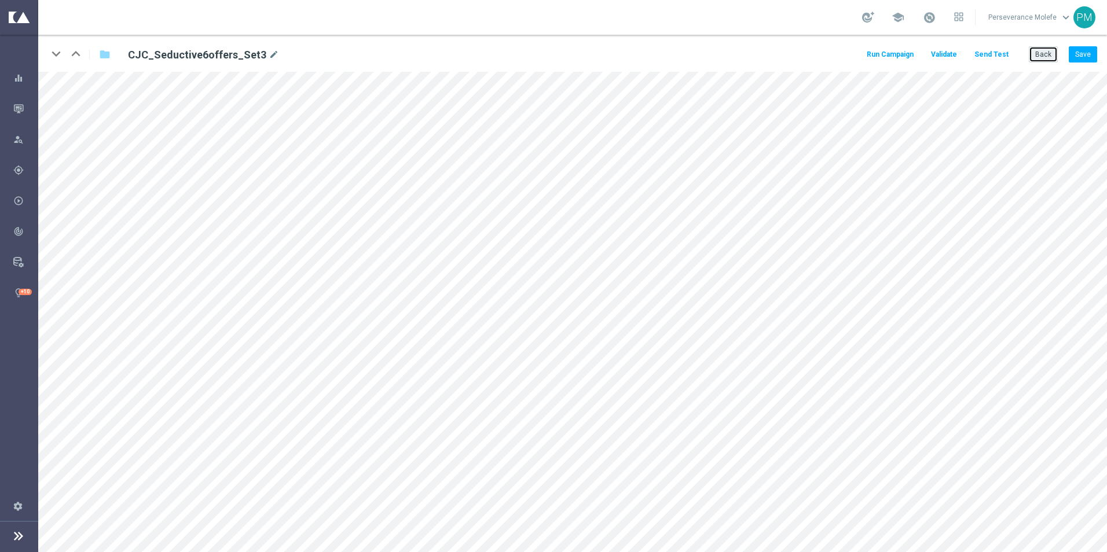
click at [1039, 53] on button "Back" at bounding box center [1043, 54] width 29 height 16
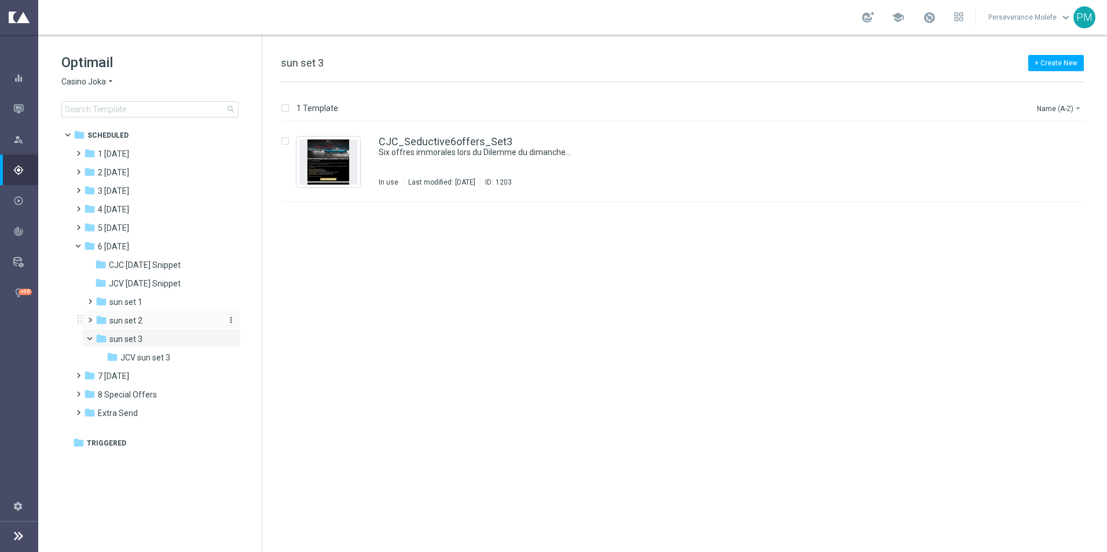
click at [136, 319] on span "sun set 2" at bounding box center [125, 321] width 33 height 10
click at [164, 339] on span "JCV sun set 2" at bounding box center [145, 339] width 50 height 10
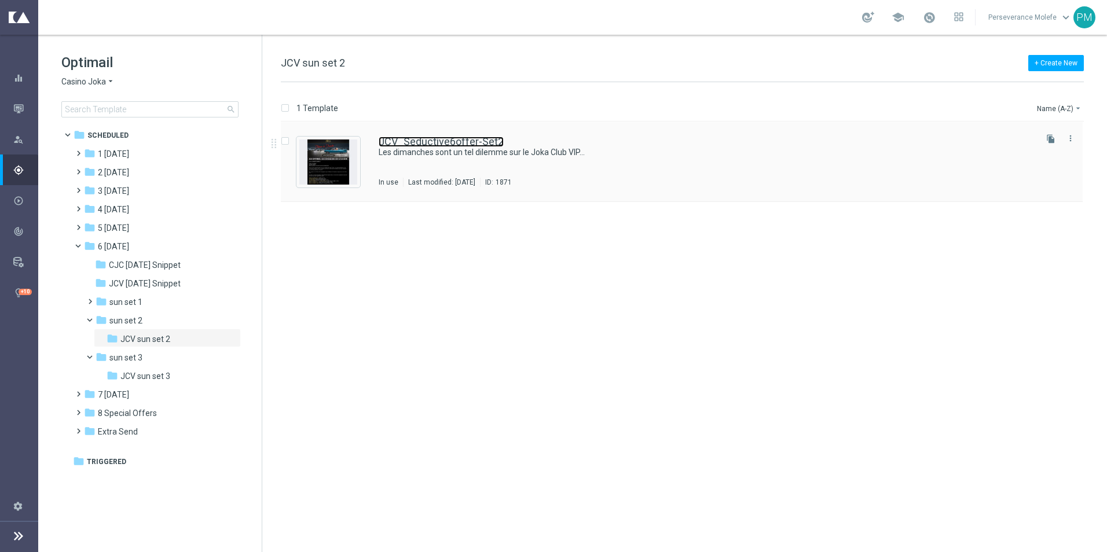
click at [399, 145] on link "JCV_Seductive6offer-Set2" at bounding box center [441, 142] width 125 height 10
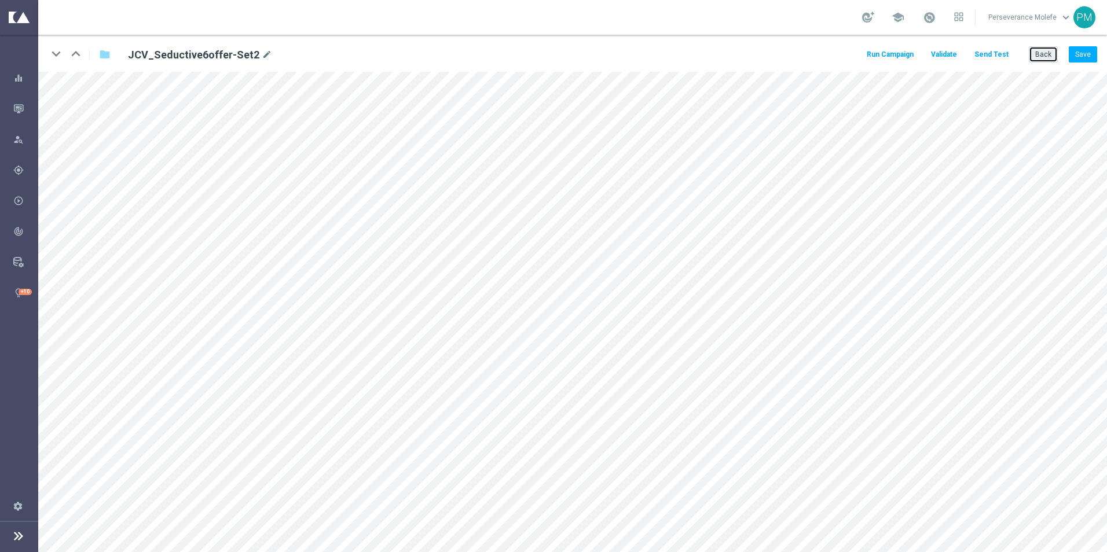
click at [1045, 47] on button "Back" at bounding box center [1043, 54] width 29 height 16
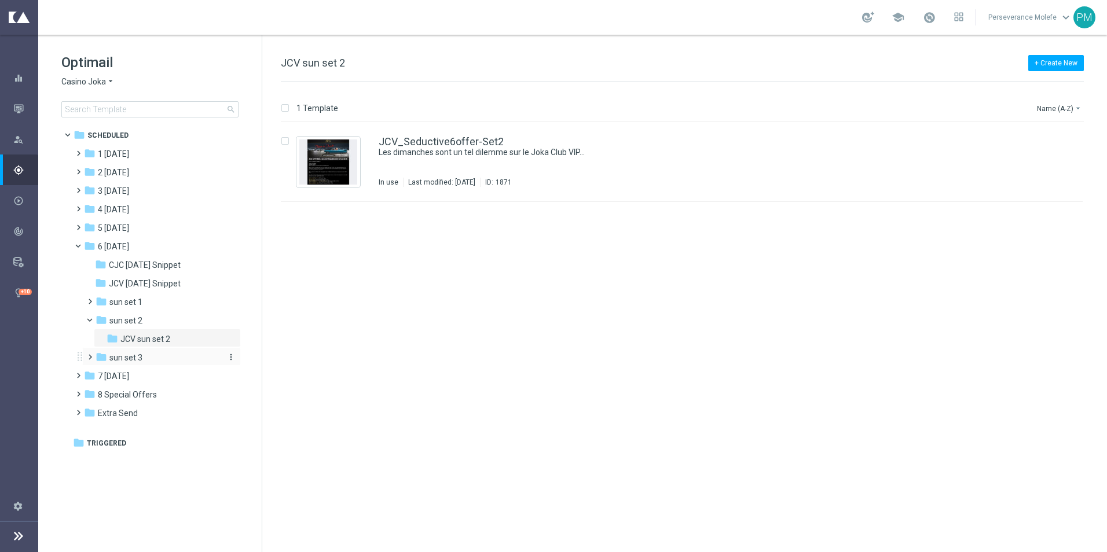
click at [173, 353] on div "folder sun set 3" at bounding box center [157, 358] width 123 height 13
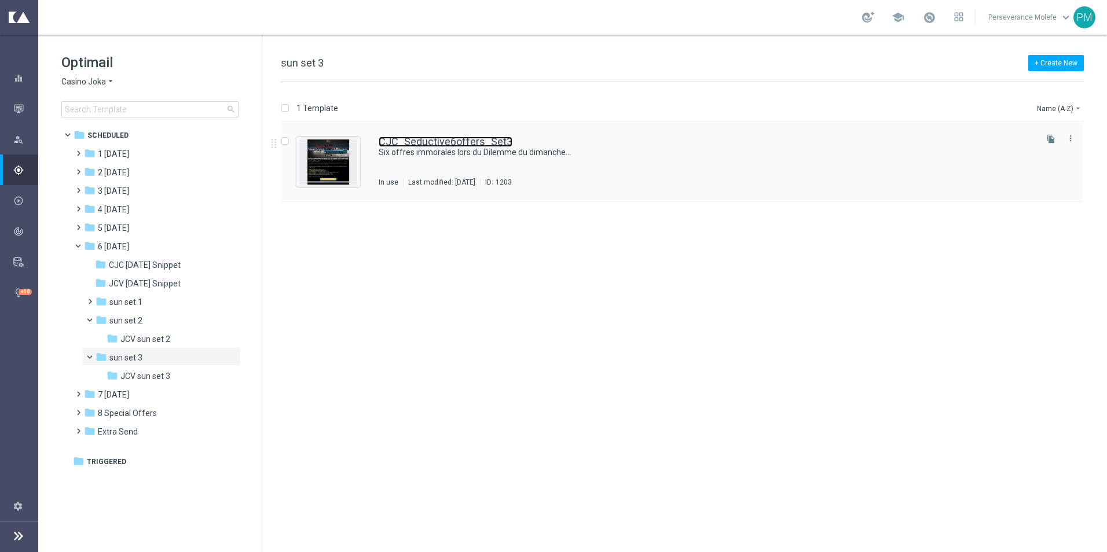
click at [420, 139] on link "CJC_Seductive6offers_Set3" at bounding box center [446, 142] width 134 height 10
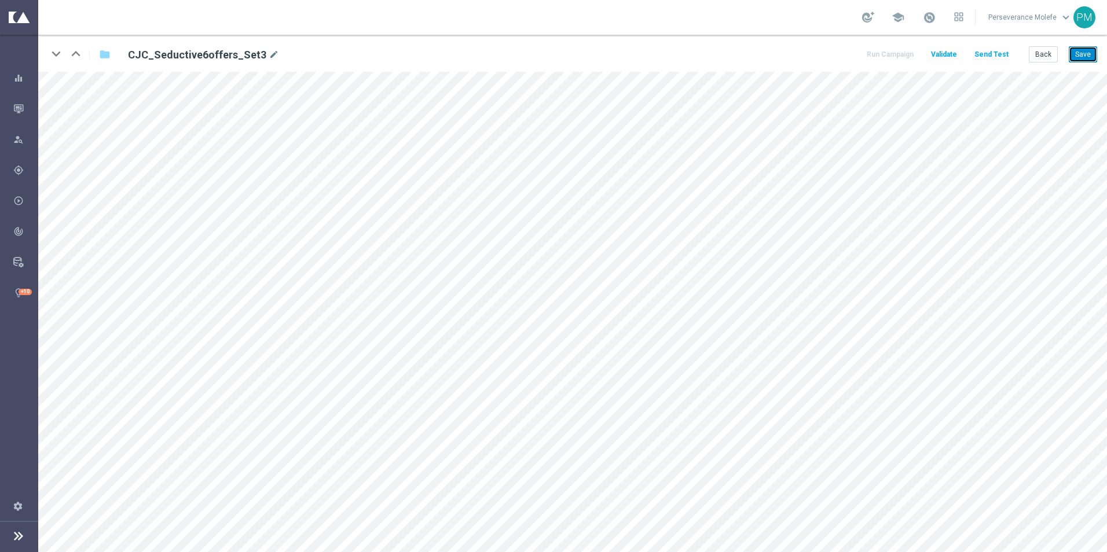
click at [1082, 51] on button "Save" at bounding box center [1083, 54] width 28 height 16
click at [1038, 54] on button "Back" at bounding box center [1043, 54] width 29 height 16
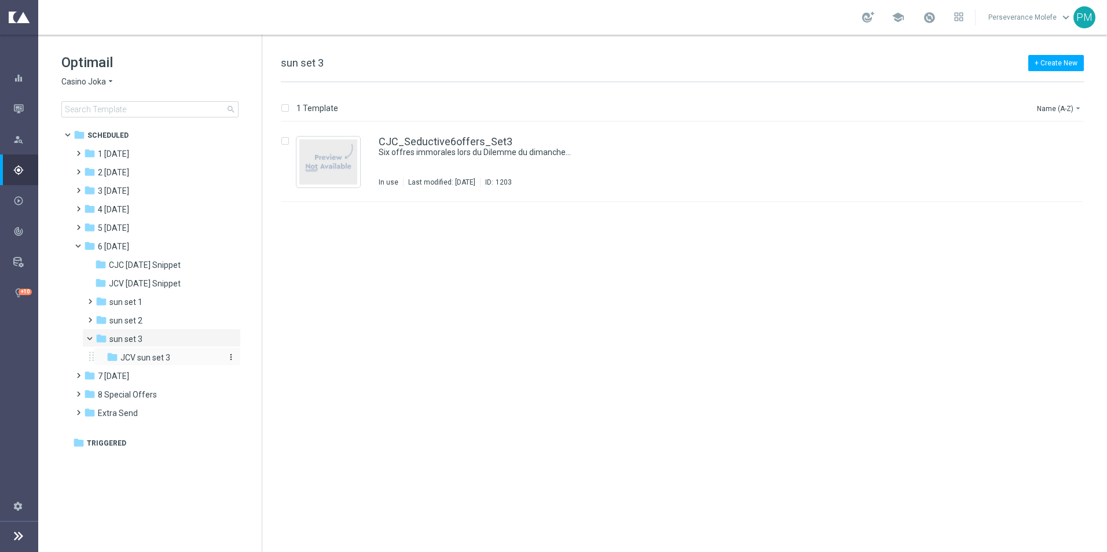
click at [164, 355] on span "JCV sun set 3" at bounding box center [145, 358] width 50 height 10
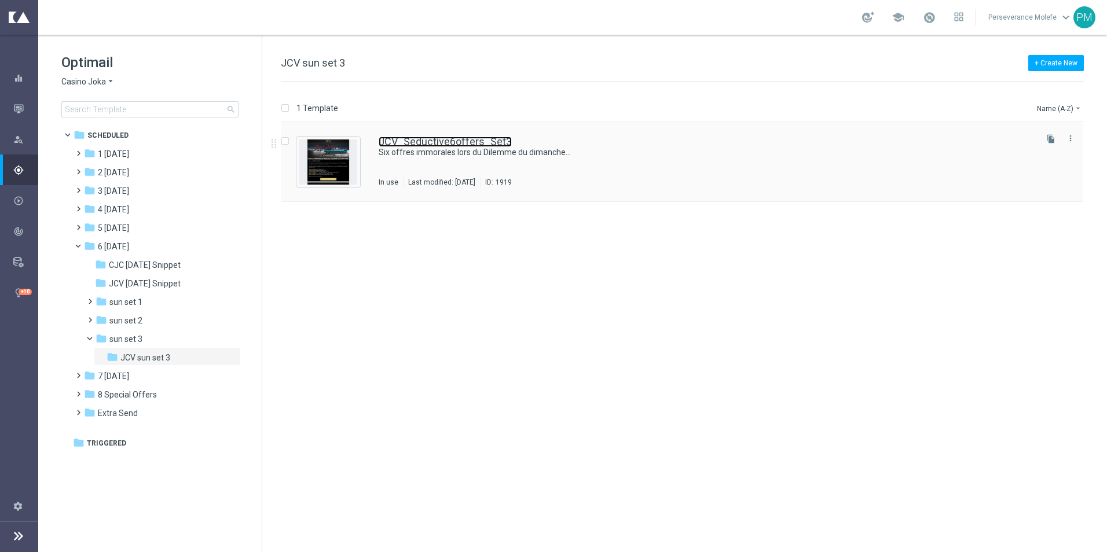
click at [406, 141] on link "JCV_Seductive6offers_Set3" at bounding box center [445, 142] width 133 height 10
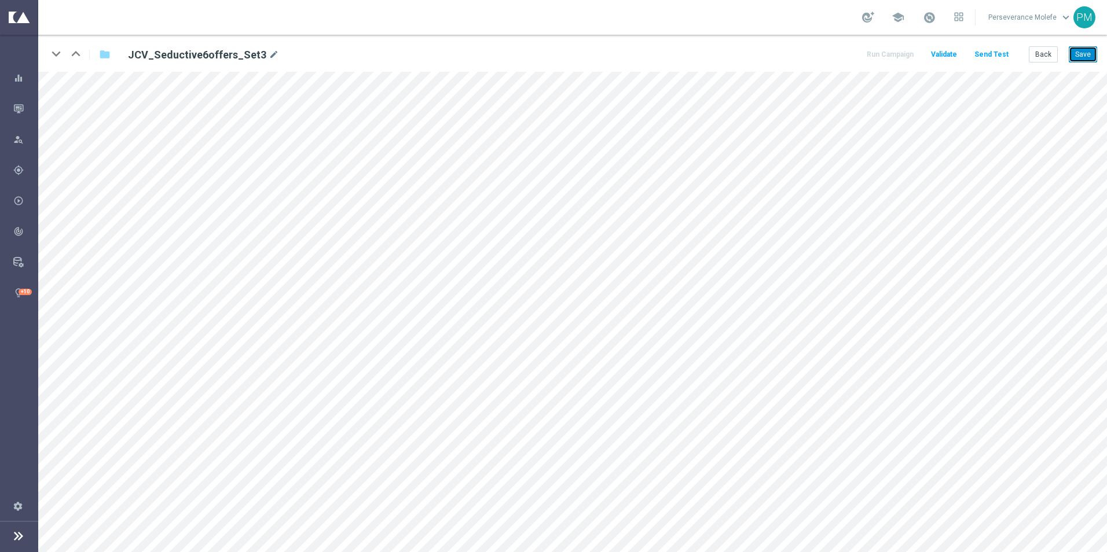
click at [1088, 57] on button "Save" at bounding box center [1083, 54] width 28 height 16
click at [1041, 58] on button "Back" at bounding box center [1043, 54] width 29 height 16
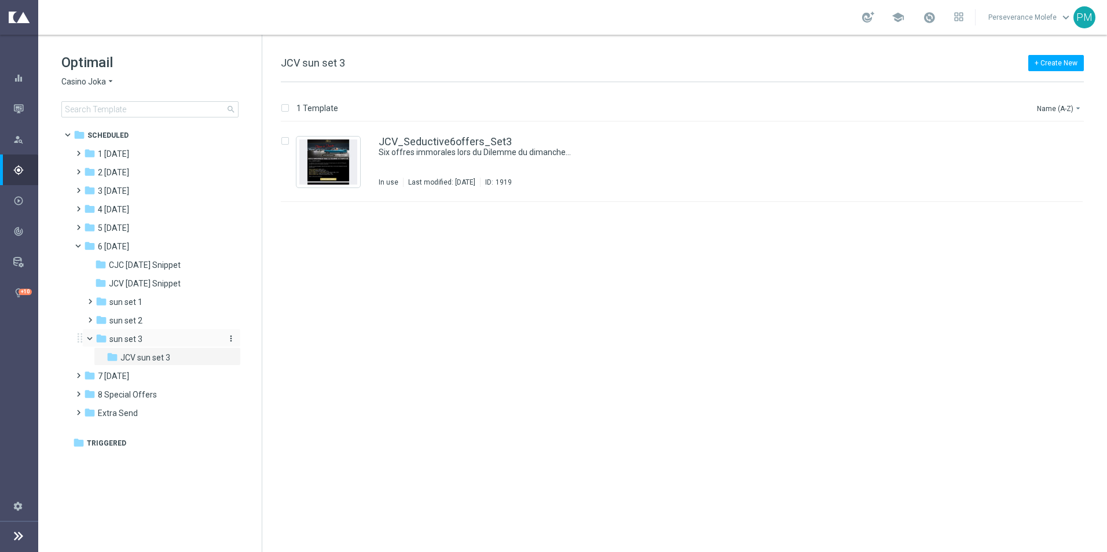
click at [151, 343] on div "folder sun set 3" at bounding box center [157, 339] width 123 height 13
click at [428, 139] on link "CJC_Seductive6offers_Set3" at bounding box center [446, 142] width 134 height 10
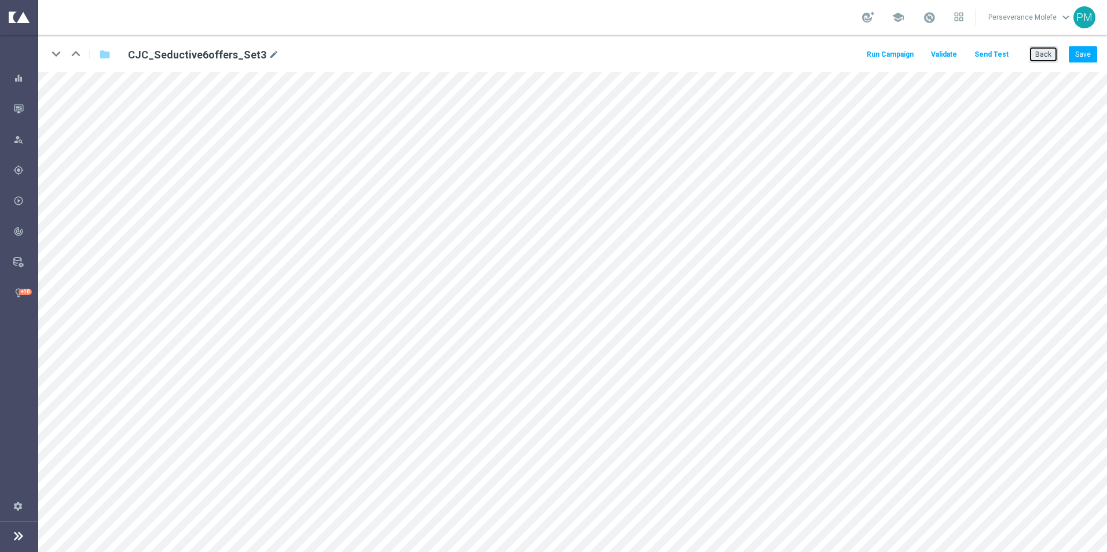
click at [1038, 52] on button "Back" at bounding box center [1043, 54] width 29 height 16
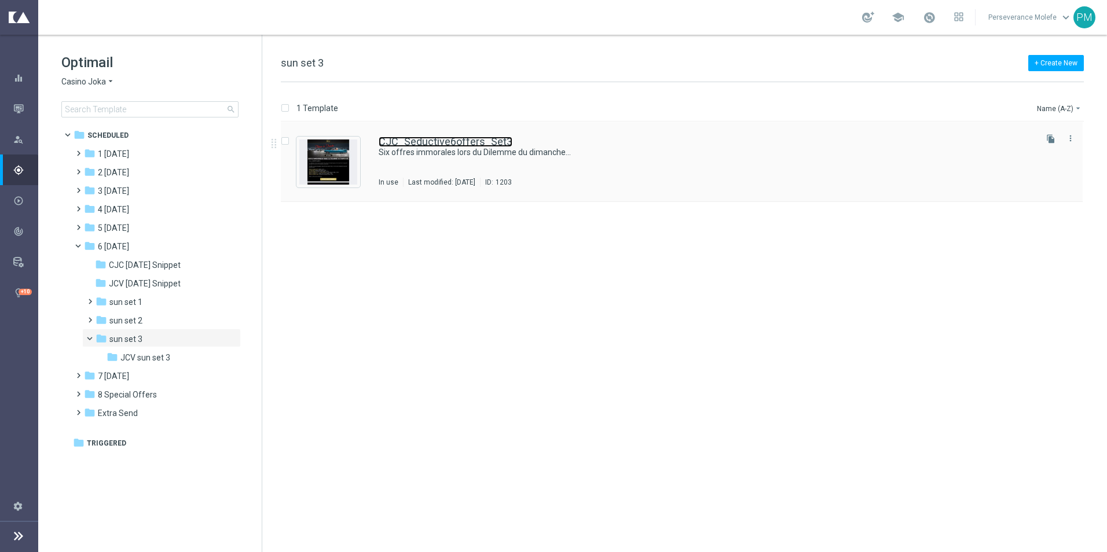
click at [431, 140] on link "CJC_Seductive6offers_Set3" at bounding box center [446, 142] width 134 height 10
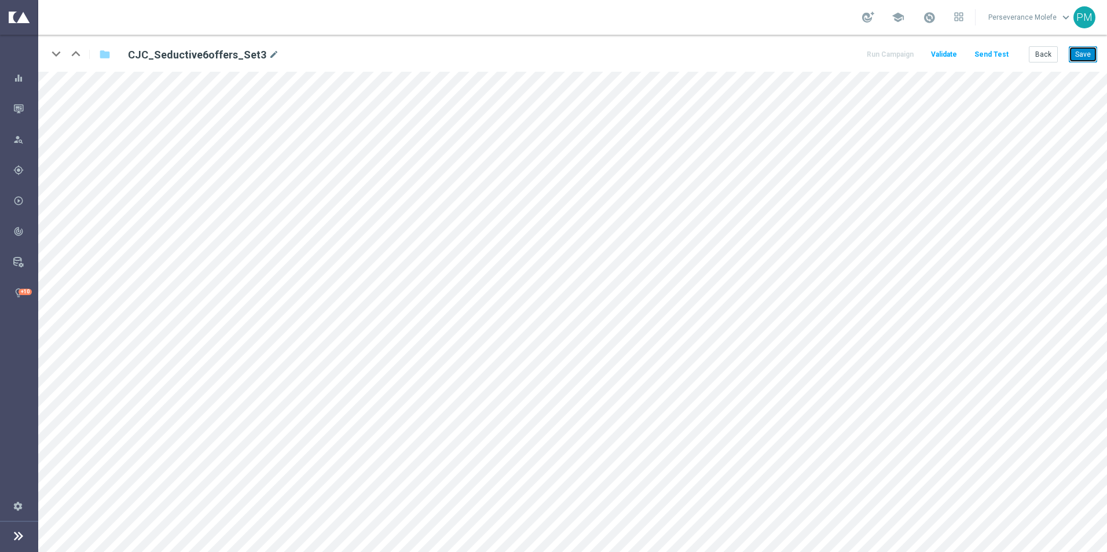
click at [1095, 58] on button "Save" at bounding box center [1083, 54] width 28 height 16
click at [1057, 53] on button "Back" at bounding box center [1043, 54] width 29 height 16
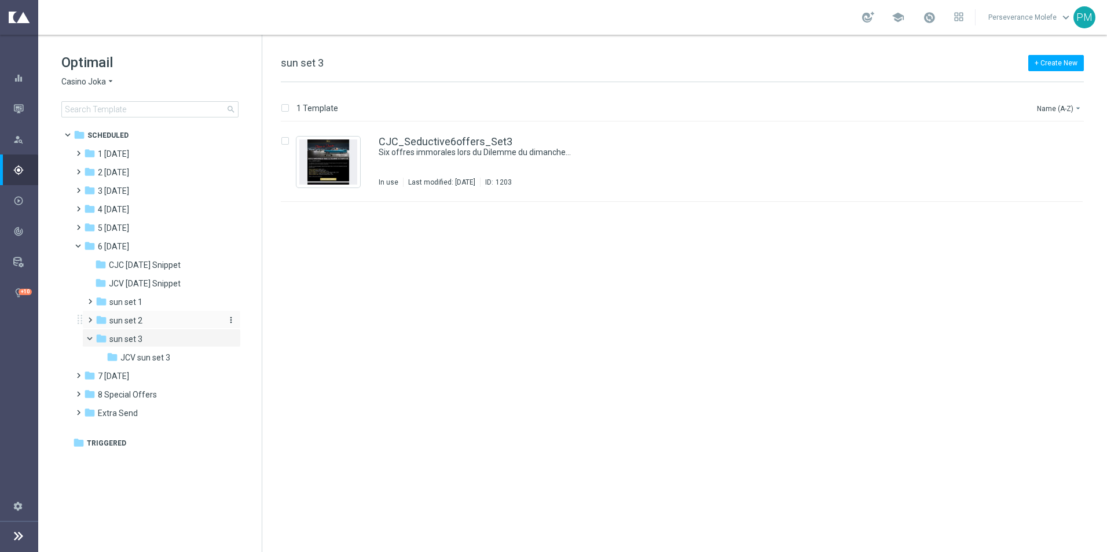
click at [115, 324] on span "sun set 2" at bounding box center [125, 321] width 33 height 10
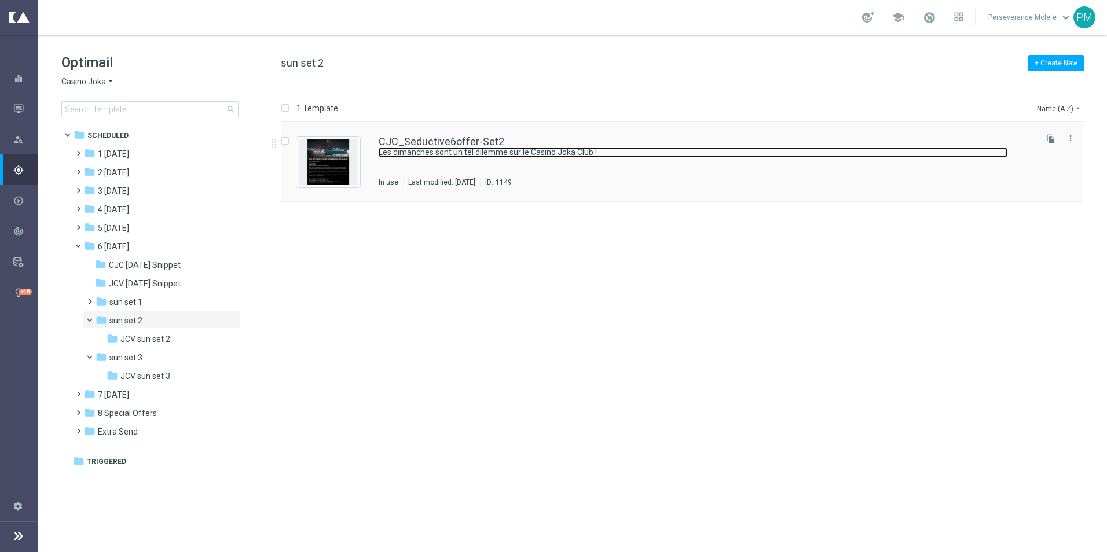
click at [399, 150] on link "Les dimanches sont un tel dilemme sur le Casino Joka Club !" at bounding box center [693, 152] width 629 height 11
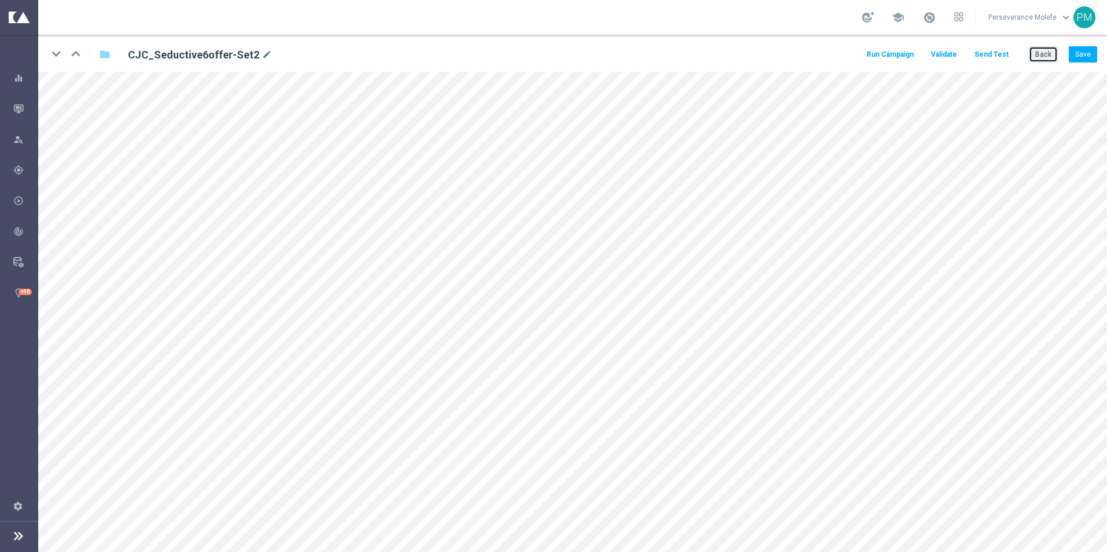
click at [1054, 54] on button "Back" at bounding box center [1043, 54] width 29 height 16
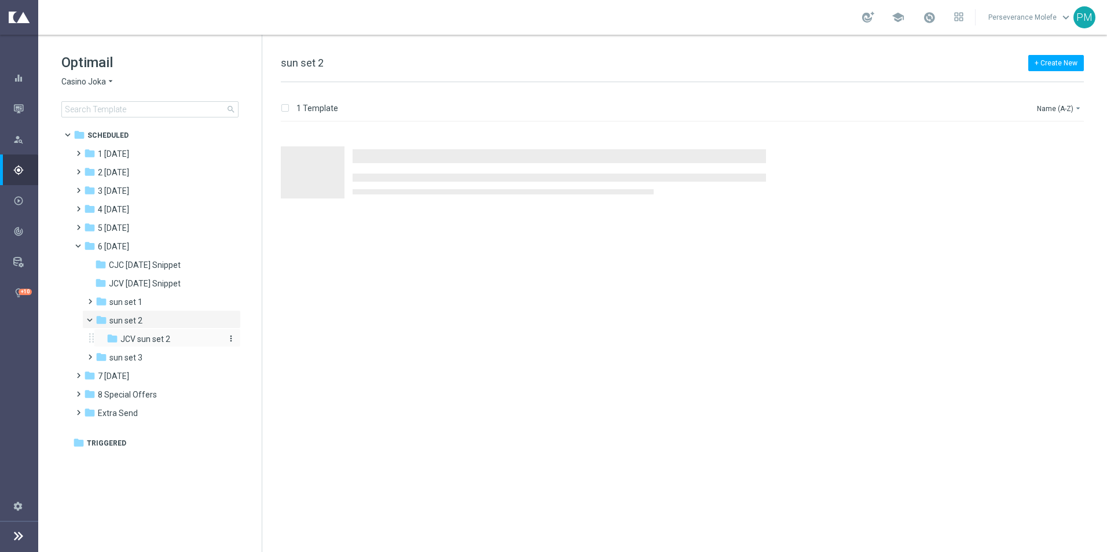
click at [163, 337] on span "JCV sun set 2" at bounding box center [145, 339] width 50 height 10
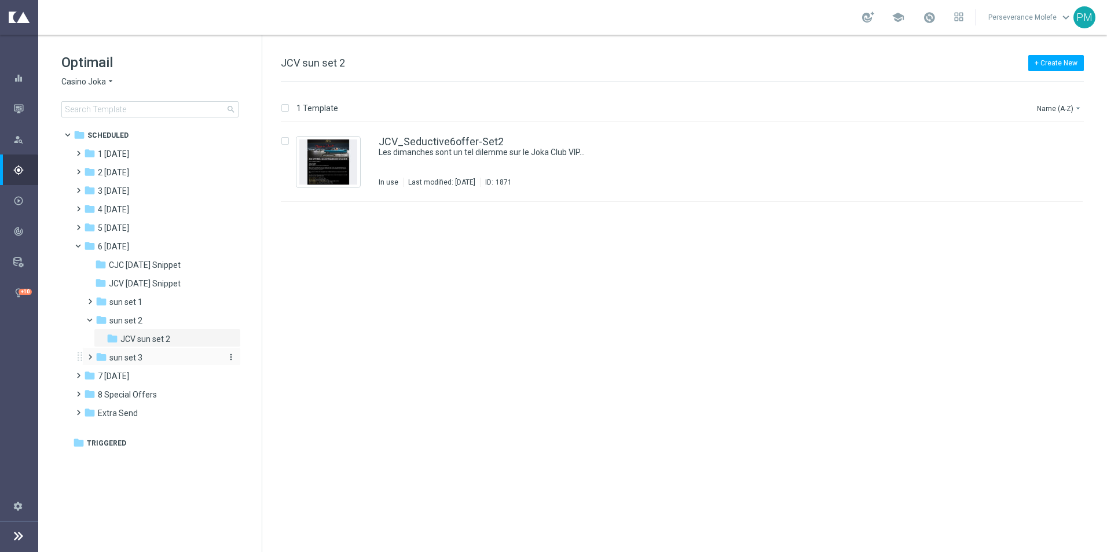
click at [142, 355] on span "sun set 3" at bounding box center [125, 358] width 33 height 10
click at [367, 147] on div "CJC_Seductive6offers_Set3 Six offres immorales lors du Dilemme du dimanche... I…" at bounding box center [682, 162] width 802 height 80
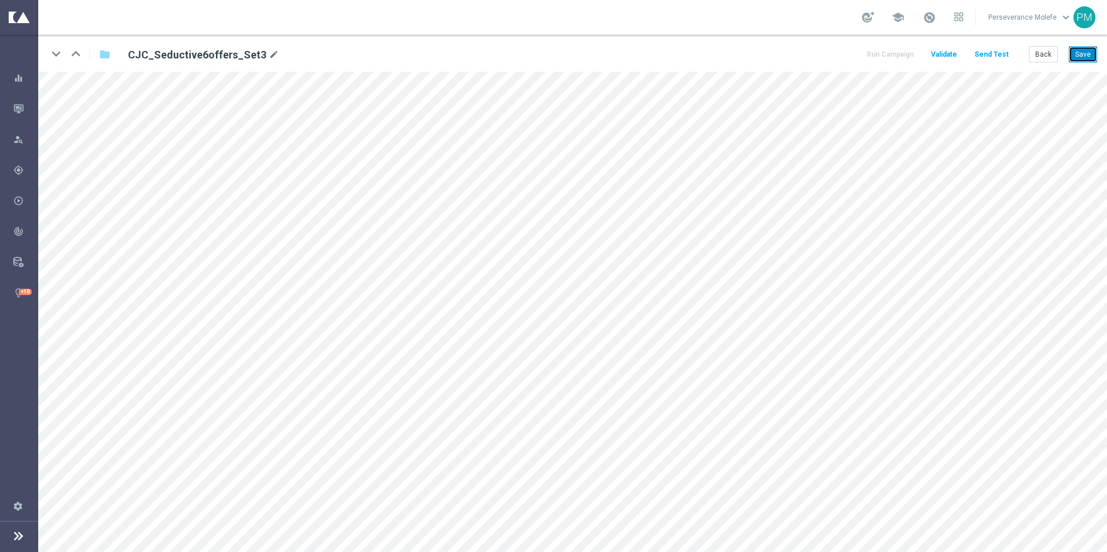
click at [1083, 58] on button "Save" at bounding box center [1083, 54] width 28 height 16
click at [1041, 52] on button "Back" at bounding box center [1043, 54] width 29 height 16
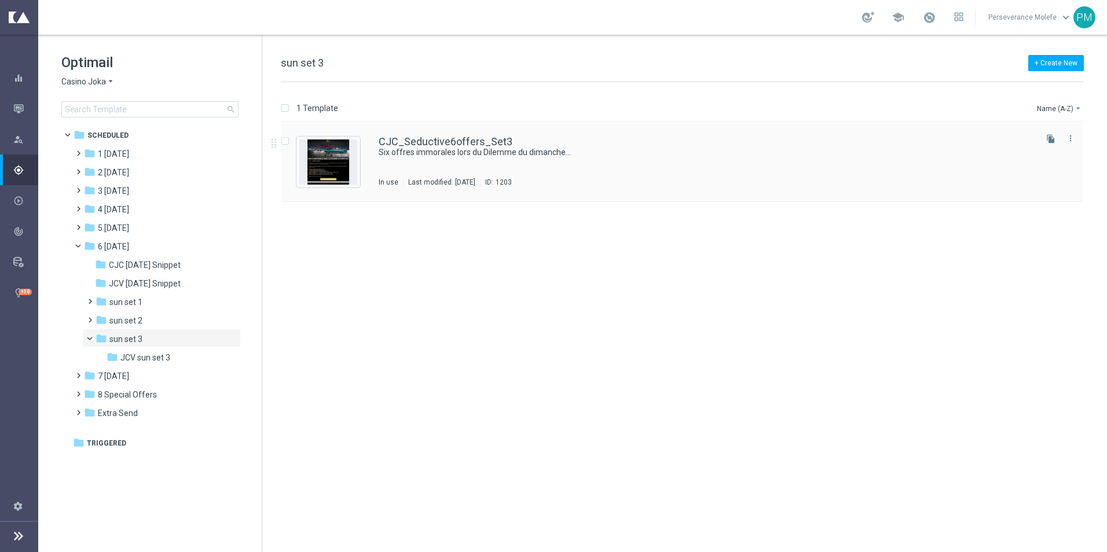
click at [434, 132] on div "CJC_Seductive6offers_Set3 Six offres immorales lors du Dilemme du dimanche... I…" at bounding box center [682, 162] width 802 height 80
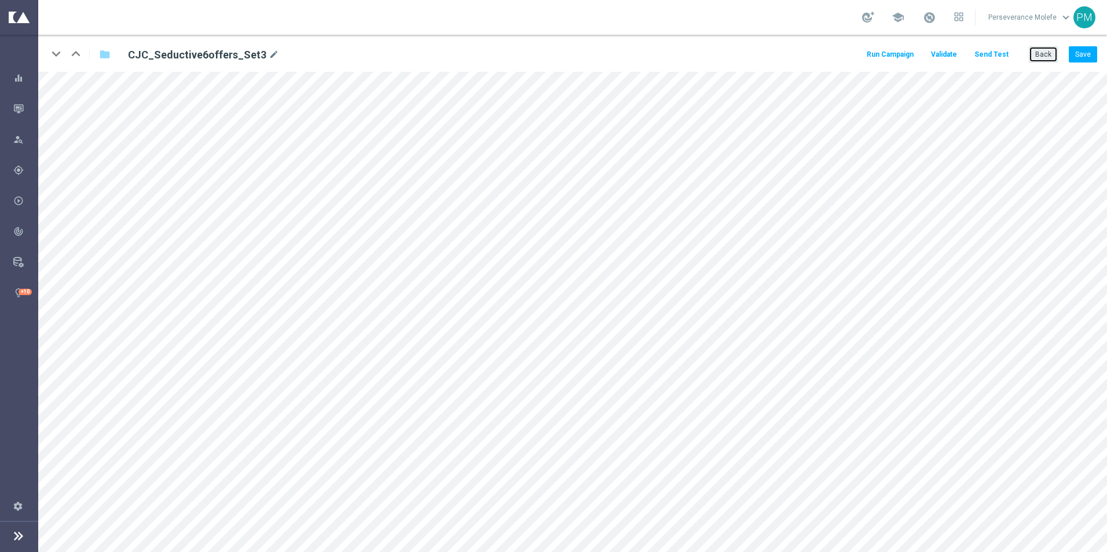
click at [1040, 57] on button "Back" at bounding box center [1043, 54] width 29 height 16
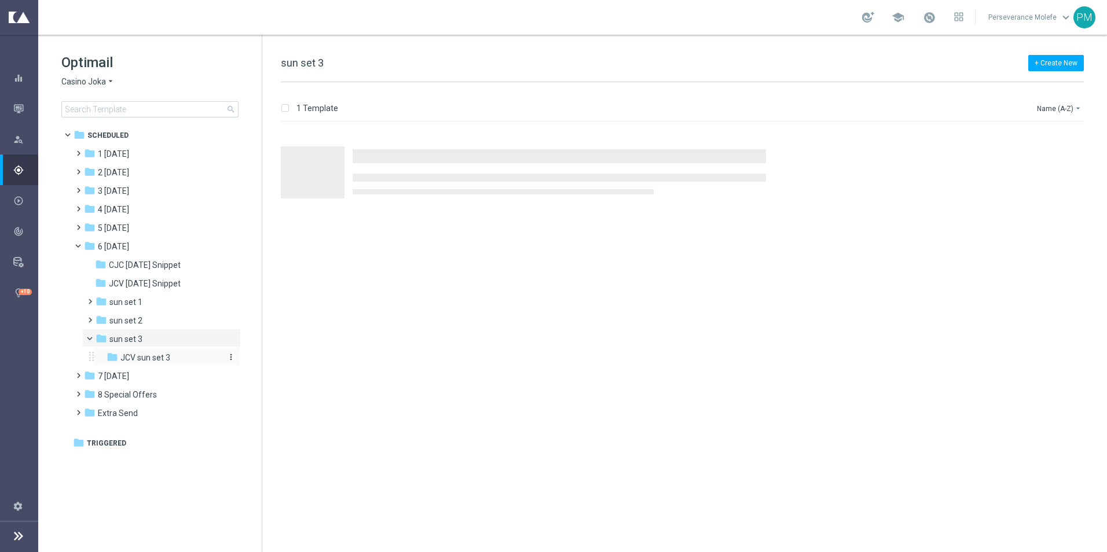
click at [158, 360] on span "JCV sun set 3" at bounding box center [145, 358] width 50 height 10
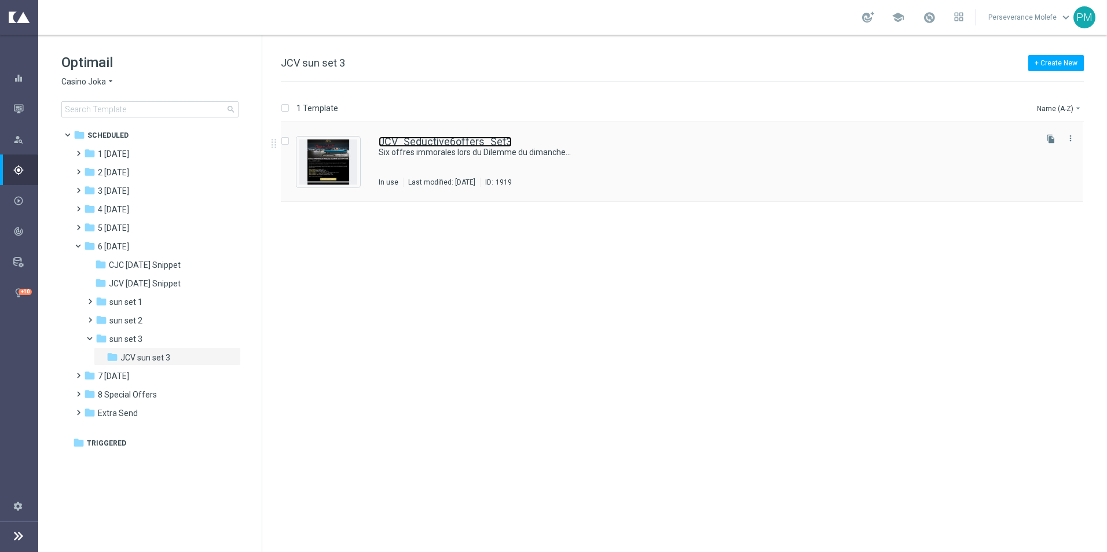
click at [400, 147] on link "JCV_Seductive6offers_Set3" at bounding box center [445, 142] width 133 height 10
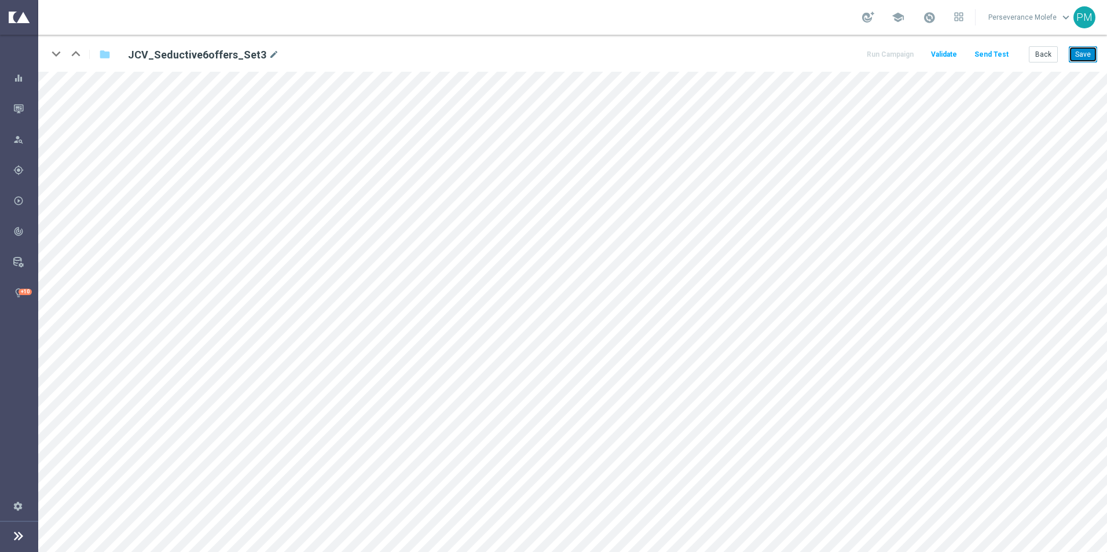
click at [1078, 51] on button "Save" at bounding box center [1083, 54] width 28 height 16
click at [1030, 56] on button "Back" at bounding box center [1043, 54] width 29 height 16
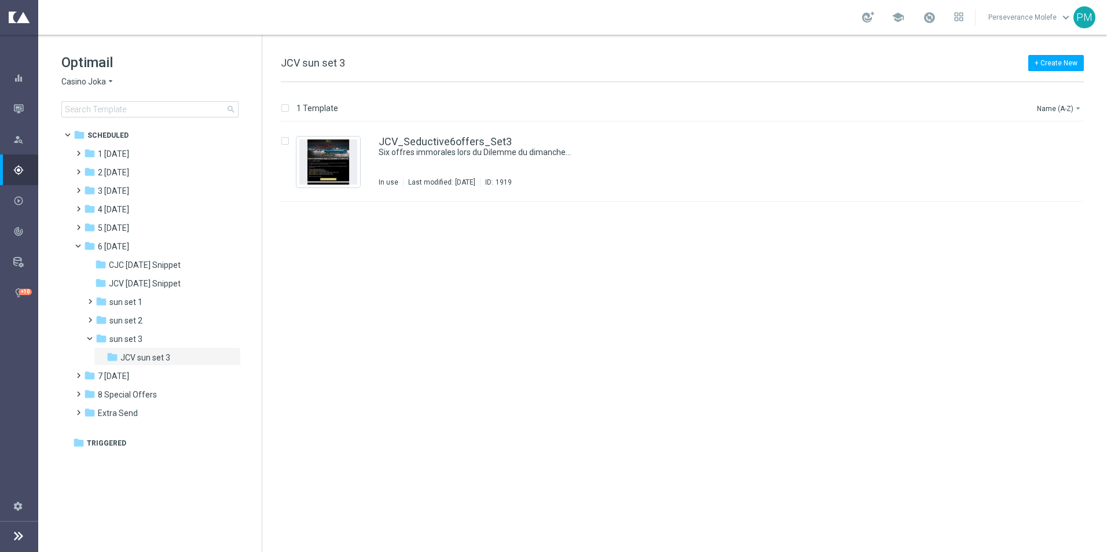
click at [92, 79] on span "Casino Joka" at bounding box center [83, 81] width 45 height 11
click at [0, 0] on span "Le Roi [PERSON_NAME]" at bounding box center [0, 0] width 0 height 0
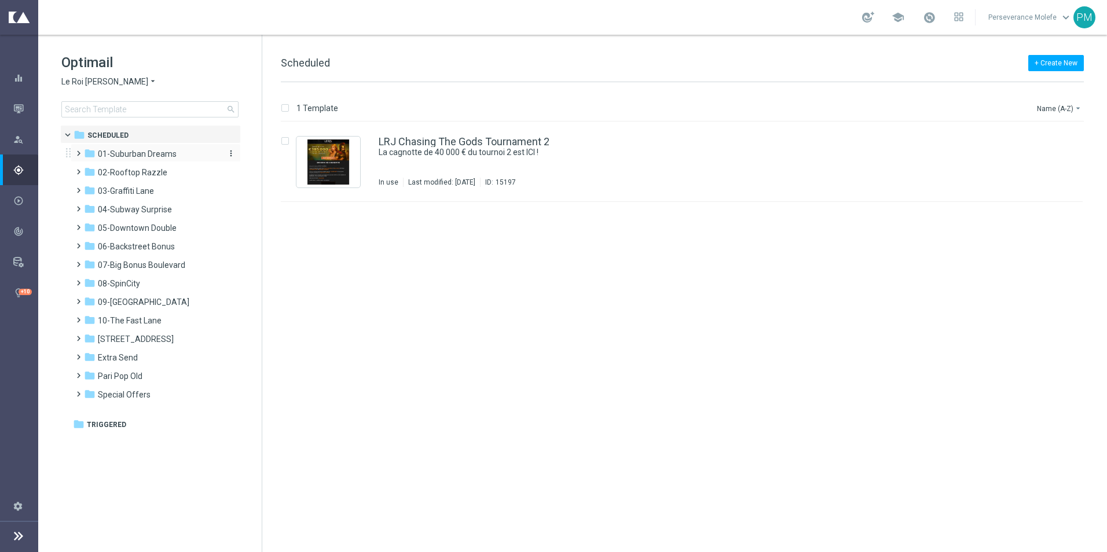
click at [158, 155] on span "01-Suburban Dreams" at bounding box center [137, 154] width 79 height 10
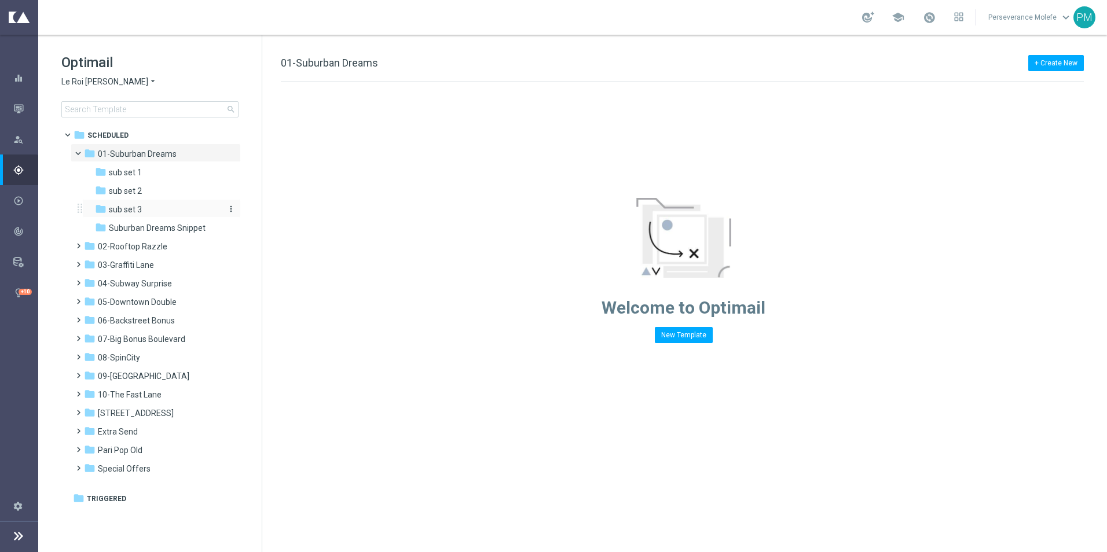
click at [155, 215] on div "folder sub set 3" at bounding box center [156, 209] width 123 height 13
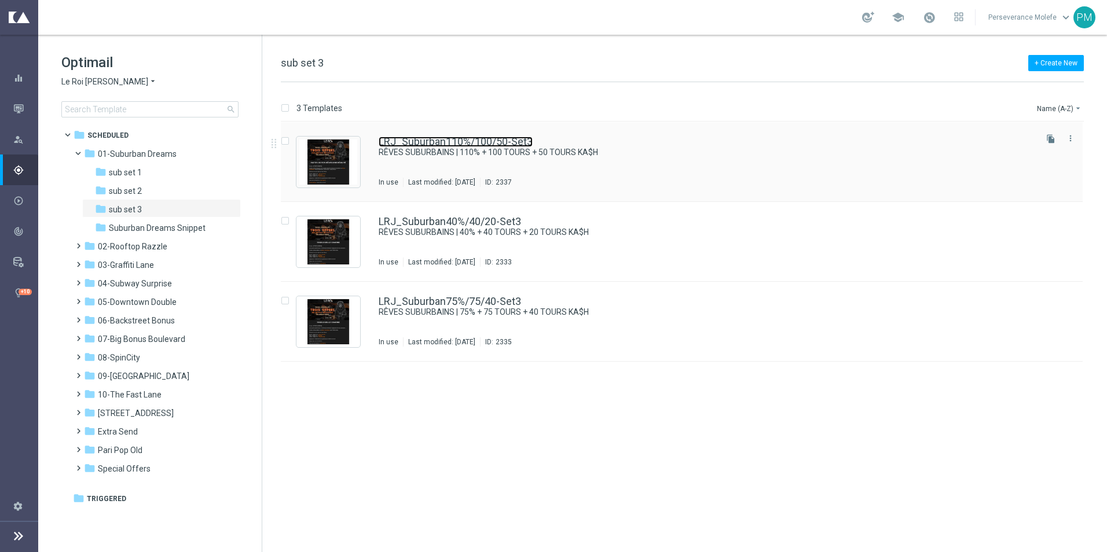
click at [475, 145] on link "LRJ_Suburban110%/100/50-Set3" at bounding box center [456, 142] width 154 height 10
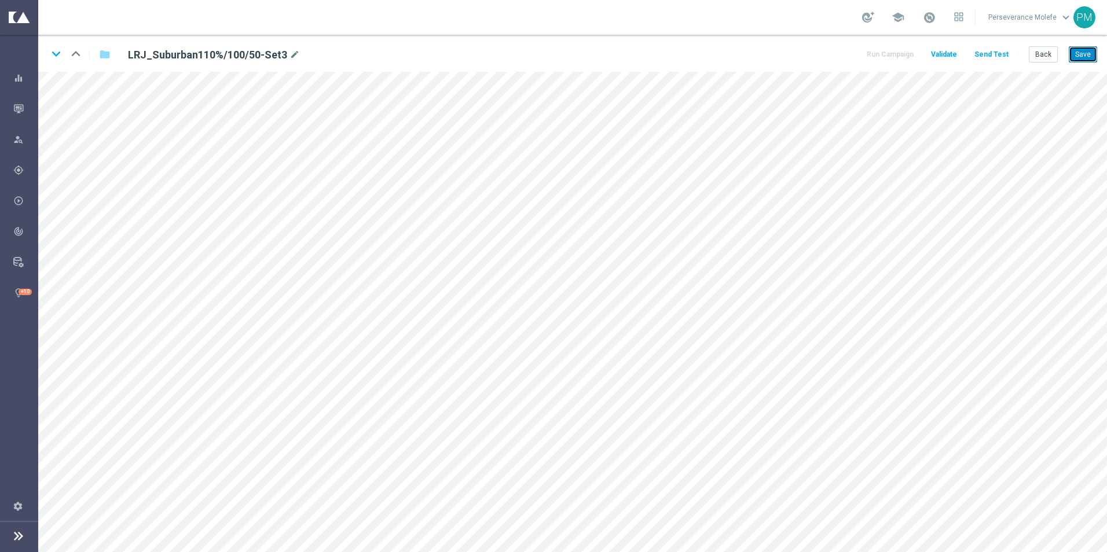
click at [1079, 52] on button "Save" at bounding box center [1083, 54] width 28 height 16
drag, startPoint x: 1043, startPoint y: 51, endPoint x: 1040, endPoint y: 45, distance: 7.0
click at [1041, 46] on button "Back" at bounding box center [1043, 54] width 29 height 16
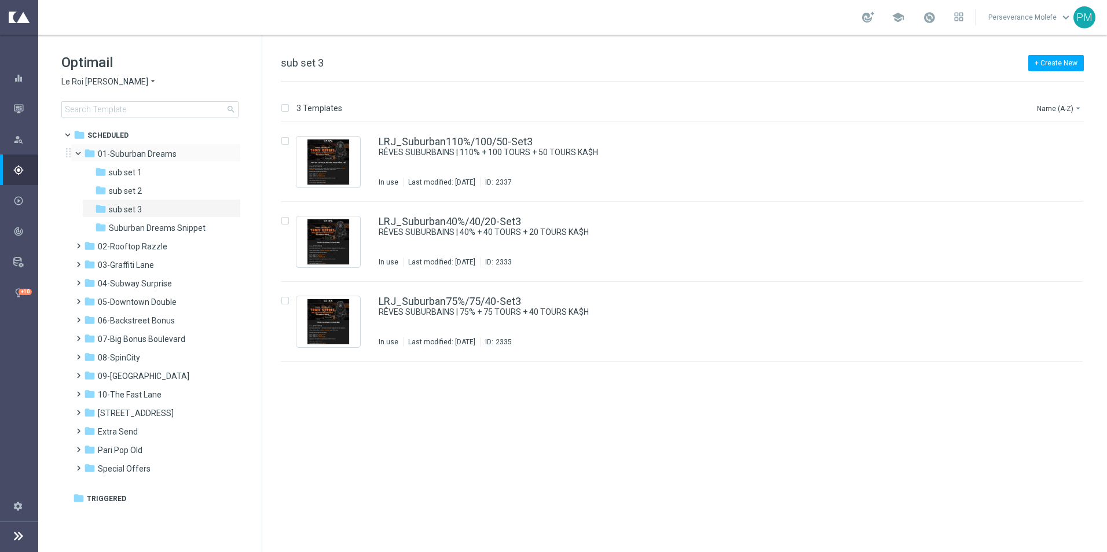
click at [81, 152] on span at bounding box center [83, 150] width 5 height 5
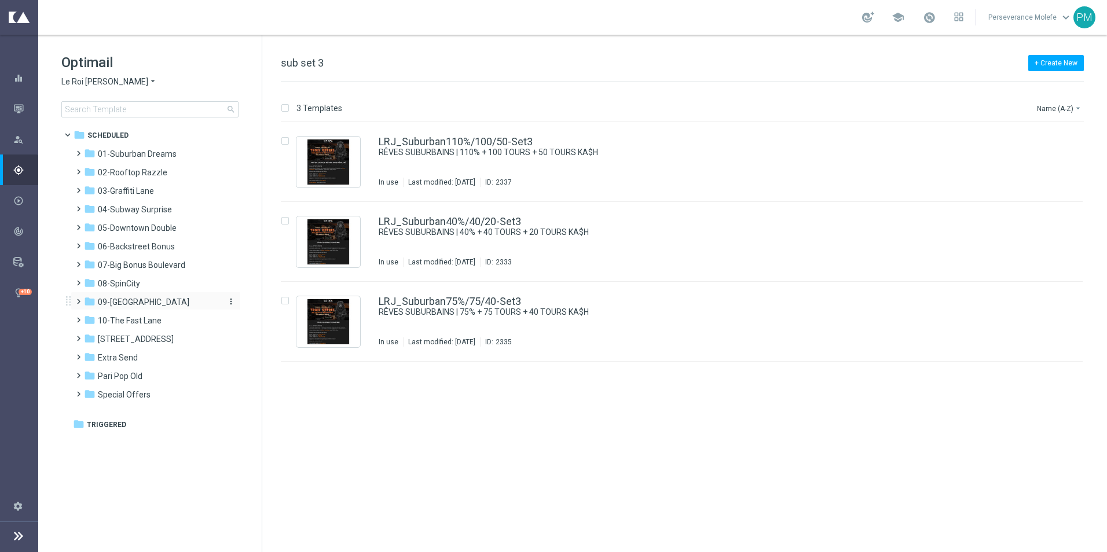
click at [132, 302] on span "09-[GEOGRAPHIC_DATA]" at bounding box center [143, 302] width 91 height 10
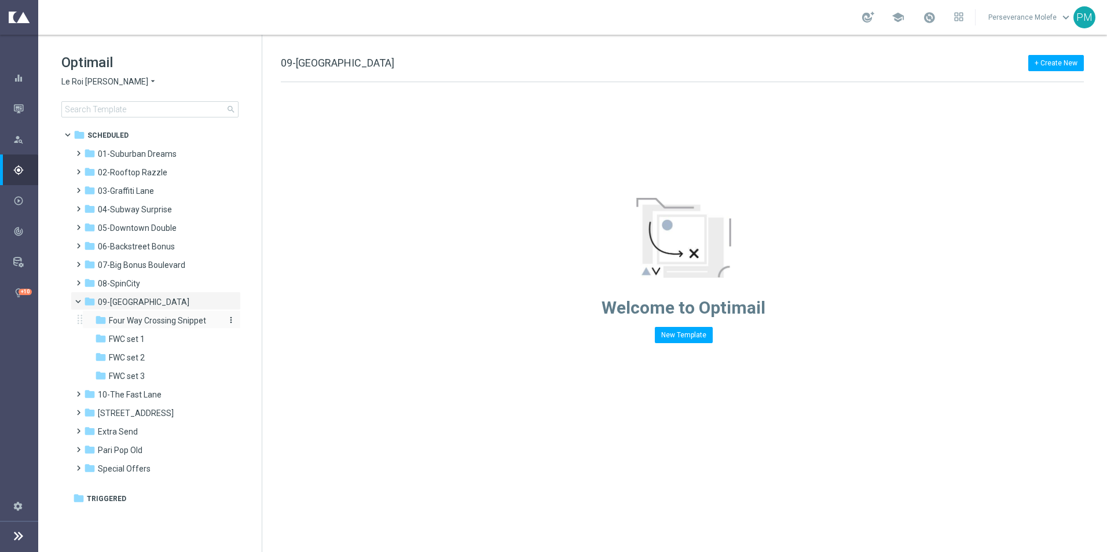
click at [148, 325] on span "Four Way Crossing Snippet" at bounding box center [157, 321] width 97 height 10
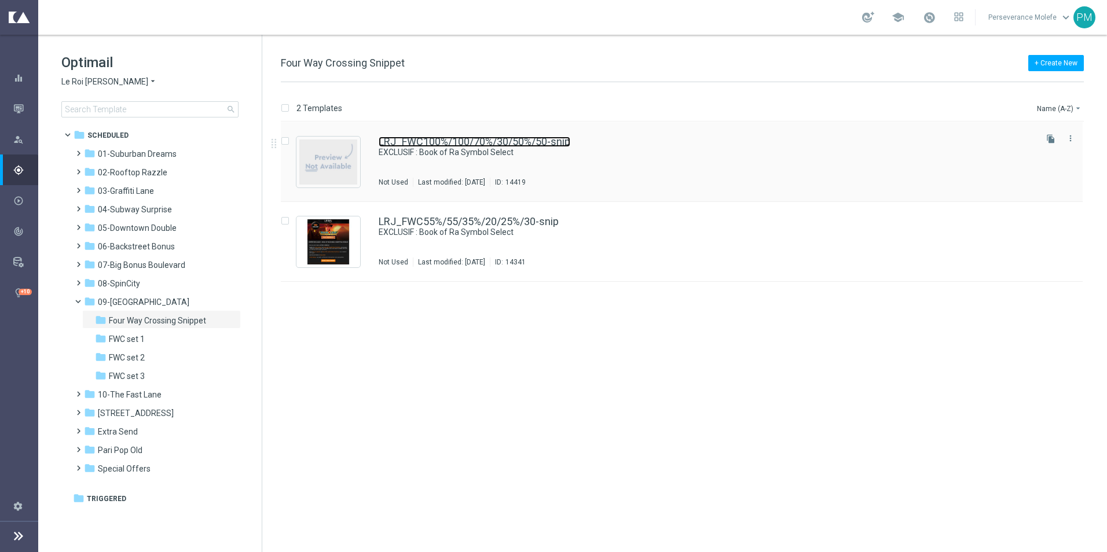
click at [439, 140] on link "LRJ_FWC100%/100/70%/30/50%/50-snip" at bounding box center [475, 142] width 192 height 10
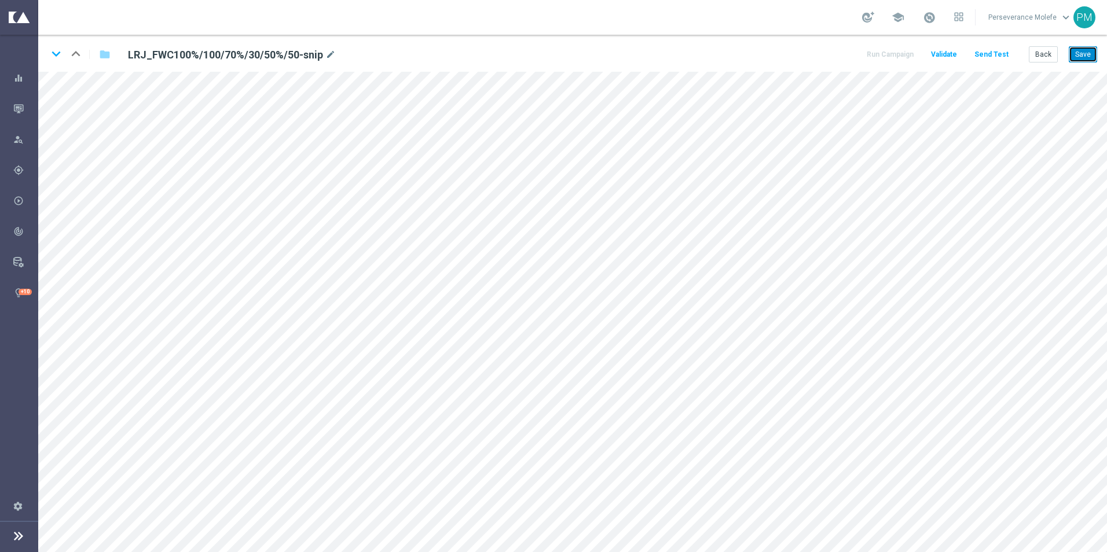
click at [1082, 52] on button "Save" at bounding box center [1083, 54] width 28 height 16
click at [56, 52] on icon "keyboard_arrow_down" at bounding box center [55, 53] width 17 height 17
click at [1074, 54] on button "Save" at bounding box center [1083, 54] width 28 height 16
click at [1043, 56] on button "Back" at bounding box center [1043, 54] width 29 height 16
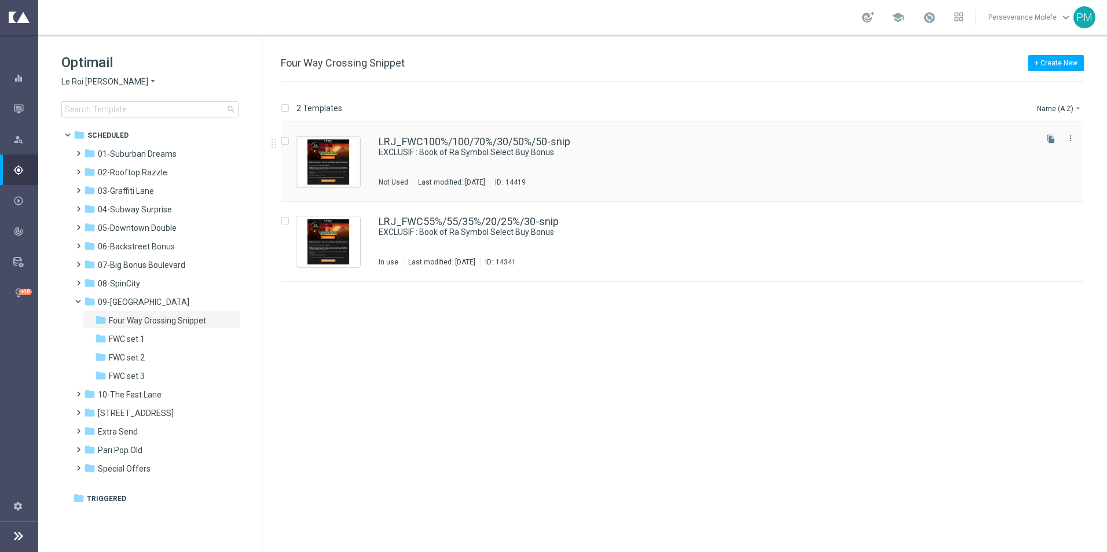
click at [433, 129] on div "LRJ_FWC100%/100/70%/30/50%/50-snip EXCLUSIF : Book of Ra Symbol Select Buy Bonu…" at bounding box center [682, 162] width 802 height 80
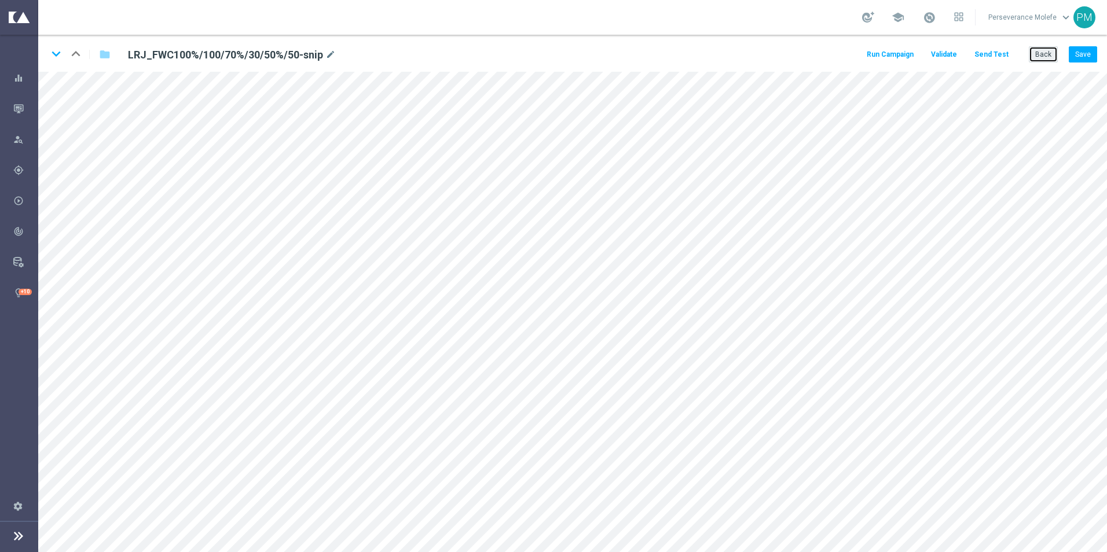
click at [1041, 57] on button "Back" at bounding box center [1043, 54] width 29 height 16
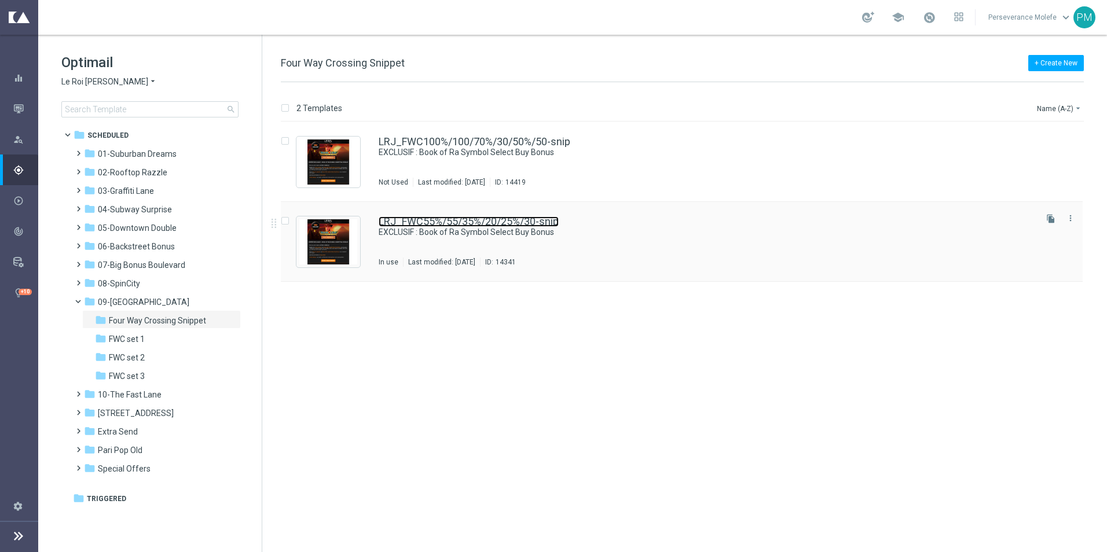
click at [419, 222] on link "LRJ_FWC55%/55/35%/20/25%/30-snip" at bounding box center [469, 222] width 180 height 10
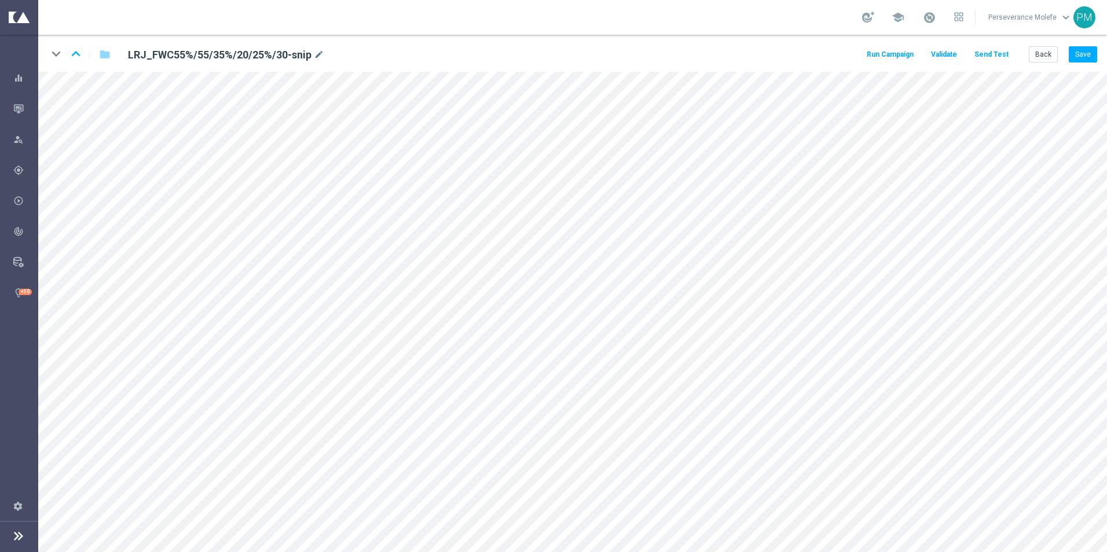
click at [1006, 54] on button "Send Test" at bounding box center [992, 55] width 38 height 16
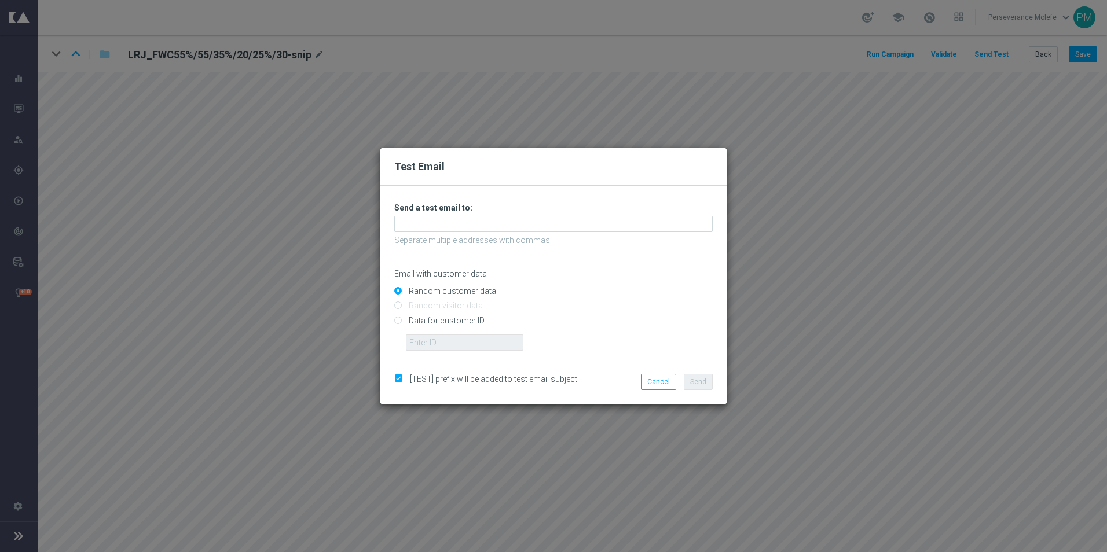
click at [547, 215] on div "Unable to send test email. If this problem persists, contact your CSM for assis…" at bounding box center [553, 277] width 319 height 148
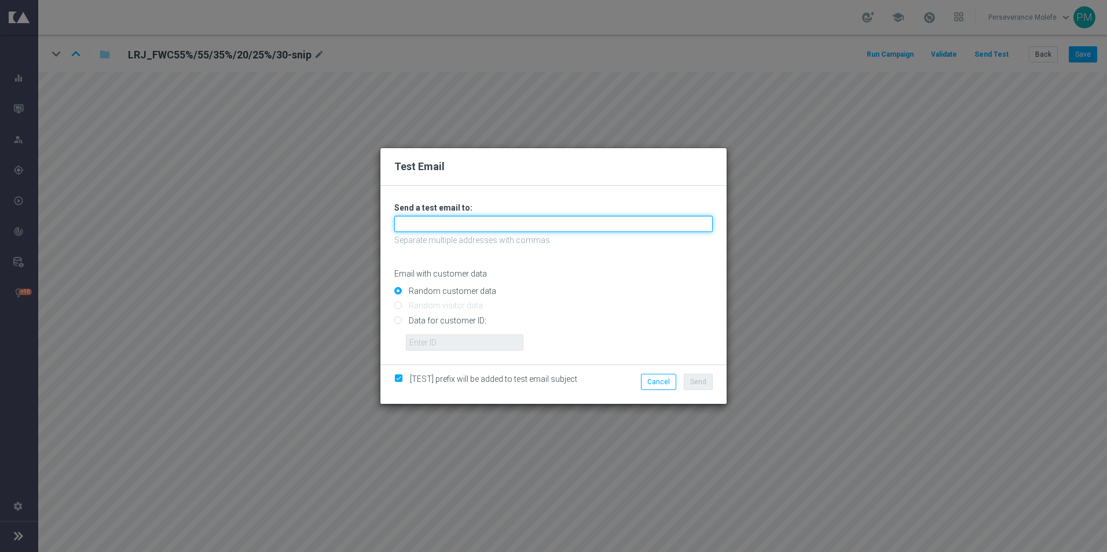
click at [547, 219] on input "text" at bounding box center [553, 224] width 319 height 16
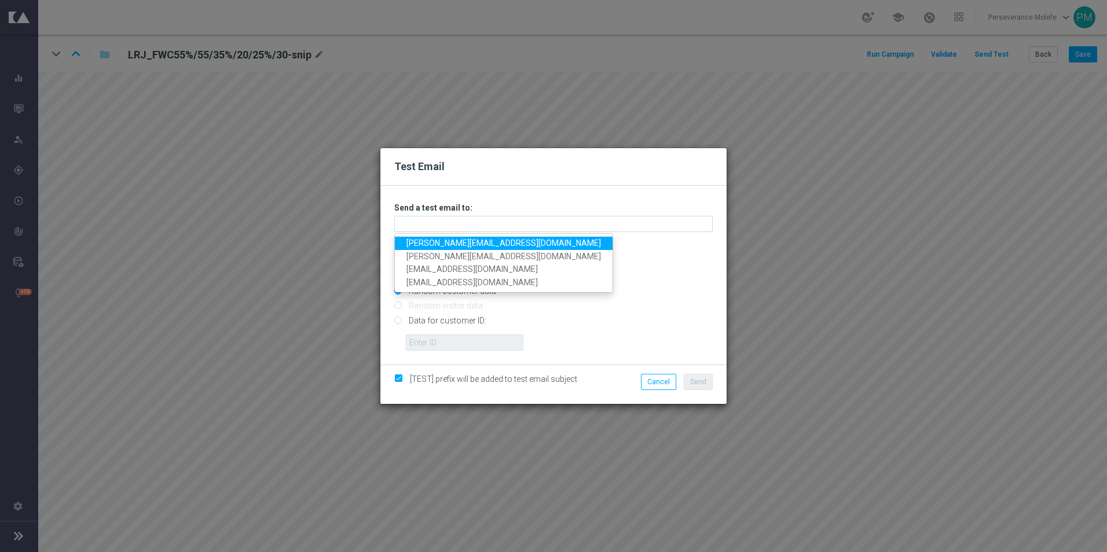
click at [482, 245] on link "[PERSON_NAME][EMAIL_ADDRESS][DOMAIN_NAME]" at bounding box center [504, 243] width 218 height 13
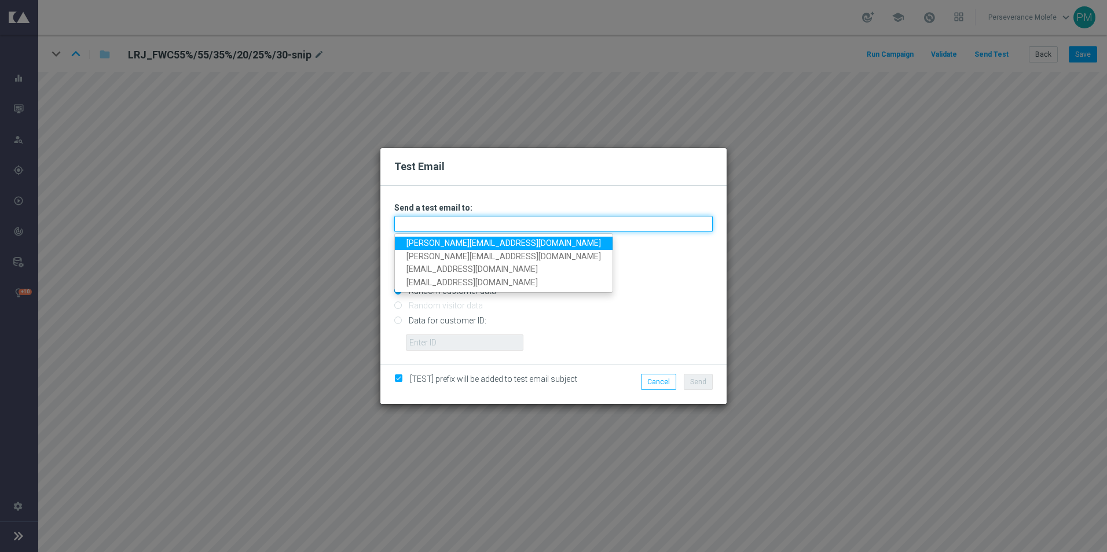
type input "[PERSON_NAME][EMAIL_ADDRESS][DOMAIN_NAME]"
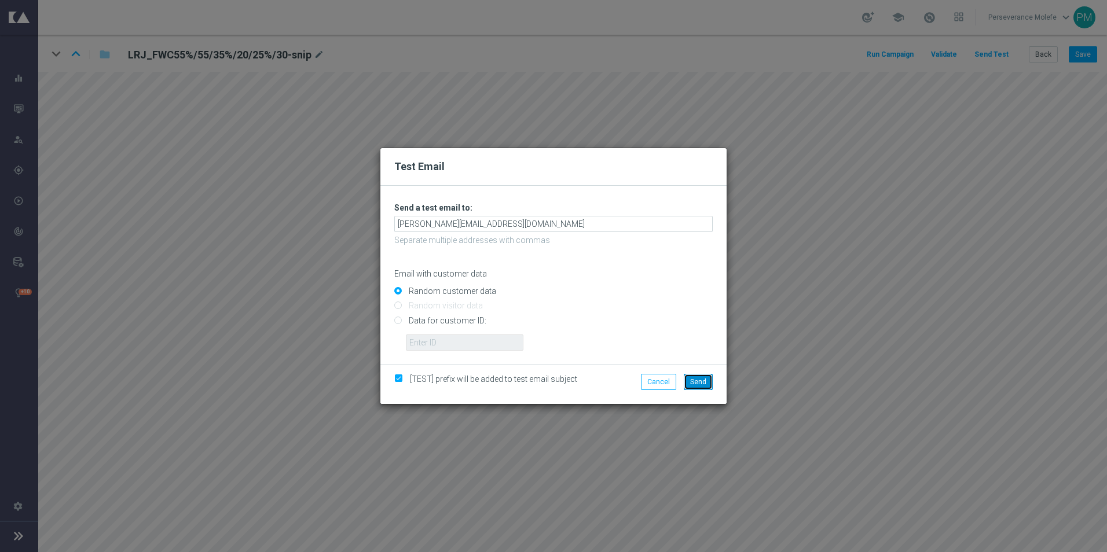
click at [708, 382] on button "Send" at bounding box center [698, 382] width 29 height 16
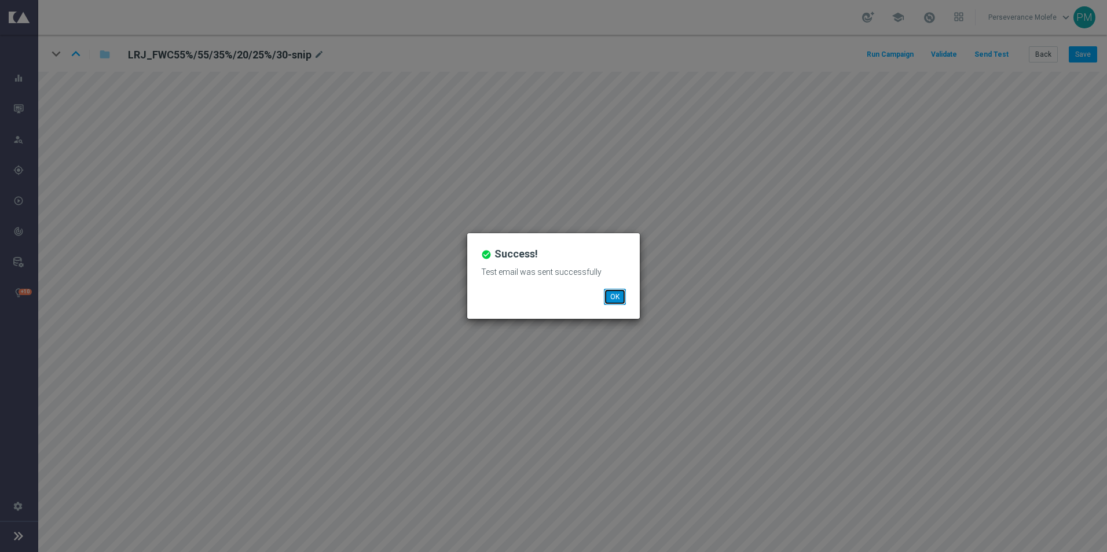
click at [614, 293] on button "OK" at bounding box center [615, 297] width 22 height 16
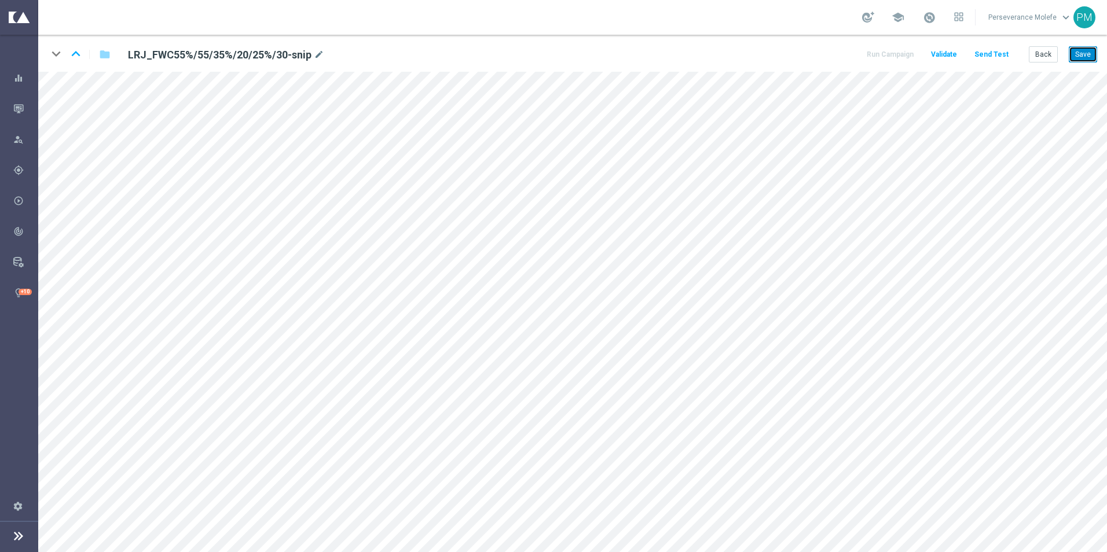
click at [1086, 54] on button "Save" at bounding box center [1083, 54] width 28 height 16
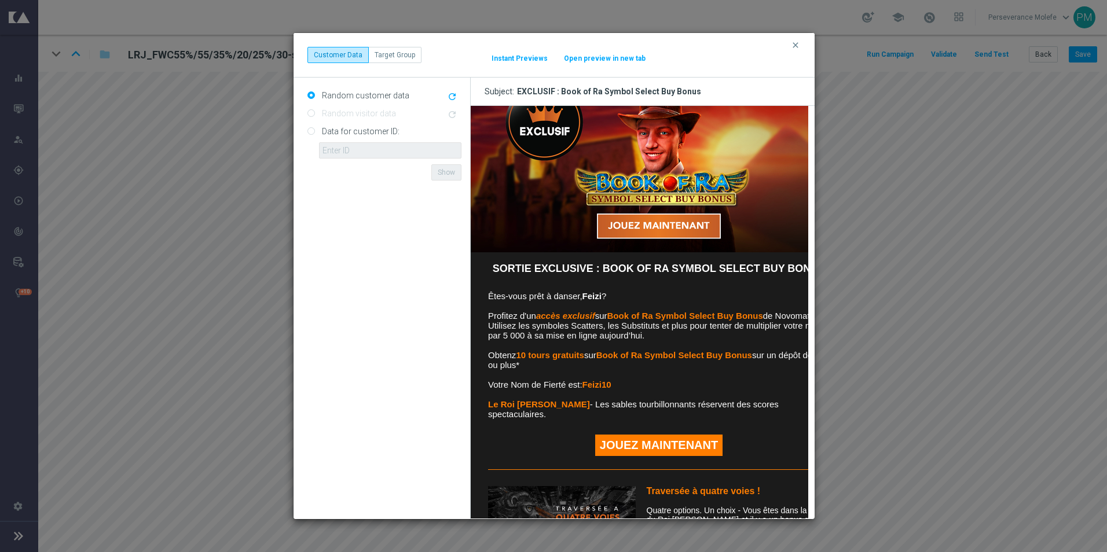
scroll to position [58, 0]
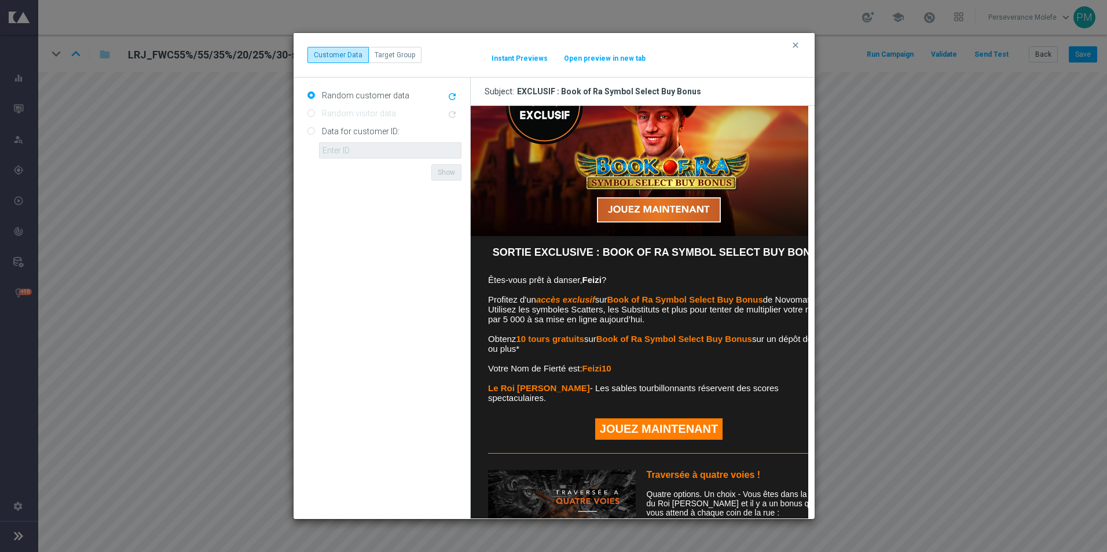
click at [574, 58] on button "Open preview in new tab" at bounding box center [604, 58] width 83 height 9
click at [793, 45] on icon "clear" at bounding box center [795, 45] width 9 height 9
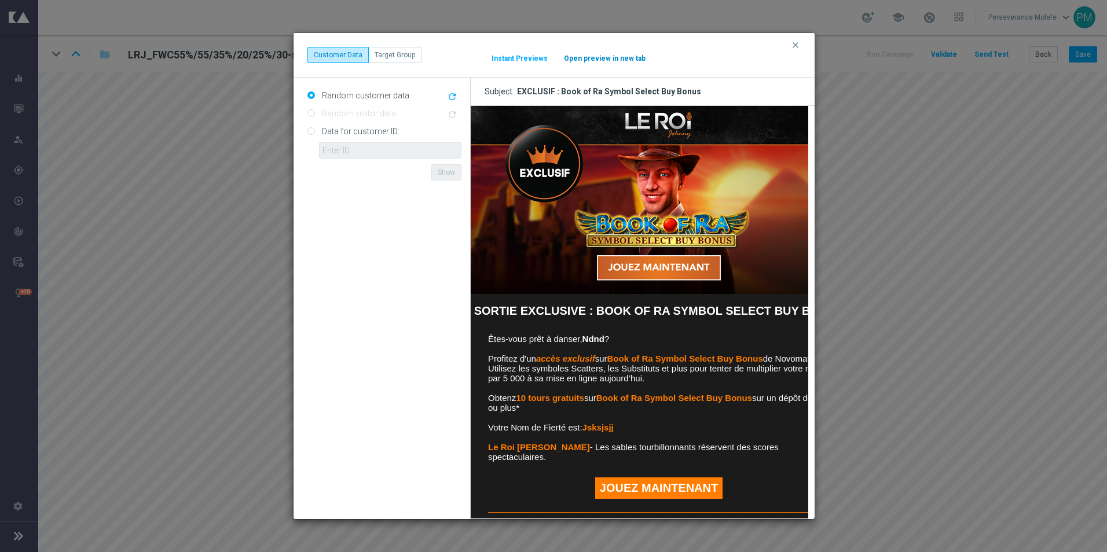
scroll to position [0, 0]
click at [591, 58] on button "Open preview in new tab" at bounding box center [604, 58] width 83 height 9
click at [796, 44] on icon "clear" at bounding box center [795, 45] width 9 height 9
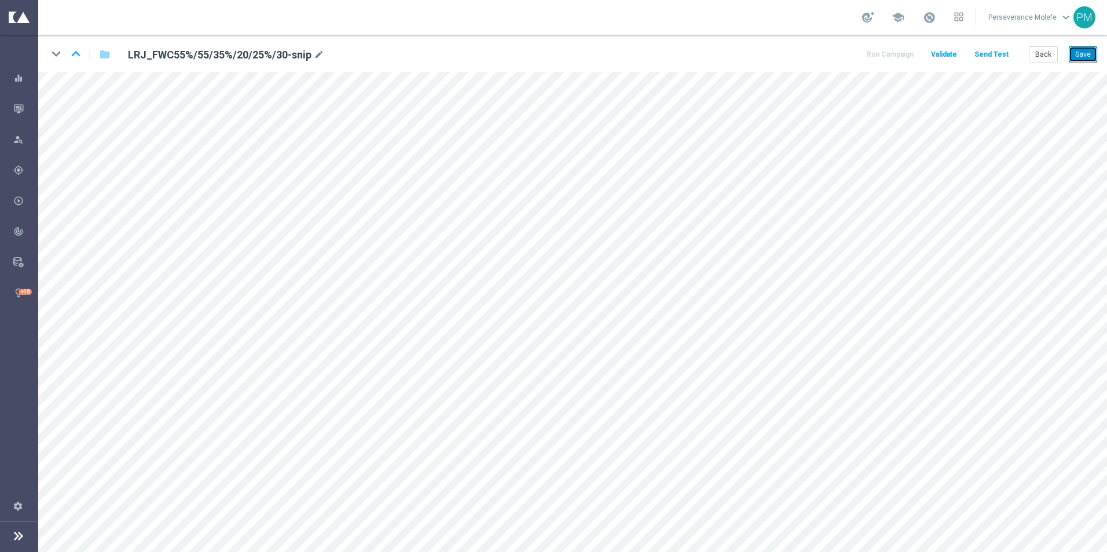
click at [1089, 53] on button "Save" at bounding box center [1083, 54] width 28 height 16
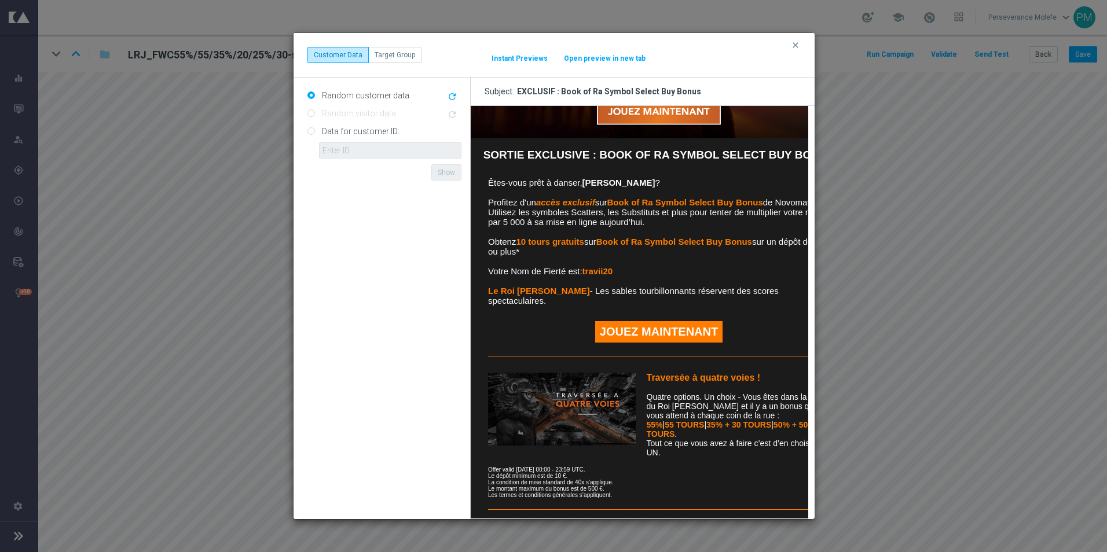
scroll to position [174, 0]
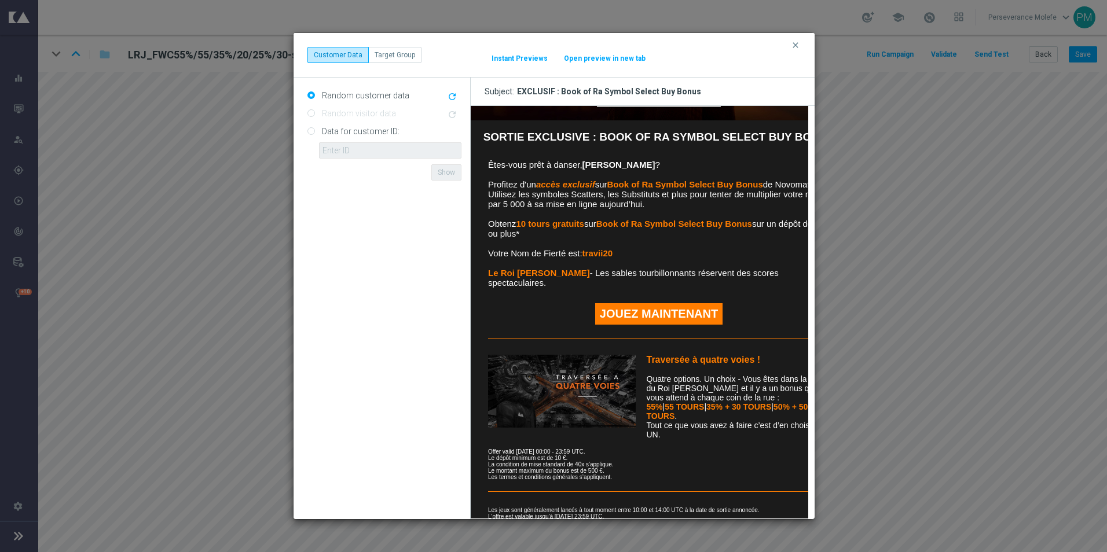
click at [592, 54] on button "Open preview in new tab" at bounding box center [604, 58] width 83 height 9
click at [801, 46] on button "clear" at bounding box center [796, 45] width 13 height 10
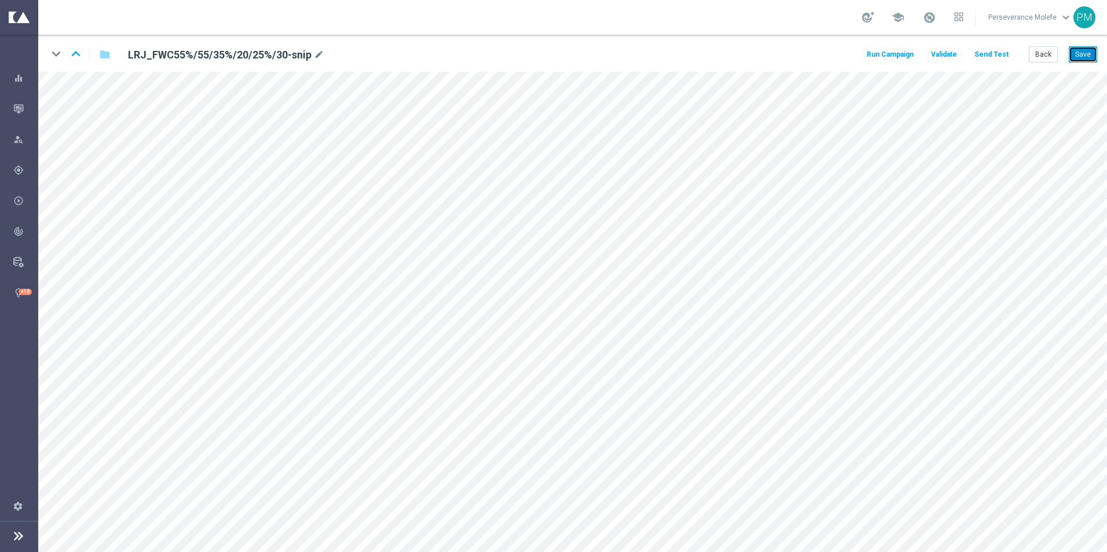
click at [1078, 59] on button "Save" at bounding box center [1083, 54] width 28 height 16
click at [1046, 61] on button "Back" at bounding box center [1043, 54] width 29 height 16
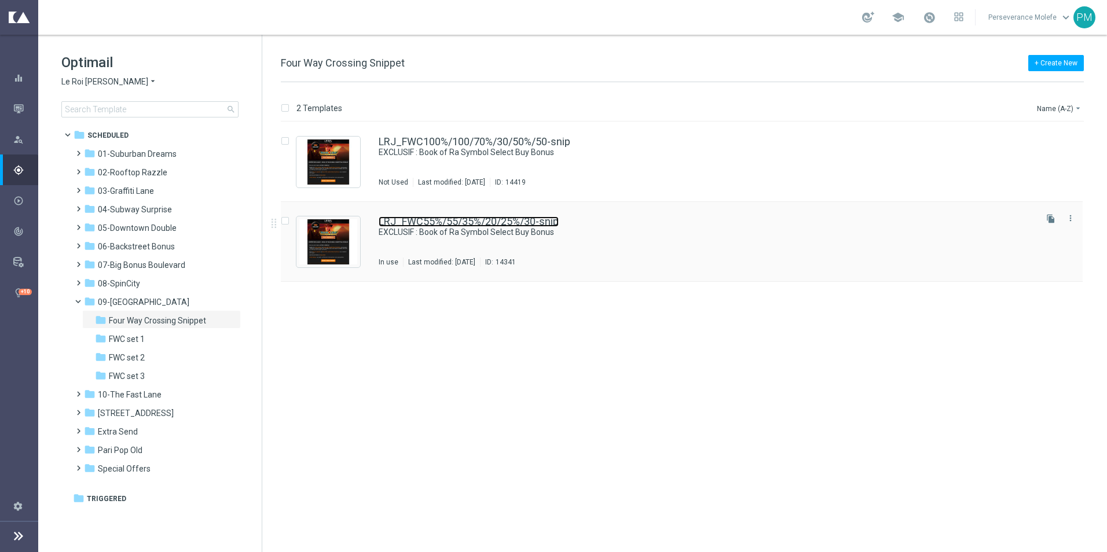
click at [455, 222] on link "LRJ_FWC55%/55/35%/20/25%/30-snip" at bounding box center [469, 222] width 180 height 10
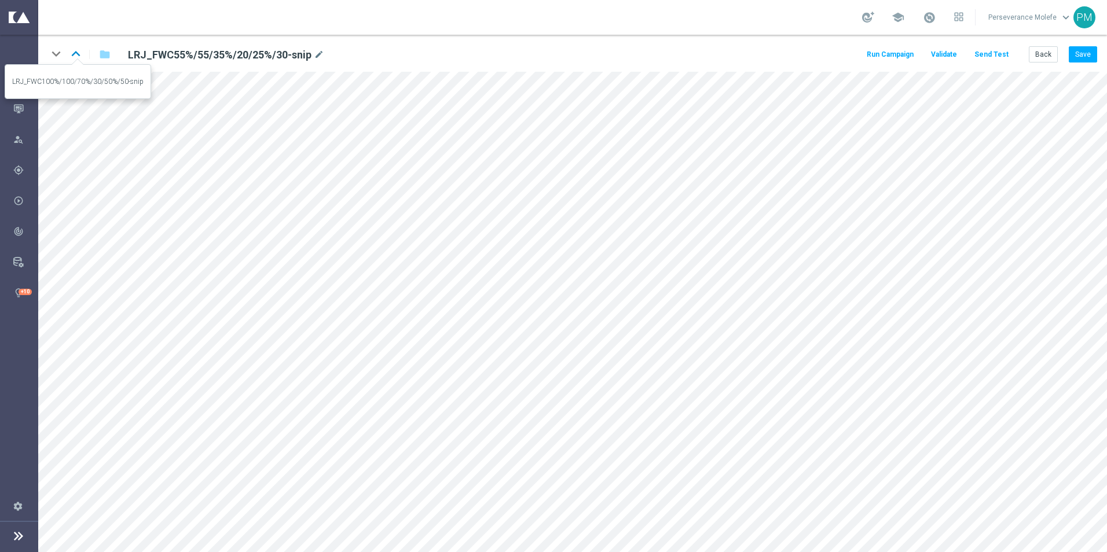
click at [78, 56] on icon "keyboard_arrow_up" at bounding box center [75, 53] width 17 height 17
click at [1079, 56] on button "Save" at bounding box center [1083, 54] width 28 height 16
click at [1049, 56] on button "Back" at bounding box center [1043, 54] width 29 height 16
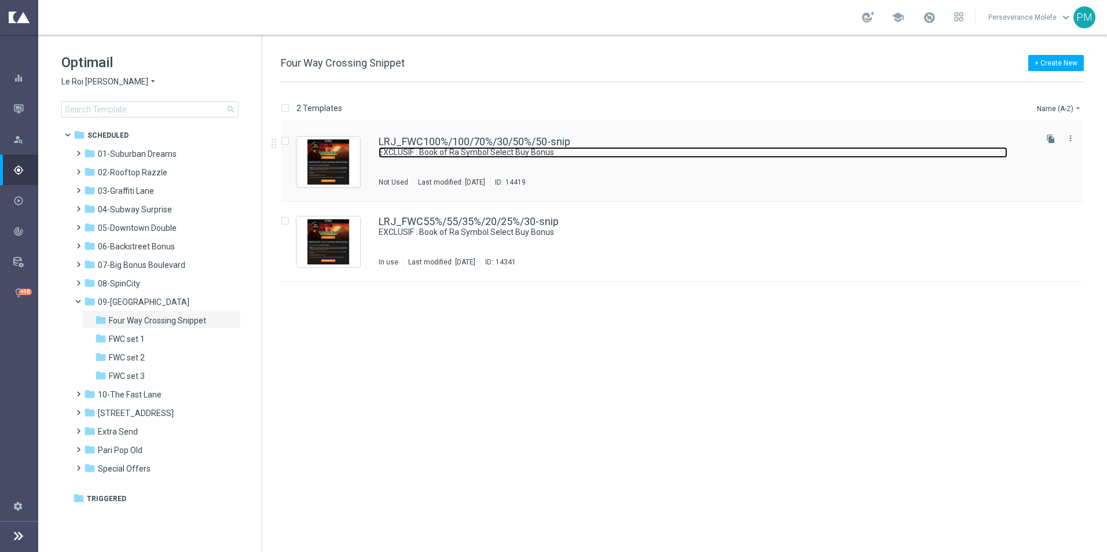
click at [424, 148] on link "EXCLUSIF : Book of Ra Symbol Select Buy Bonus" at bounding box center [693, 152] width 629 height 11
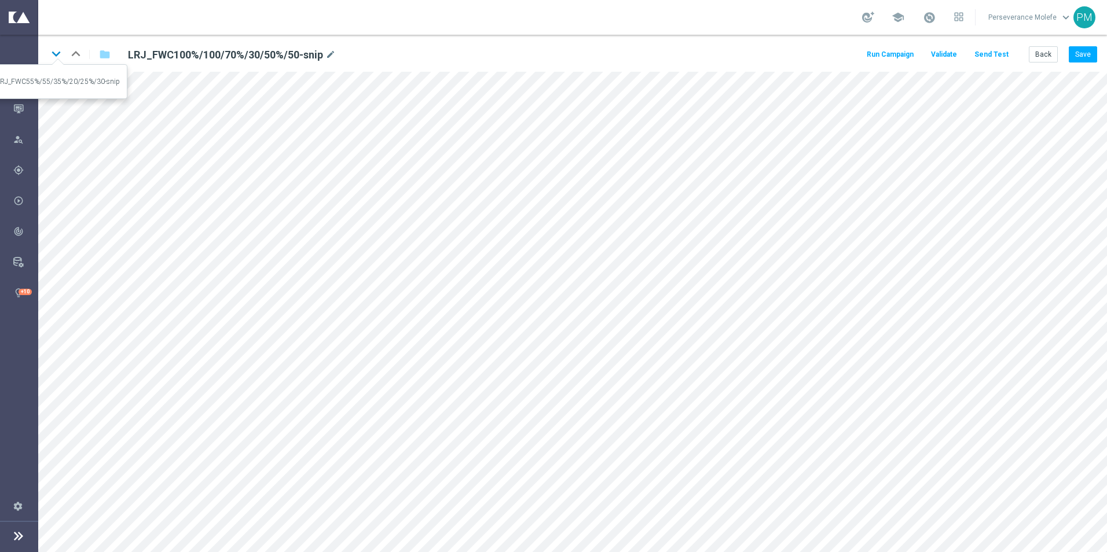
click at [60, 57] on icon "keyboard_arrow_down" at bounding box center [55, 53] width 17 height 17
click at [1041, 54] on button "Back" at bounding box center [1043, 54] width 29 height 16
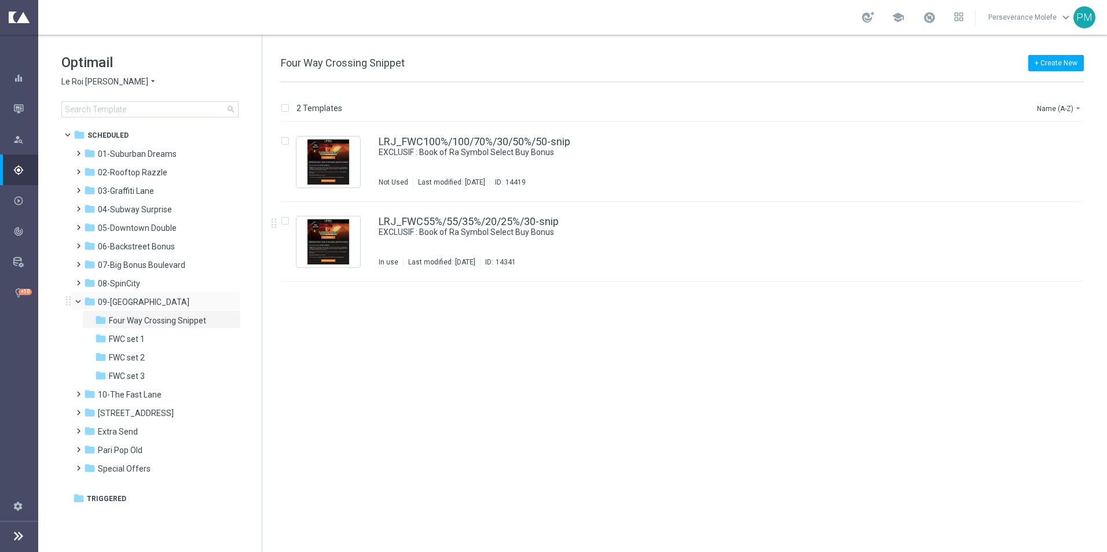
click at [81, 300] on span at bounding box center [83, 299] width 5 height 5
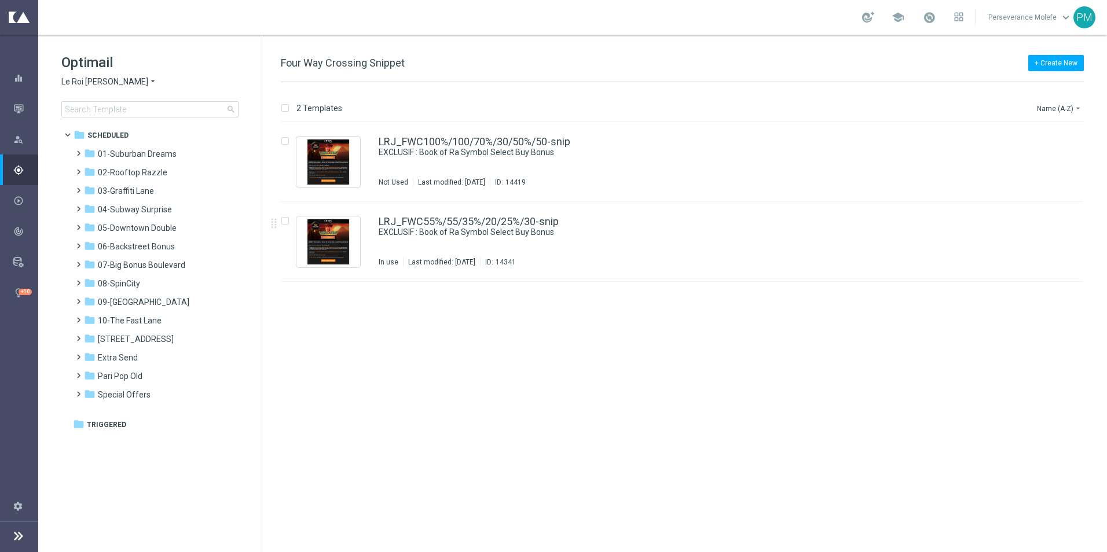
click at [103, 83] on span "Le Roi [PERSON_NAME]" at bounding box center [104, 81] width 87 height 11
click at [99, 188] on div "Casino Joka" at bounding box center [105, 192] width 87 height 14
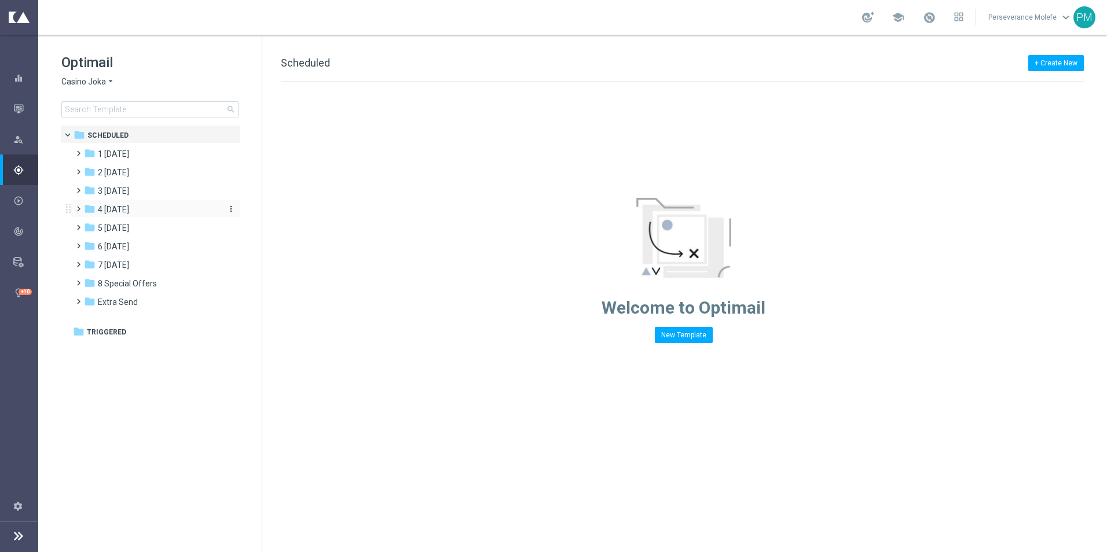
click at [126, 206] on span "4 [DATE]" at bounding box center [113, 209] width 31 height 10
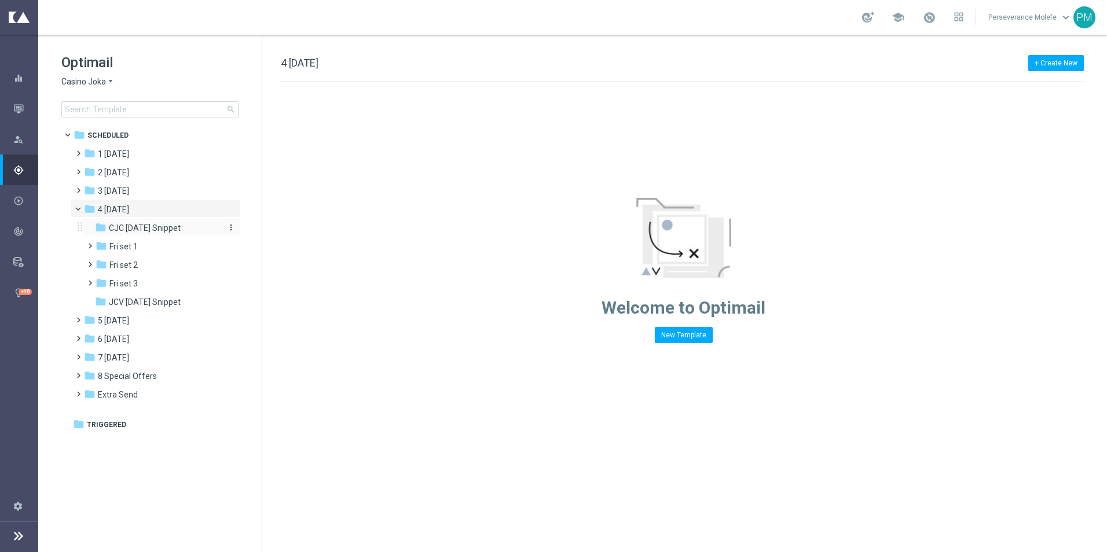
click at [145, 232] on span "CJC [DATE] Snippet" at bounding box center [145, 228] width 72 height 10
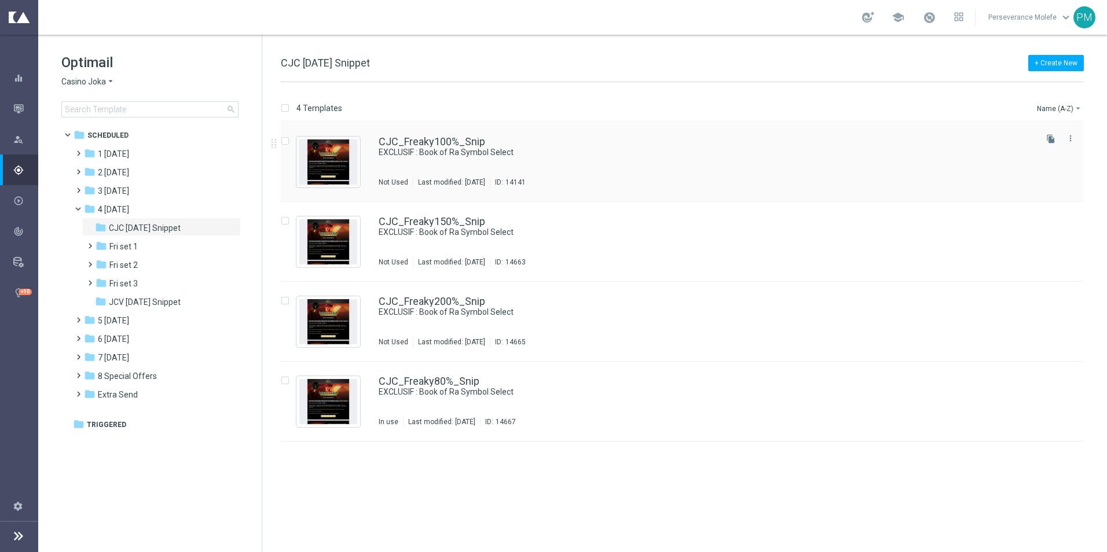
click at [446, 136] on div "CJC_Freaky100%_Snip EXCLUSIF : Book of Ra Symbol Select Not Used Last modified:…" at bounding box center [682, 162] width 802 height 80
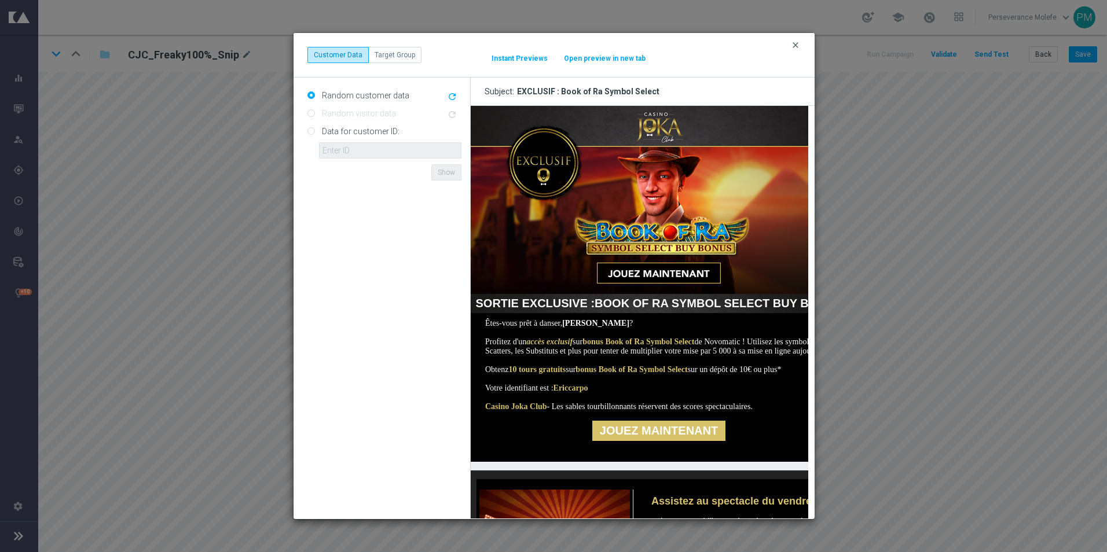
click at [800, 47] on icon "clear" at bounding box center [795, 45] width 9 height 9
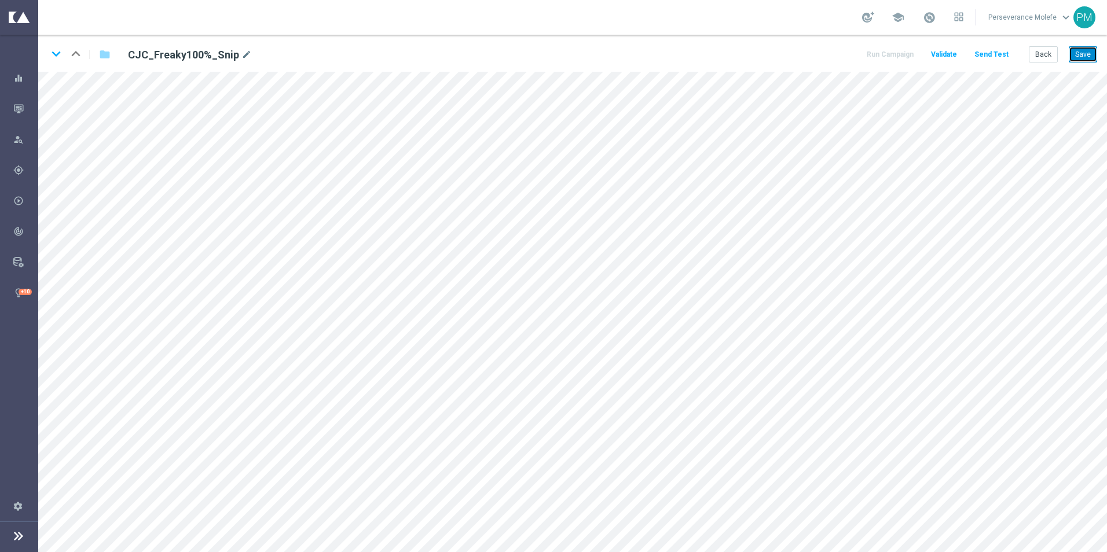
click at [1088, 59] on button "Save" at bounding box center [1083, 54] width 28 height 16
click at [1044, 60] on button "Back" at bounding box center [1043, 54] width 29 height 16
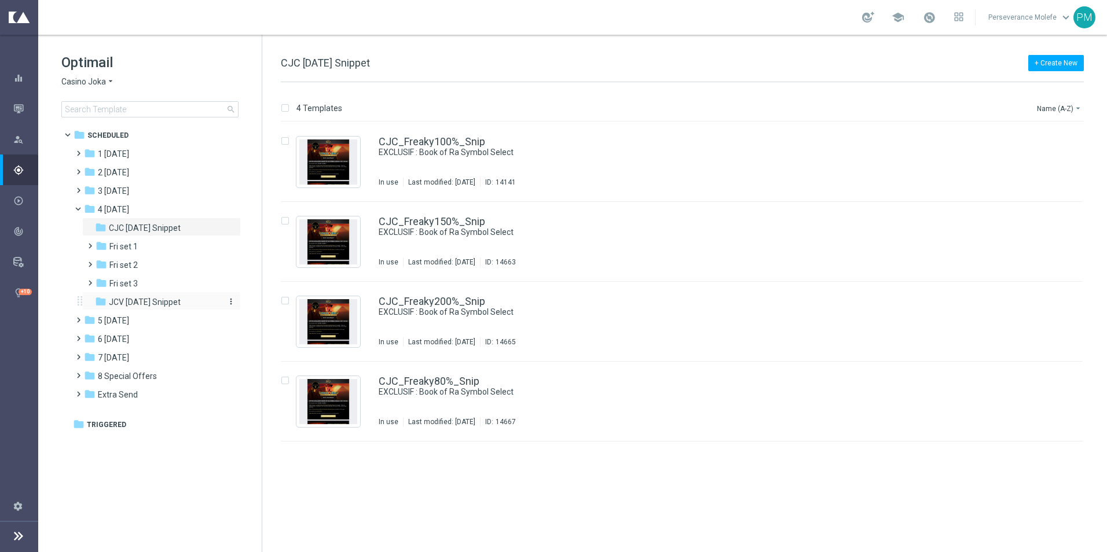
click at [156, 300] on span "JCV [DATE] Snippet" at bounding box center [145, 302] width 72 height 10
click at [418, 147] on link "JCV_Freaky100%_Snip" at bounding box center [432, 142] width 106 height 10
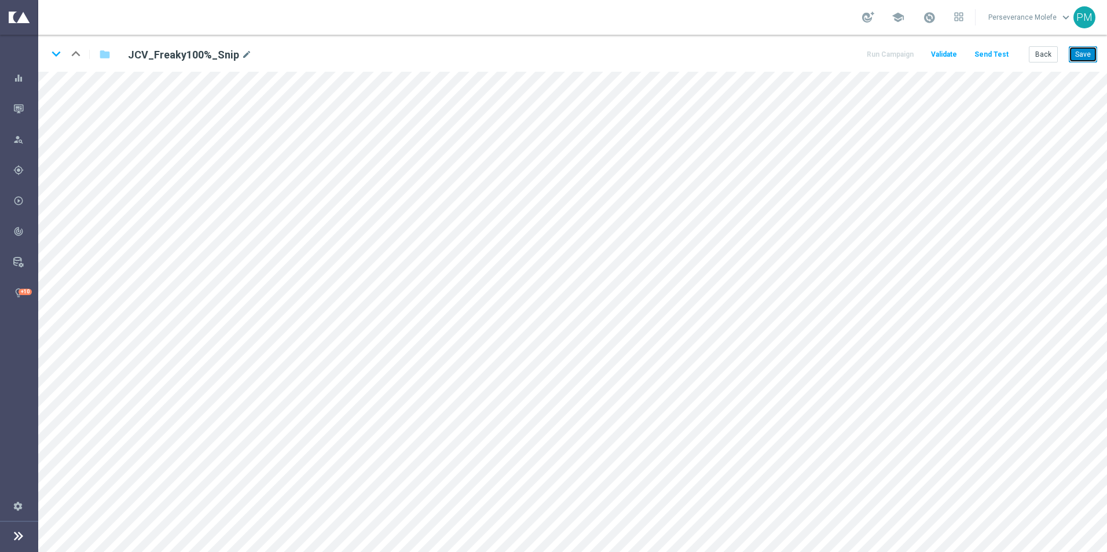
click at [1075, 53] on button "Save" at bounding box center [1083, 54] width 28 height 16
click at [1044, 54] on button "Back" at bounding box center [1043, 54] width 29 height 16
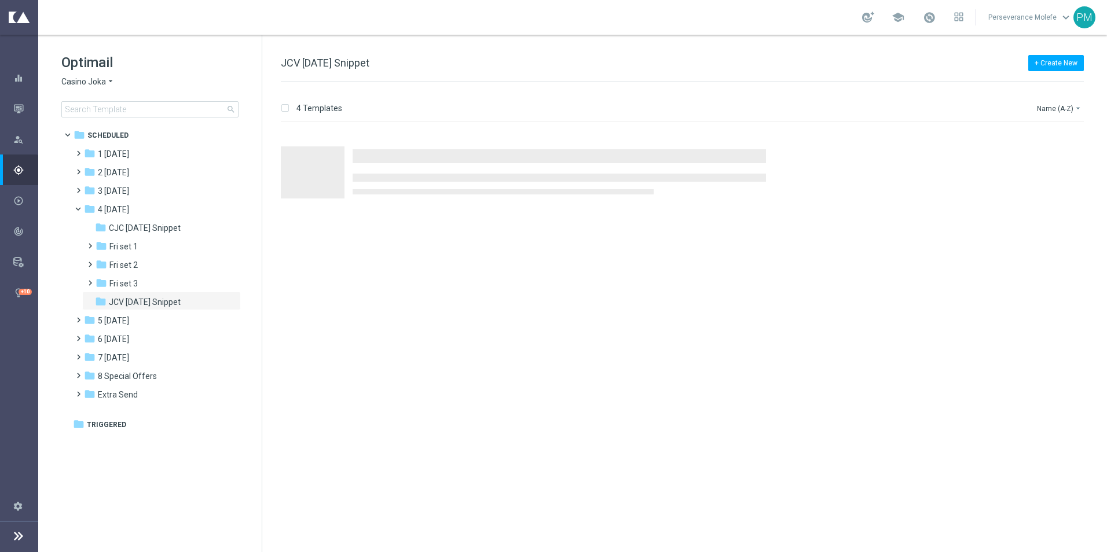
click at [398, 133] on div "Press SPACE to select this row." at bounding box center [687, 162] width 836 height 80
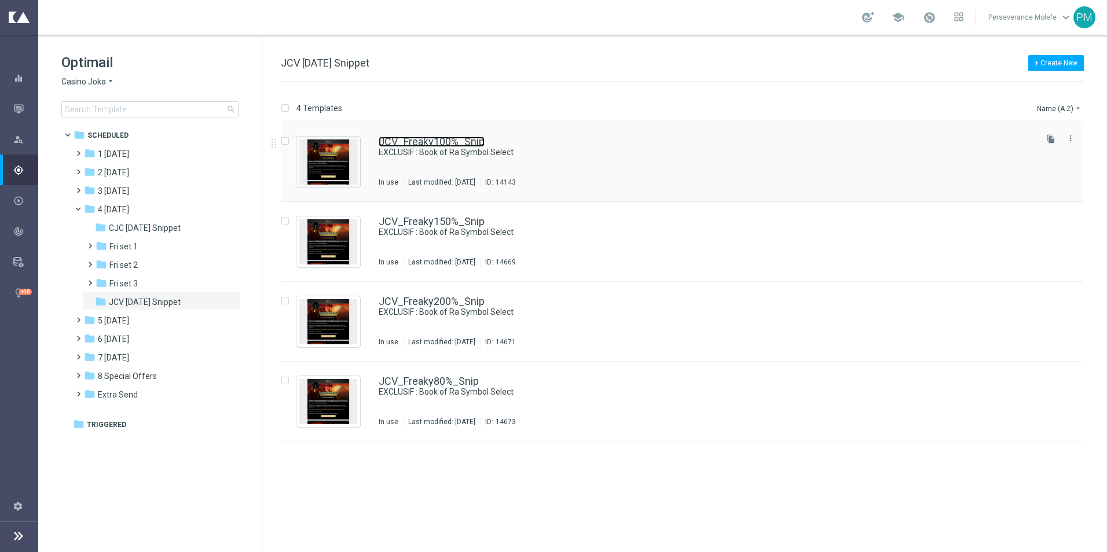
click at [396, 140] on link "JCV_Freaky100%_Snip" at bounding box center [432, 142] width 106 height 10
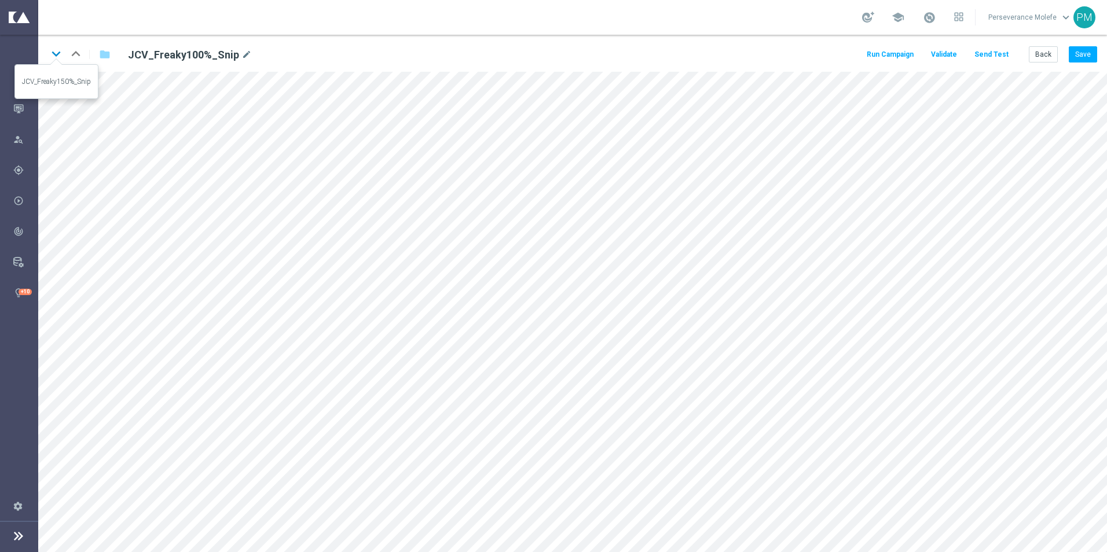
click at [50, 58] on icon "keyboard_arrow_down" at bounding box center [55, 53] width 17 height 17
click at [56, 56] on icon "keyboard_arrow_down" at bounding box center [55, 53] width 17 height 17
click at [1048, 55] on button "Back" at bounding box center [1043, 54] width 29 height 16
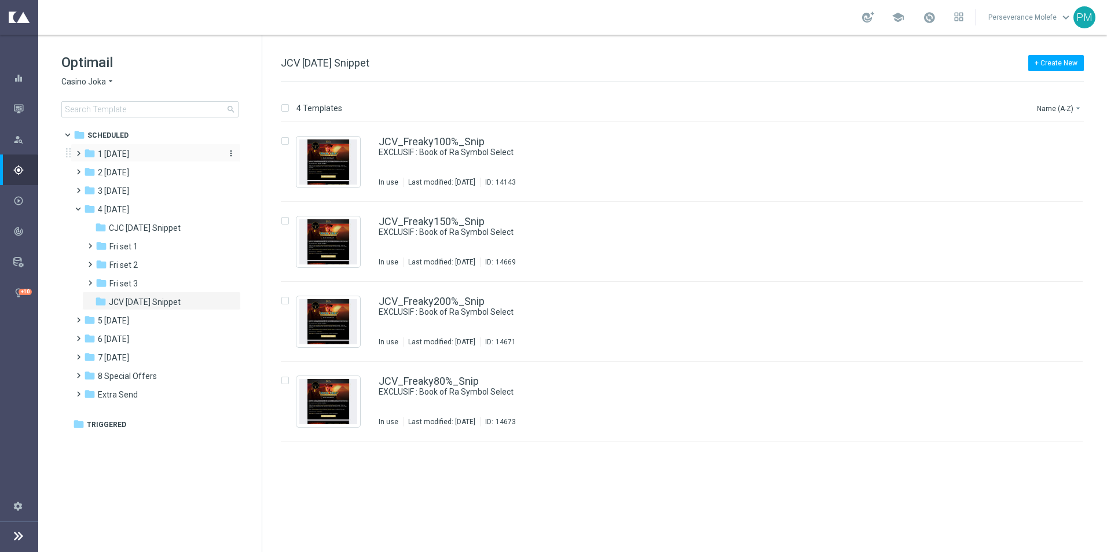
click at [129, 159] on span "1 [DATE]" at bounding box center [113, 154] width 31 height 10
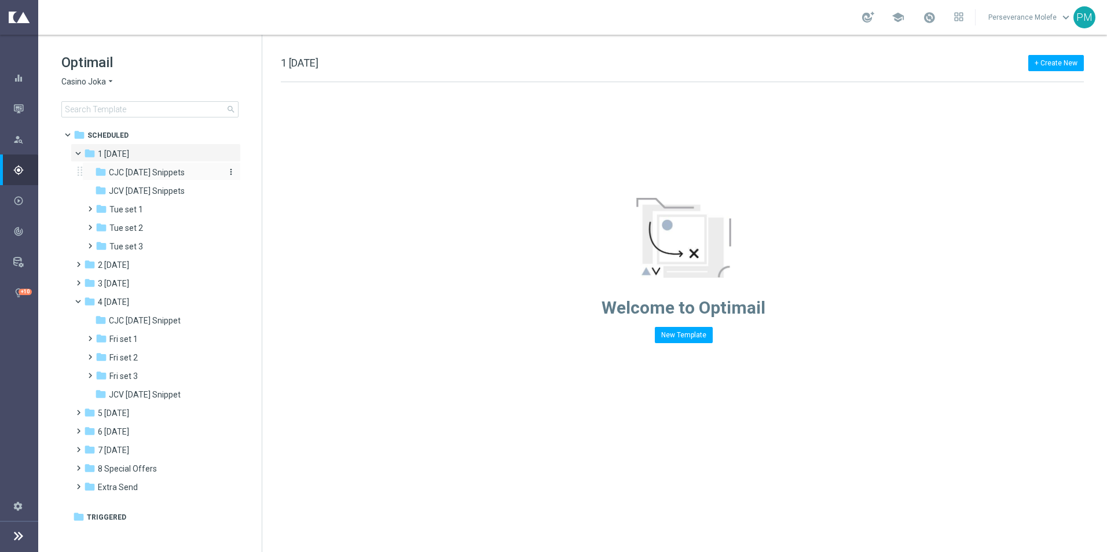
click at [140, 171] on span "CJC Tuesday Snippets" at bounding box center [147, 172] width 76 height 10
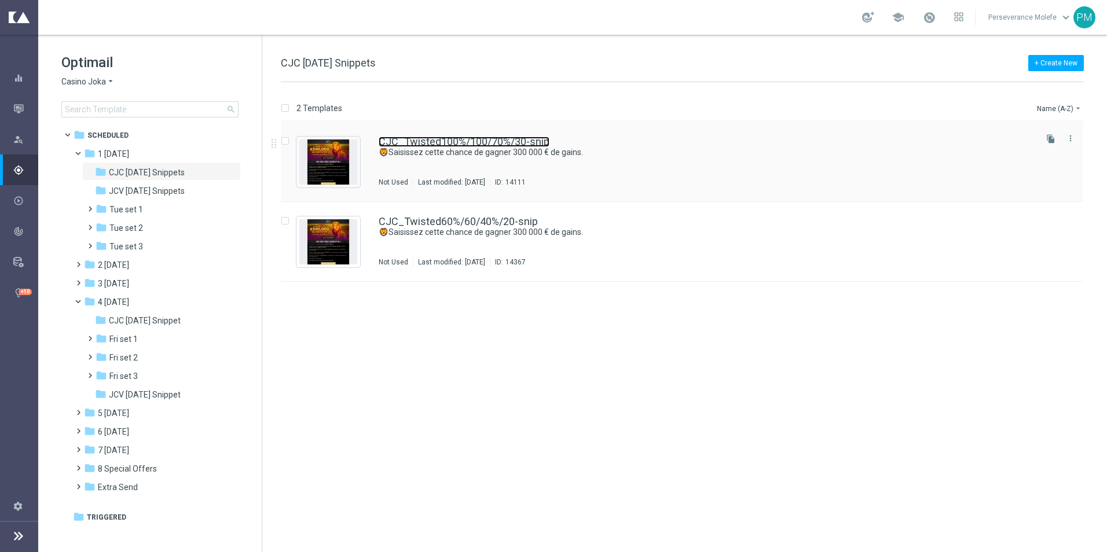
click at [438, 145] on link "CJC_Twisted100%/100/70%/30-snip" at bounding box center [464, 142] width 171 height 10
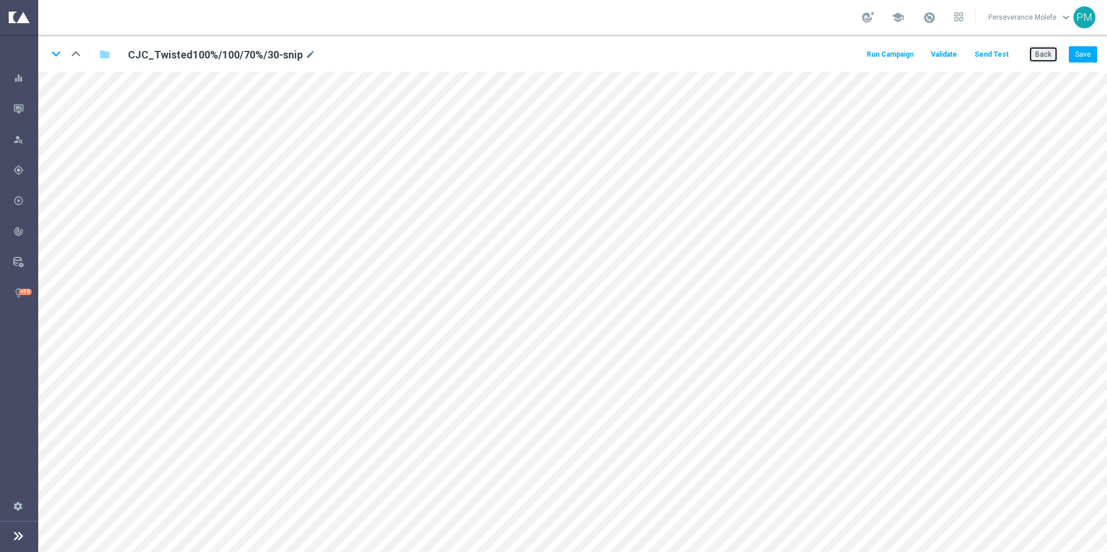
click at [1056, 53] on button "Back" at bounding box center [1043, 54] width 29 height 16
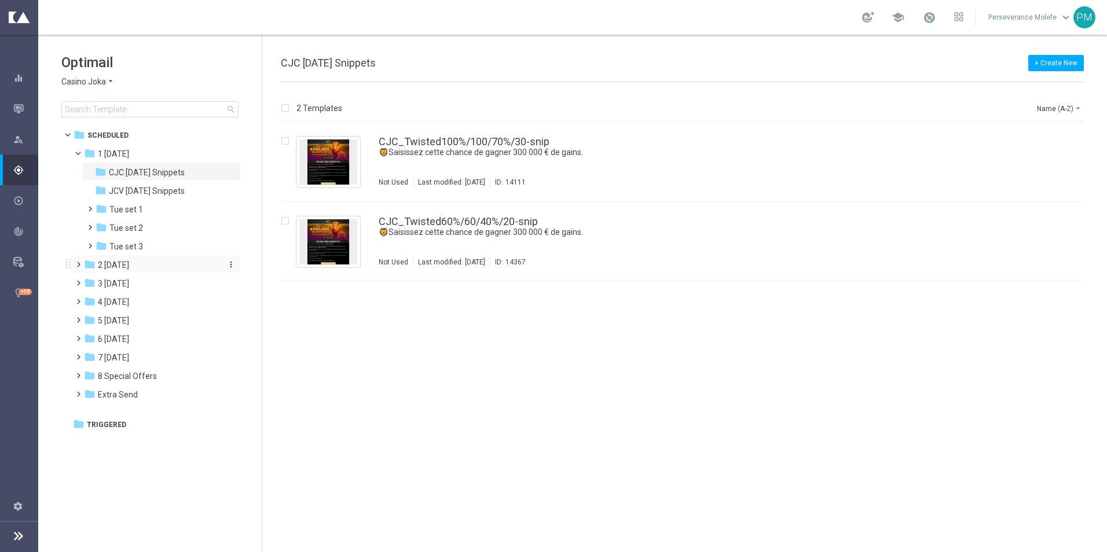
click at [129, 263] on span "2 [DATE]" at bounding box center [113, 265] width 31 height 10
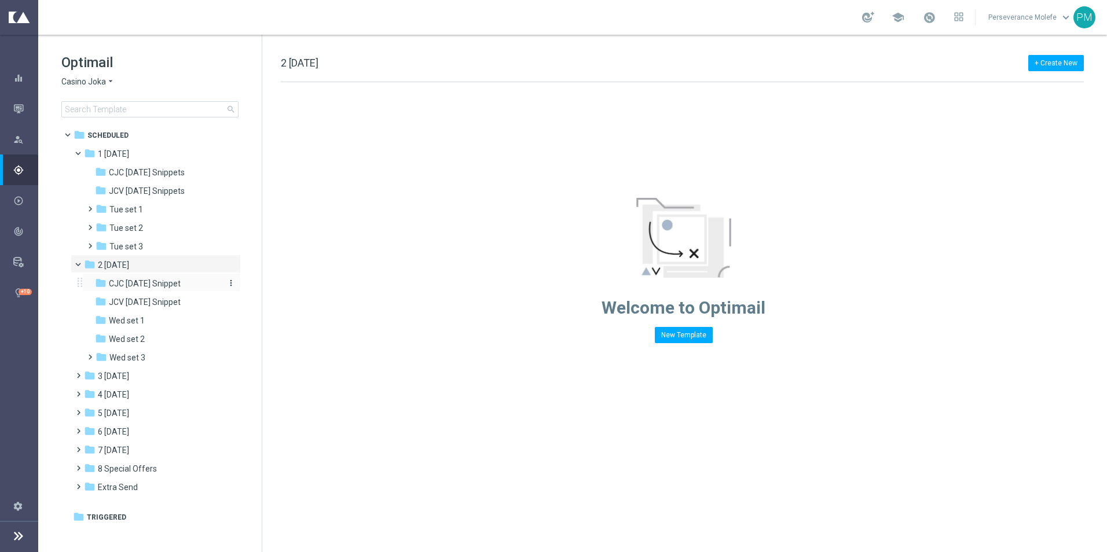
click at [169, 287] on span "CJC Wednesday Snippet" at bounding box center [145, 284] width 72 height 10
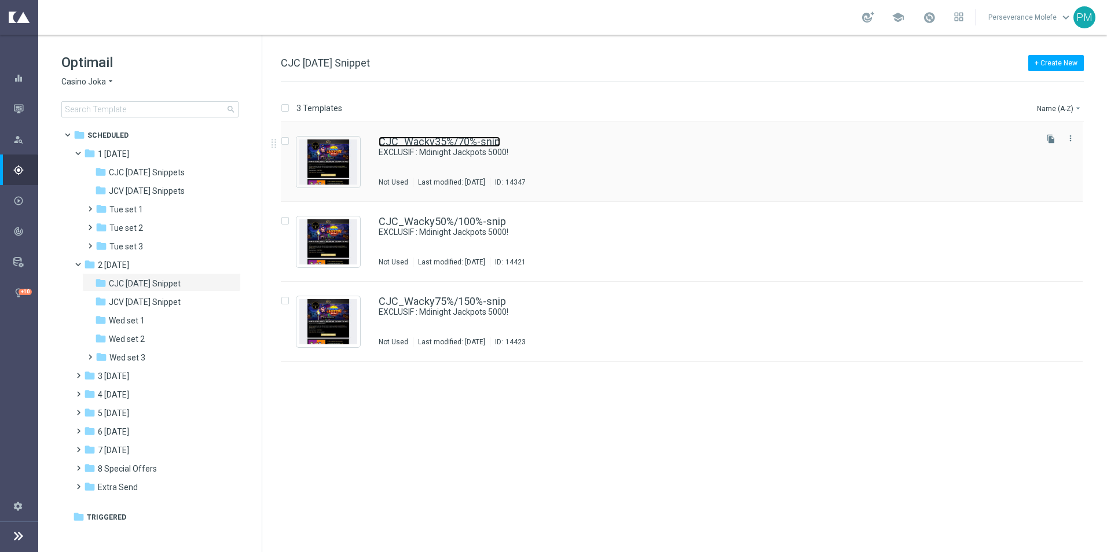
click at [394, 147] on link "CJC_Wacky35%/70%-snip" at bounding box center [440, 142] width 122 height 10
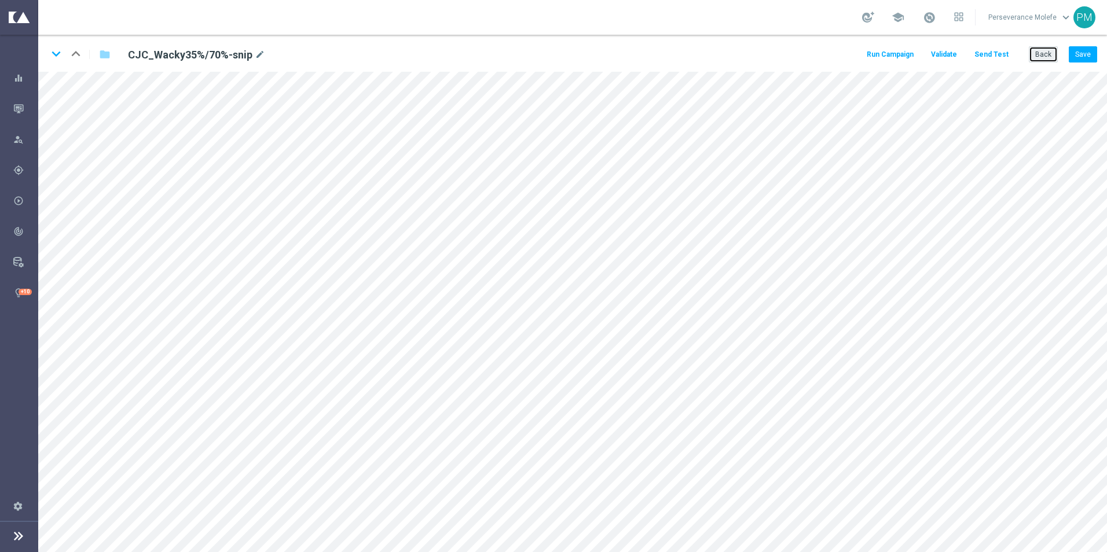
click at [1044, 59] on button "Back" at bounding box center [1043, 54] width 29 height 16
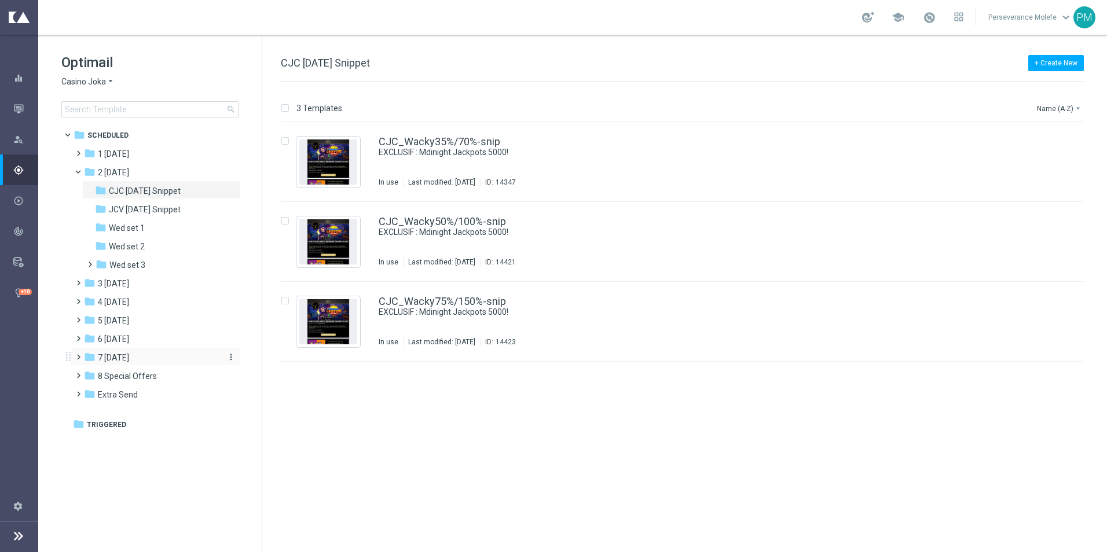
click at [134, 361] on div "folder 7 Monday" at bounding box center [150, 358] width 133 height 13
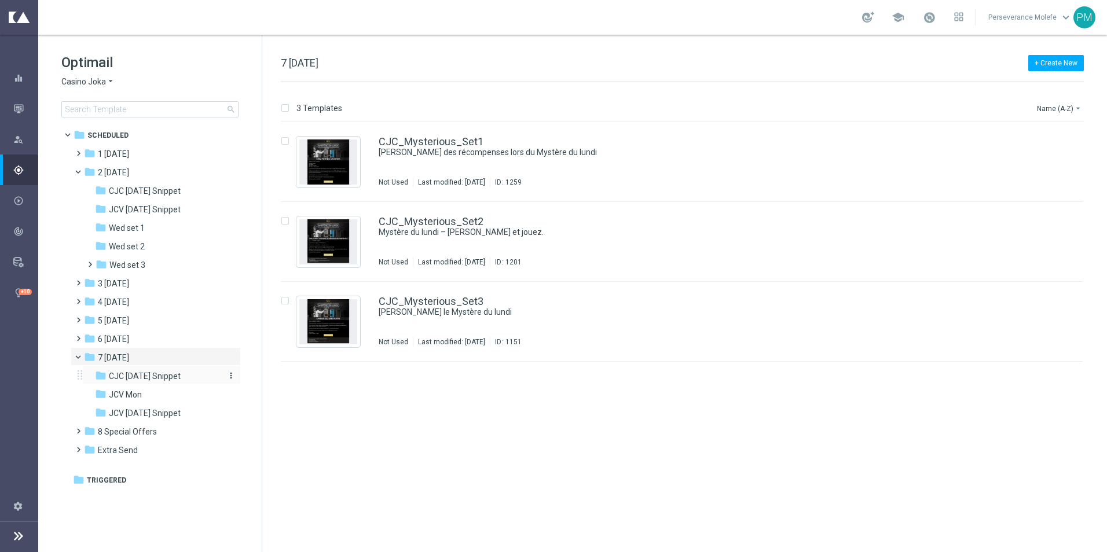
click at [158, 379] on span "CJC Monday Snippet" at bounding box center [145, 376] width 72 height 10
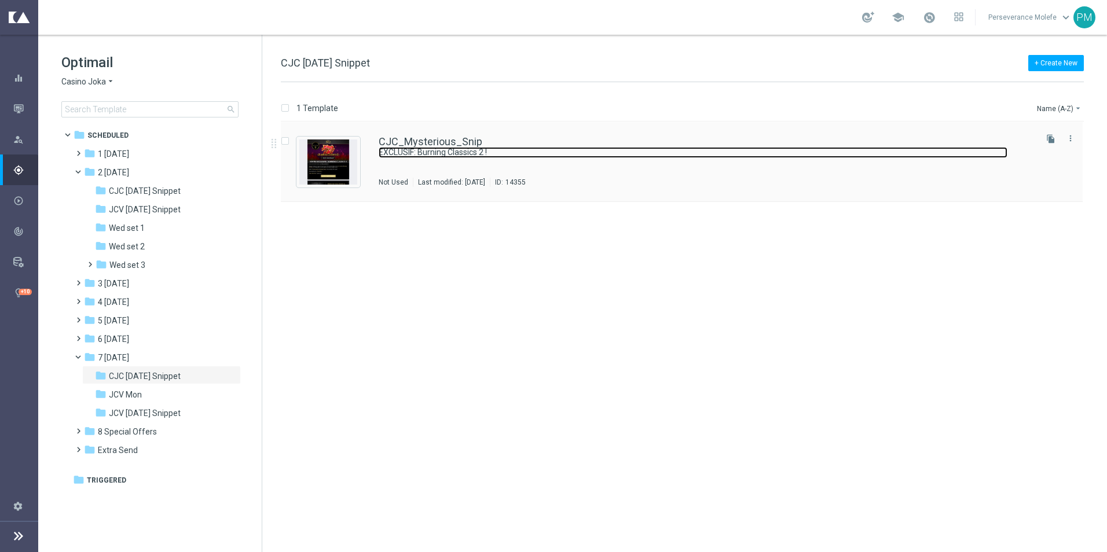
click at [416, 148] on link "EXCLUSIF: Burning Classics 2 !" at bounding box center [693, 152] width 629 height 11
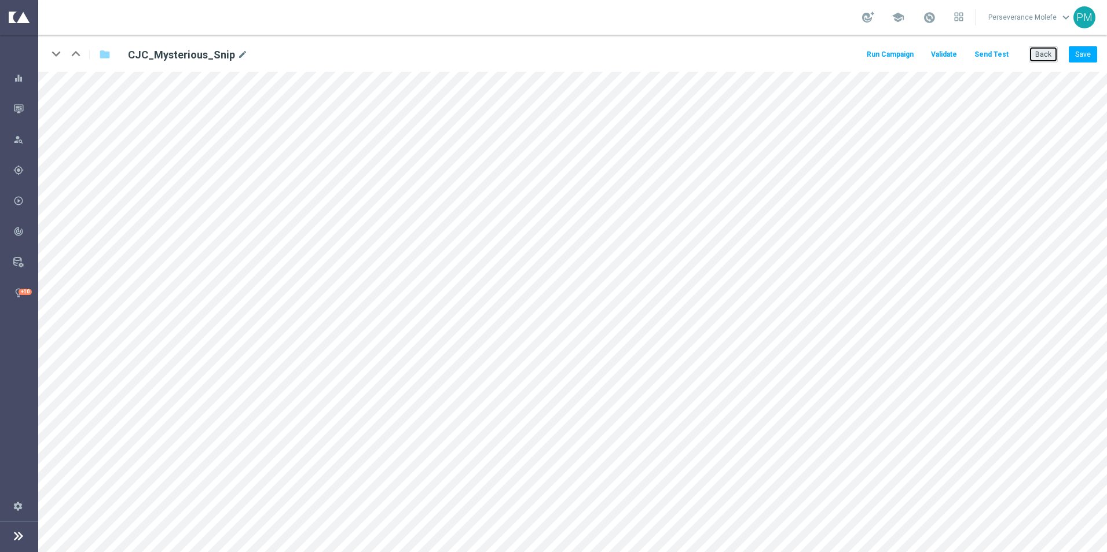
click at [1037, 53] on button "Back" at bounding box center [1043, 54] width 29 height 16
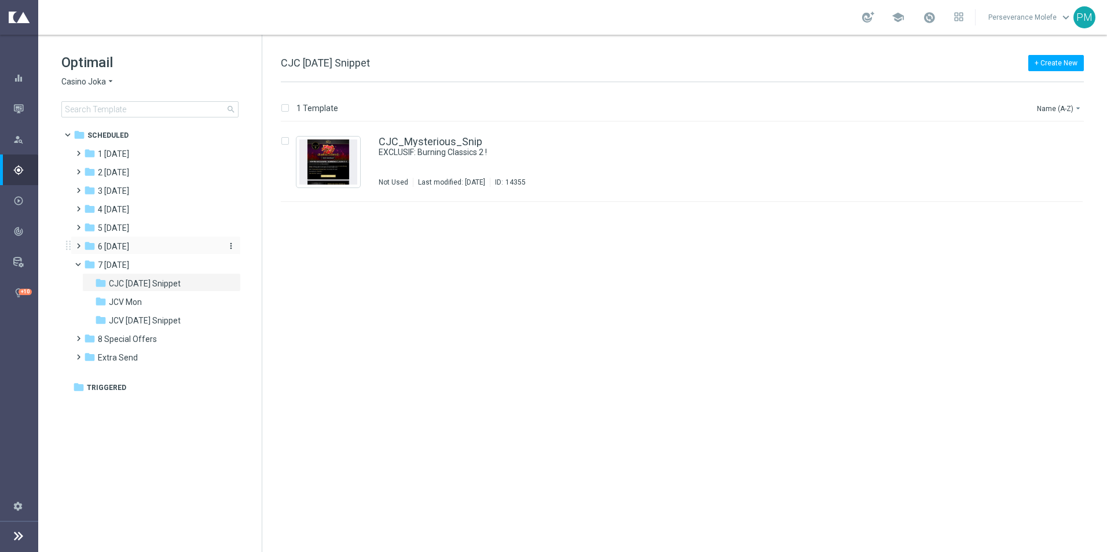
click at [114, 250] on span "6 [DATE]" at bounding box center [113, 246] width 31 height 10
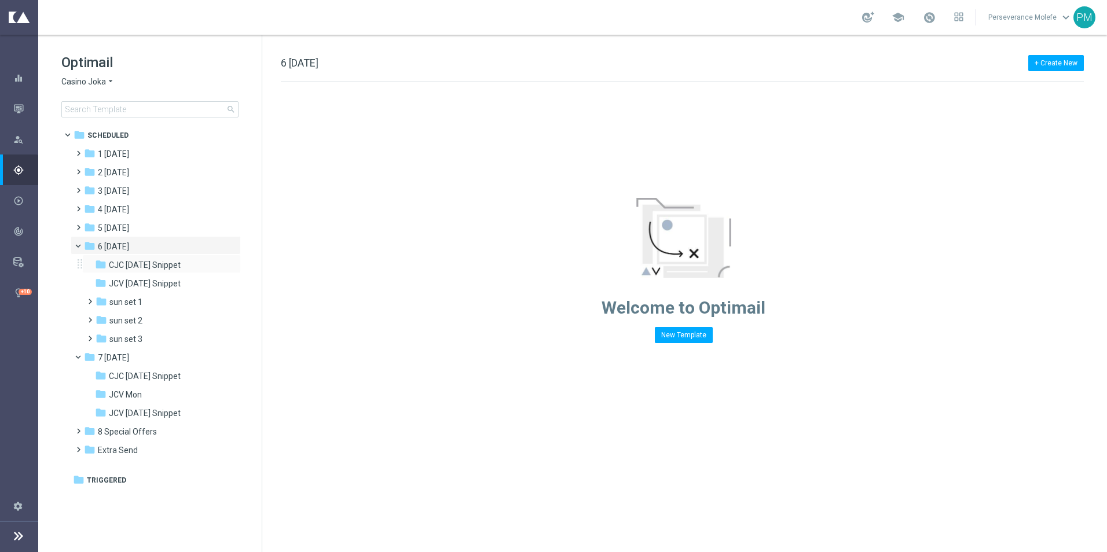
click at [138, 272] on div "folder CJC Sunday Snippet more_vert" at bounding box center [161, 264] width 159 height 19
click at [144, 269] on span "CJC Sunday Snippet" at bounding box center [145, 265] width 72 height 10
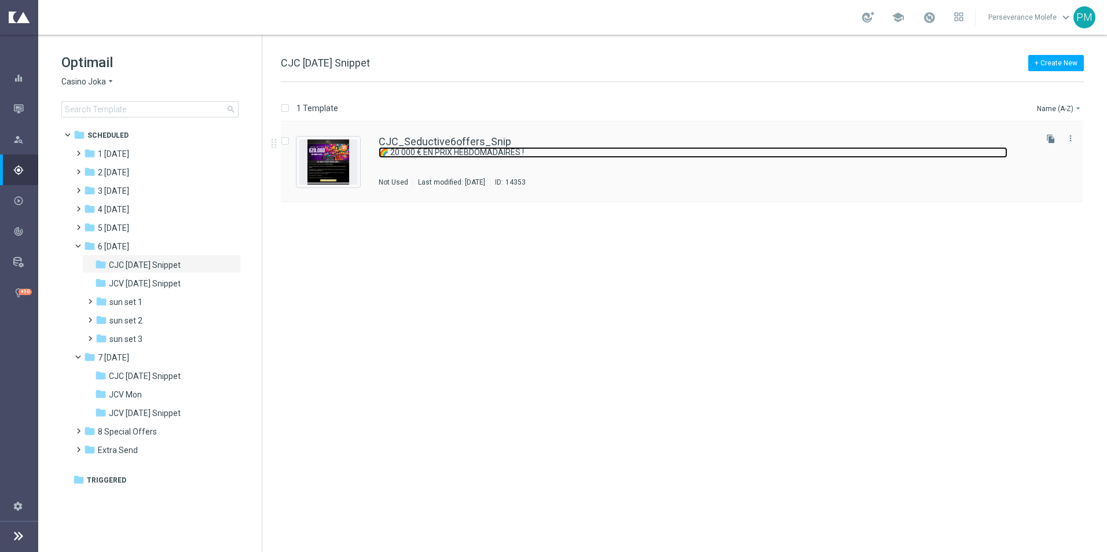
click at [440, 151] on link "🌈 20 000 € EN PRIX HEBDOMADAIRES !" at bounding box center [693, 152] width 629 height 11
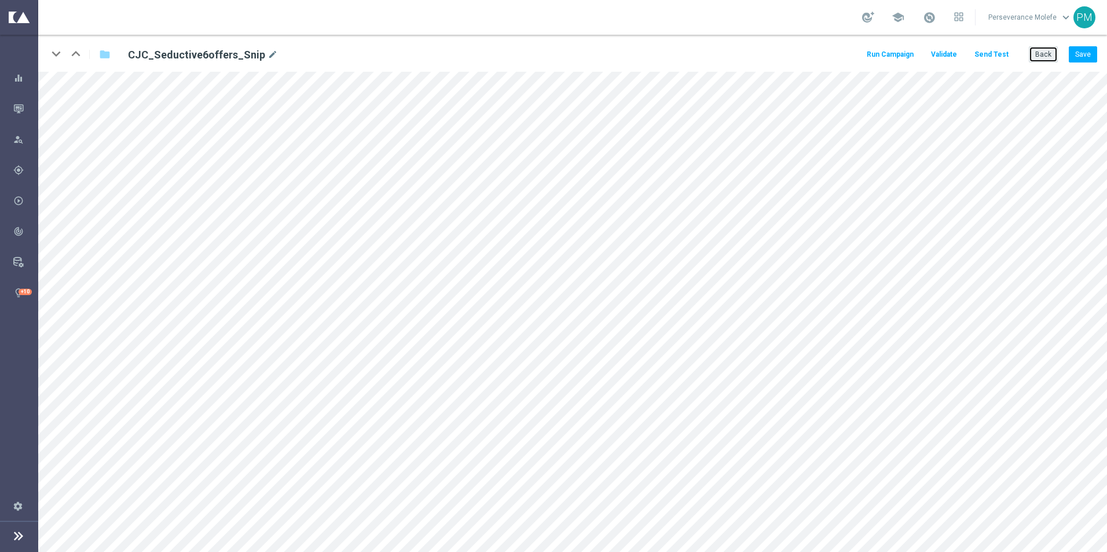
click at [1041, 56] on button "Back" at bounding box center [1043, 54] width 29 height 16
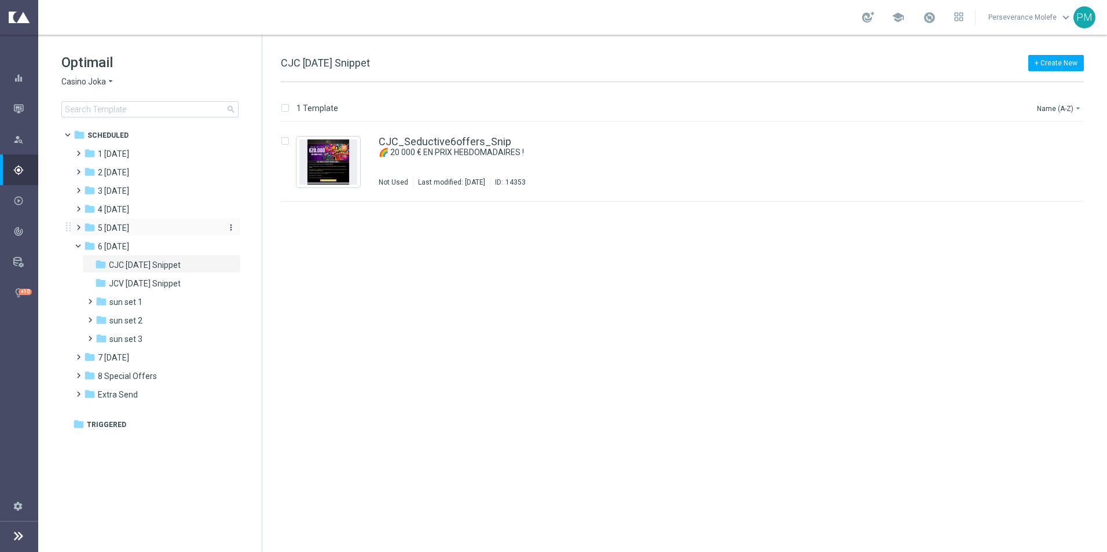
click at [116, 232] on span "5 [DATE]" at bounding box center [113, 228] width 31 height 10
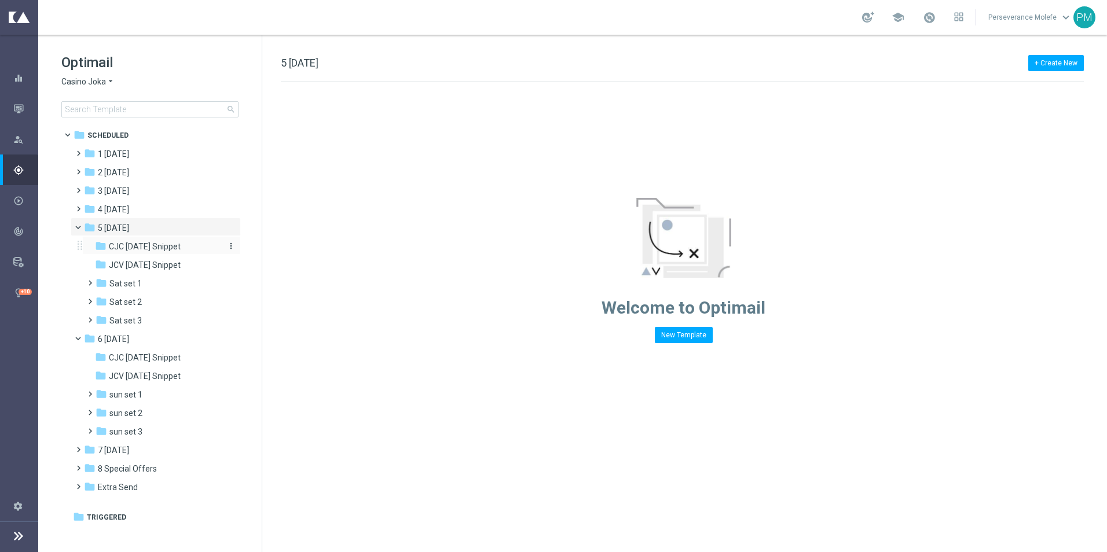
click at [156, 248] on span "CJC Saturday Snippet" at bounding box center [145, 246] width 72 height 10
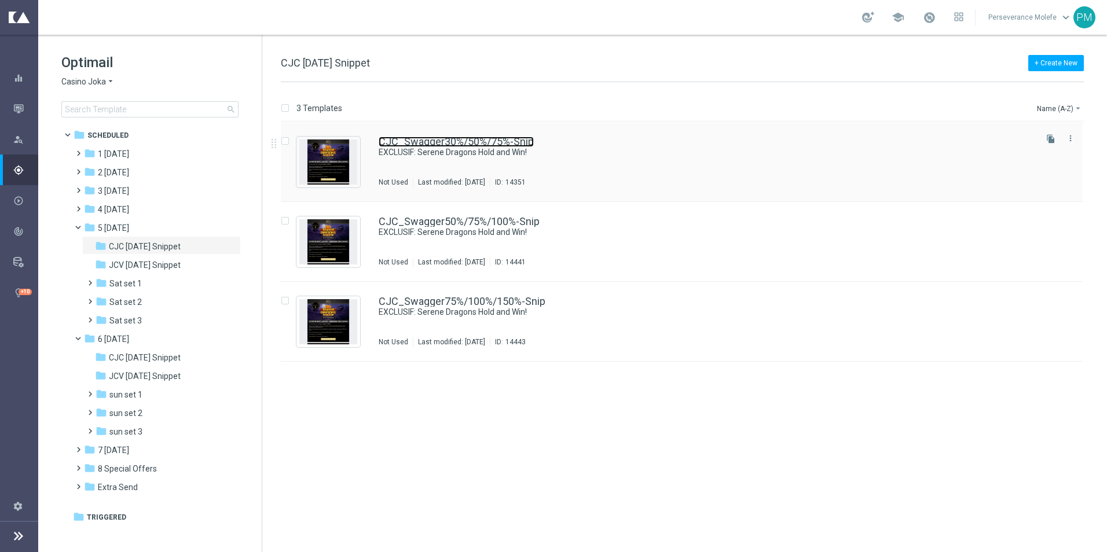
click at [425, 145] on link "CJC_Swagger30%/50%/75%-Snip" at bounding box center [456, 142] width 155 height 10
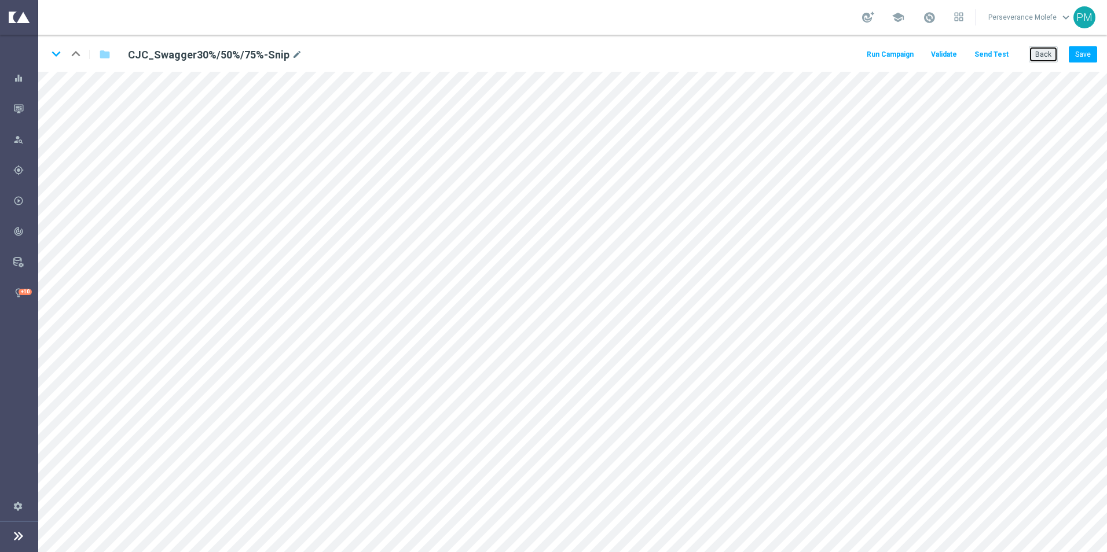
click at [1041, 51] on button "Back" at bounding box center [1043, 54] width 29 height 16
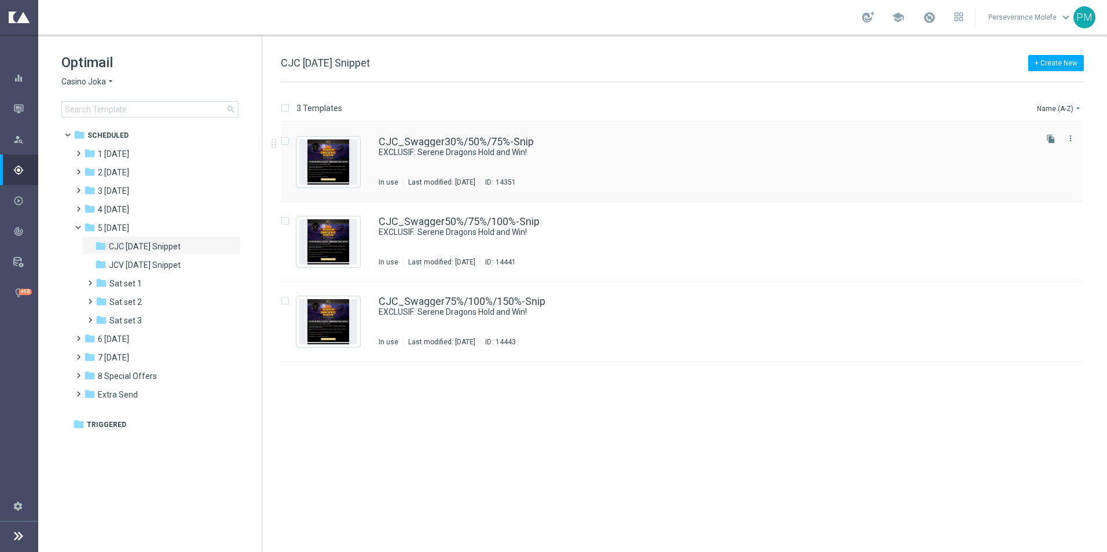
click at [422, 131] on div "CJC_Swagger30%/50%/75%-Snip EXCLUSIF: Serene Dragons Hold and Win! In use Last …" at bounding box center [682, 162] width 802 height 80
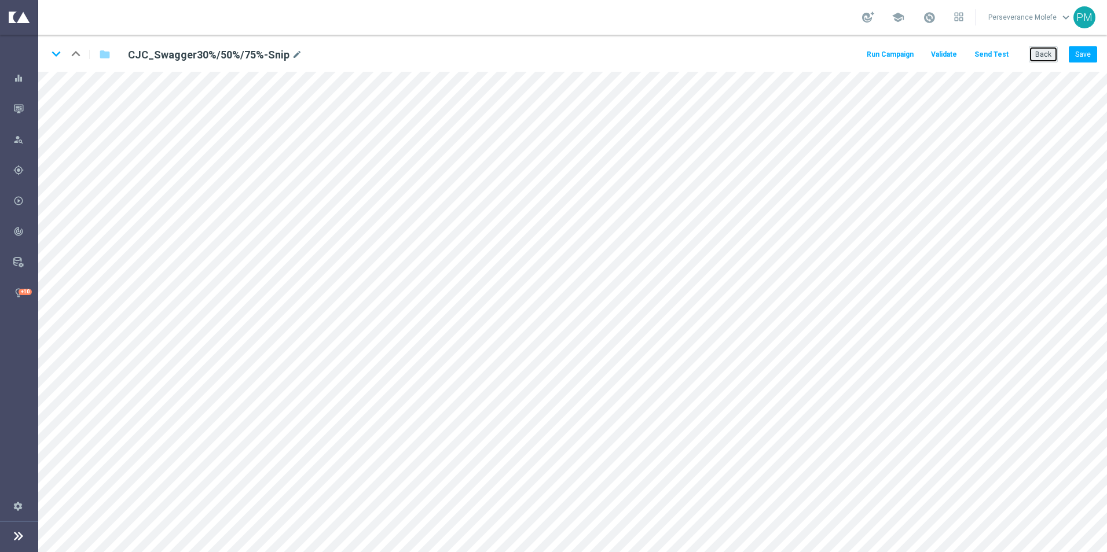
click at [1034, 57] on button "Back" at bounding box center [1043, 54] width 29 height 16
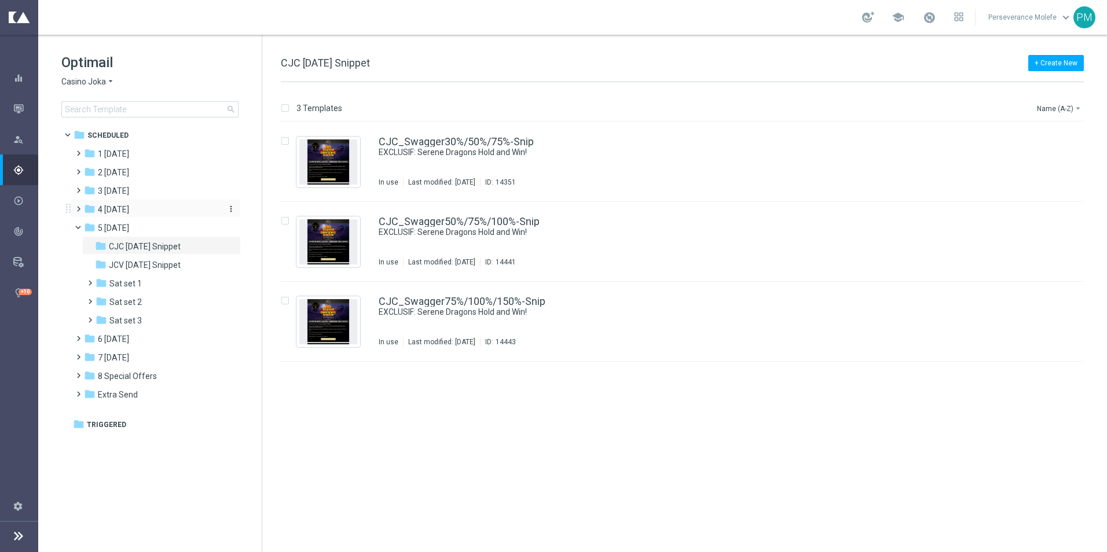
click at [135, 210] on div "folder 4 [DATE]" at bounding box center [150, 209] width 133 height 13
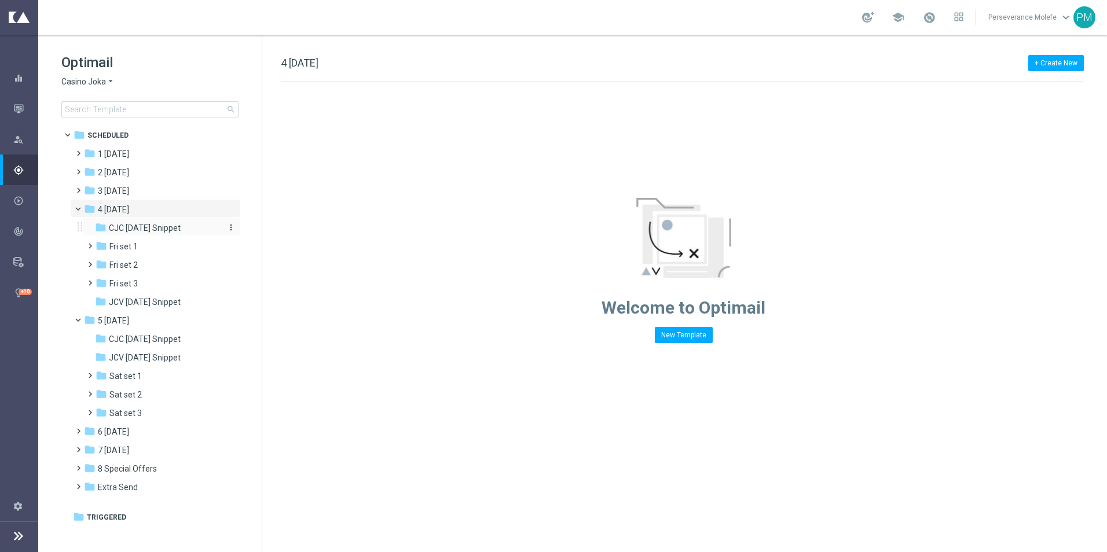
click at [141, 224] on span "CJC [DATE] Snippet" at bounding box center [145, 228] width 72 height 10
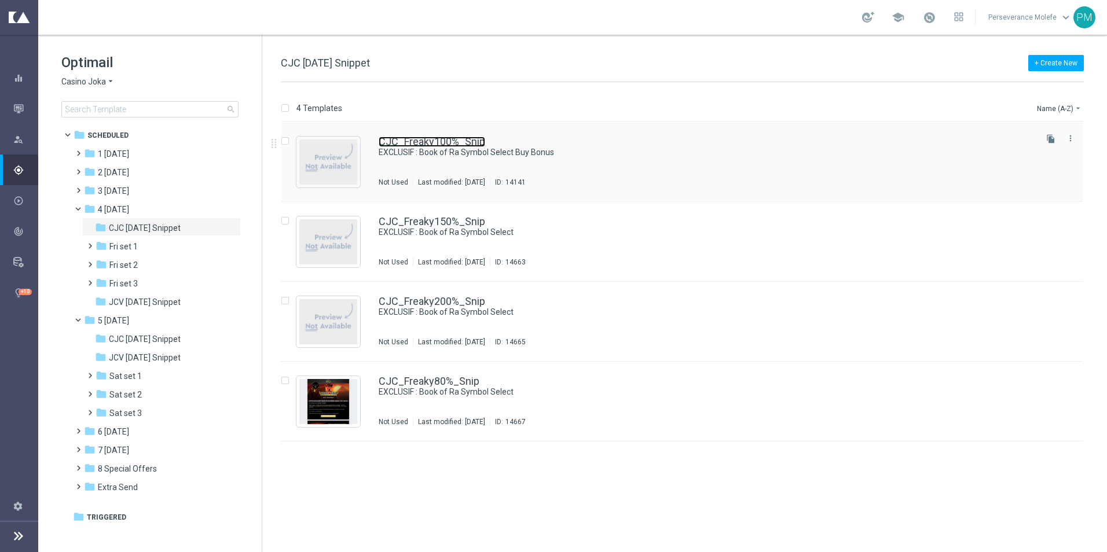
click at [458, 139] on link "CJC_Freaky100%_Snip" at bounding box center [432, 142] width 107 height 10
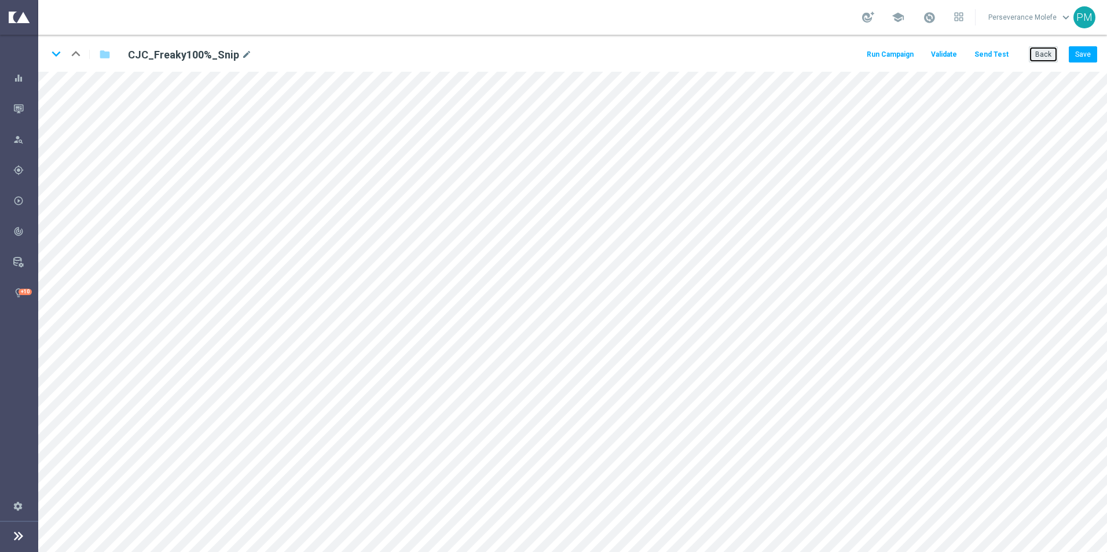
click at [1051, 58] on button "Back" at bounding box center [1043, 54] width 29 height 16
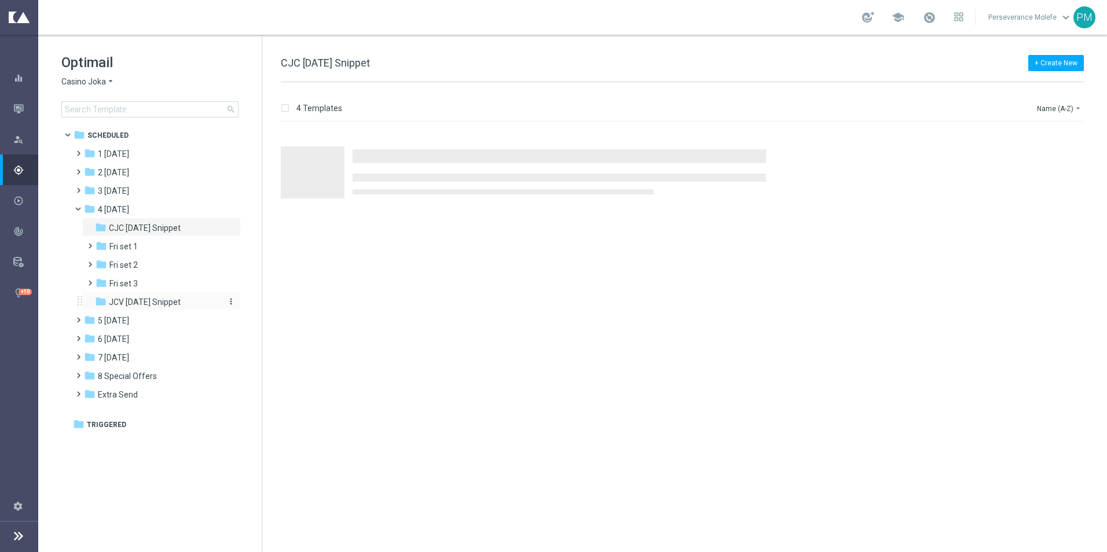
click at [161, 300] on span "JCV [DATE] Snippet" at bounding box center [145, 302] width 72 height 10
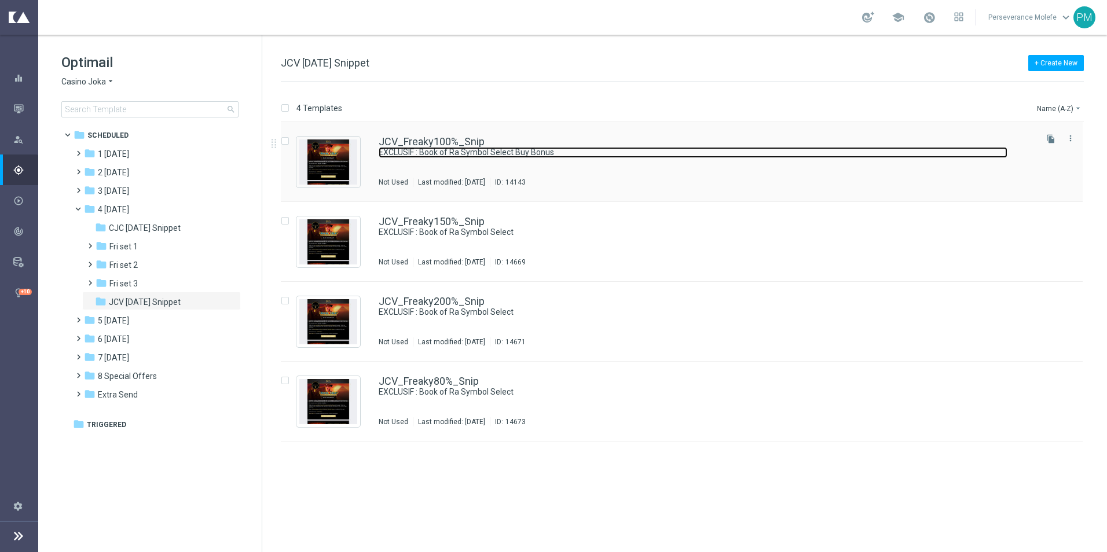
click at [426, 147] on link "EXCLUSIF : Book of Ra Symbol Select Buy Bonus" at bounding box center [693, 152] width 629 height 11
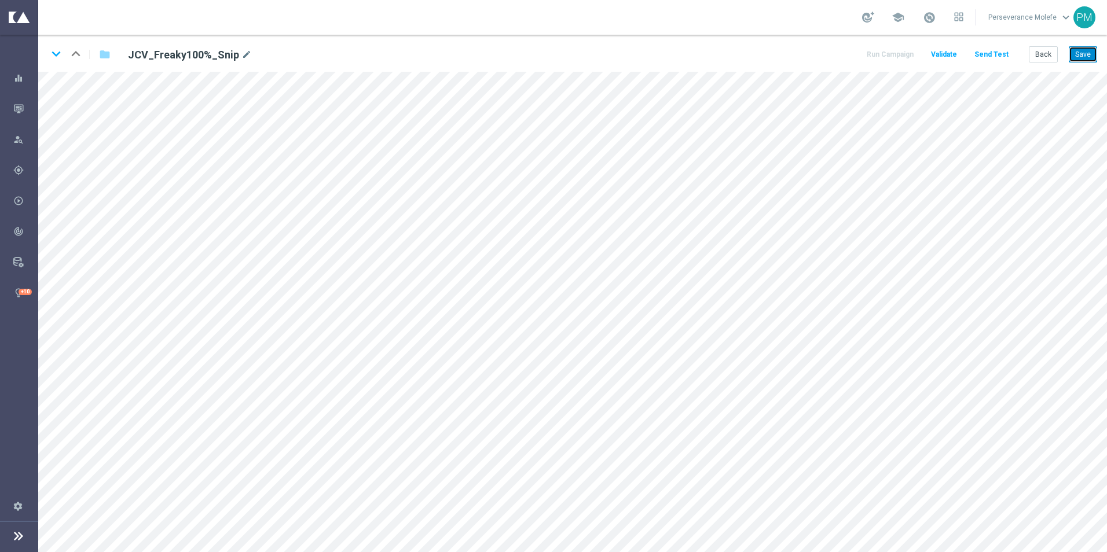
click at [1074, 56] on button "Save" at bounding box center [1083, 54] width 28 height 16
click at [53, 56] on icon "keyboard_arrow_down" at bounding box center [55, 53] width 17 height 17
click at [1087, 52] on button "Save" at bounding box center [1083, 54] width 28 height 16
click at [58, 61] on icon "keyboard_arrow_down" at bounding box center [55, 53] width 17 height 17
click at [1088, 55] on button "Save" at bounding box center [1083, 54] width 28 height 16
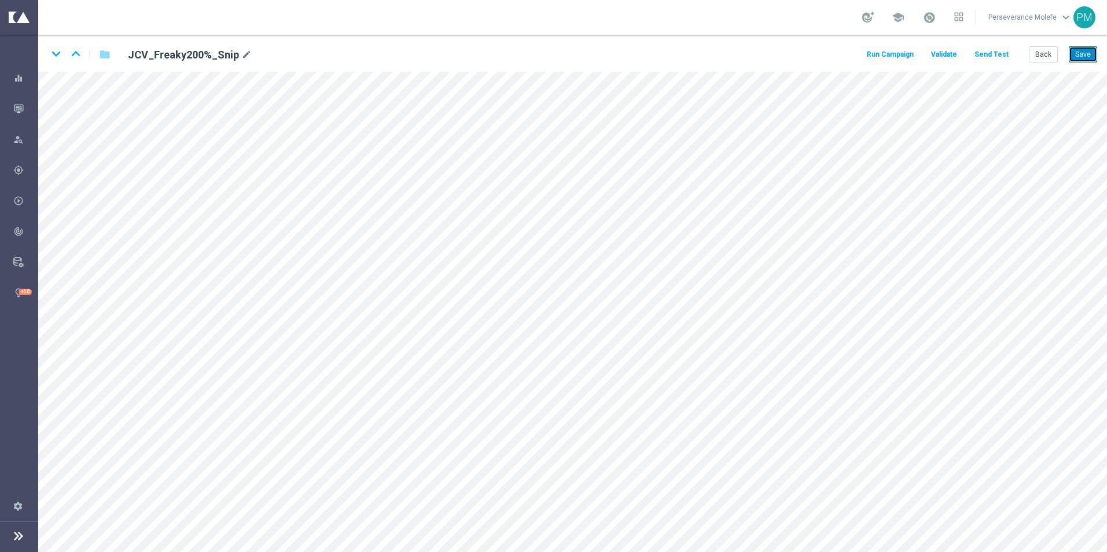
click at [1079, 50] on button "Save" at bounding box center [1083, 54] width 28 height 16
click at [57, 57] on icon "keyboard_arrow_down" at bounding box center [55, 53] width 17 height 17
click at [1082, 52] on button "Save" at bounding box center [1083, 54] width 28 height 16
click at [1078, 49] on button "Save" at bounding box center [1083, 54] width 28 height 16
click at [1035, 54] on button "Back" at bounding box center [1043, 54] width 29 height 16
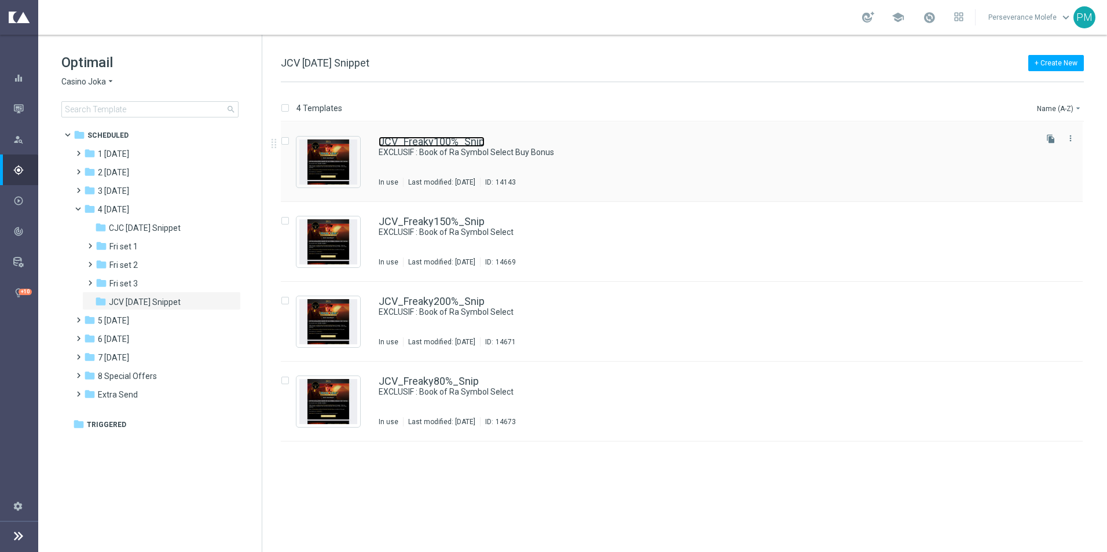
click at [466, 138] on link "JCV_Freaky100%_Snip" at bounding box center [432, 142] width 106 height 10
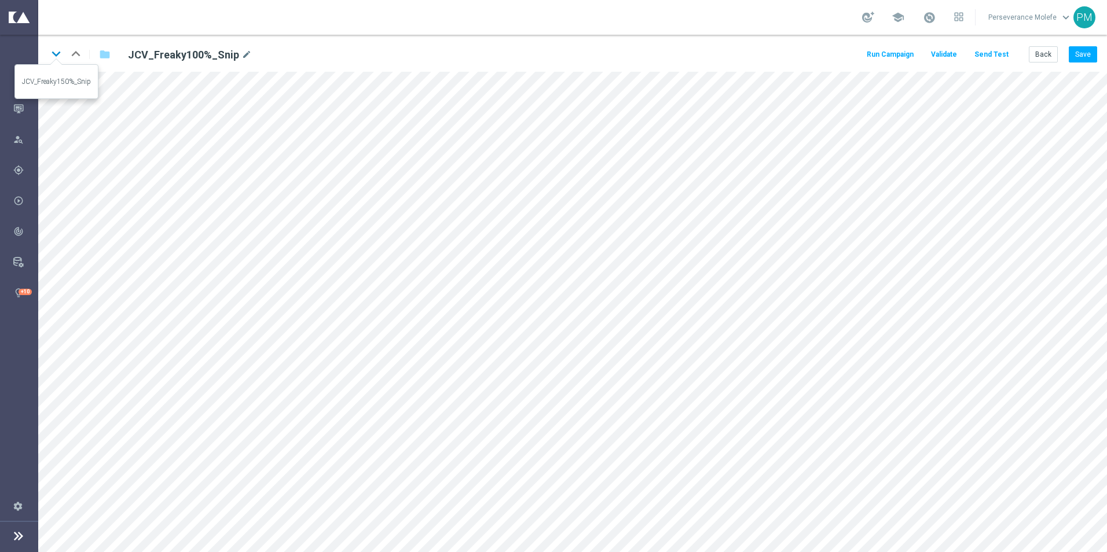
click at [60, 59] on icon "keyboard_arrow_down" at bounding box center [55, 53] width 17 height 17
click at [56, 57] on icon "keyboard_arrow_down" at bounding box center [55, 53] width 17 height 17
click at [59, 57] on icon "keyboard_arrow_down" at bounding box center [55, 53] width 17 height 17
click at [69, 50] on icon "keyboard_arrow_up" at bounding box center [75, 53] width 17 height 17
click at [72, 50] on icon "keyboard_arrow_up" at bounding box center [75, 53] width 17 height 17
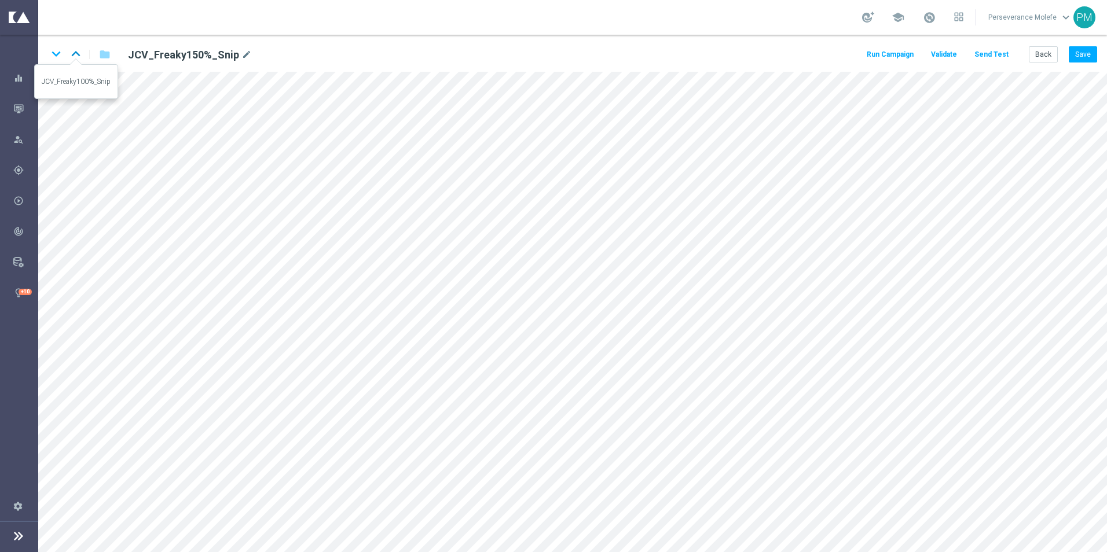
click at [76, 54] on icon "keyboard_arrow_up" at bounding box center [75, 53] width 17 height 17
click at [1040, 52] on button "Back" at bounding box center [1043, 54] width 29 height 16
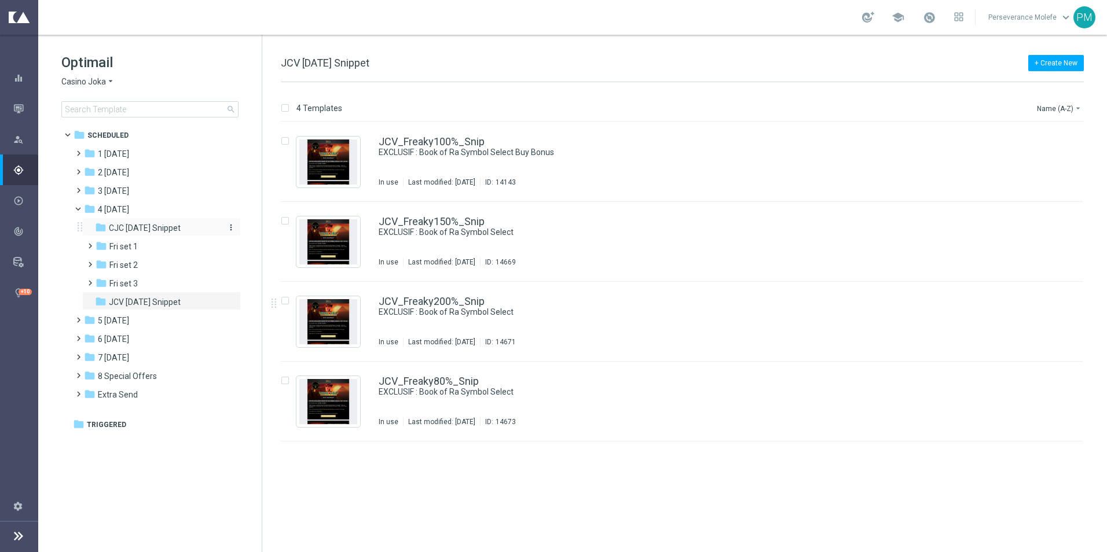
click at [166, 229] on span "CJC [DATE] Snippet" at bounding box center [145, 228] width 72 height 10
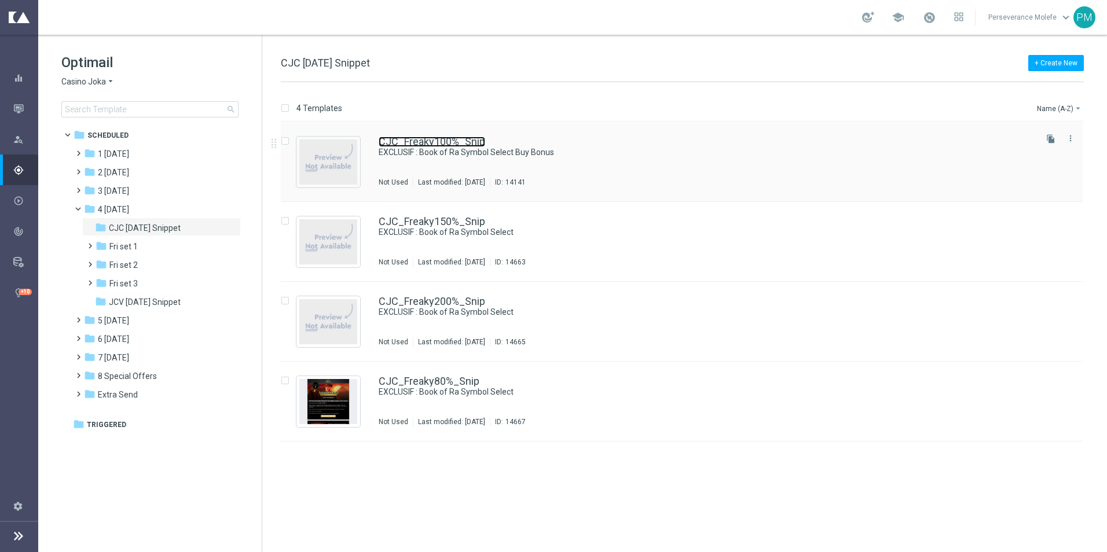
click at [454, 138] on link "CJC_Freaky100%_Snip" at bounding box center [432, 142] width 107 height 10
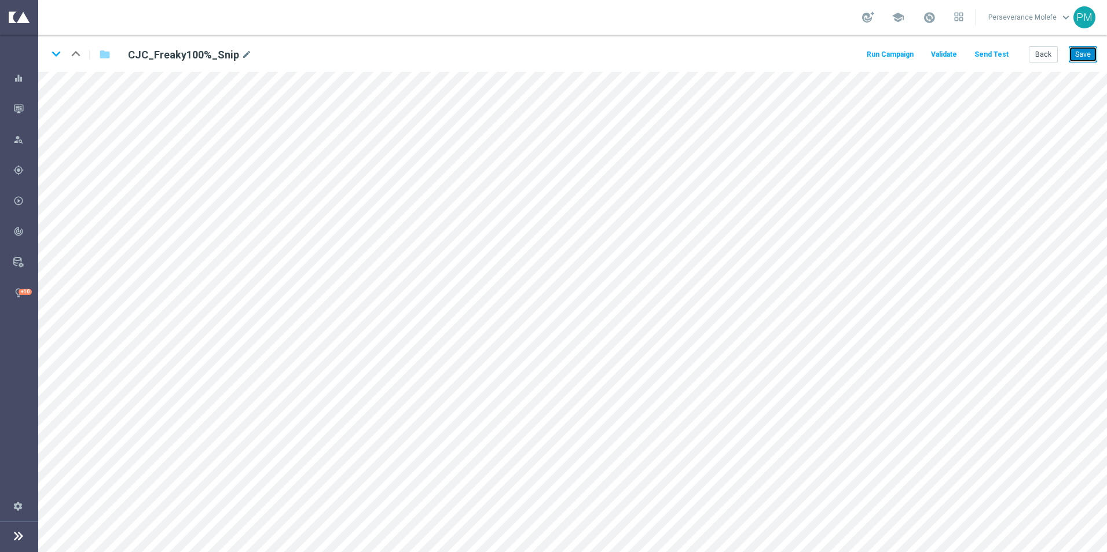
click at [1081, 53] on button "Save" at bounding box center [1083, 54] width 28 height 16
click at [1077, 60] on button "Save" at bounding box center [1083, 54] width 28 height 16
click at [53, 56] on icon "keyboard_arrow_down" at bounding box center [55, 53] width 17 height 17
click at [1085, 58] on button "Save" at bounding box center [1083, 54] width 28 height 16
click at [50, 58] on icon "keyboard_arrow_down" at bounding box center [55, 53] width 17 height 17
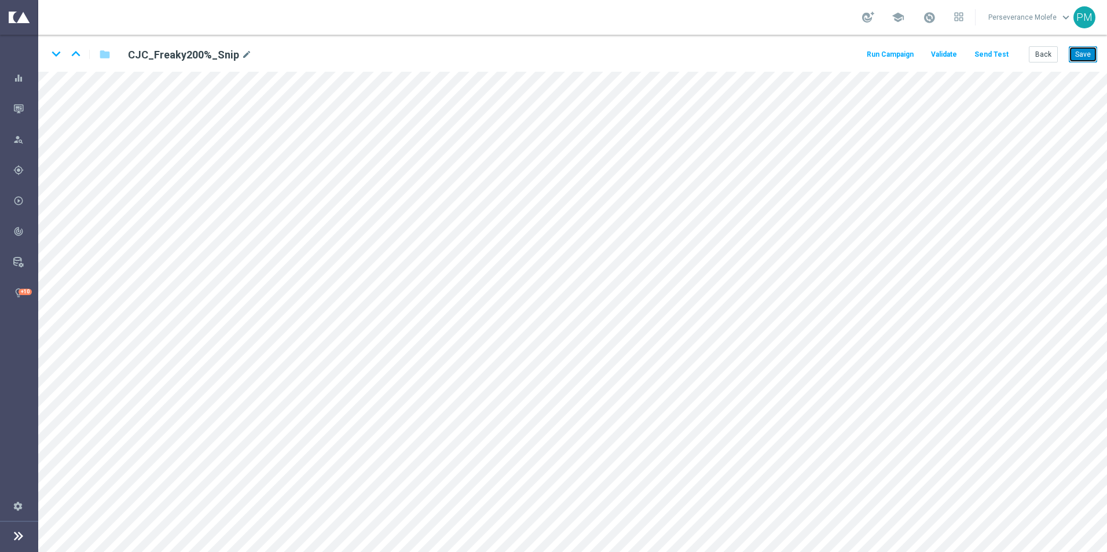
click at [1083, 60] on button "Save" at bounding box center [1083, 54] width 28 height 16
click at [1036, 60] on button "Back" at bounding box center [1043, 54] width 29 height 16
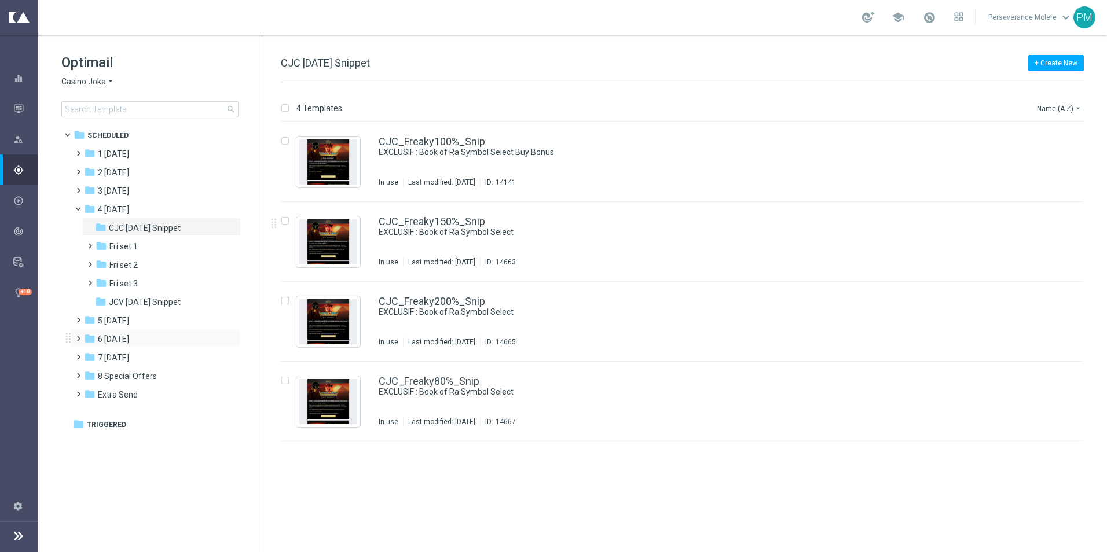
click at [140, 346] on div "folder 6 Sunday more_vert" at bounding box center [156, 338] width 170 height 19
click at [141, 343] on div "folder 6 Sunday" at bounding box center [150, 339] width 133 height 13
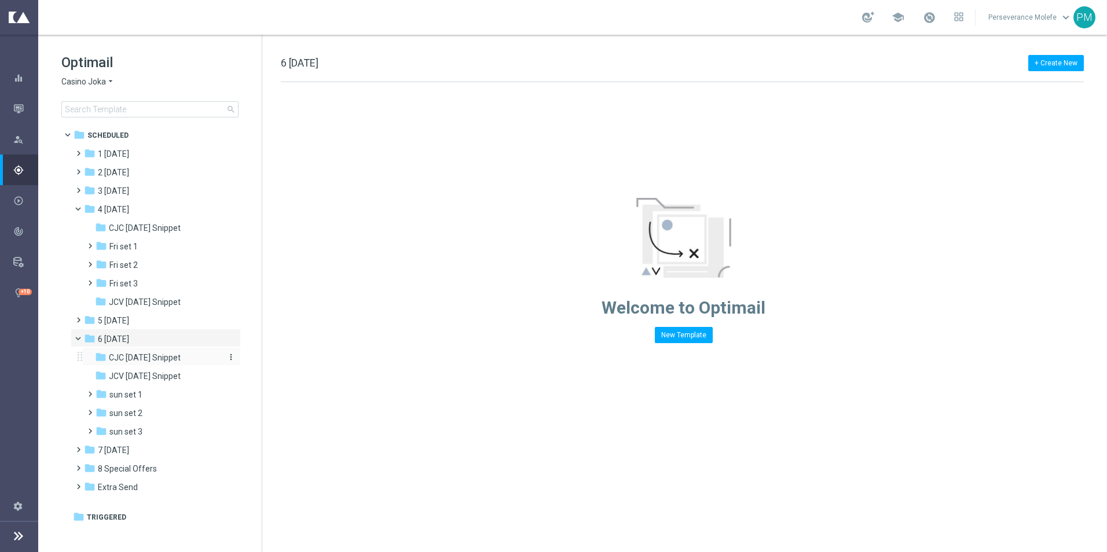
click at [147, 360] on span "CJC Sunday Snippet" at bounding box center [145, 358] width 72 height 10
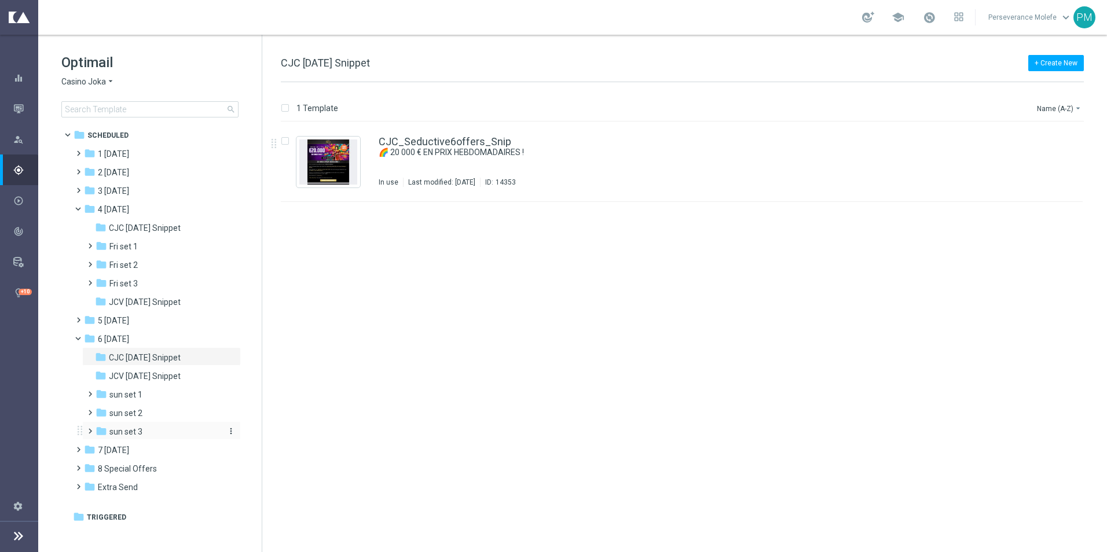
click at [141, 429] on span "sun set 3" at bounding box center [125, 432] width 33 height 10
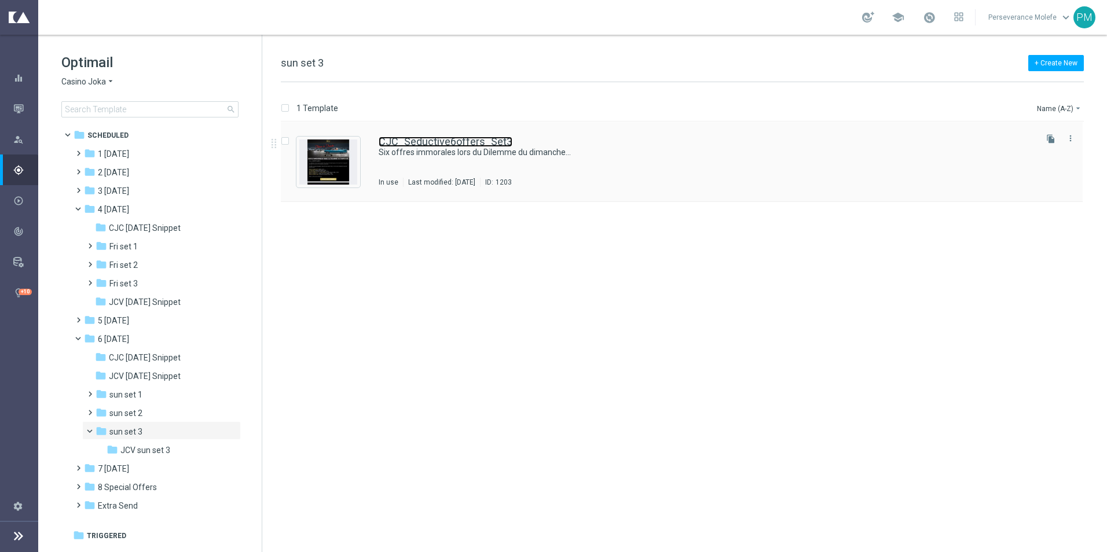
click at [396, 140] on link "CJC_Seductive6offers_Set3" at bounding box center [446, 142] width 134 height 10
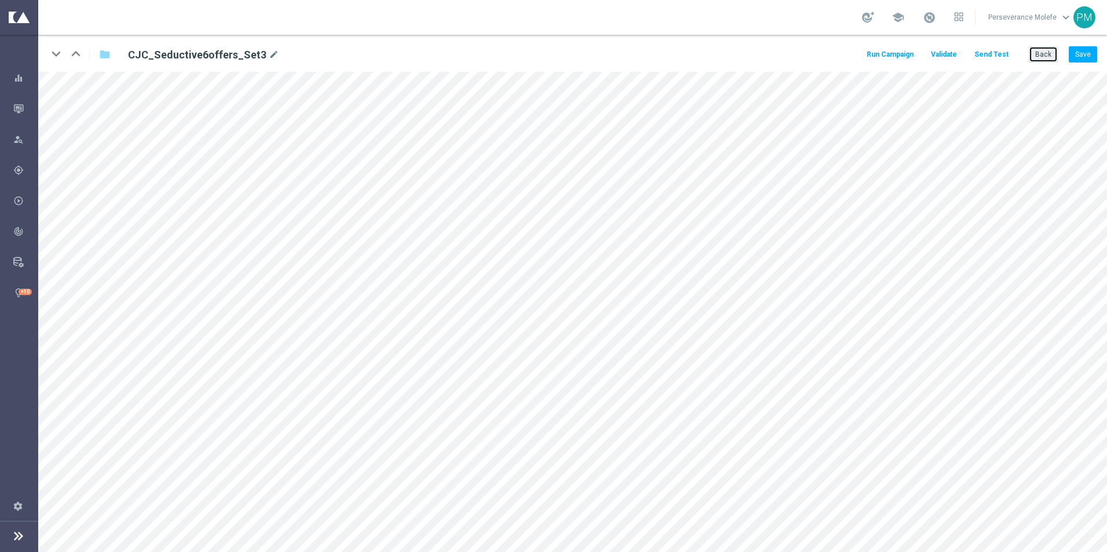
click at [1036, 50] on button "Back" at bounding box center [1043, 54] width 29 height 16
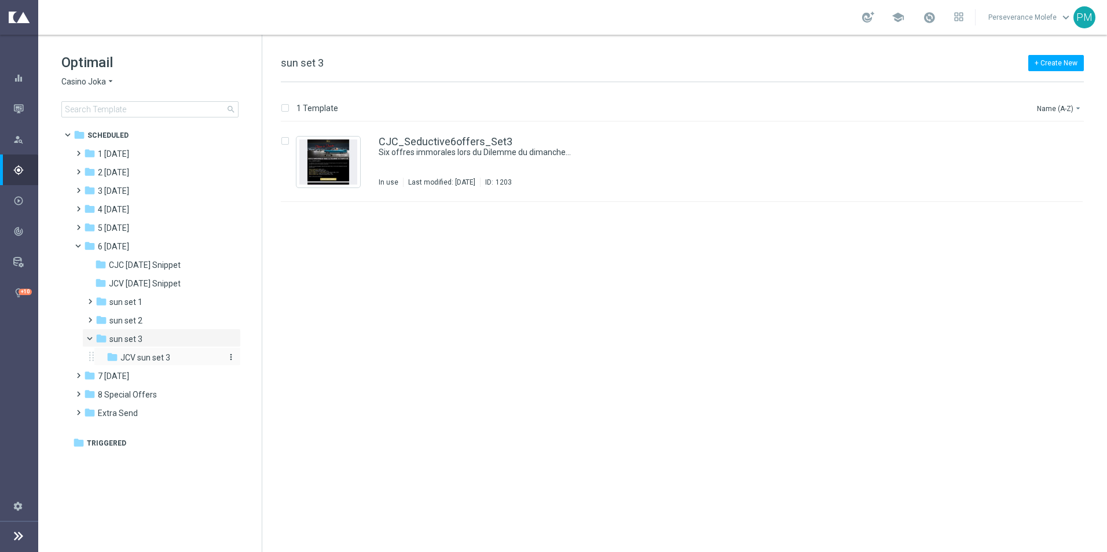
click at [168, 355] on span "JCV sun set 3" at bounding box center [145, 358] width 50 height 10
click at [400, 144] on link "JCV_Seductive6offers_Set3" at bounding box center [445, 142] width 133 height 10
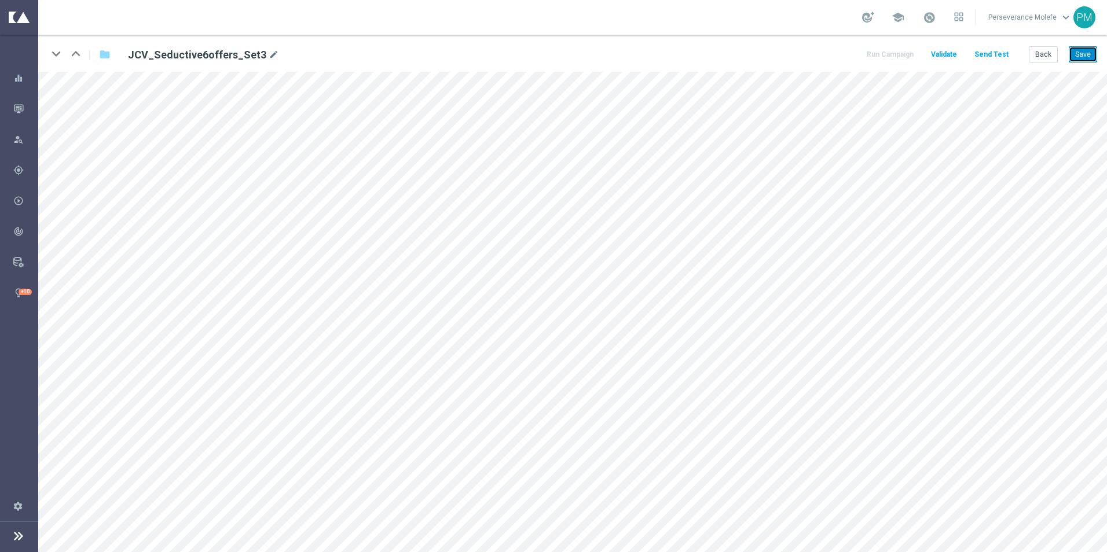
click at [1085, 52] on button "Save" at bounding box center [1083, 54] width 28 height 16
click at [1051, 58] on button "Back" at bounding box center [1043, 54] width 29 height 16
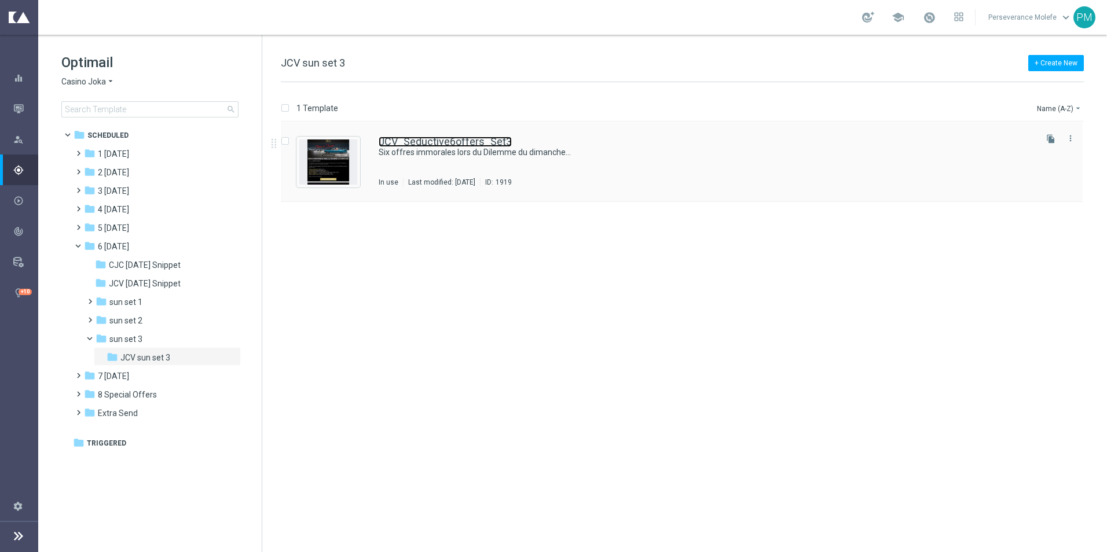
click at [467, 141] on link "JCV_Seductive6offers_Set3" at bounding box center [445, 142] width 133 height 10
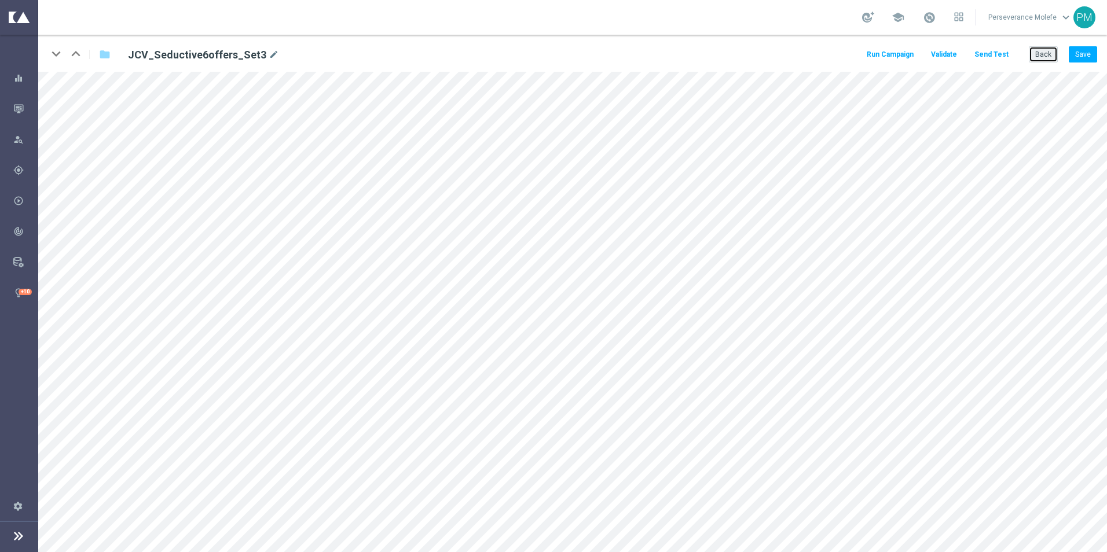
click at [1041, 58] on button "Back" at bounding box center [1043, 54] width 29 height 16
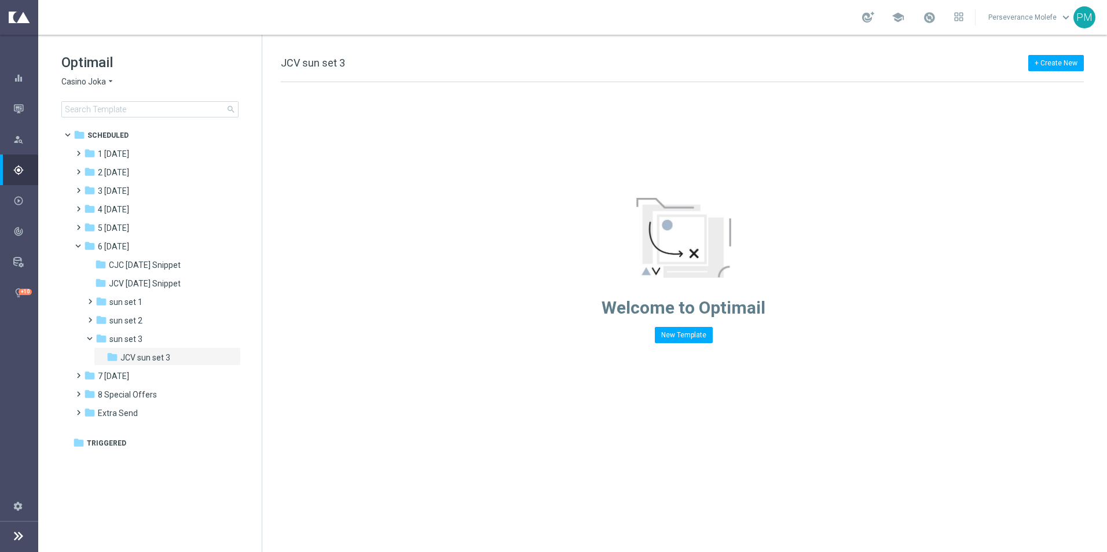
click at [94, 83] on span "Casino Joka" at bounding box center [83, 81] width 45 height 11
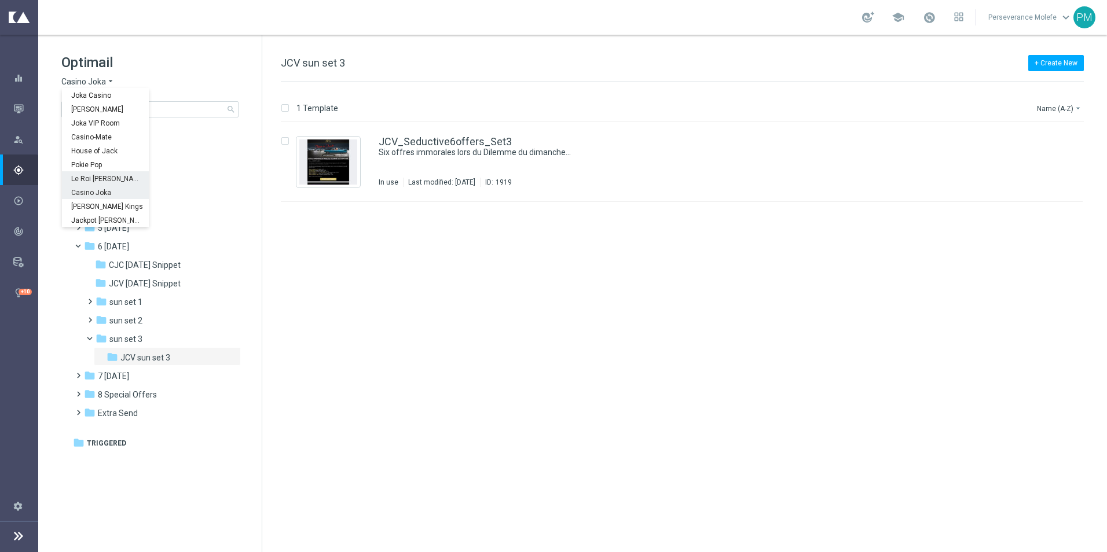
click at [0, 0] on span "Le Roi [PERSON_NAME]" at bounding box center [0, 0] width 0 height 0
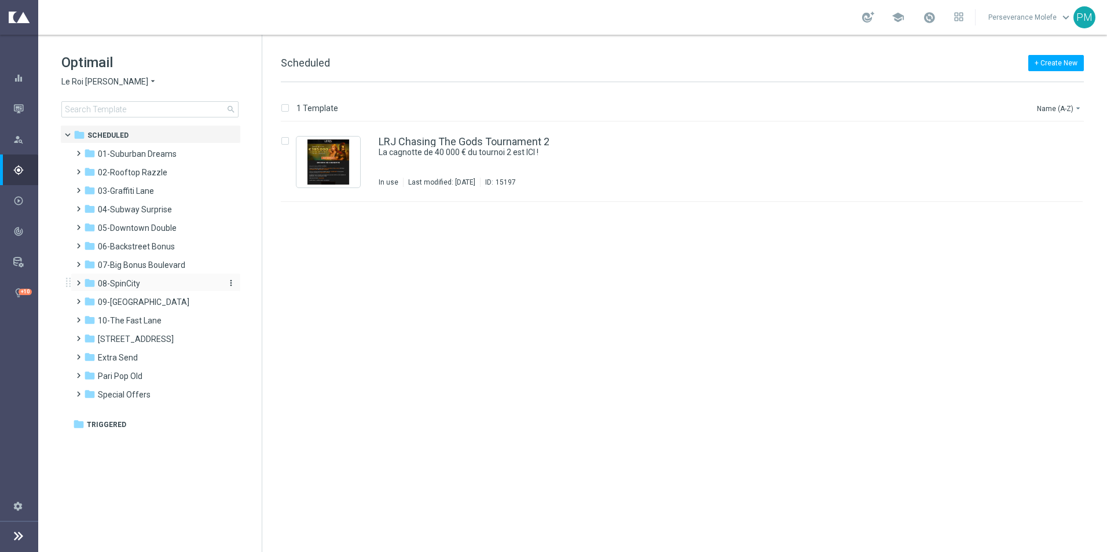
click at [98, 286] on span "08-SpinCity" at bounding box center [119, 284] width 42 height 10
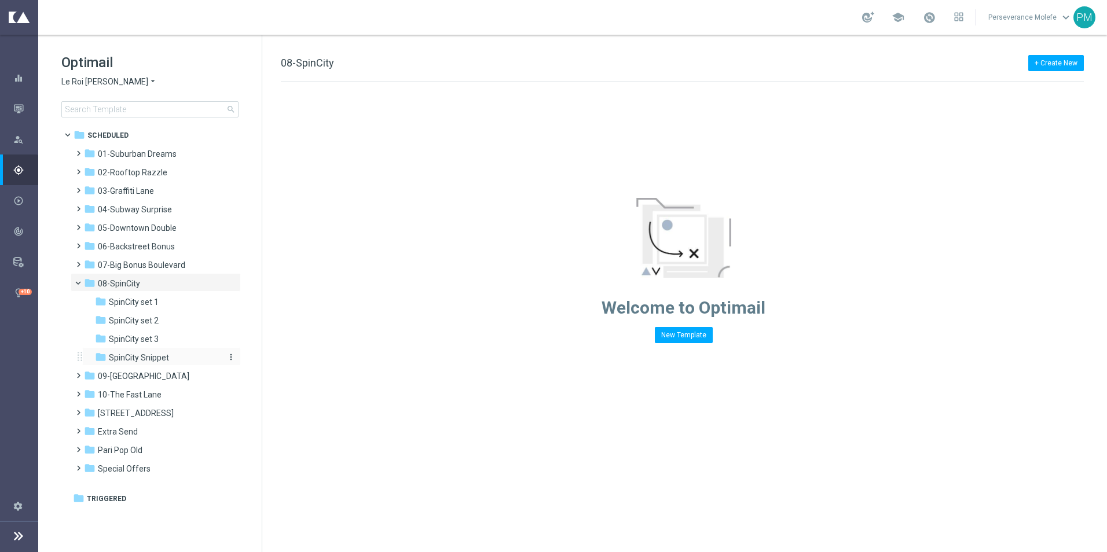
click at [147, 360] on span "SpinCity Snippet" at bounding box center [139, 358] width 60 height 10
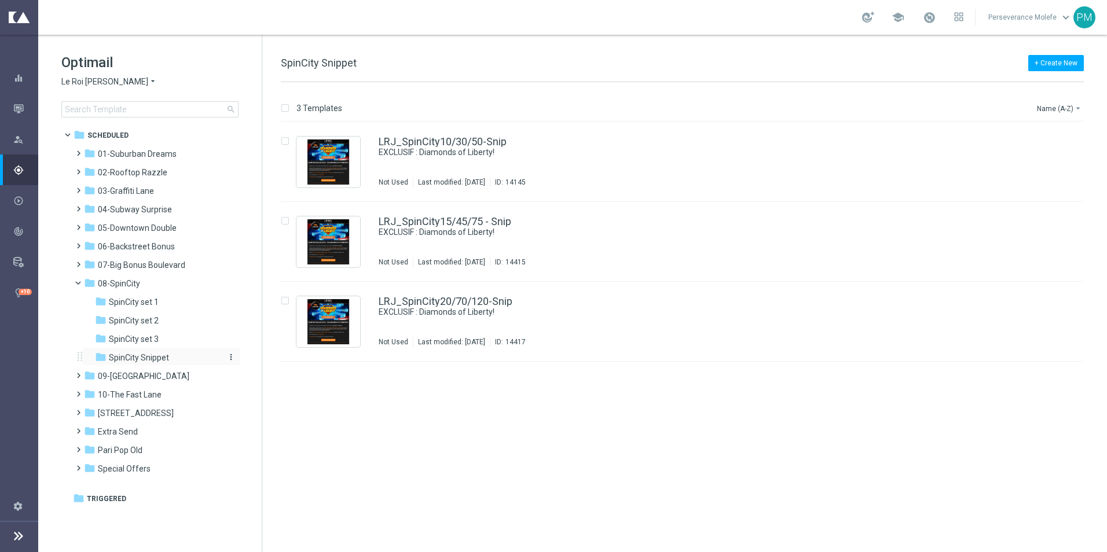
click at [232, 357] on icon "more_vert" at bounding box center [230, 357] width 9 height 9
click at [273, 372] on span "Rename" at bounding box center [274, 373] width 27 height 9
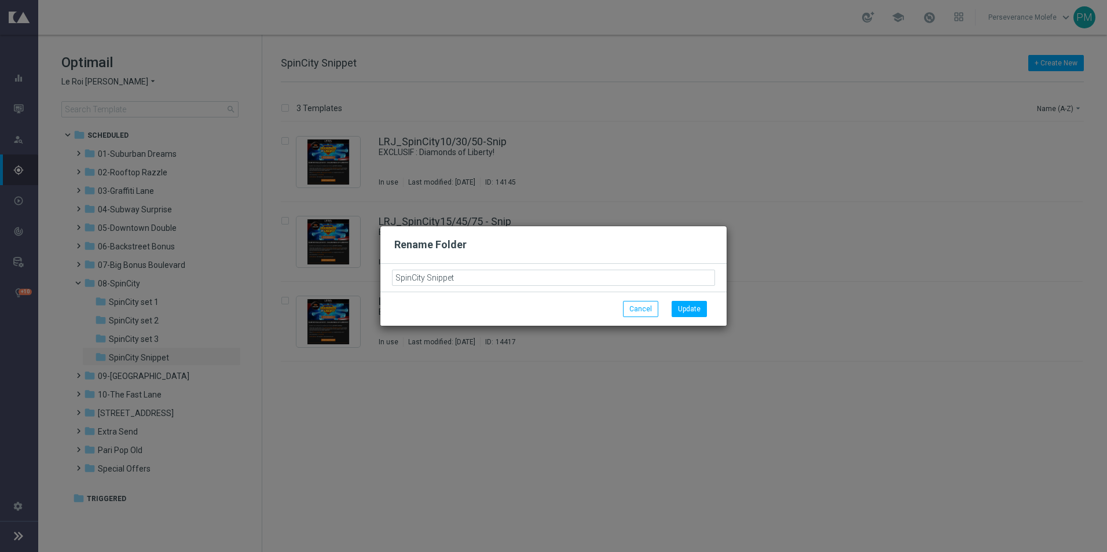
drag, startPoint x: 475, startPoint y: 274, endPoint x: 386, endPoint y: 279, distance: 89.3
click at [386, 279] on div "Rename Folder SpinCity Snippet Cancel Update" at bounding box center [553, 276] width 346 height 100
click at [639, 312] on button "Cancel" at bounding box center [640, 309] width 35 height 16
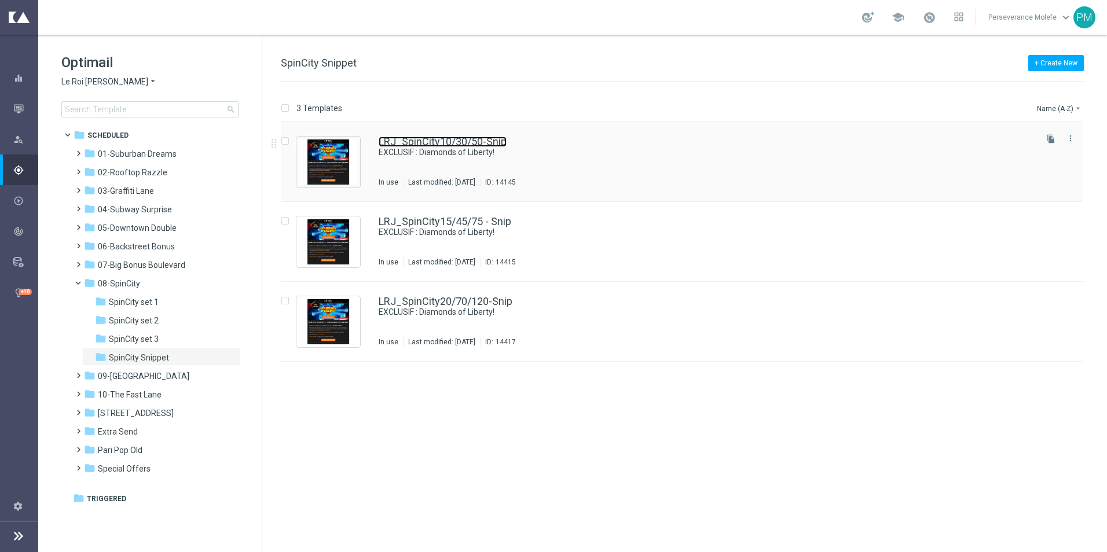
click at [433, 141] on link "LRJ_SpinCity10/30/50-Snip" at bounding box center [443, 142] width 128 height 10
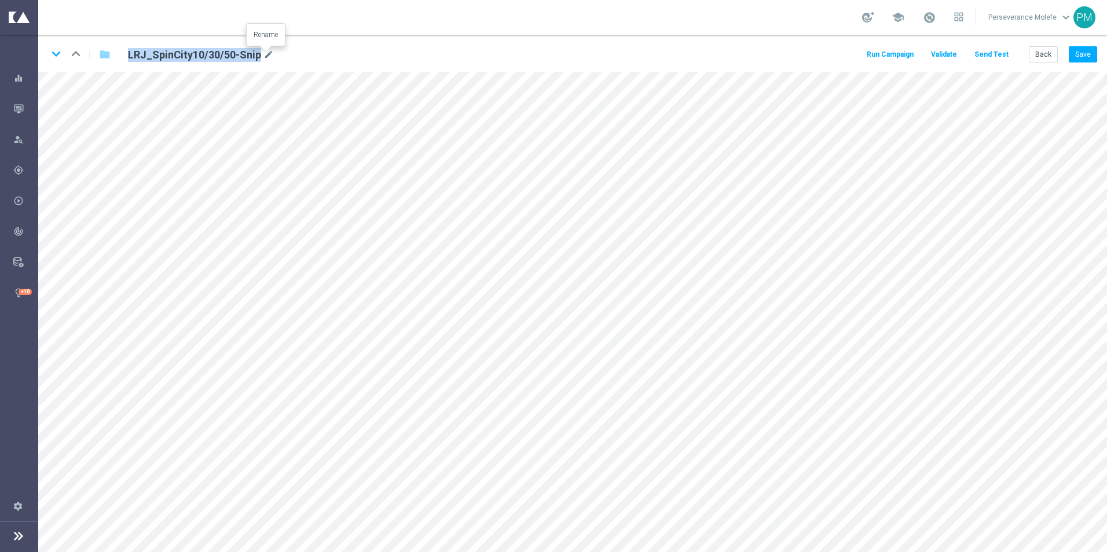
drag, startPoint x: 126, startPoint y: 53, endPoint x: 257, endPoint y: 53, distance: 131.5
click at [257, 53] on div "LRJ_SpinCity10/30/50-Snip mode_edit" at bounding box center [262, 54] width 287 height 16
copy h2 "LRJ_SpinCity10/30/50-Snip"
click at [1040, 52] on button "Back" at bounding box center [1043, 54] width 29 height 16
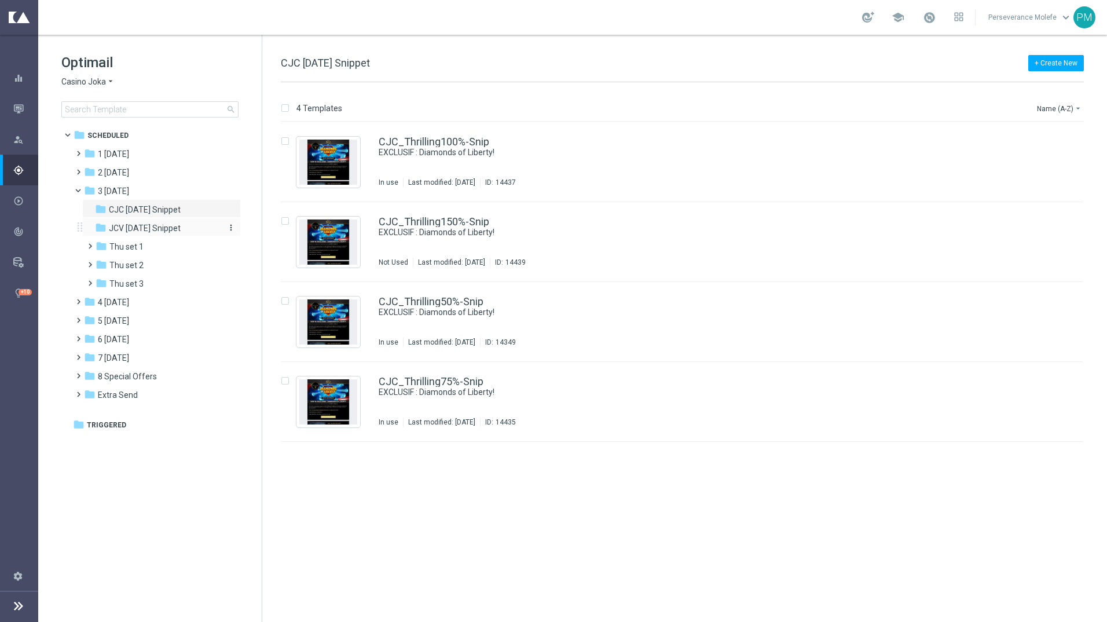
click at [153, 233] on div "folder JCV Thursday Snippet" at bounding box center [156, 228] width 123 height 13
click at [442, 142] on link "JCV_Thrilling100%-Snip" at bounding box center [434, 142] width 110 height 10
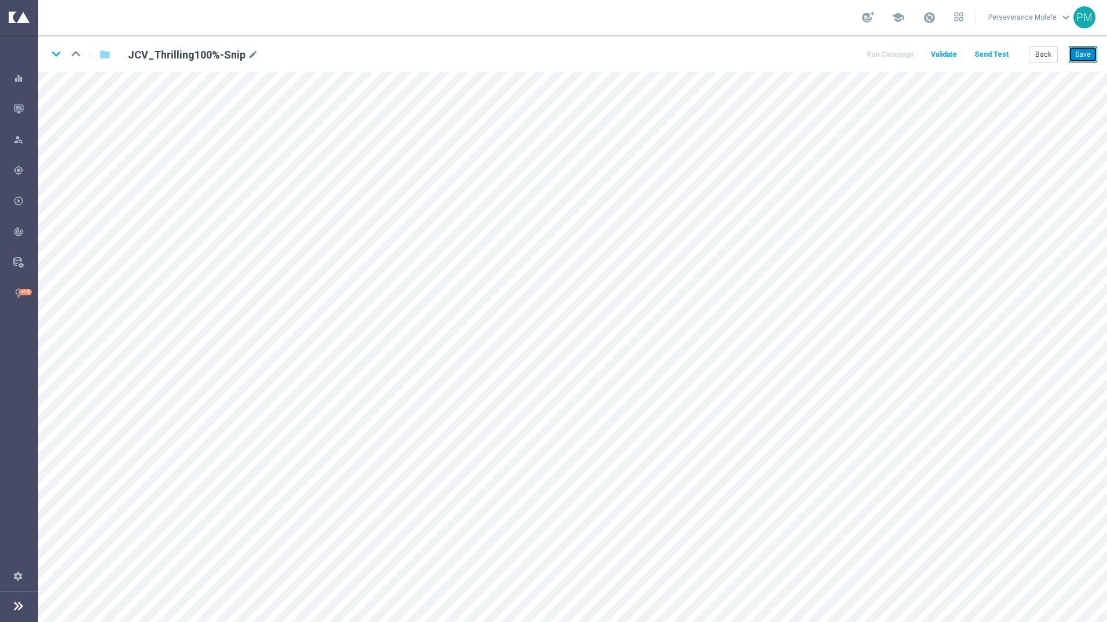
click at [1093, 58] on button "Save" at bounding box center [1083, 54] width 28 height 16
click at [58, 56] on icon "keyboard_arrow_down" at bounding box center [55, 53] width 17 height 17
click at [1082, 58] on button "Save" at bounding box center [1083, 54] width 28 height 16
click at [57, 55] on icon "keyboard_arrow_down" at bounding box center [55, 53] width 17 height 17
click at [1084, 59] on button "Save" at bounding box center [1083, 54] width 28 height 16
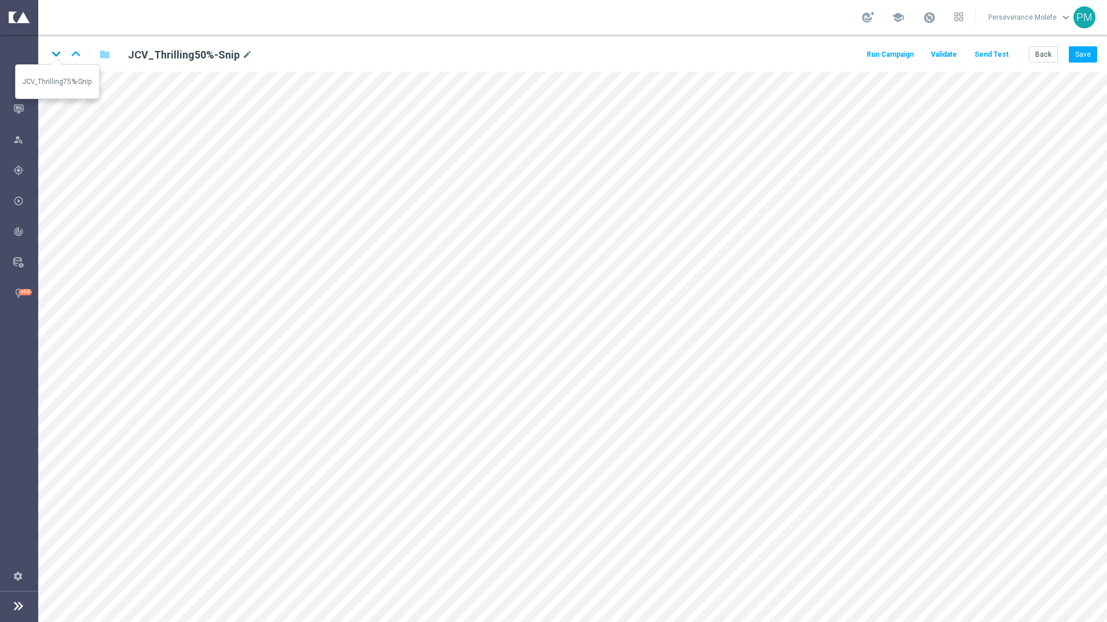
click at [55, 57] on icon "keyboard_arrow_down" at bounding box center [55, 53] width 17 height 17
click at [1080, 58] on button "Save" at bounding box center [1083, 54] width 28 height 16
click at [1046, 52] on button "Back" at bounding box center [1043, 54] width 29 height 16
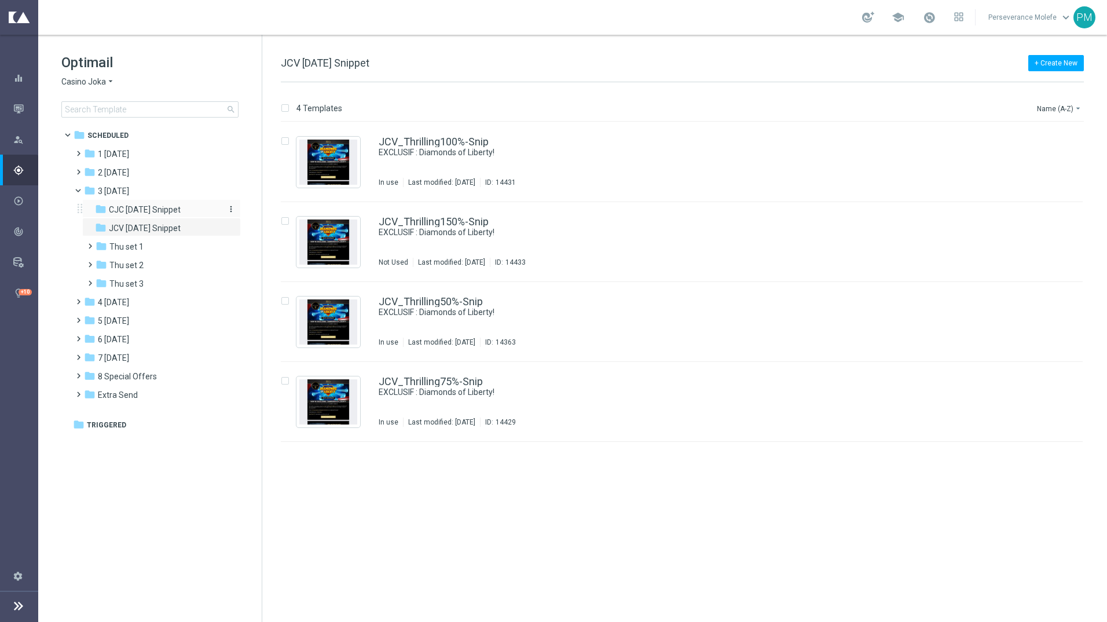
click at [174, 207] on span "CJC Thursday Snippet" at bounding box center [145, 209] width 72 height 10
click at [407, 142] on link "CJC_Thrilling100%-Snip" at bounding box center [434, 142] width 111 height 10
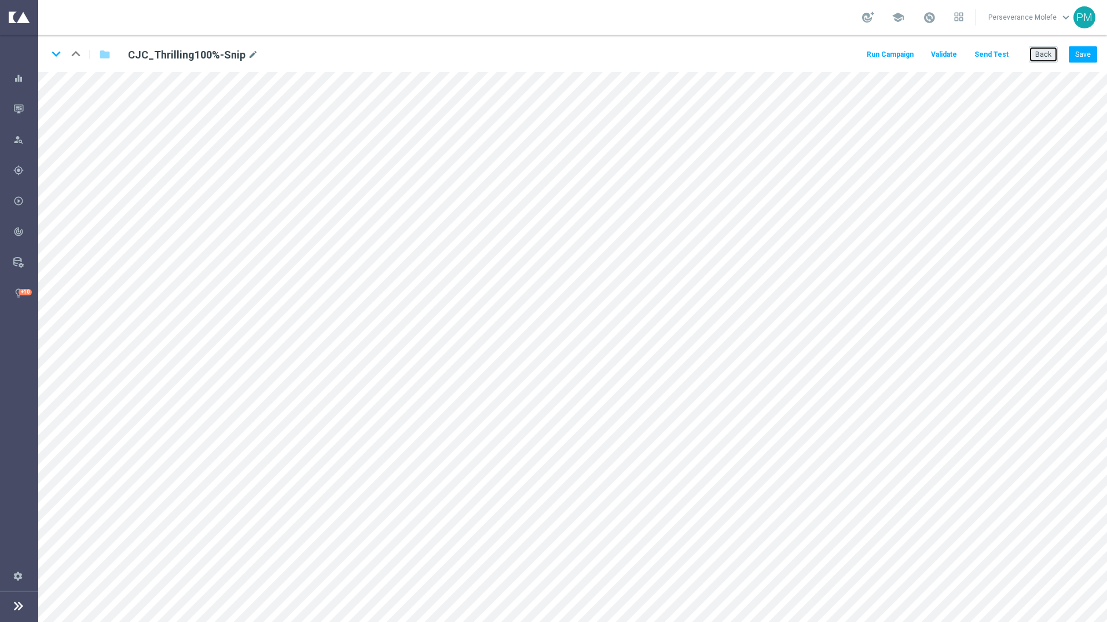
click at [1044, 57] on button "Back" at bounding box center [1043, 54] width 29 height 16
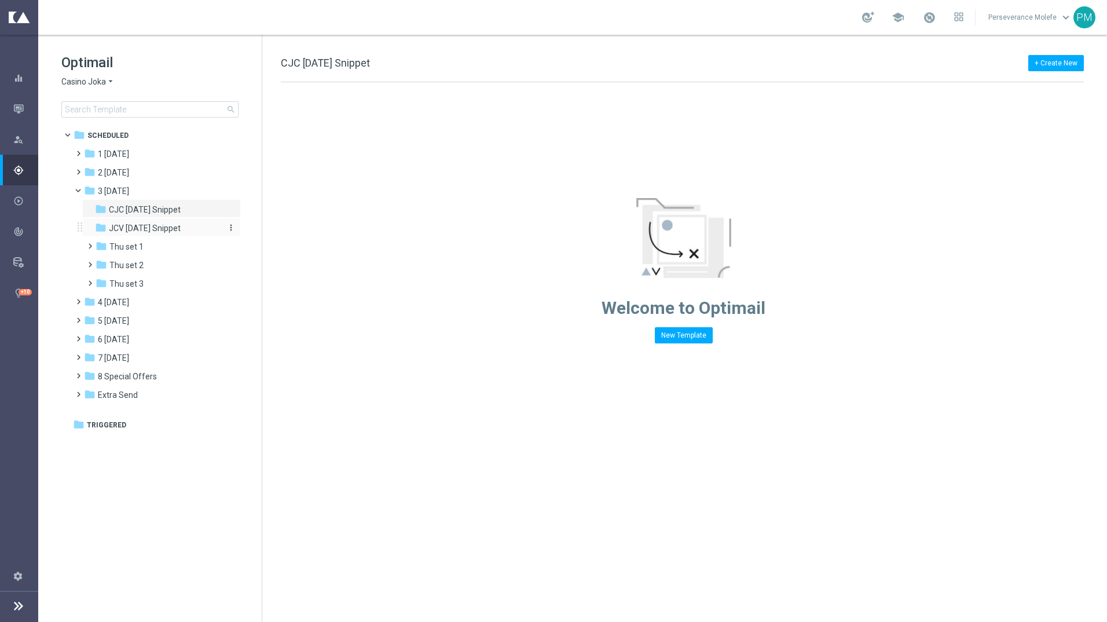
click at [159, 226] on span "JCV Thursday Snippet" at bounding box center [145, 228] width 72 height 10
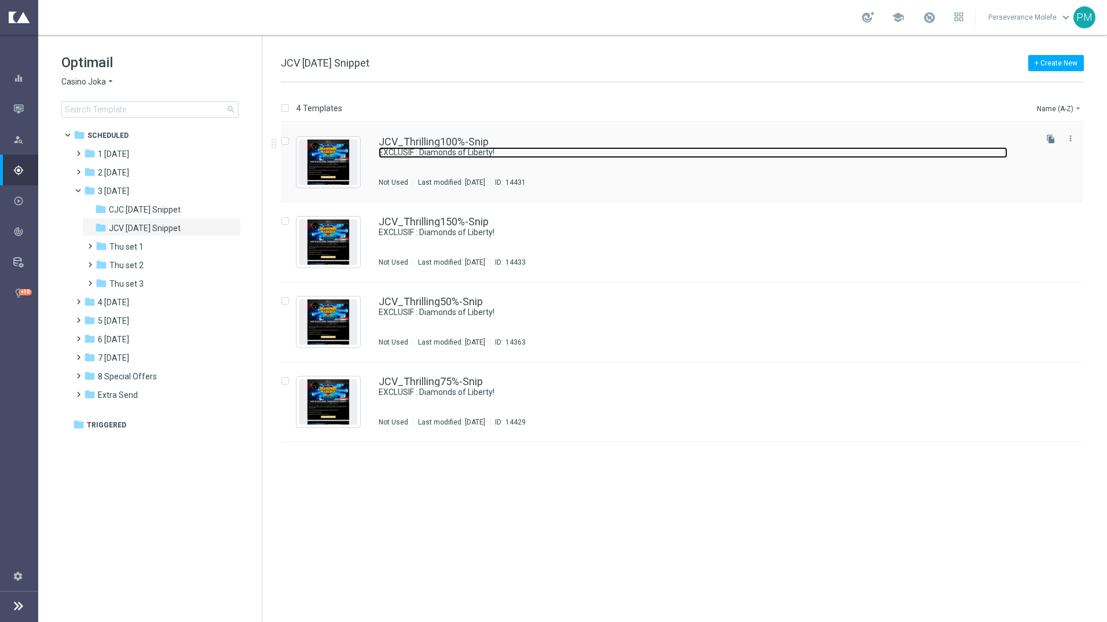
click at [454, 153] on link "EXCLUSIF : Diamonds of Liberty!" at bounding box center [693, 152] width 629 height 11
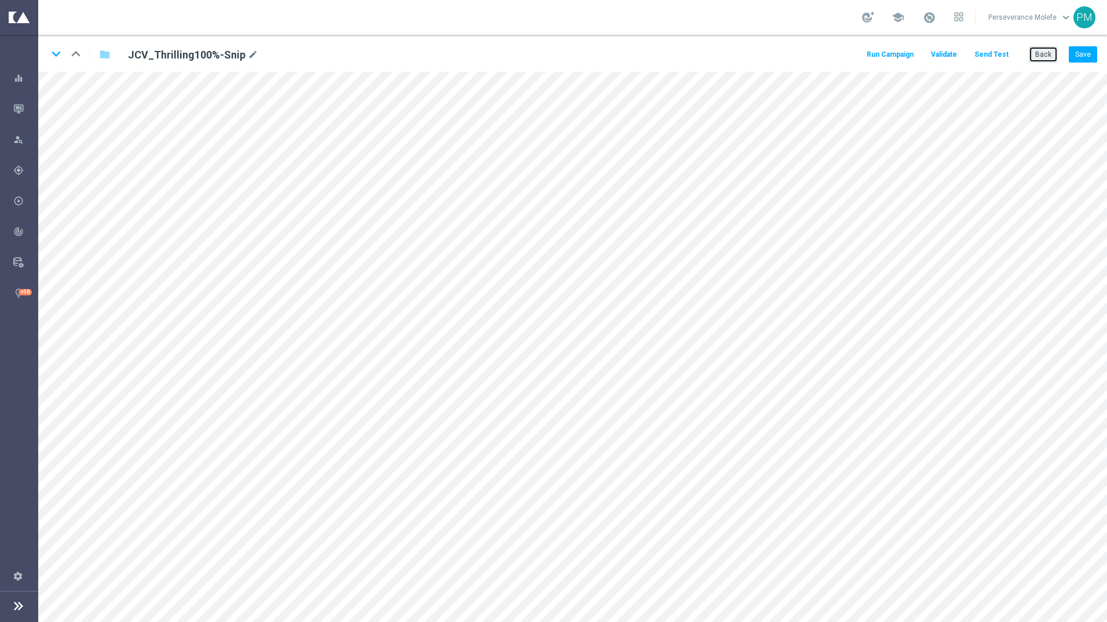
click at [1035, 54] on button "Back" at bounding box center [1043, 54] width 29 height 16
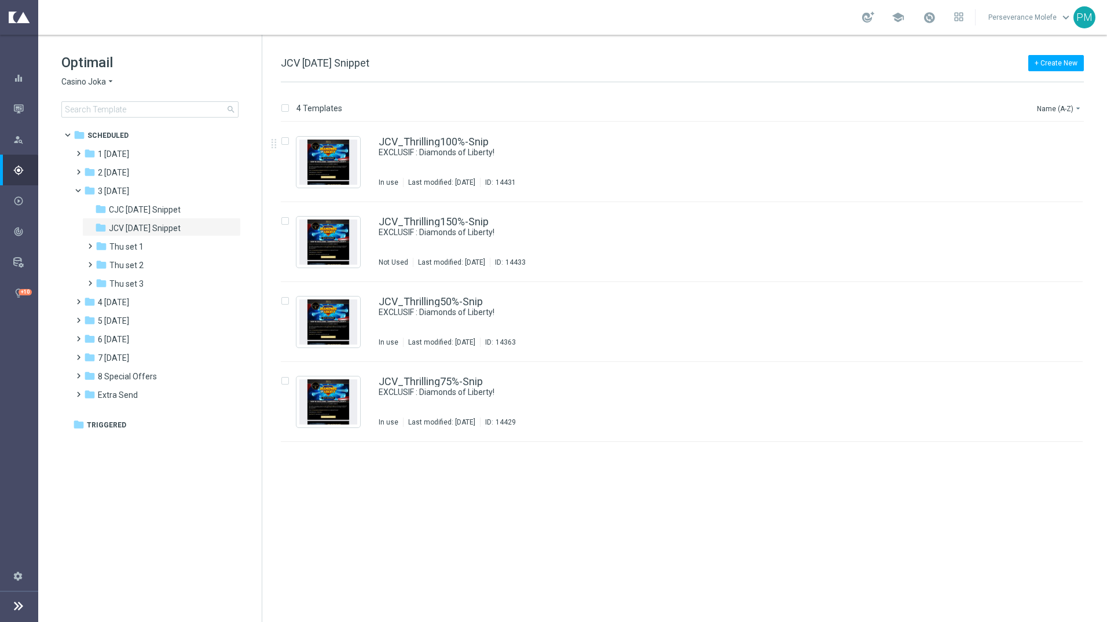
click at [106, 85] on icon "arrow_drop_down" at bounding box center [110, 81] width 9 height 11
click at [0, 0] on span "Le Roi [PERSON_NAME]" at bounding box center [0, 0] width 0 height 0
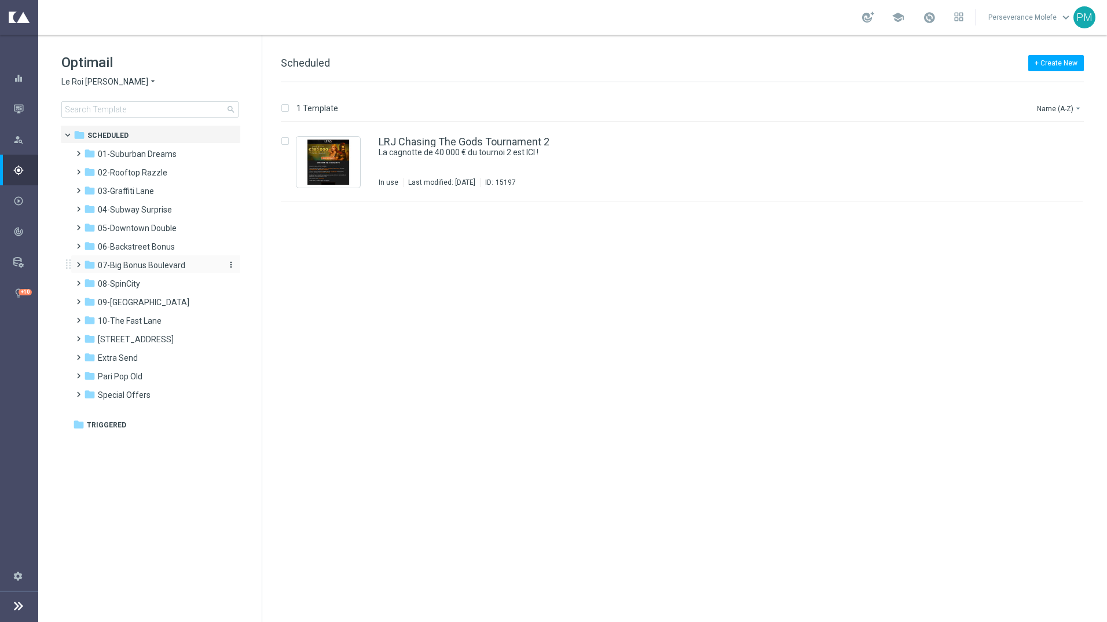
click at [156, 268] on span "07-Big Bonus Boulevard" at bounding box center [141, 265] width 87 height 10
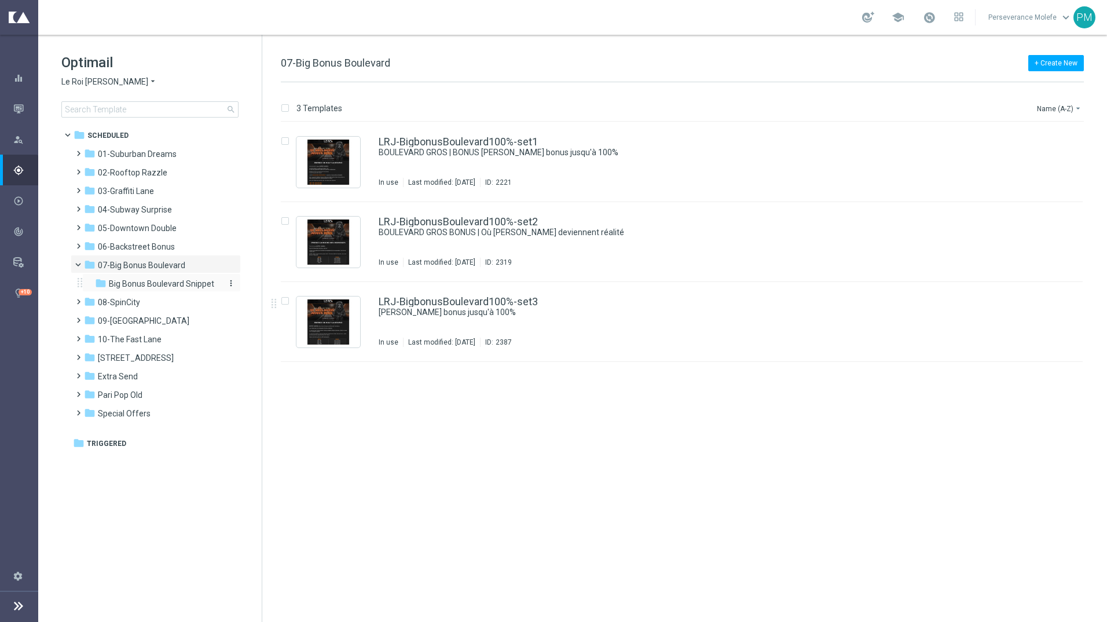
click at [162, 285] on span "Big Bonus Boulevard Snippet" at bounding box center [161, 284] width 105 height 10
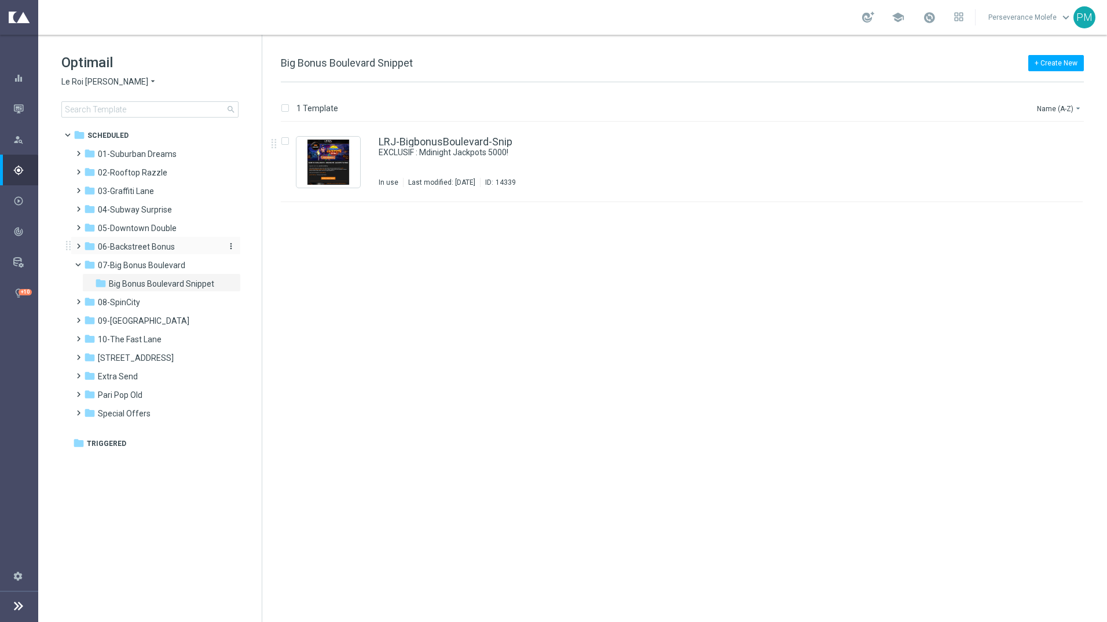
click at [151, 247] on span "06-Backstreet Bonus" at bounding box center [136, 246] width 77 height 10
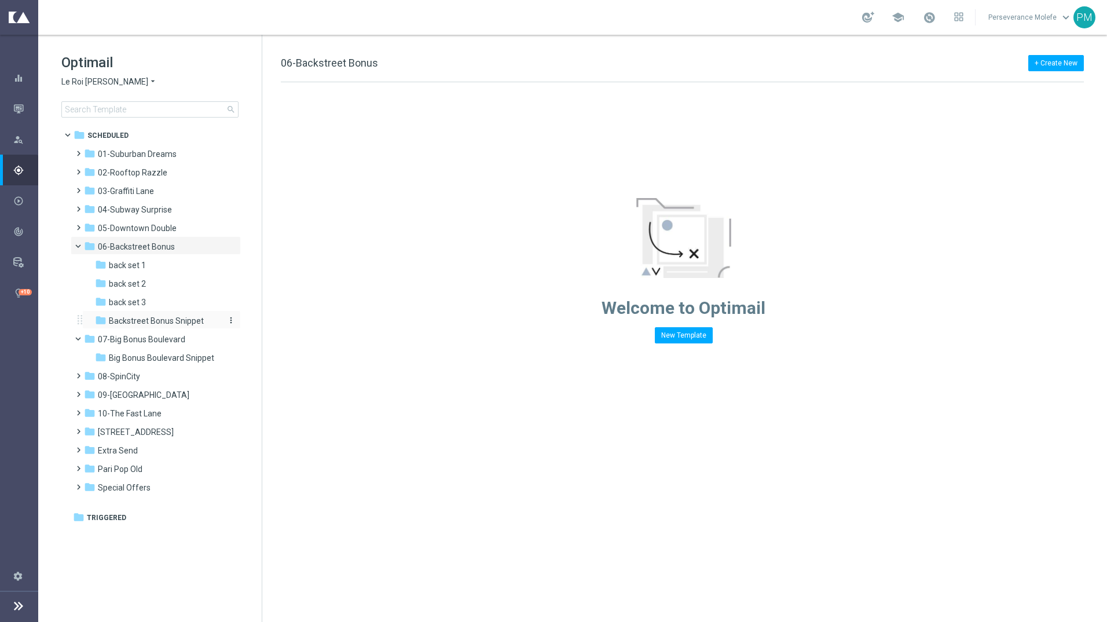
click at [159, 315] on div "folder Backstreet Bonus Snippet" at bounding box center [156, 320] width 123 height 13
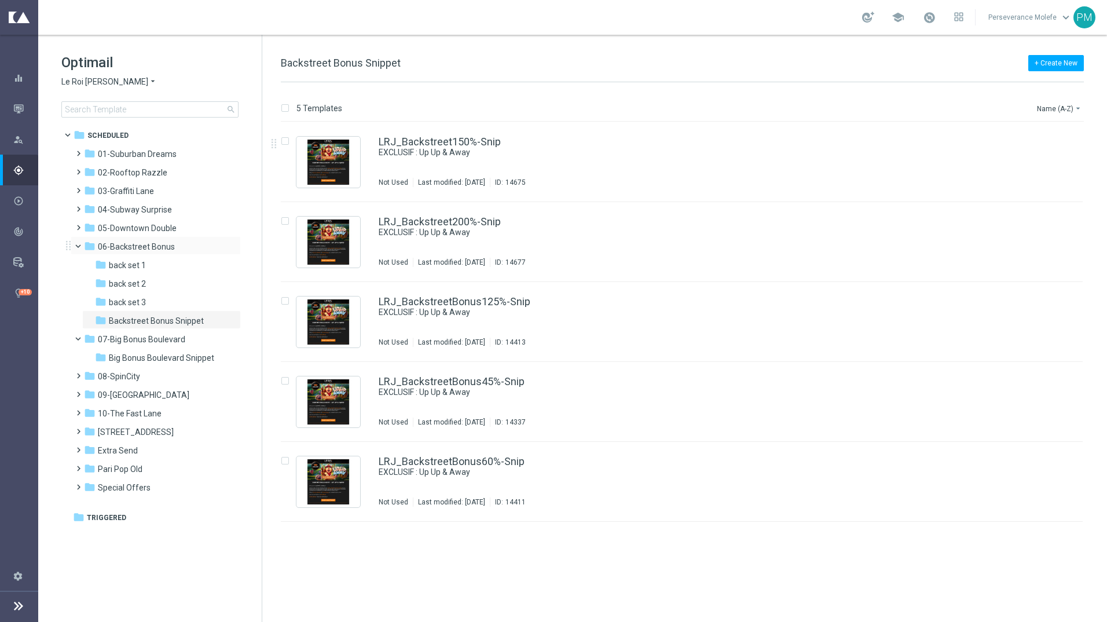
click at [83, 246] on span at bounding box center [83, 243] width 5 height 5
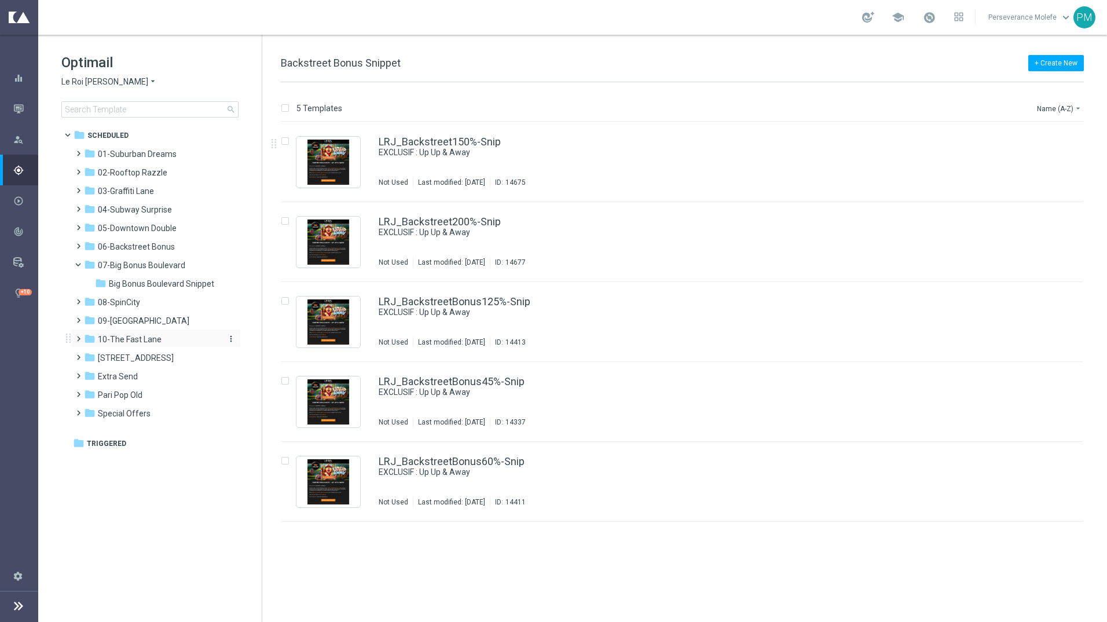
click at [139, 342] on span "10-The Fast Lane" at bounding box center [130, 339] width 64 height 10
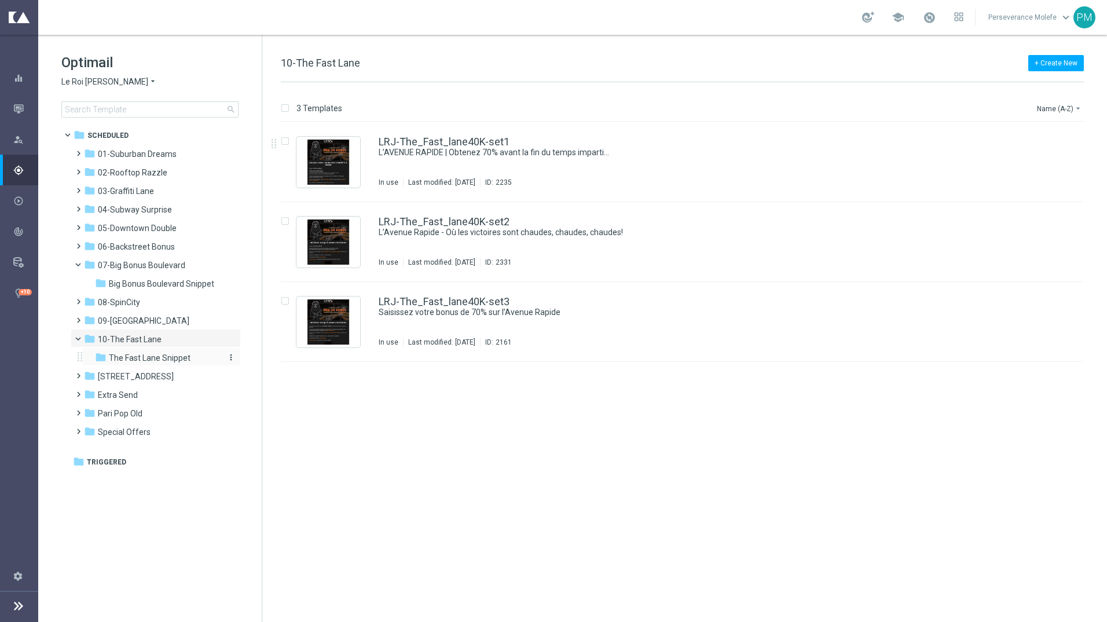
click at [153, 360] on span "The Fast Lane Snippet" at bounding box center [150, 358] width 82 height 10
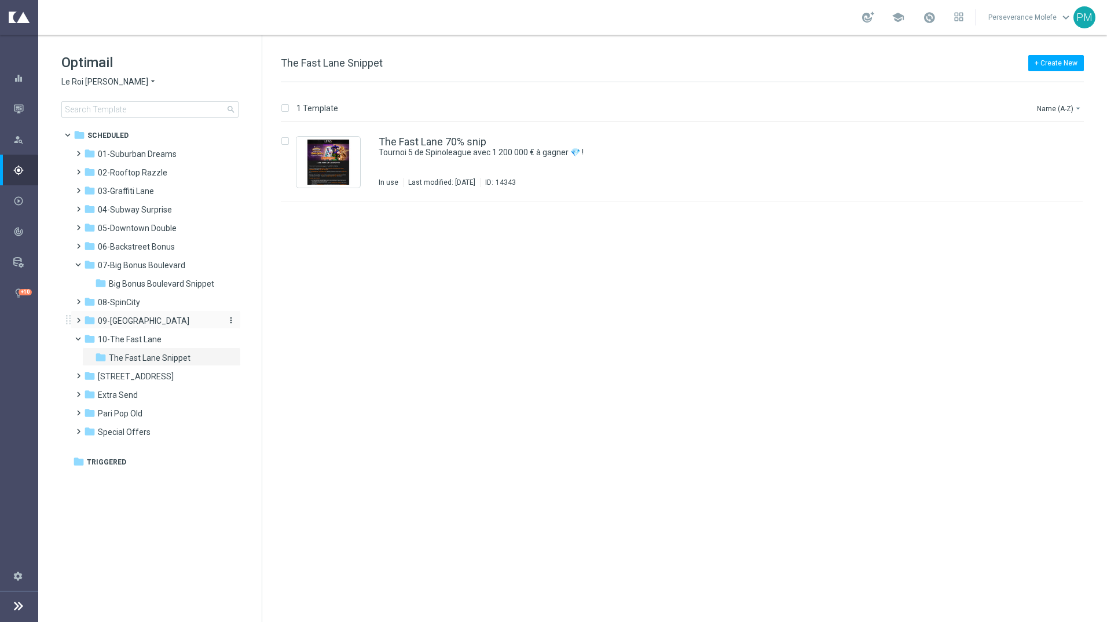
click at [159, 320] on span "09-[GEOGRAPHIC_DATA]" at bounding box center [143, 321] width 91 height 10
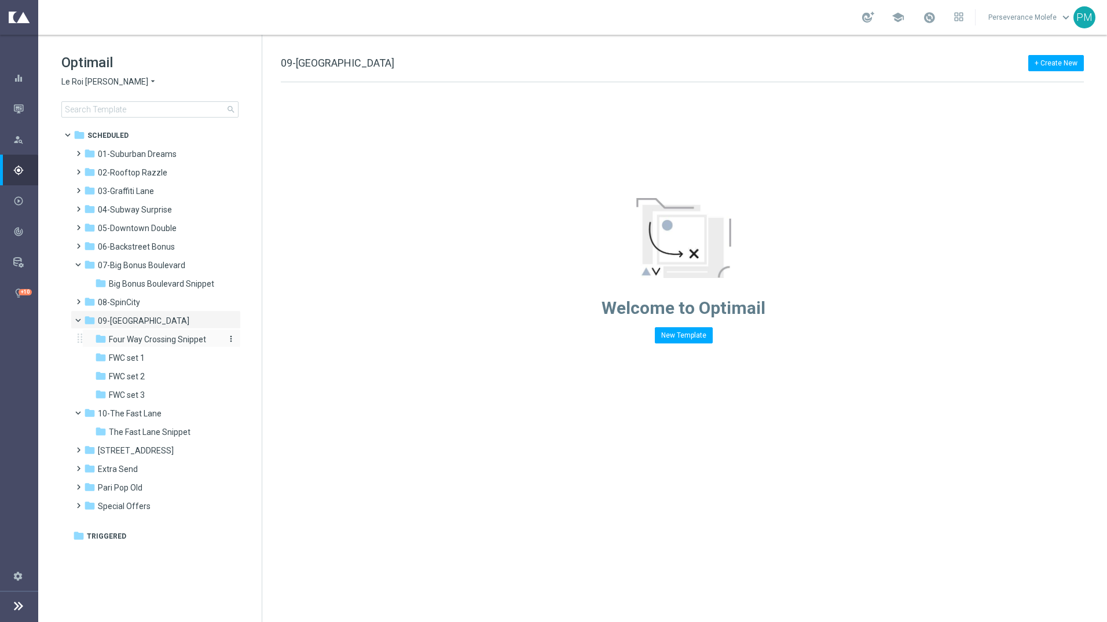
click at [163, 339] on span "Four Way Crossing Snippet" at bounding box center [157, 339] width 97 height 10
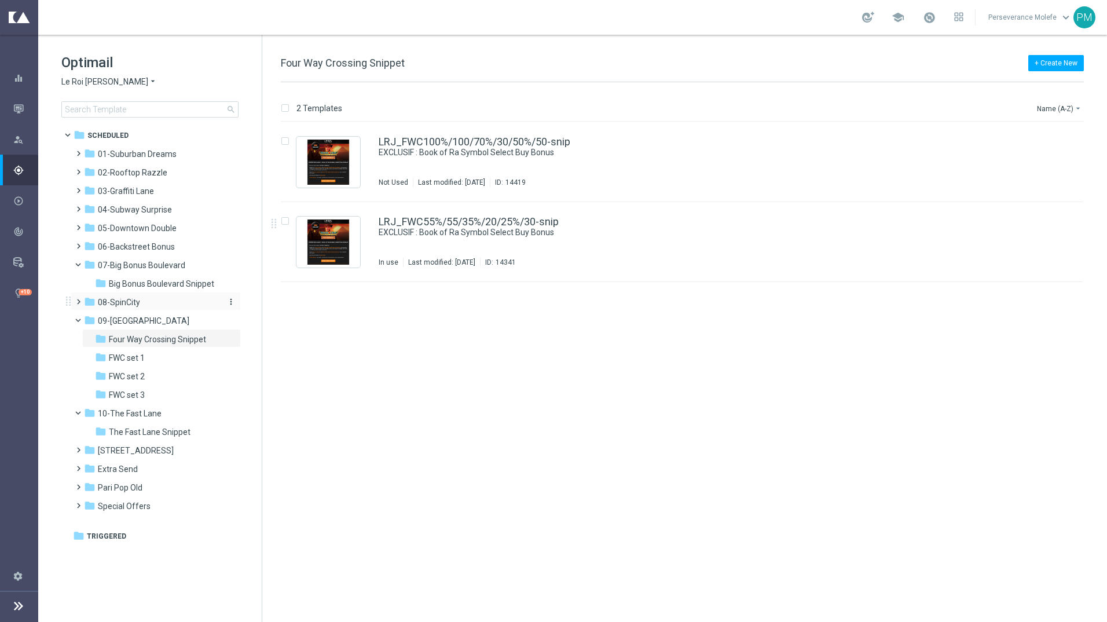
click at [126, 304] on span "08-SpinCity" at bounding box center [119, 302] width 42 height 10
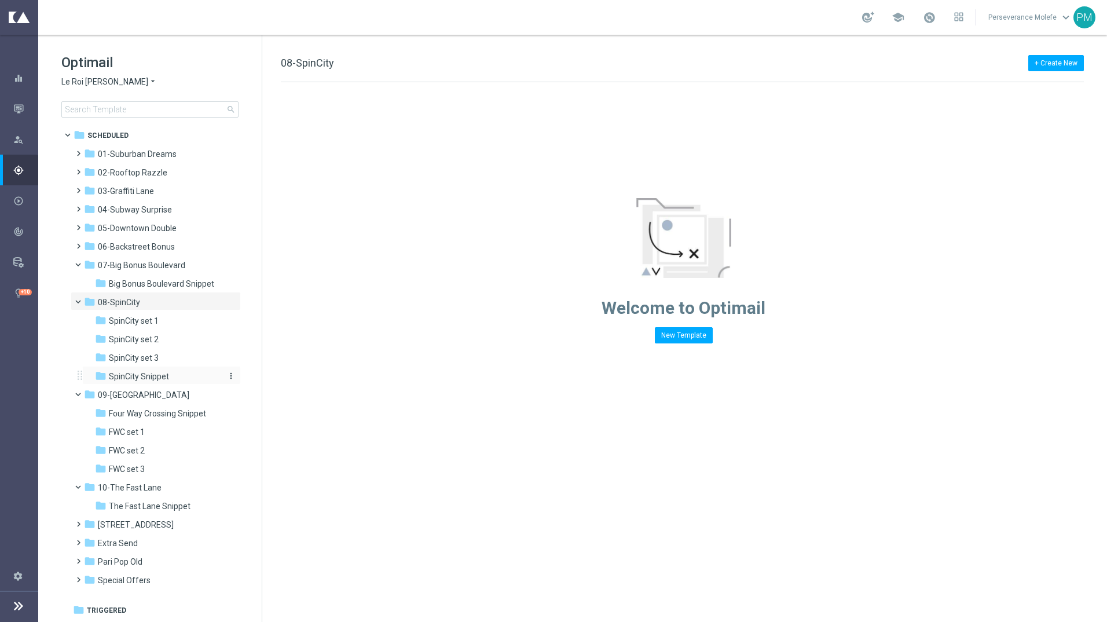
click at [154, 380] on span "SpinCity Snippet" at bounding box center [139, 376] width 60 height 10
